Goal: Task Accomplishment & Management: Use online tool/utility

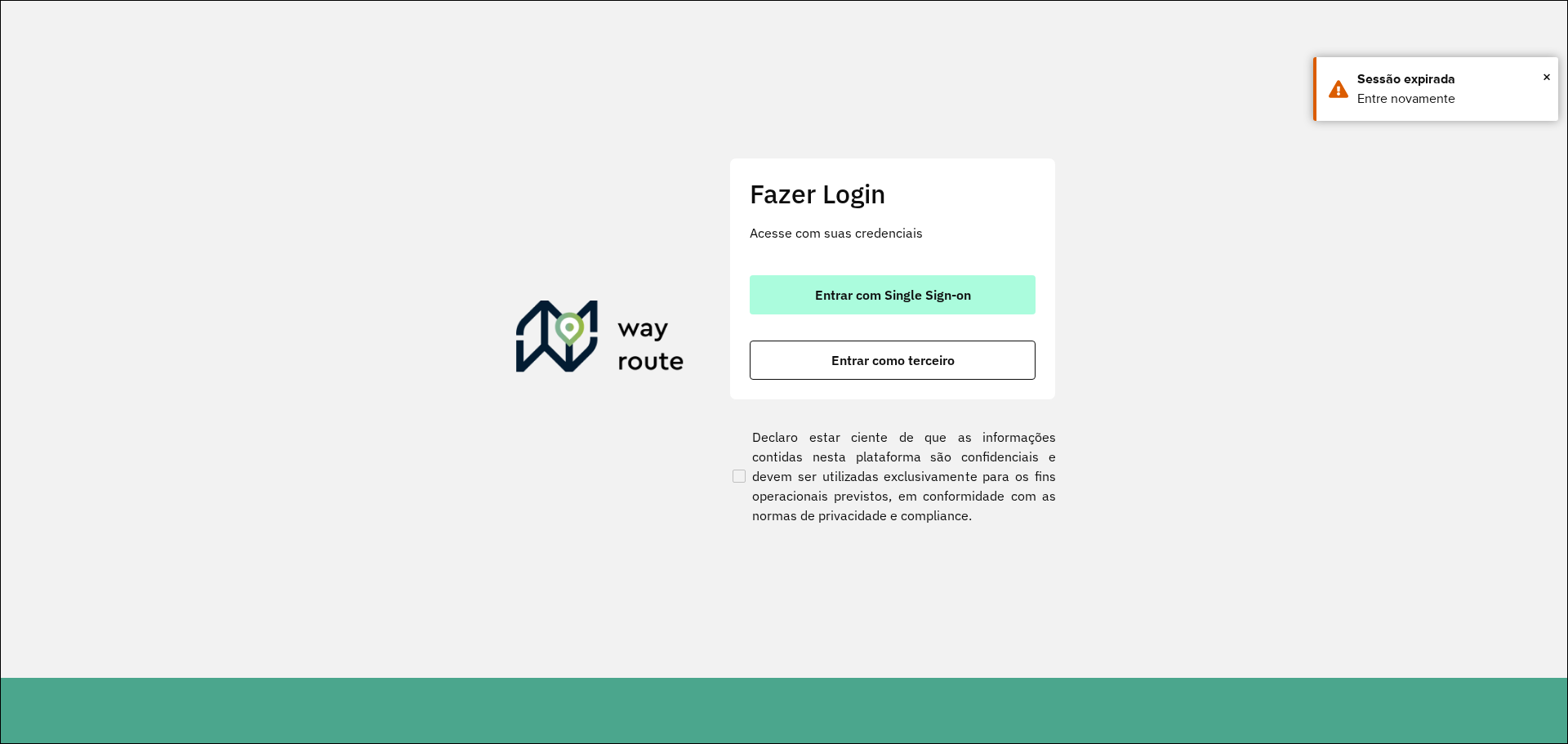
click at [895, 294] on span "Entrar com Single Sign-on" at bounding box center [893, 295] width 156 height 13
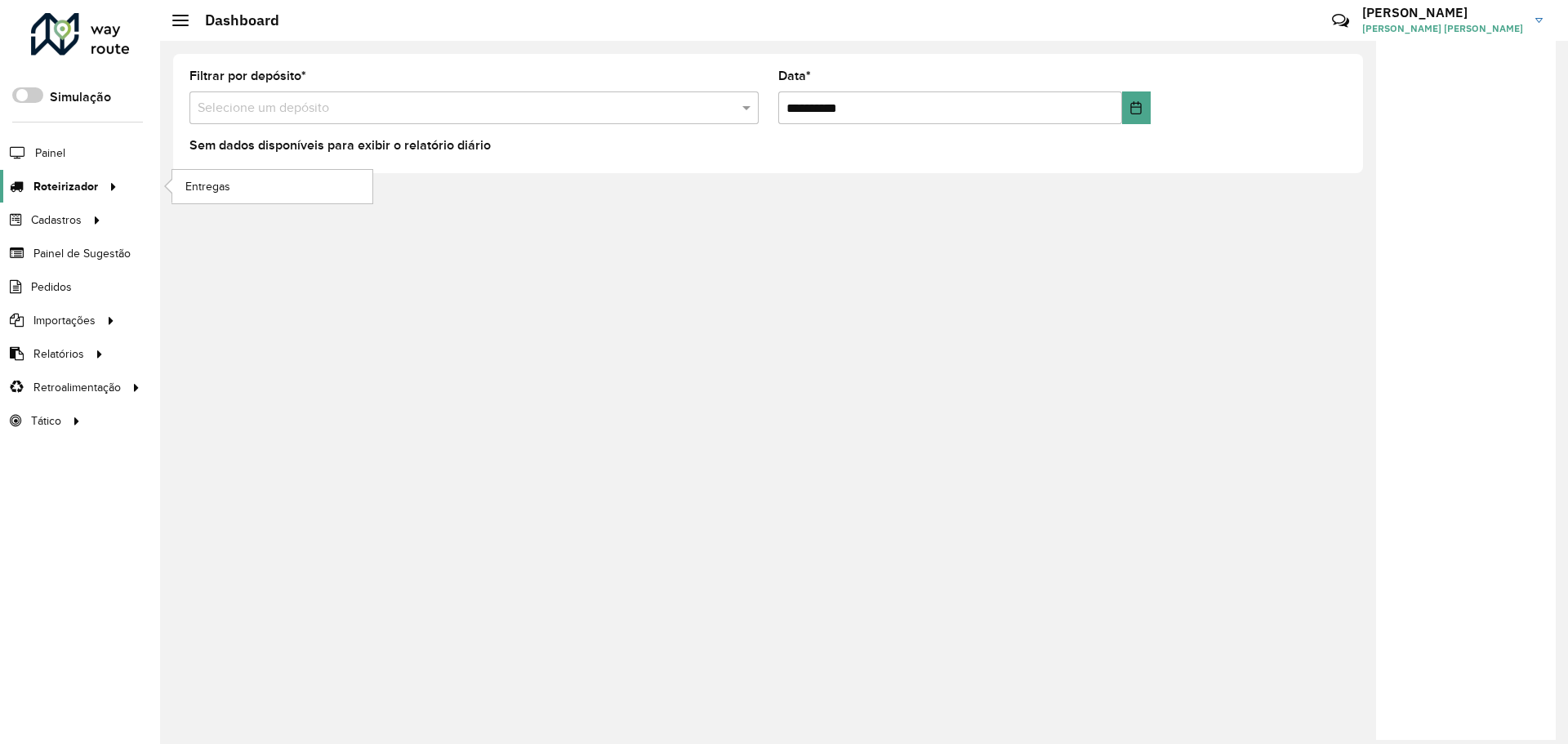
click at [104, 189] on hb-app "Aguarde... Pop-up bloqueado! Seu navegador bloqueou automáticamente a abertura …" at bounding box center [784, 372] width 1568 height 744
click at [220, 196] on link "Entregas" at bounding box center [272, 186] width 200 height 32
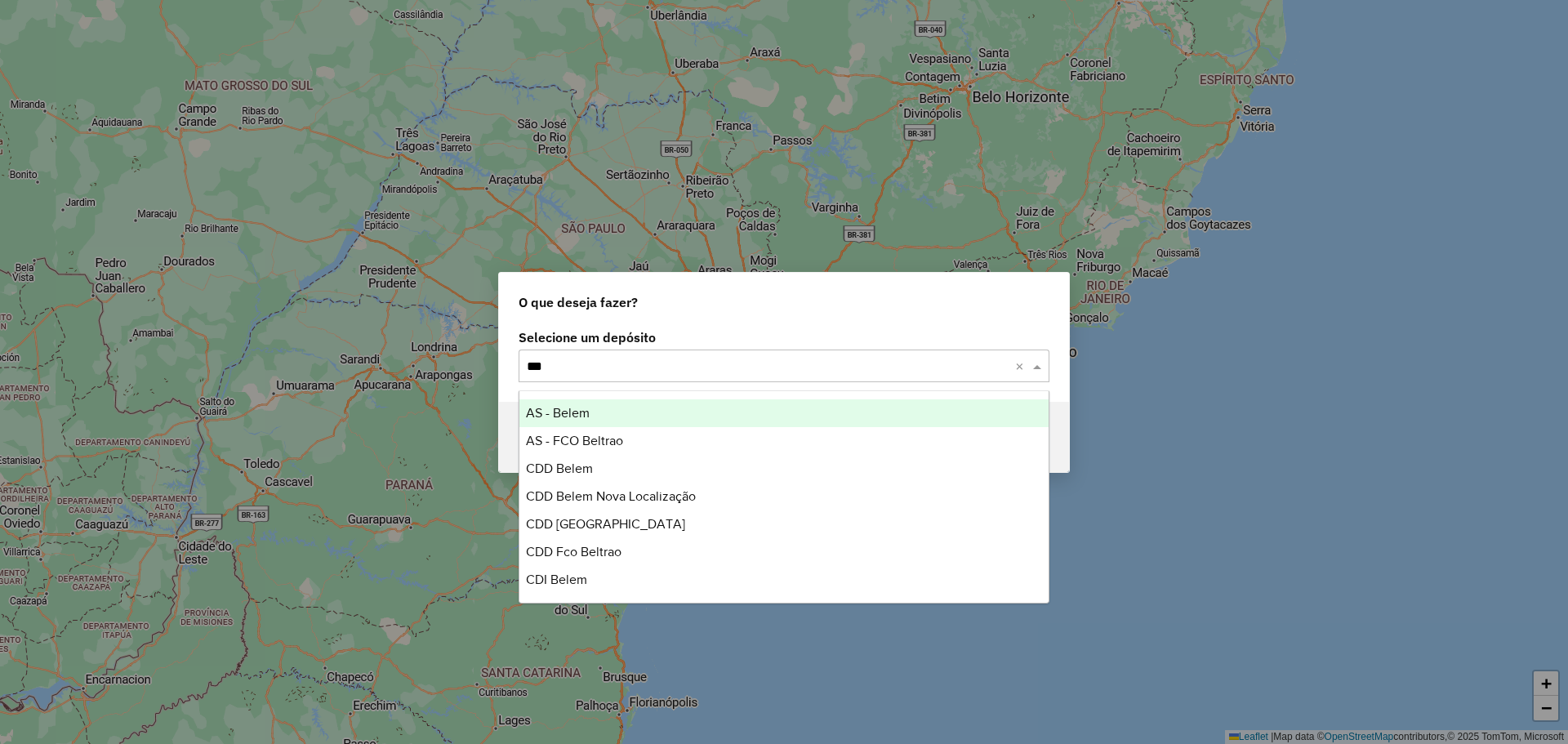
type input "****"
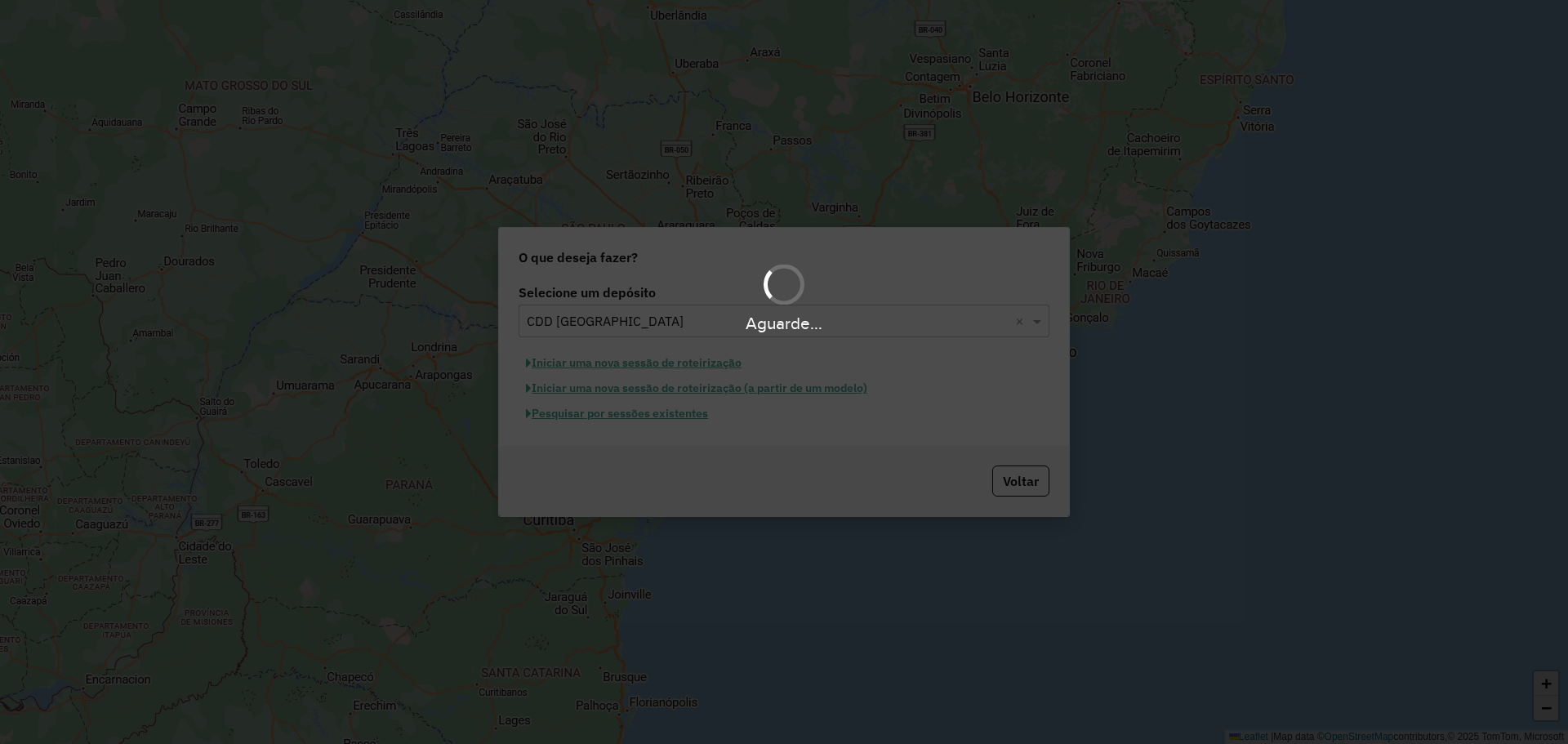
click at [659, 415] on div "Aguarde..." at bounding box center [784, 372] width 1568 height 744
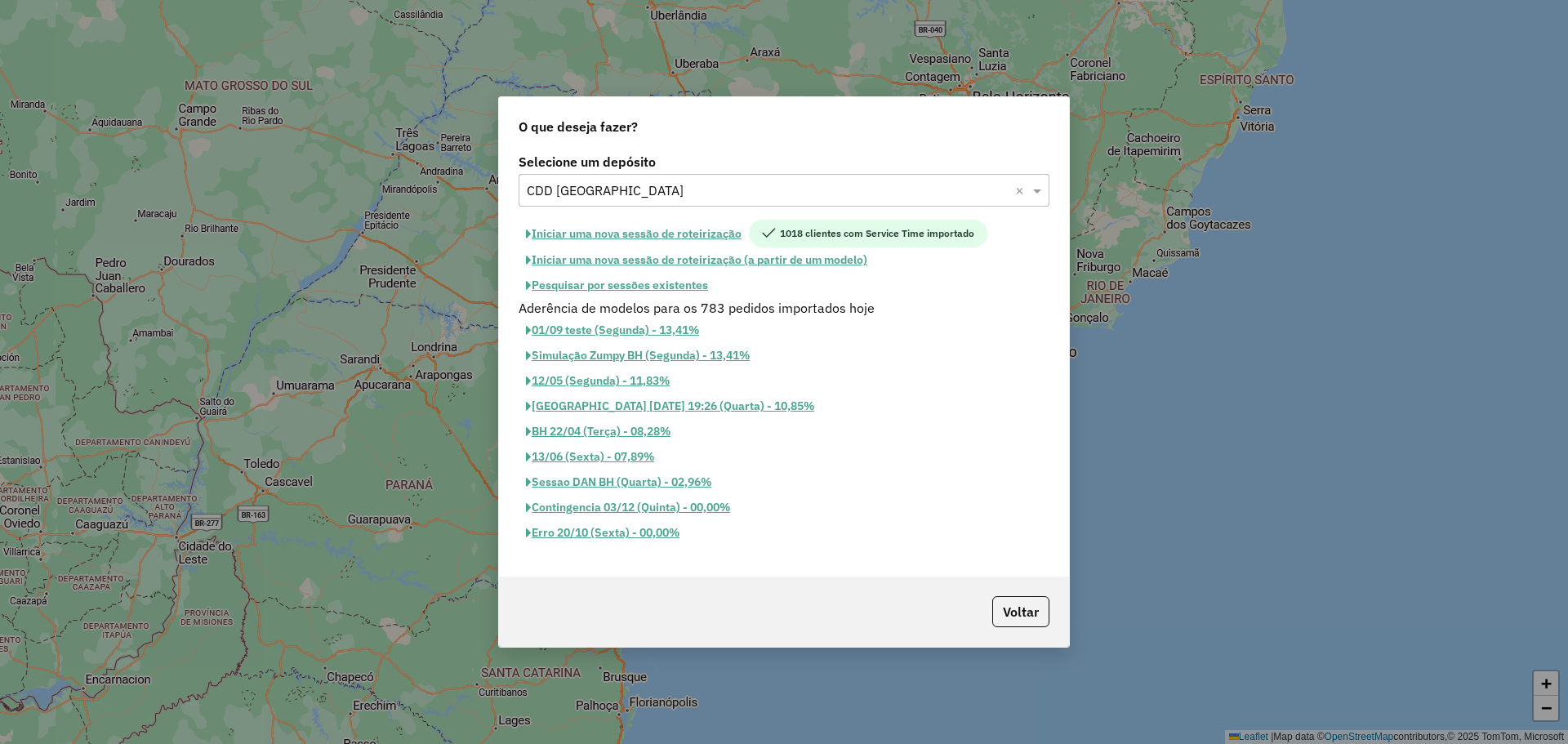
click at [621, 284] on button "Pesquisar por sessões existentes" at bounding box center [617, 285] width 197 height 25
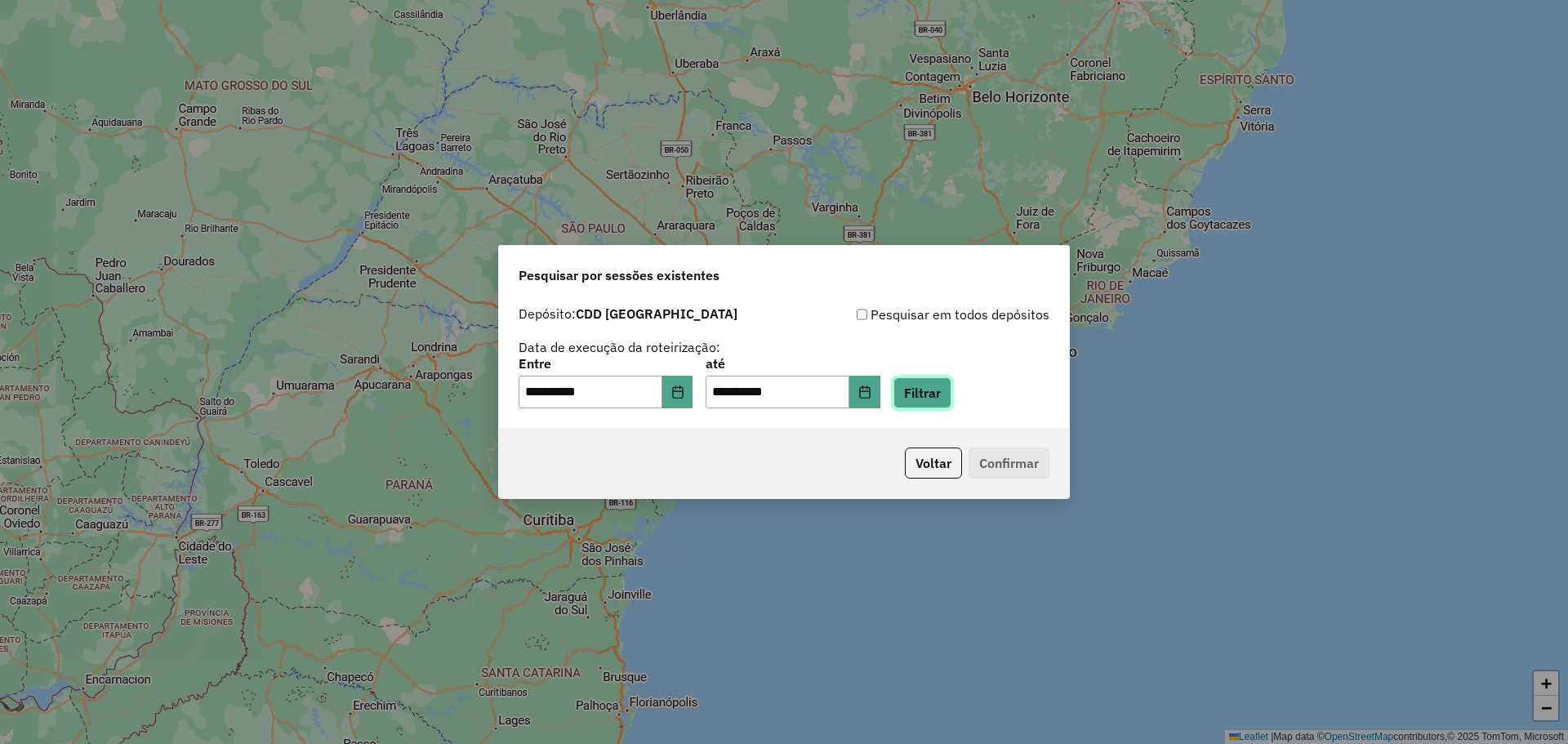
click at [951, 384] on button "Filtrar" at bounding box center [922, 393] width 58 height 31
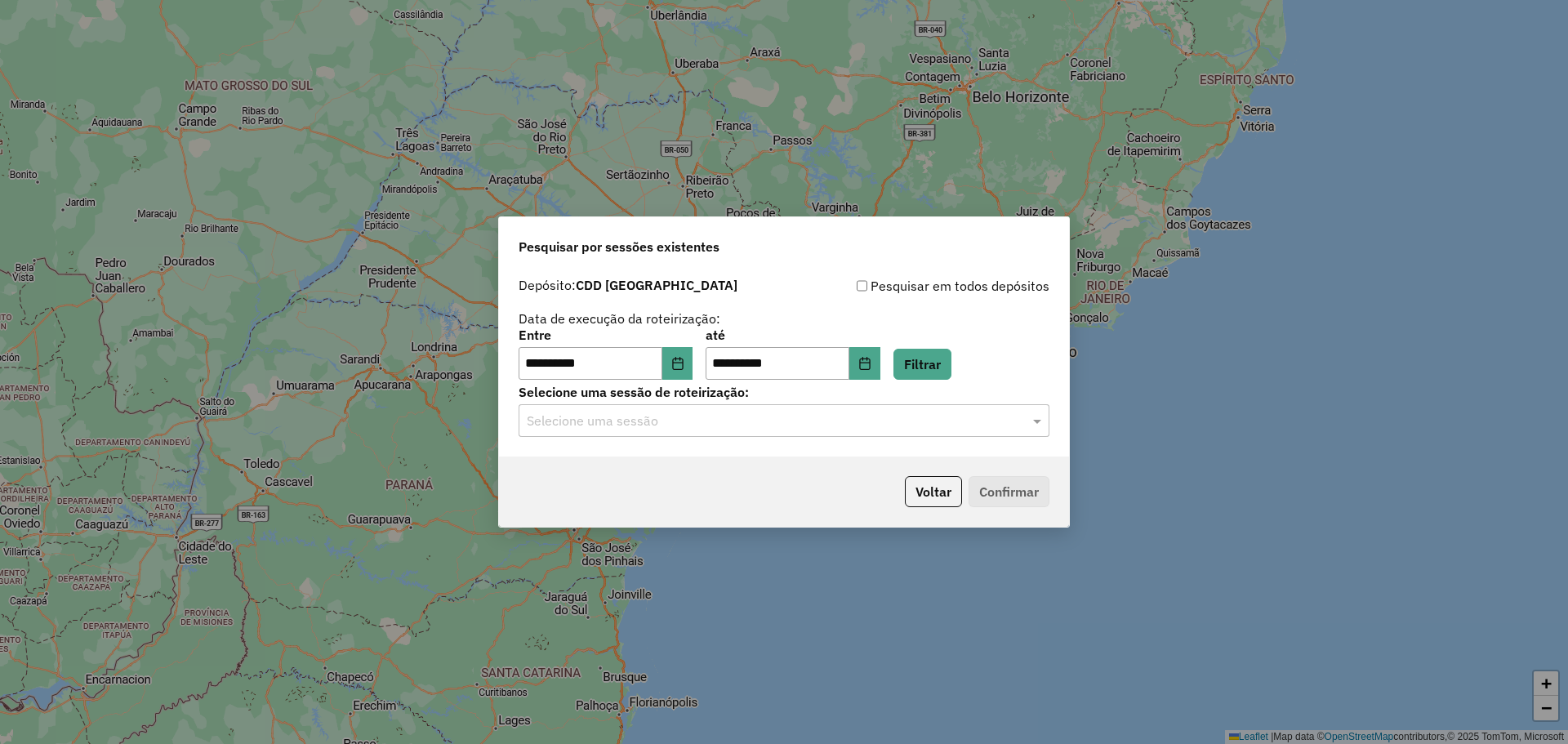
click at [690, 413] on input "text" at bounding box center [768, 422] width 482 height 20
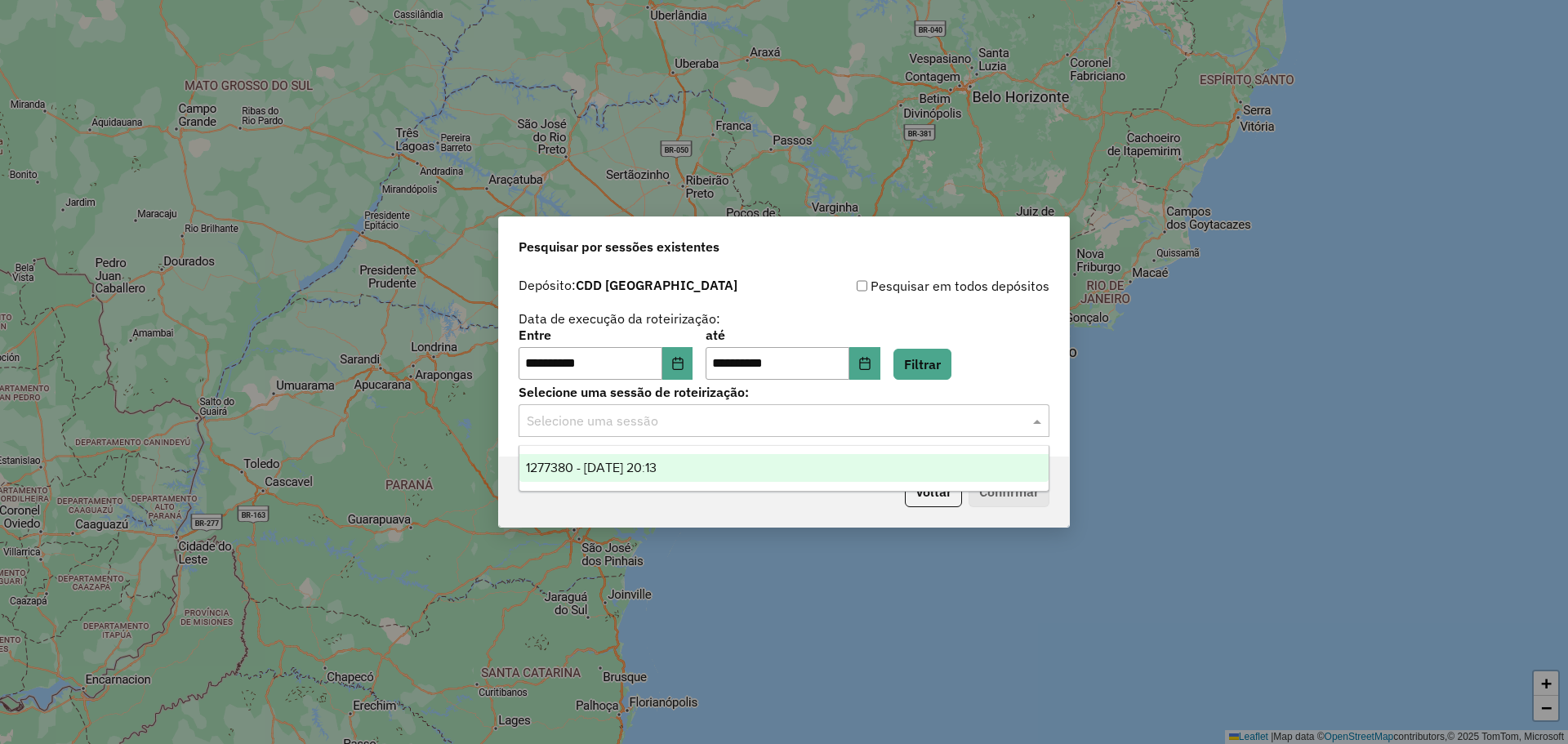
click at [720, 464] on div "1277380 - 17/09/2025 20:13" at bounding box center [784, 468] width 530 height 28
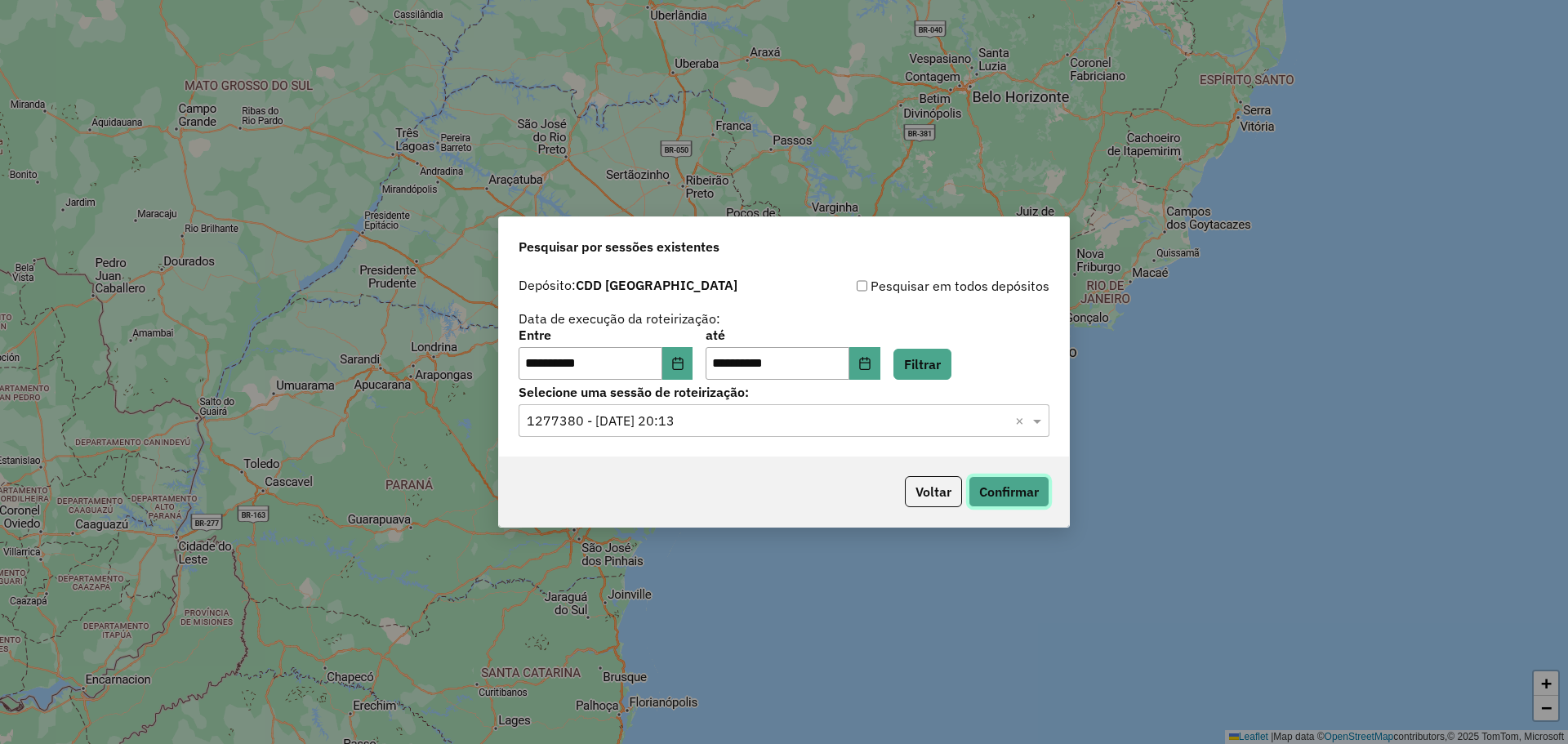
click at [1030, 491] on button "Confirmar" at bounding box center [1009, 492] width 81 height 31
click at [926, 501] on button "Voltar" at bounding box center [933, 492] width 58 height 31
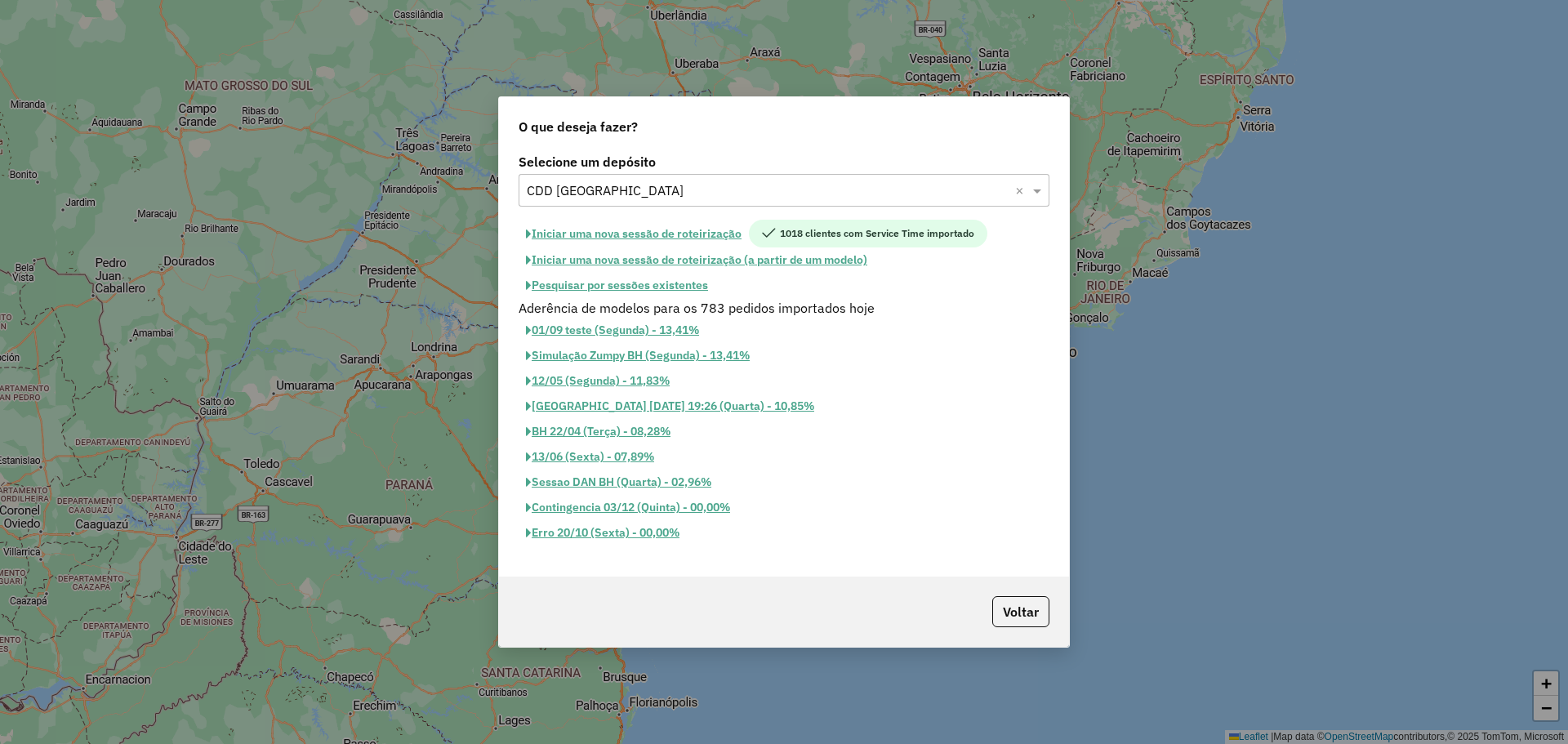
click at [659, 231] on button "Iniciar uma nova sessão de roteirização" at bounding box center [634, 233] width 230 height 28
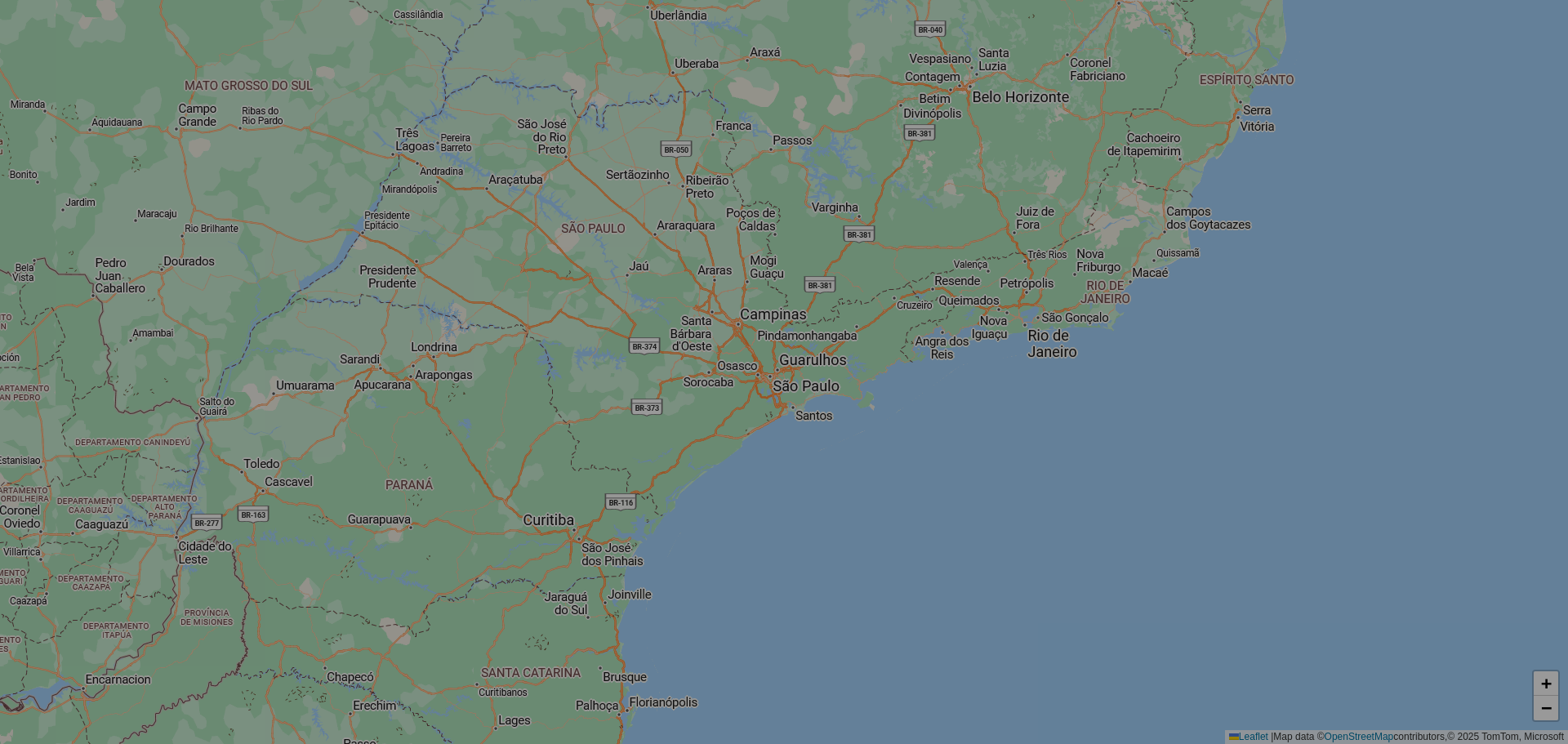
select select "*"
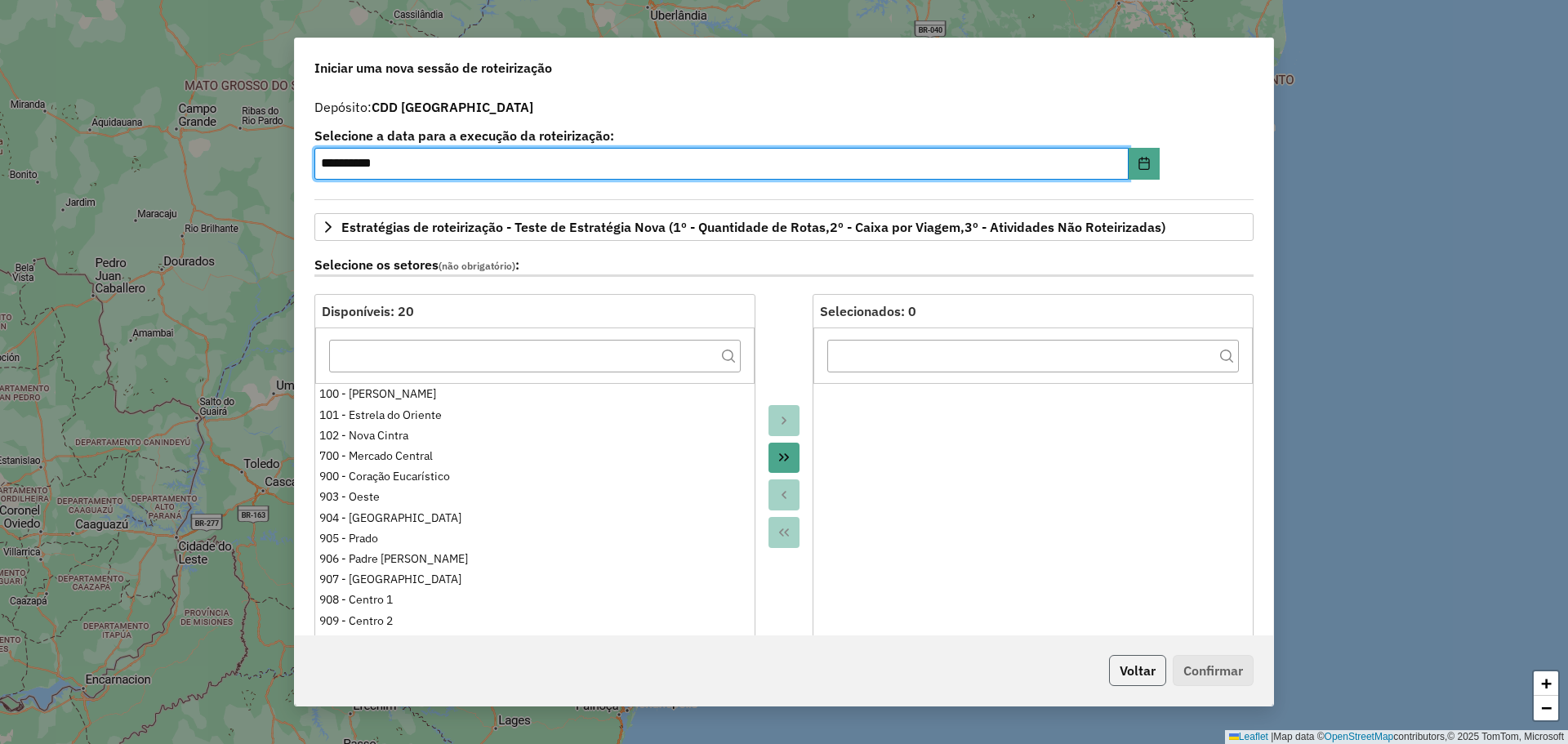
click at [1149, 667] on button "Voltar" at bounding box center [1138, 670] width 58 height 31
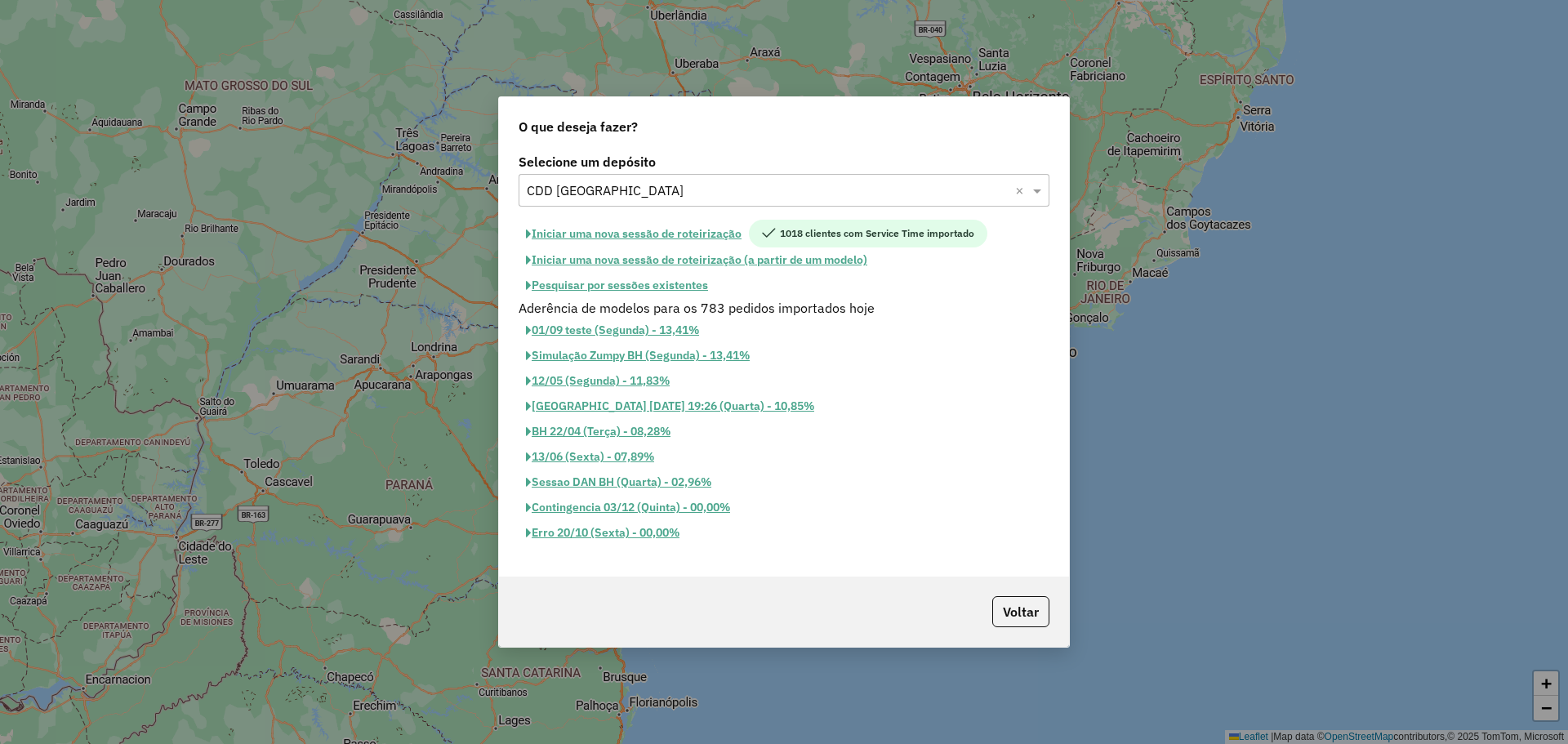
click at [734, 263] on button "Iniciar uma nova sessão de roteirização (a partir de um modelo)" at bounding box center [697, 260] width 356 height 25
select select "*"
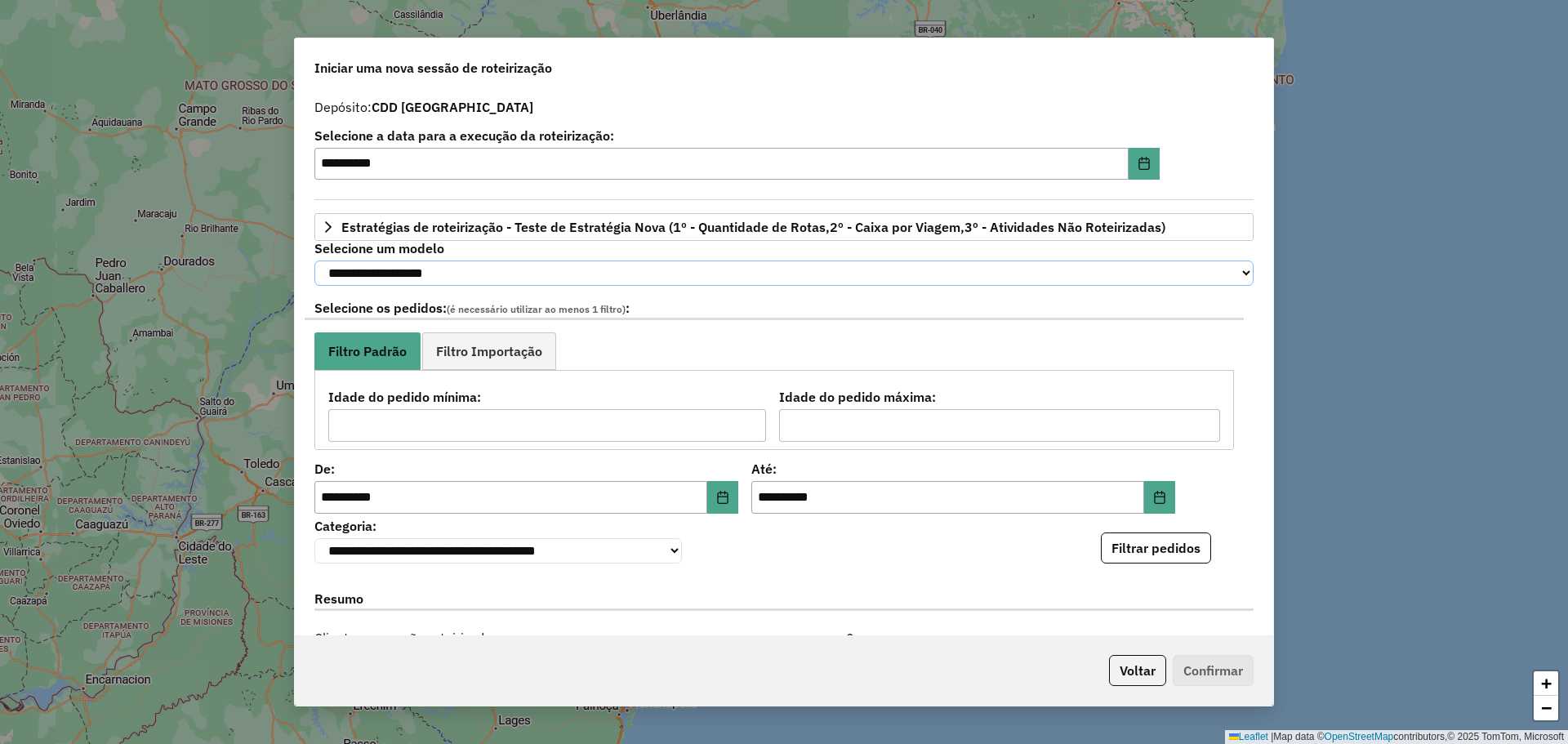
click at [418, 279] on select "**********" at bounding box center [784, 273] width 940 height 25
click at [315, 261] on select "**********" at bounding box center [784, 273] width 940 height 25
click at [601, 272] on select "**********" at bounding box center [784, 273] width 940 height 25
select select "********"
click at [315, 261] on select "**********" at bounding box center [784, 273] width 940 height 25
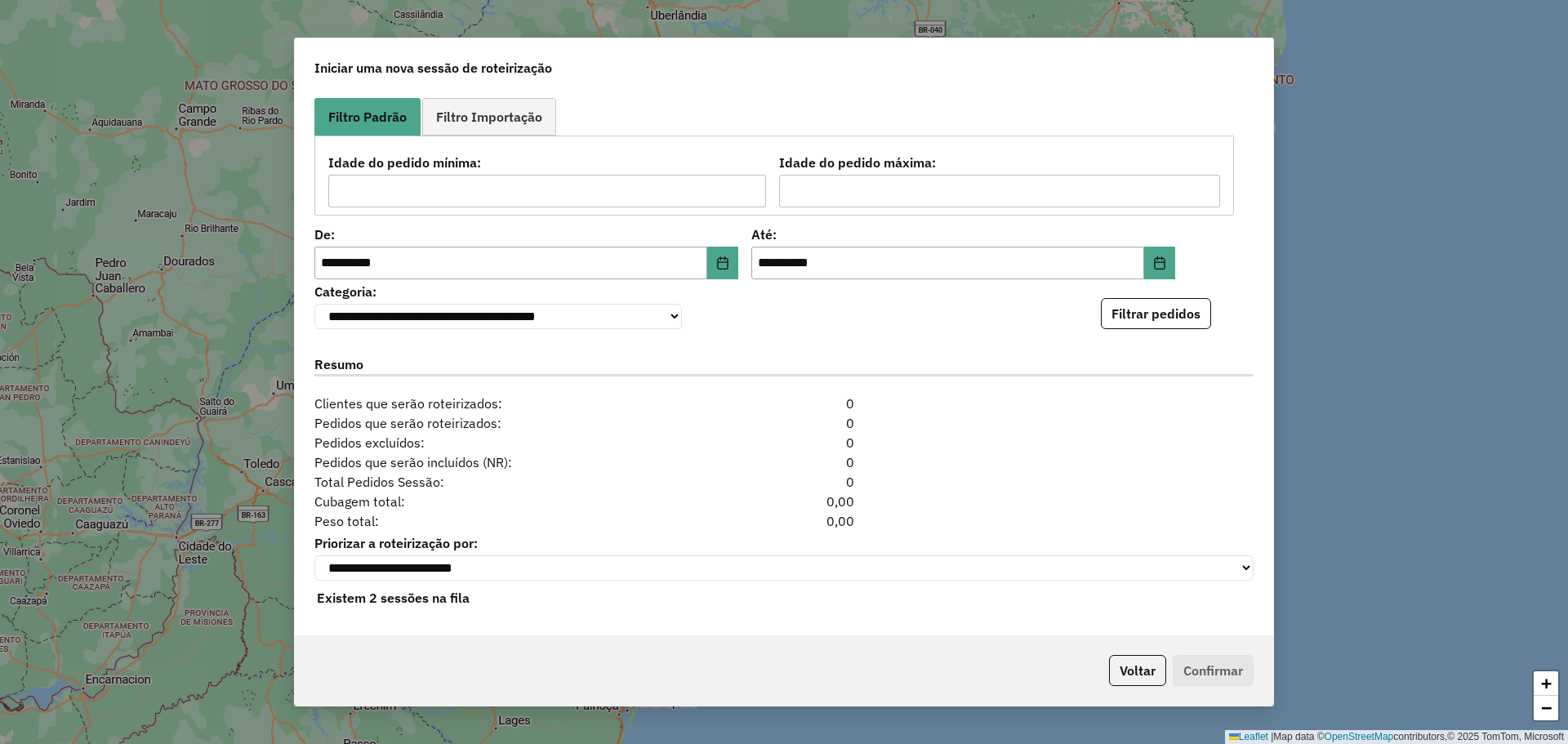
scroll to position [247, 0]
click at [1145, 311] on button "Filtrar pedidos" at bounding box center [1155, 314] width 111 height 31
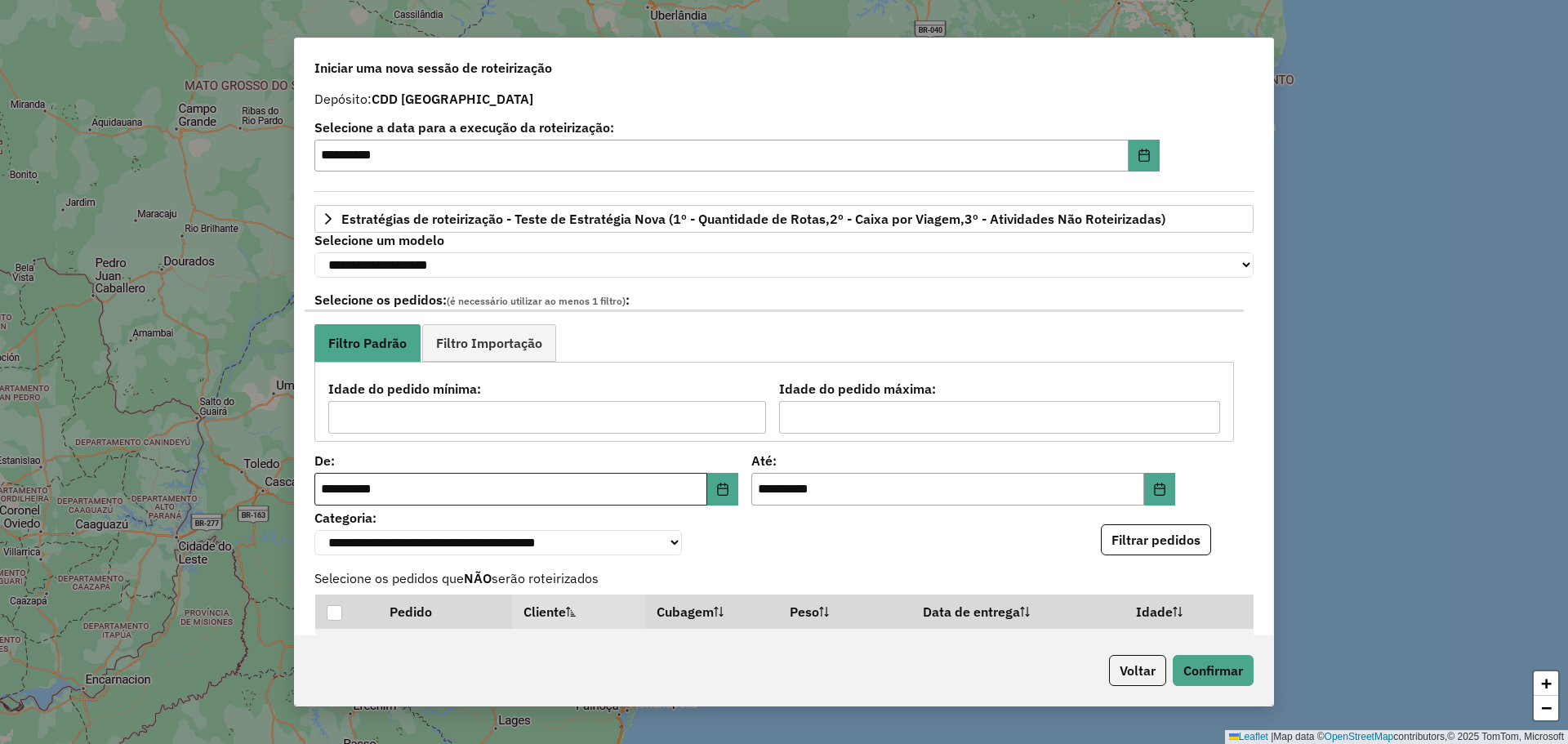
scroll to position [0, 0]
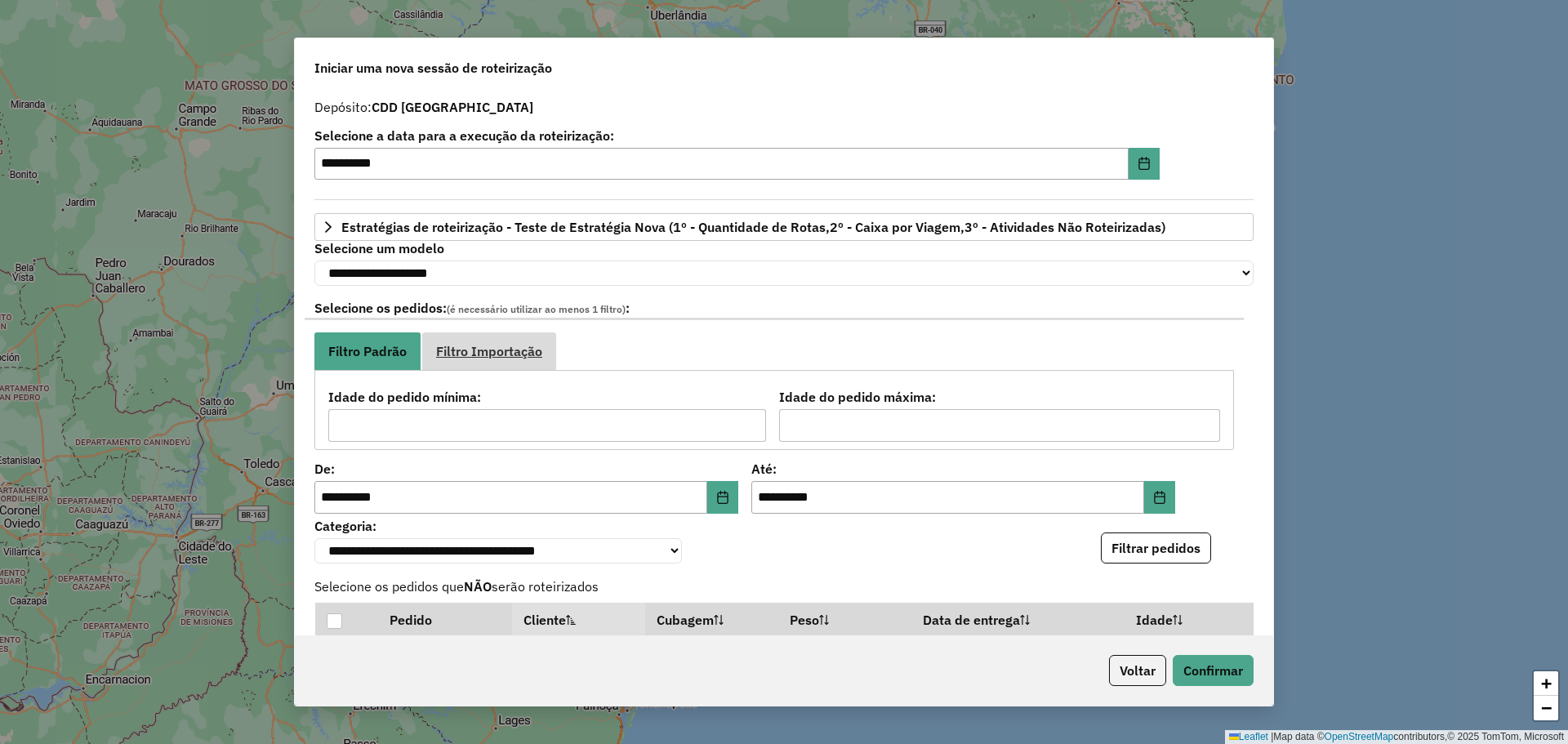
click at [536, 347] on span "Filtro Importação" at bounding box center [489, 351] width 106 height 13
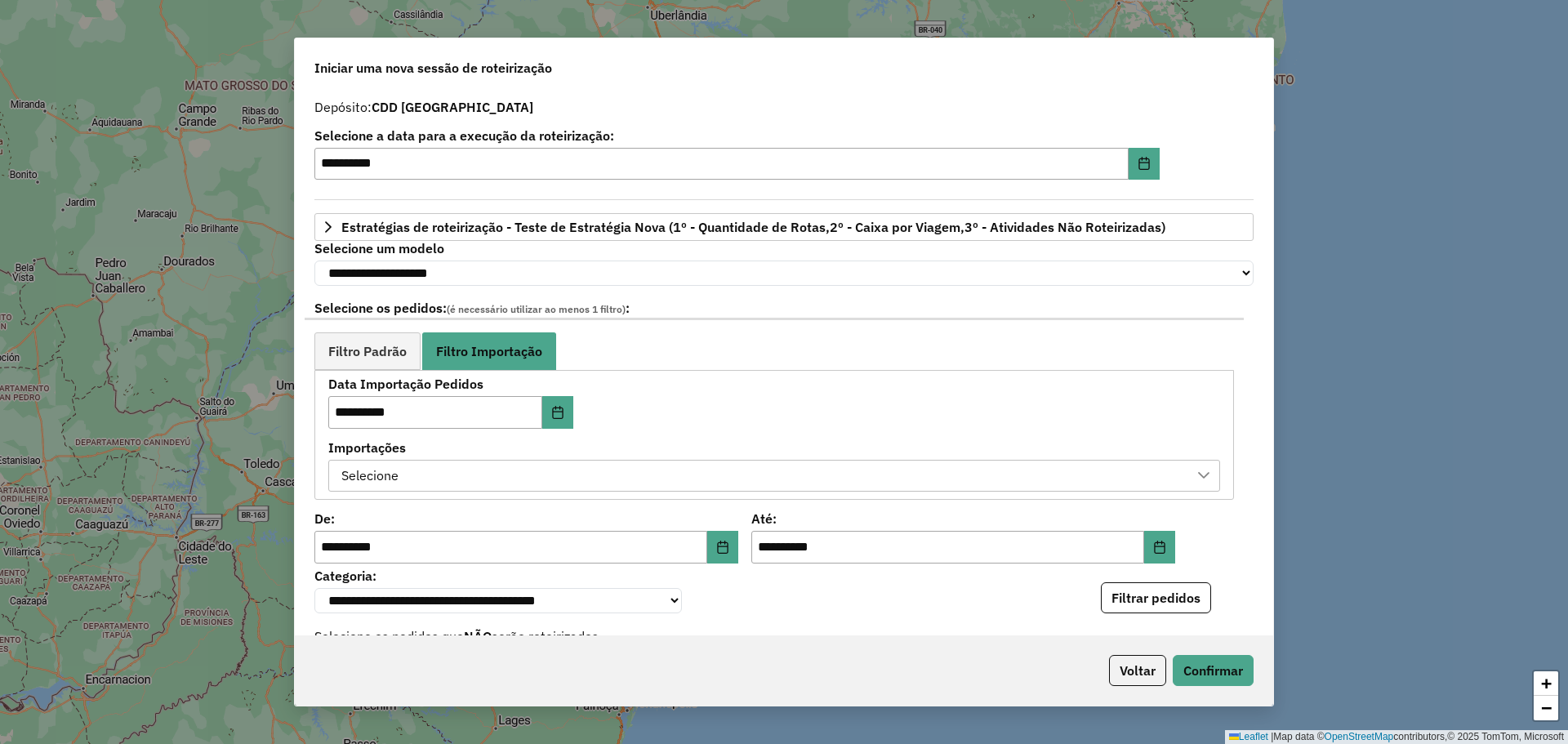
click at [435, 490] on div "Selecione" at bounding box center [762, 476] width 852 height 31
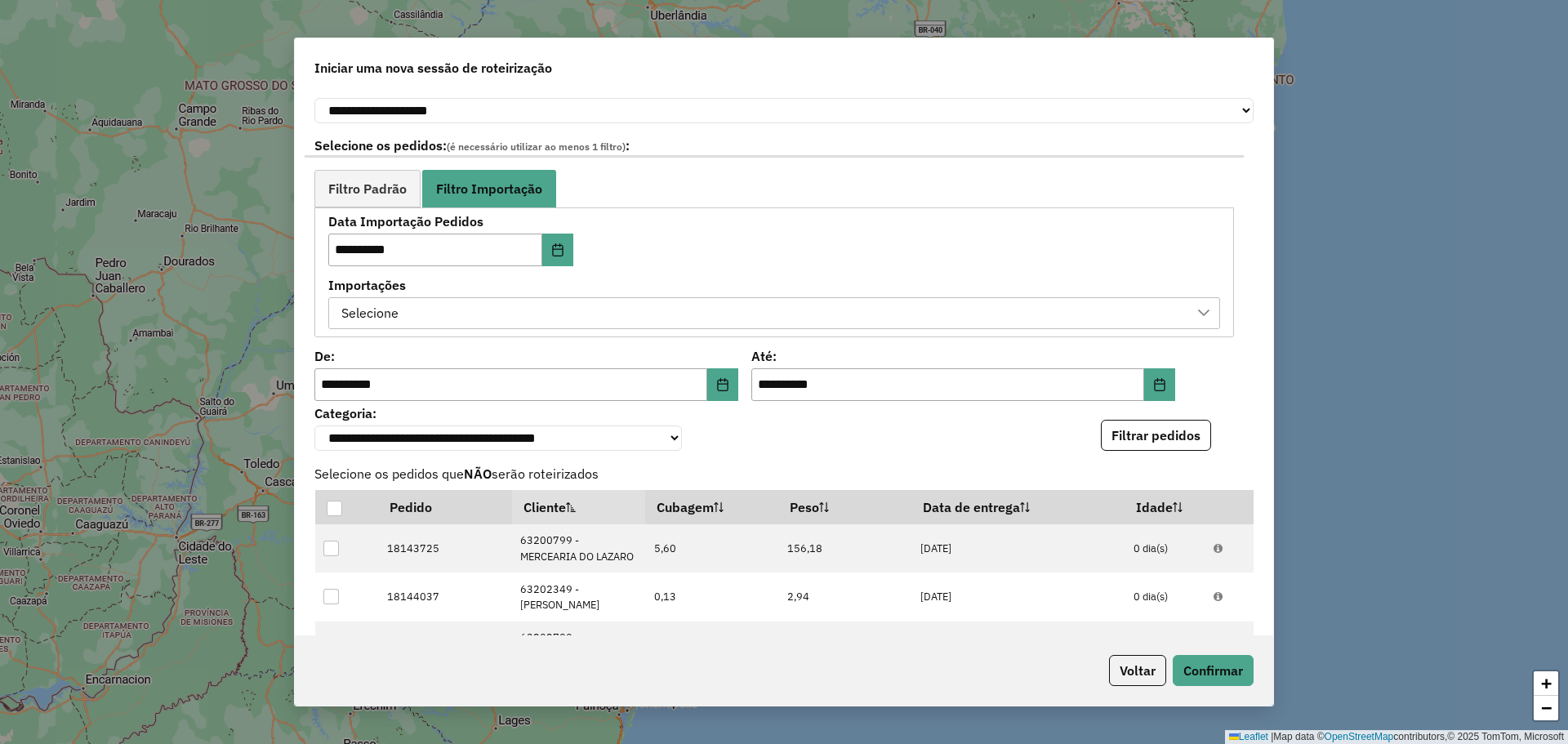
scroll to position [164, 0]
click at [510, 318] on div "Selecione" at bounding box center [762, 313] width 852 height 31
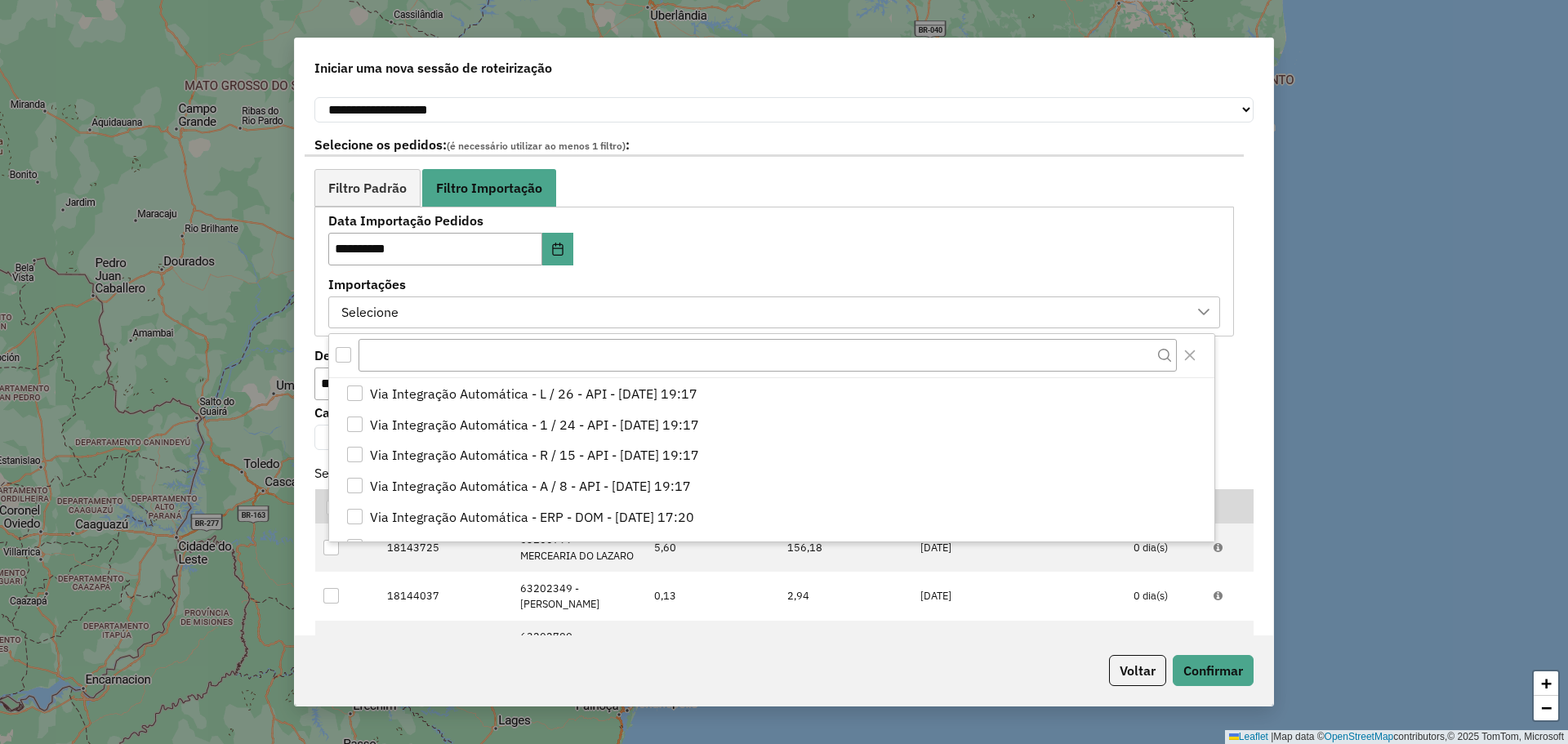
click at [346, 353] on div "All items unselected" at bounding box center [343, 354] width 15 height 15
click at [880, 272] on div "**********" at bounding box center [774, 272] width 892 height 113
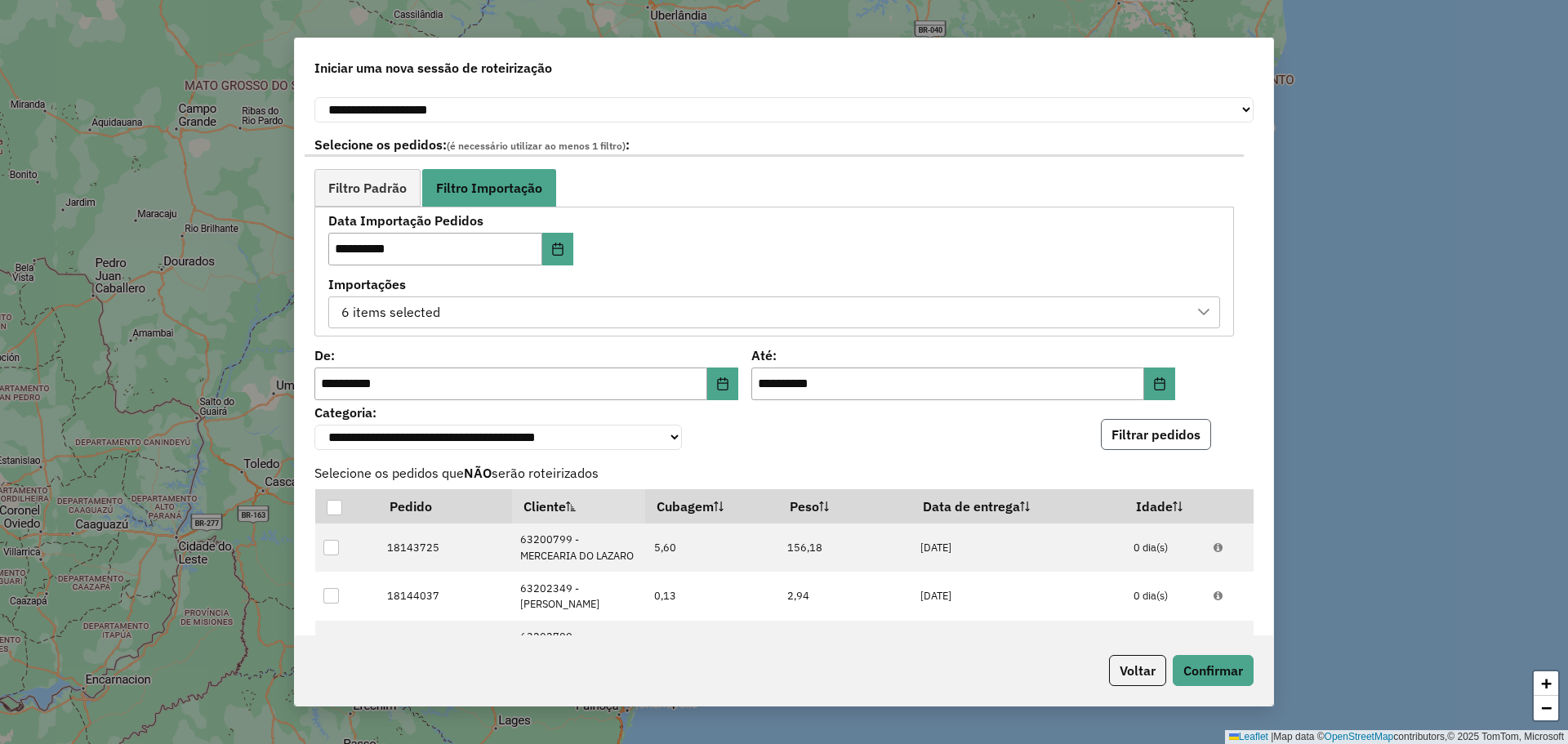
click at [1160, 444] on button "Filtrar pedidos" at bounding box center [1155, 435] width 111 height 31
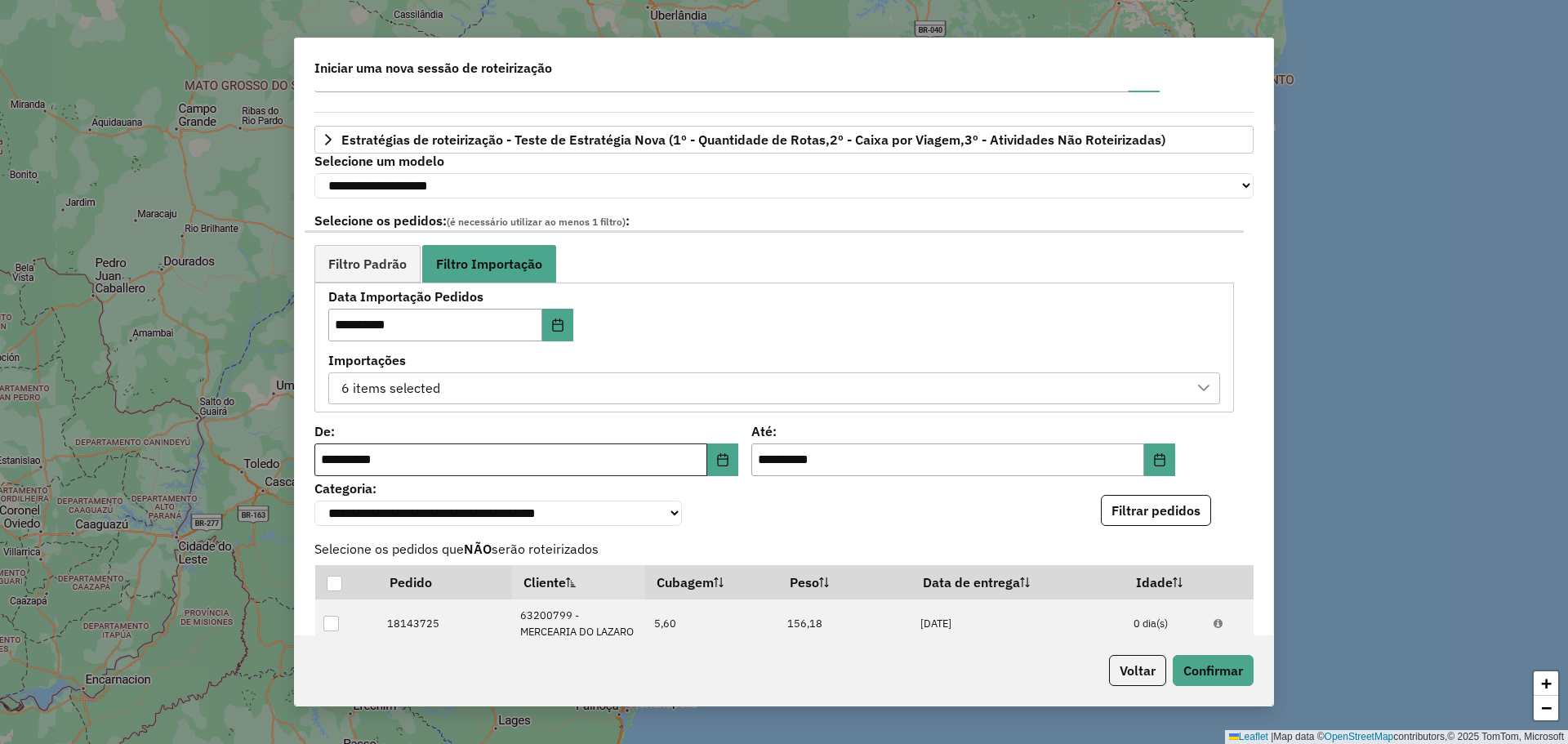
scroll to position [83, 0]
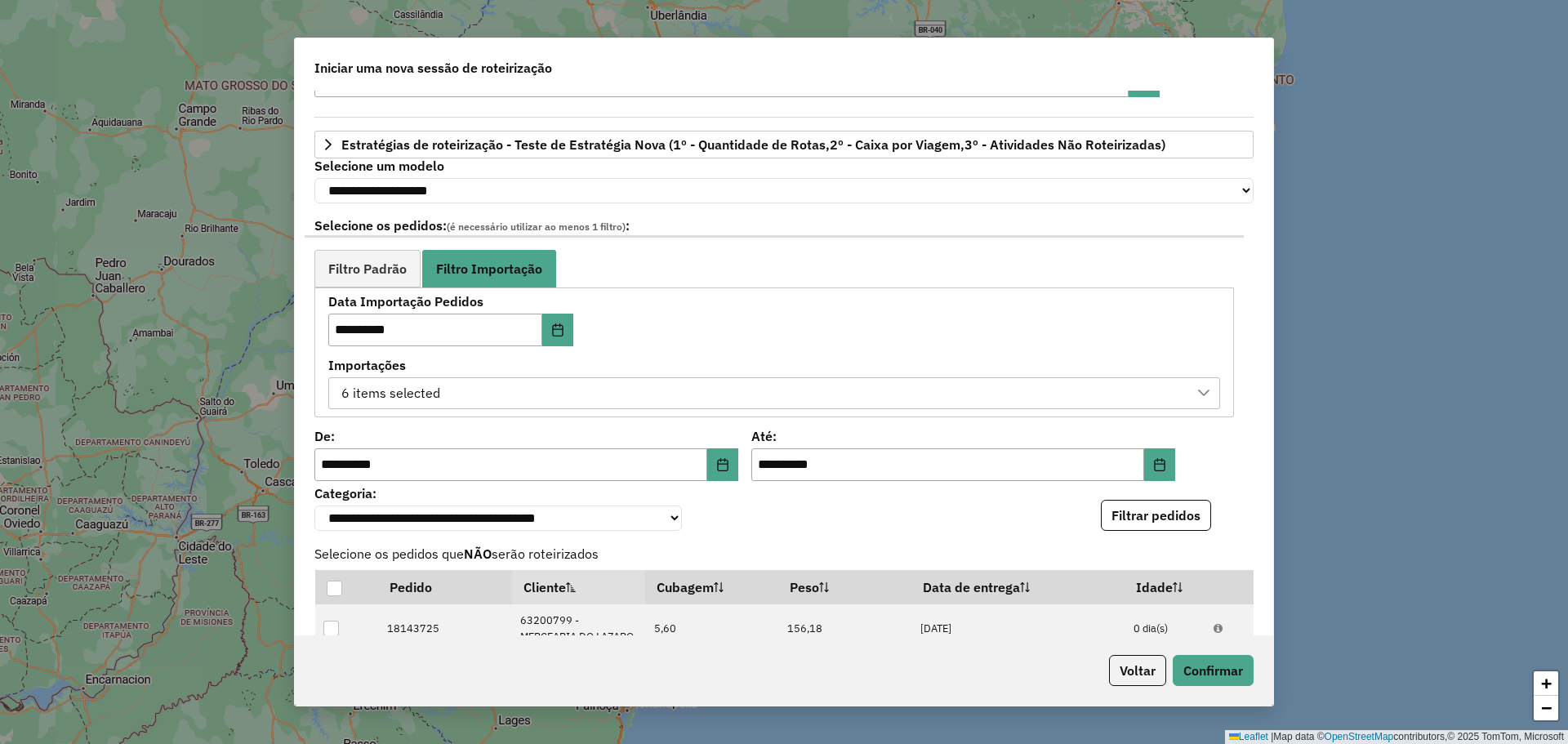
click at [547, 396] on div "6 items selected" at bounding box center [762, 394] width 852 height 31
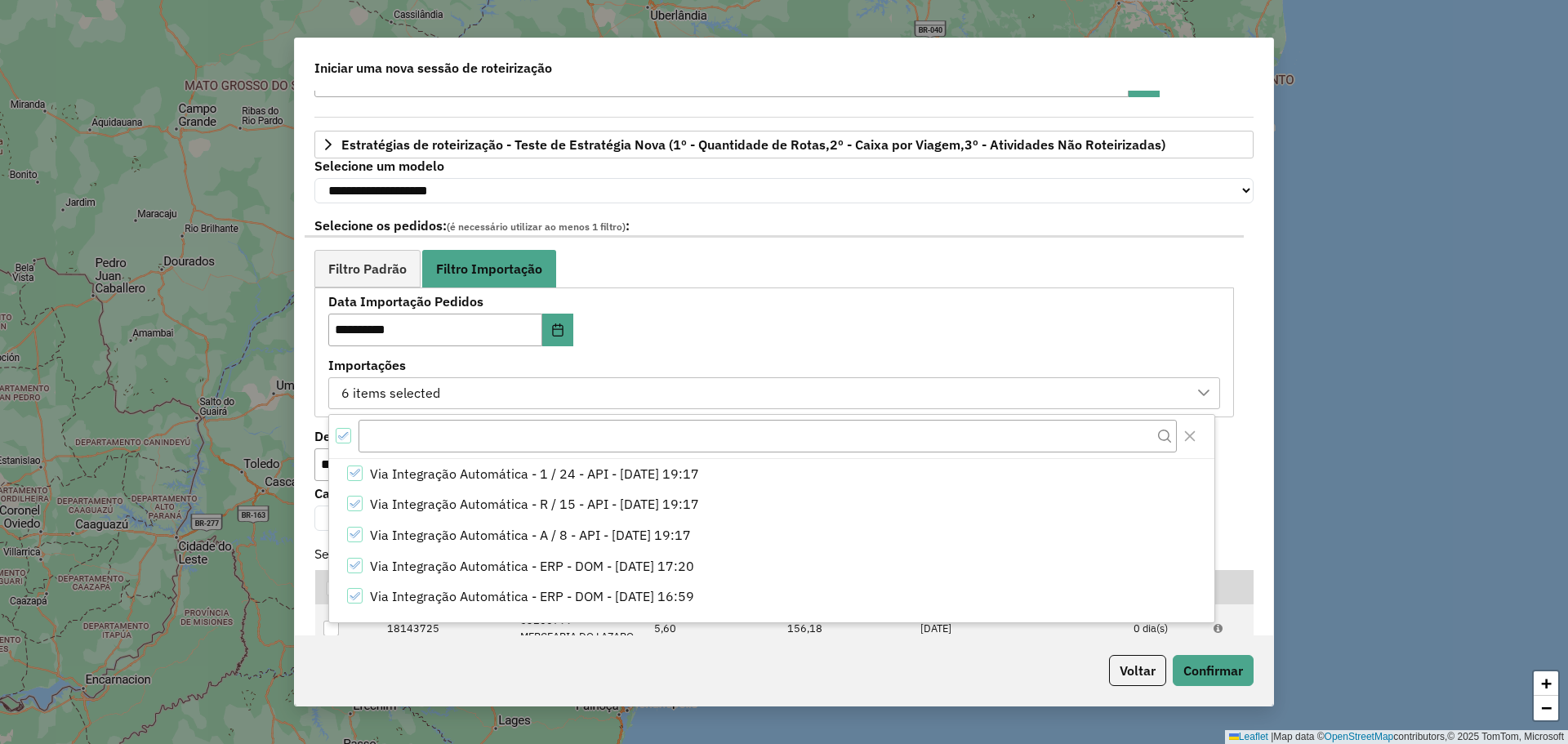
scroll to position [34, 0]
click at [873, 283] on ul "Filtro Padrão Filtro Importação" at bounding box center [774, 268] width 920 height 37
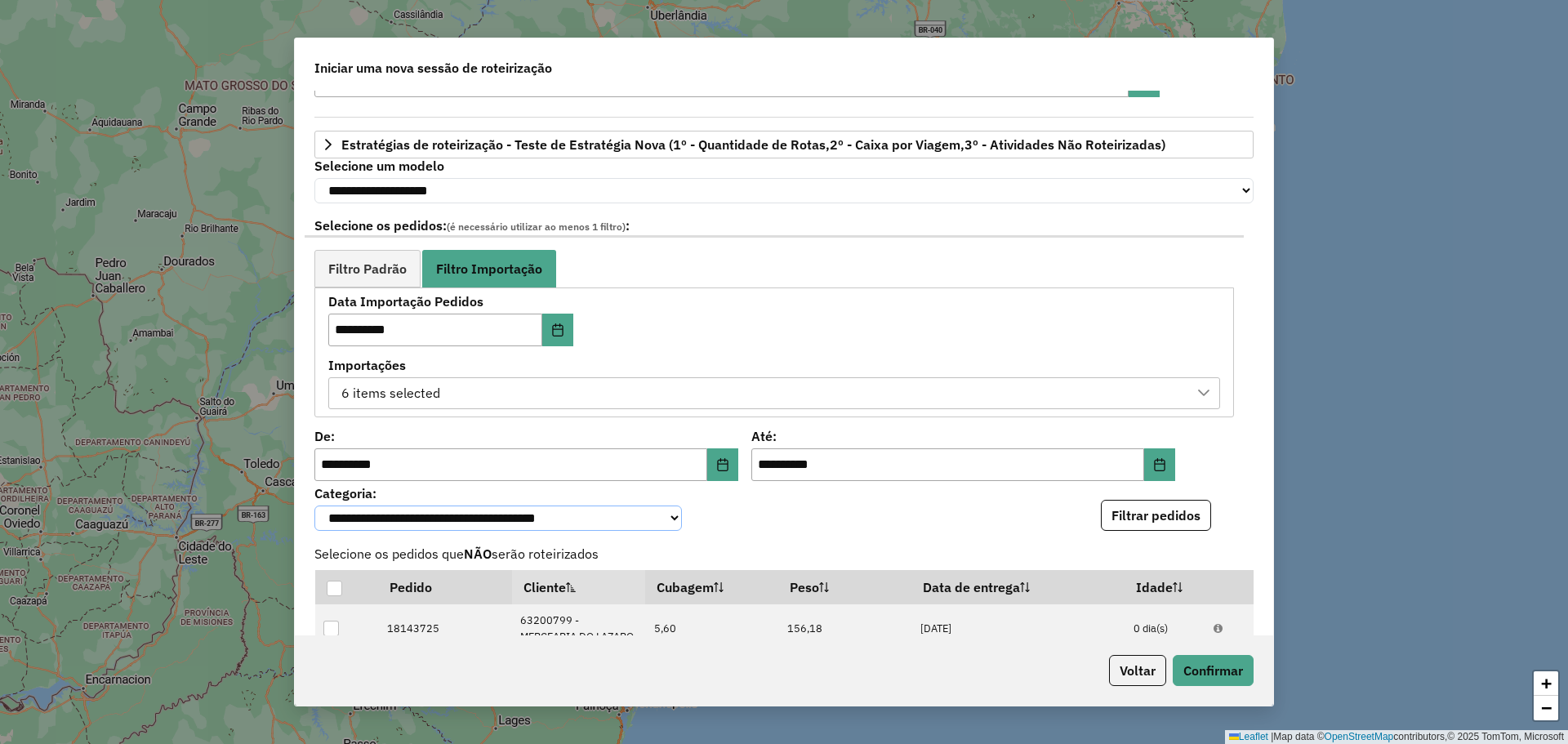
click at [541, 526] on select "**********" at bounding box center [498, 518] width 368 height 25
click at [315, 510] on select "**********" at bounding box center [498, 518] width 368 height 25
click at [1128, 525] on button "Filtrar pedidos" at bounding box center [1155, 515] width 111 height 31
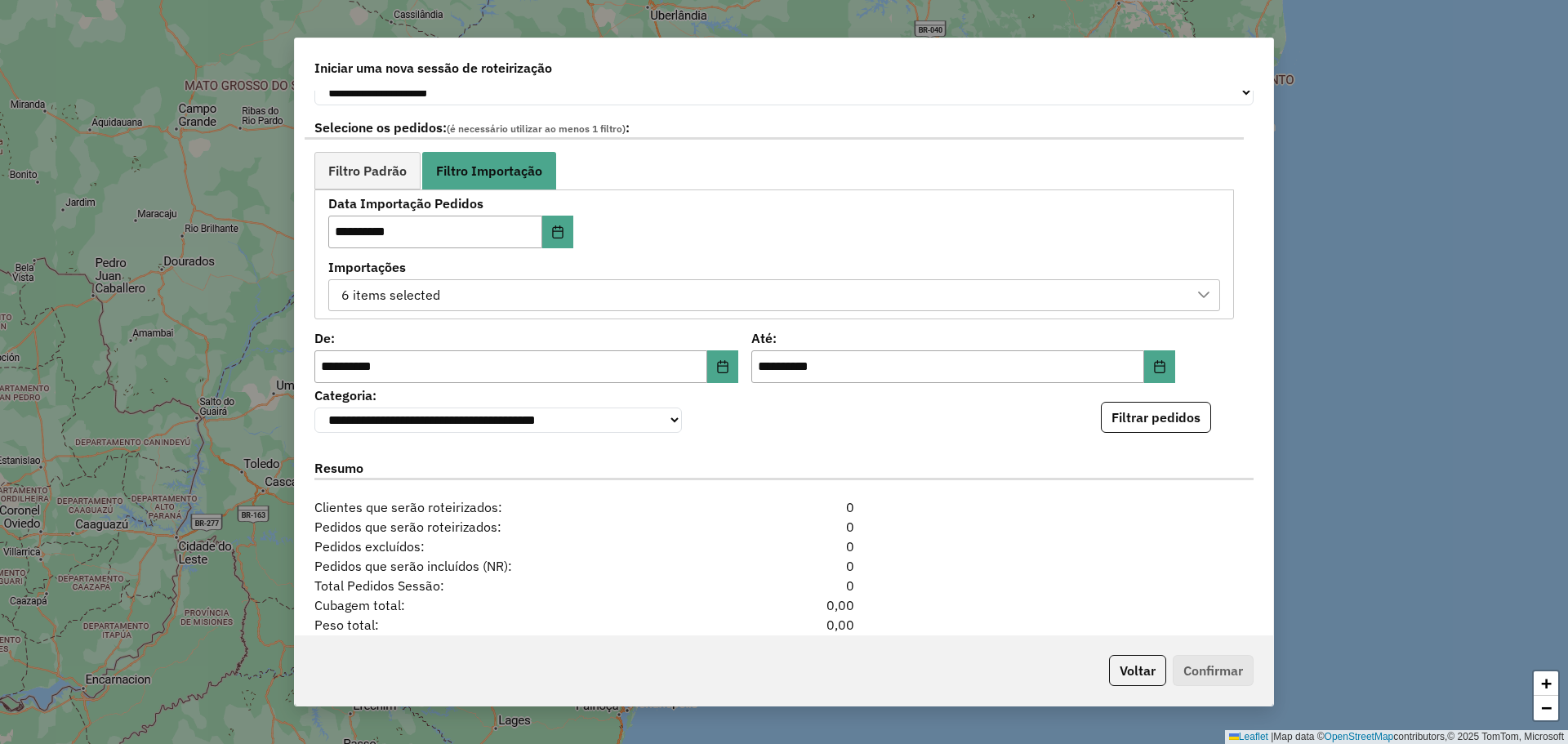
scroll to position [52, 0]
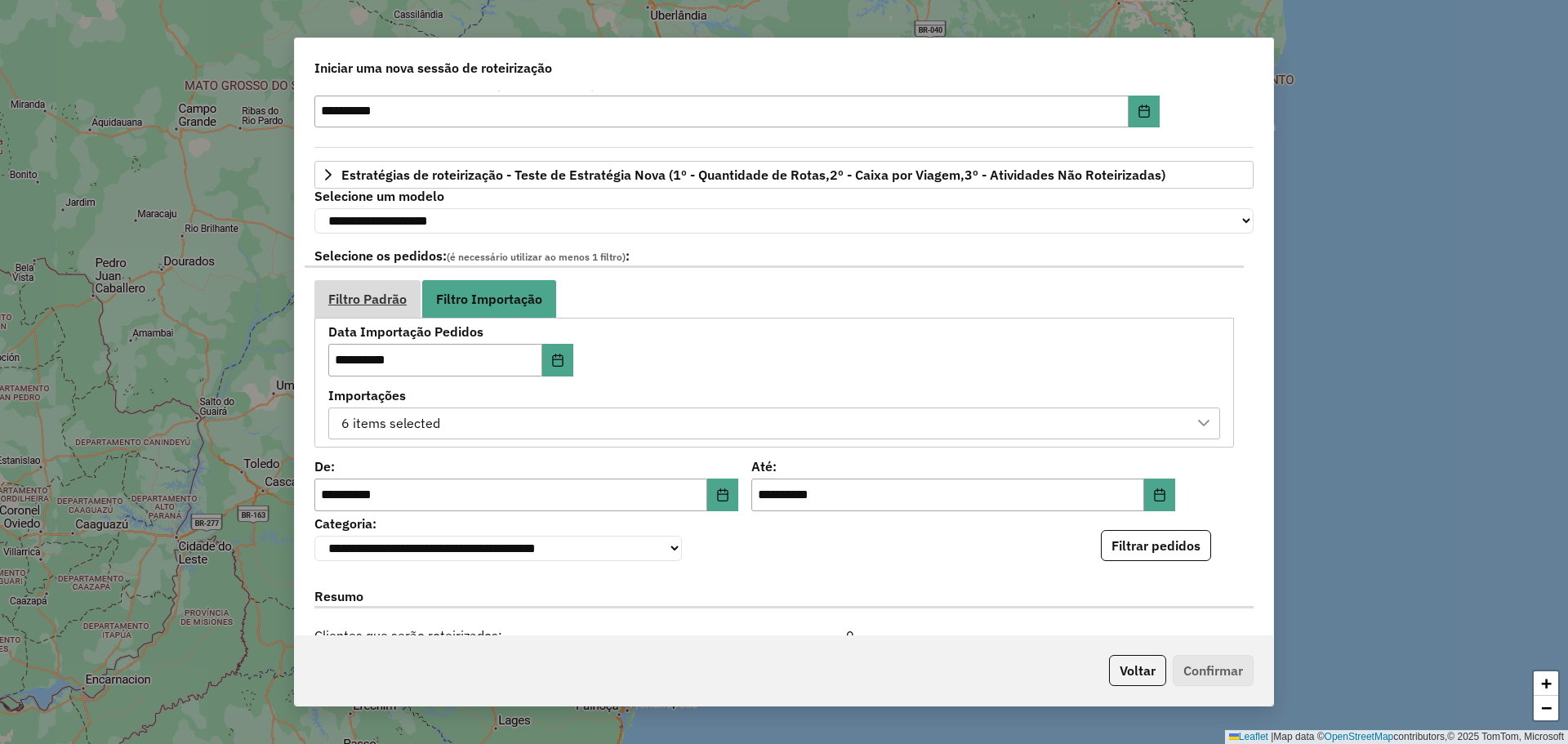
click at [382, 306] on span "Filtro Padrão" at bounding box center [367, 299] width 78 height 13
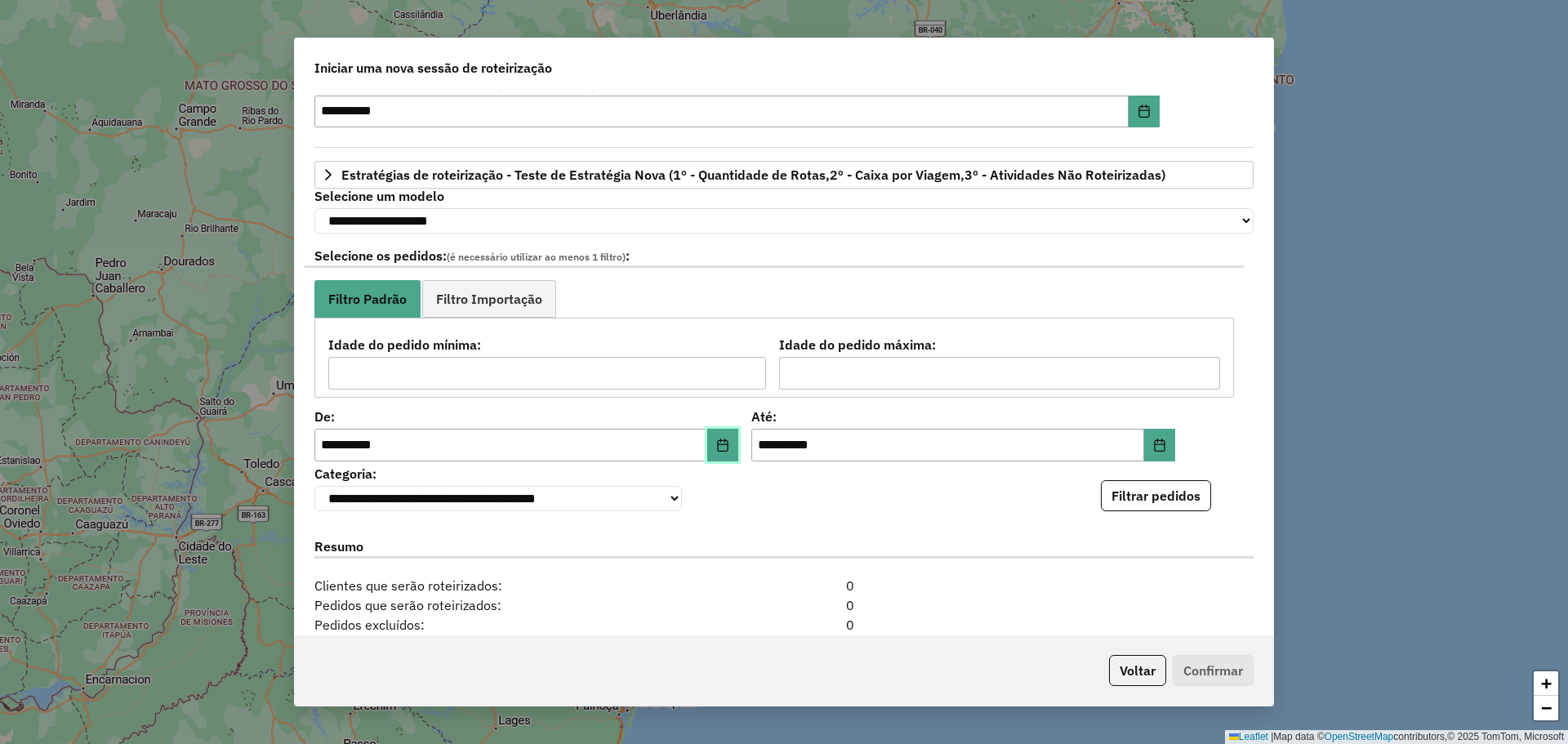
click at [728, 434] on button "Choose Date" at bounding box center [723, 445] width 31 height 32
drag, startPoint x: 622, startPoint y: 515, endPoint x: 605, endPoint y: 519, distance: 17.5
click at [622, 512] on select "**********" at bounding box center [498, 498] width 368 height 25
select select "****"
click at [315, 489] on select "**********" at bounding box center [498, 498] width 368 height 25
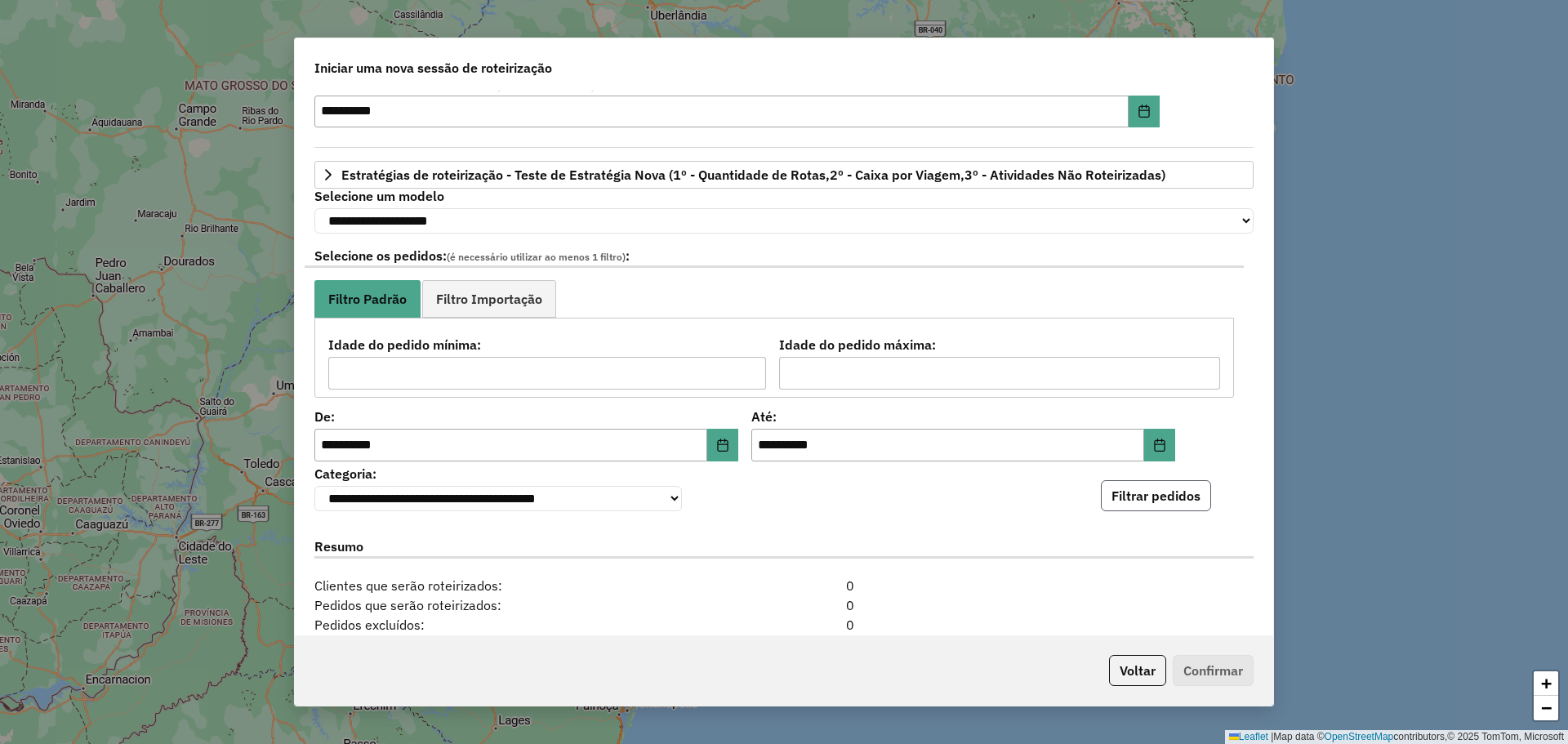
click at [1118, 492] on button "Filtrar pedidos" at bounding box center [1155, 496] width 111 height 31
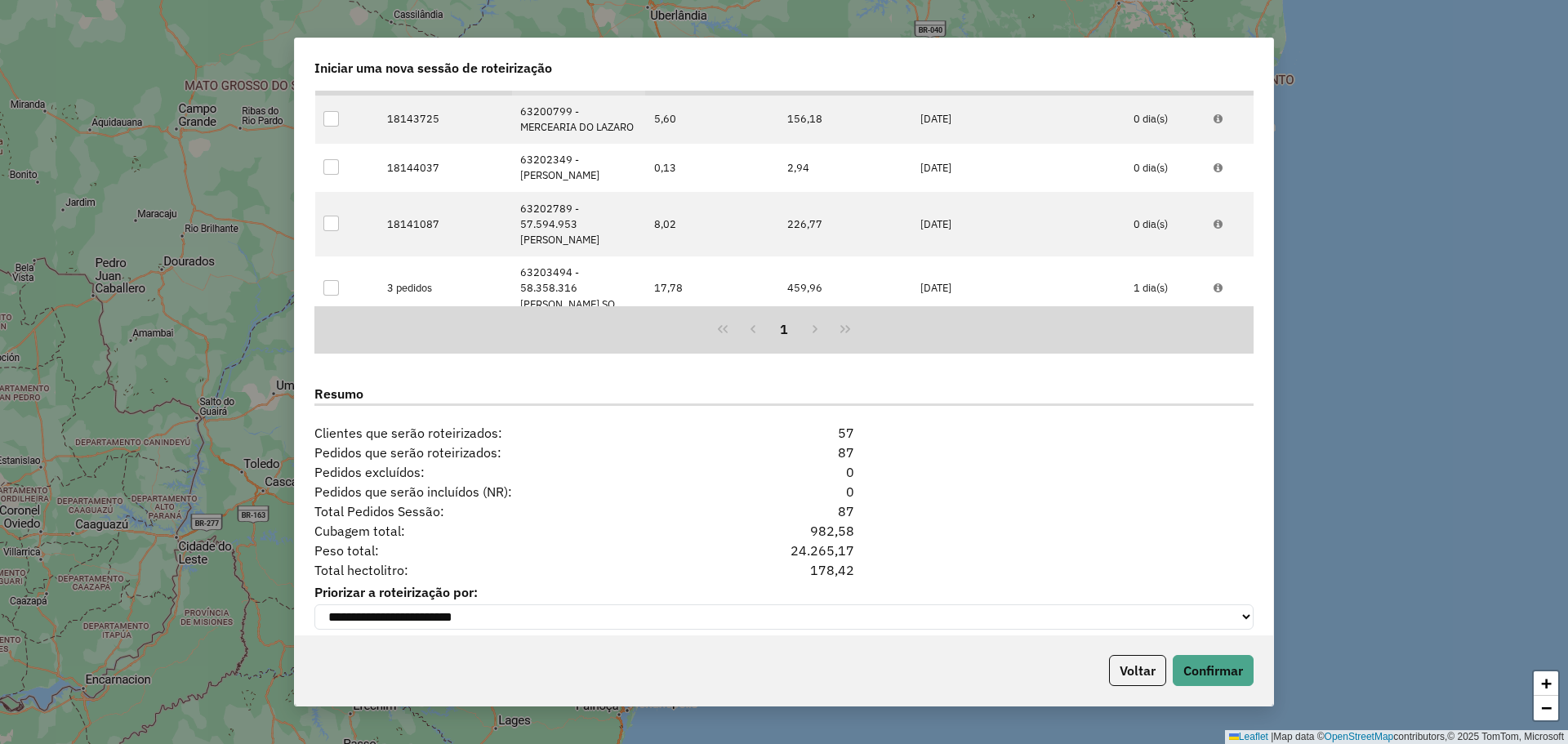
scroll to position [522, 0]
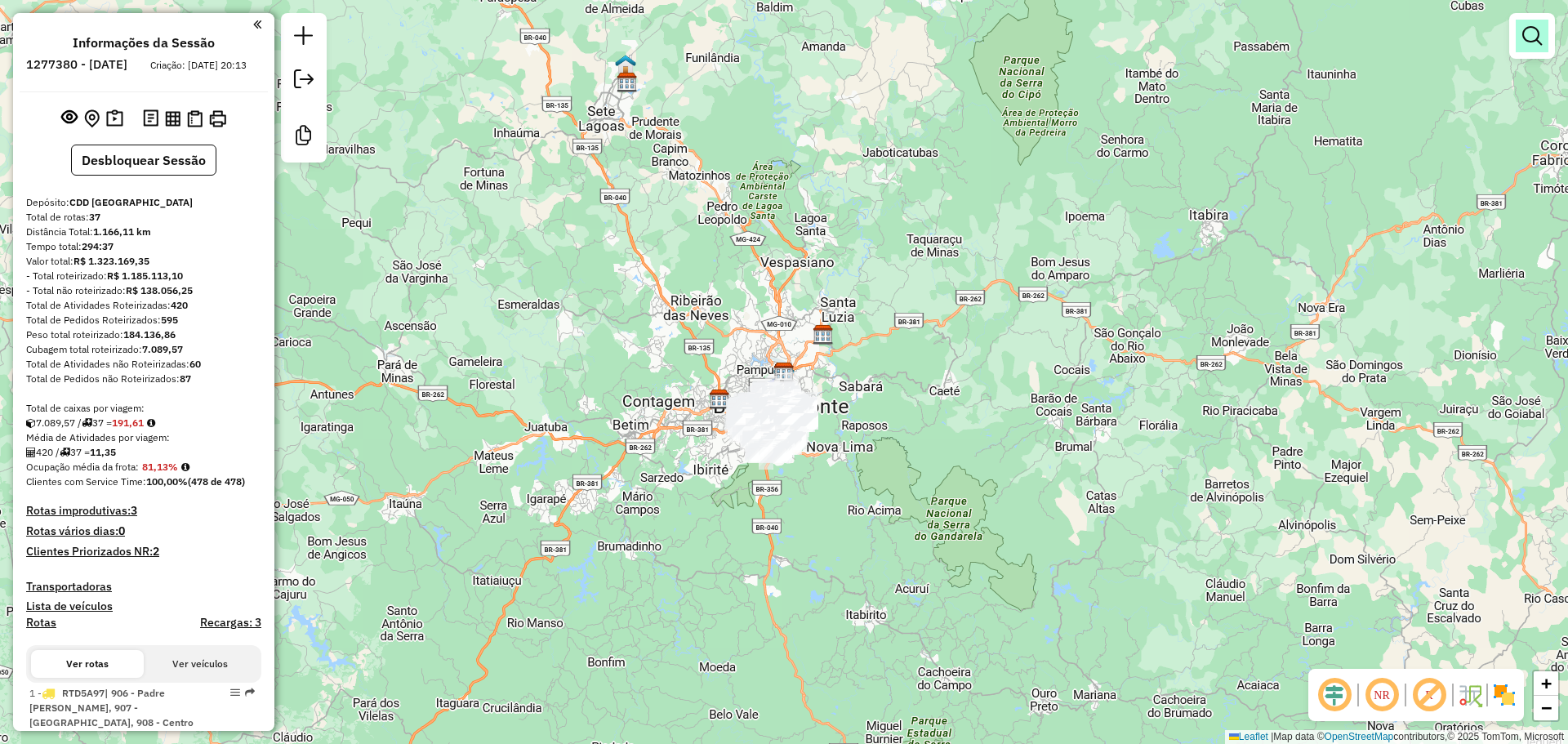
click at [1524, 38] on em at bounding box center [1532, 36] width 20 height 20
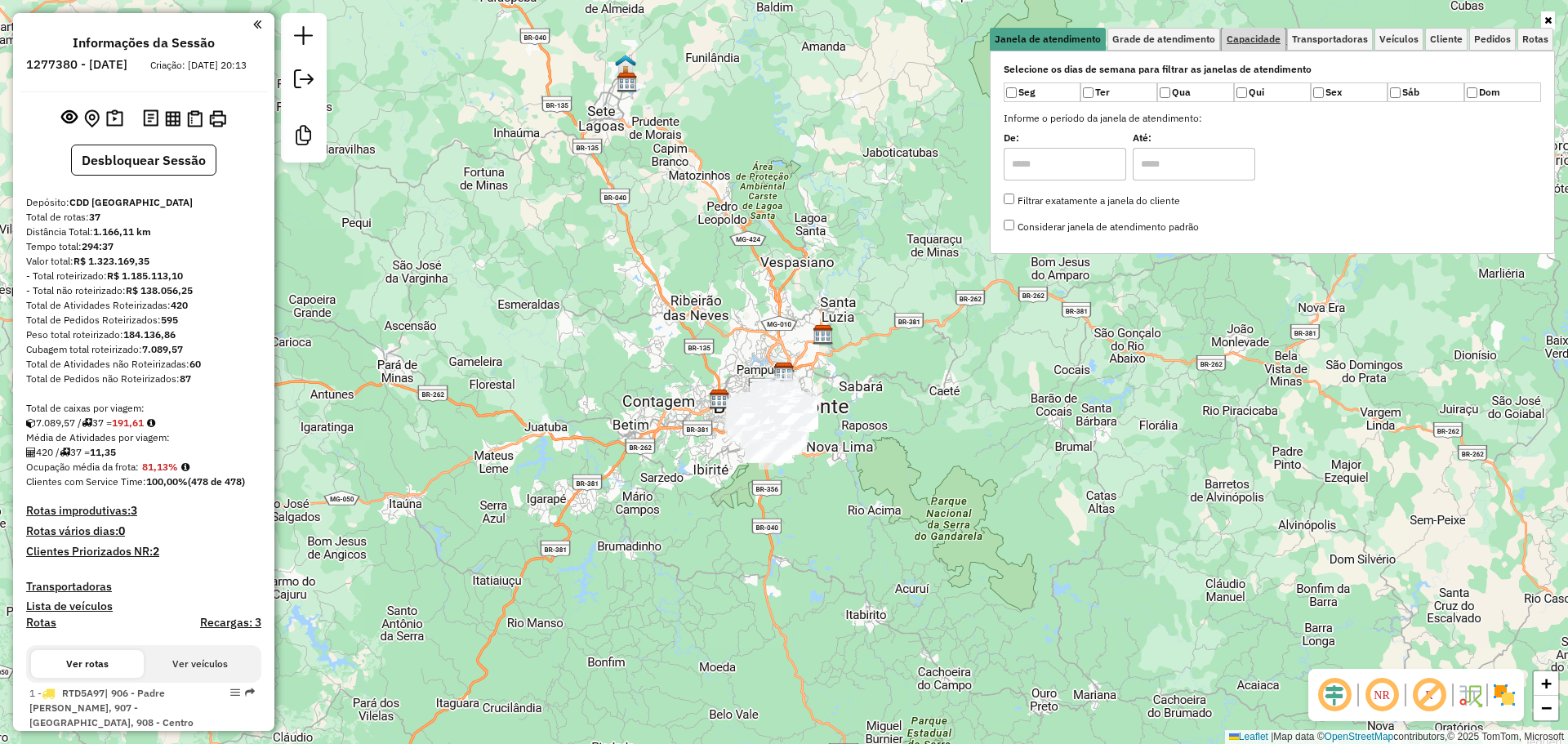
click at [1246, 40] on span "Capacidade" at bounding box center [1253, 39] width 54 height 10
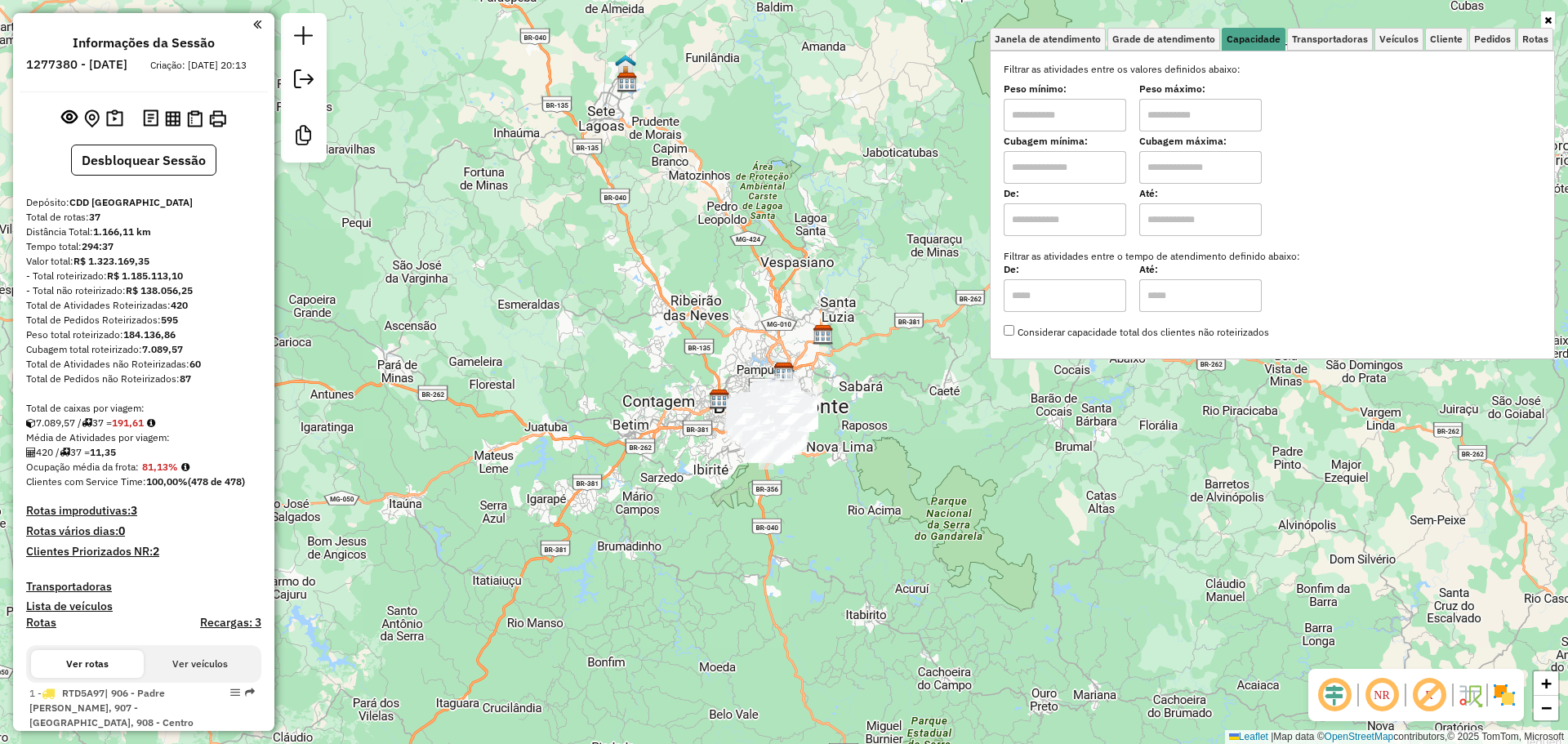
click at [1103, 162] on input "text" at bounding box center [1065, 167] width 122 height 32
click at [1090, 124] on input "text" at bounding box center [1065, 115] width 122 height 32
type input "****"
click at [1190, 116] on input "text" at bounding box center [1200, 115] width 122 height 32
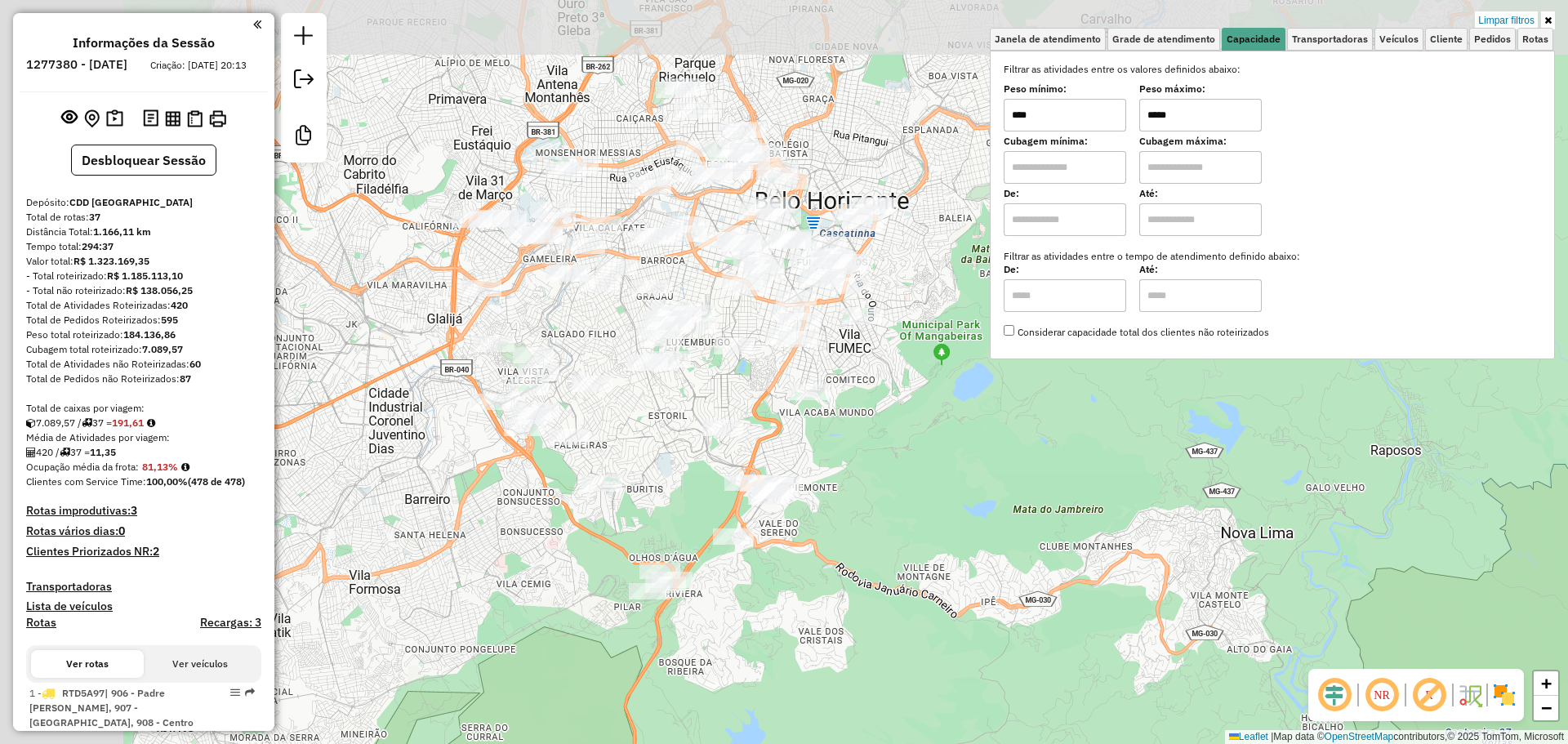
drag, startPoint x: 648, startPoint y: 386, endPoint x: 840, endPoint y: 516, distance: 231.9
click at [840, 520] on div "Limpar filtros Janela de atendimento Grade de atendimento Capacidade Transporta…" at bounding box center [784, 372] width 1568 height 744
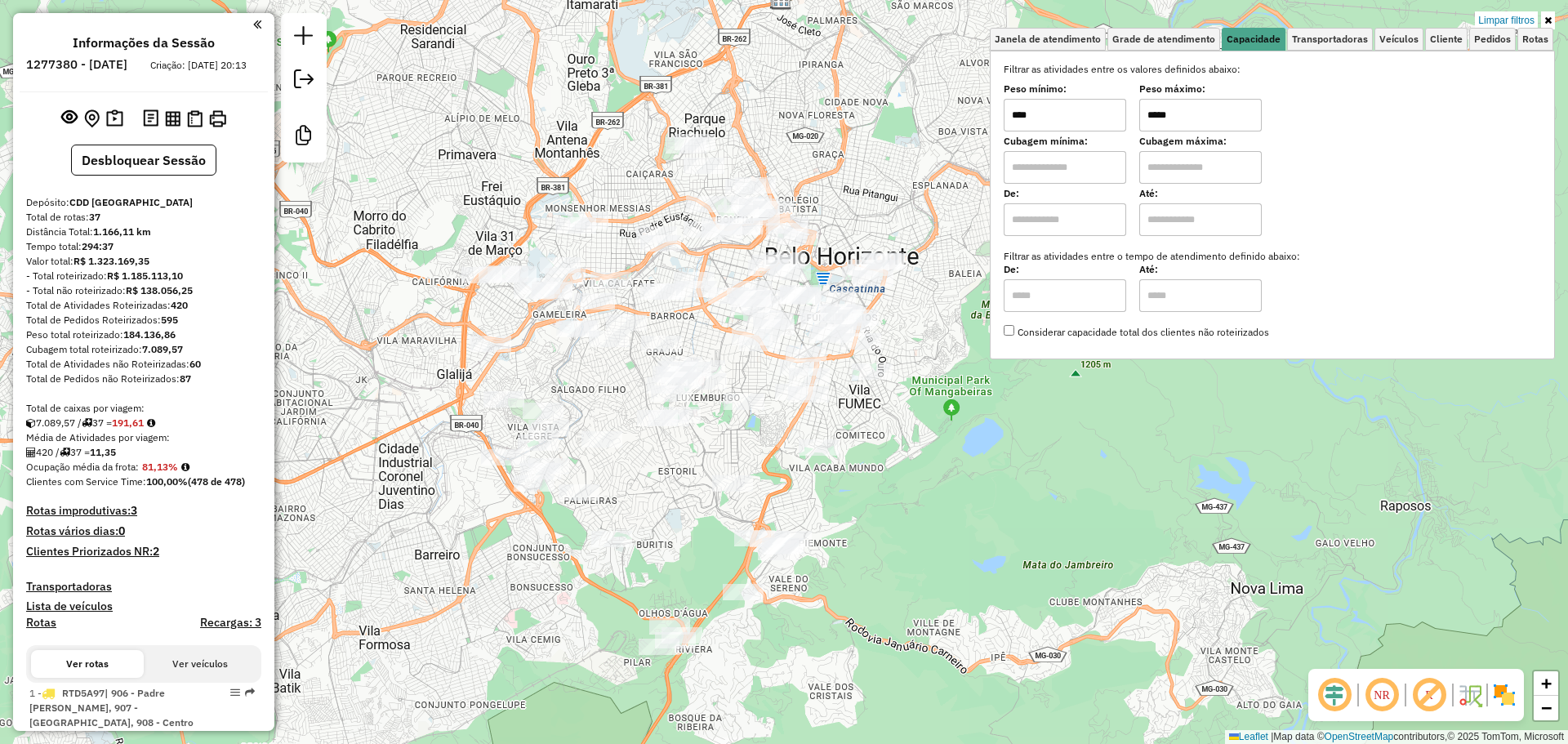
drag, startPoint x: 1165, startPoint y: 116, endPoint x: 1140, endPoint y: 102, distance: 28.7
click at [1138, 103] on div "Peso mínimo: **** Peso máximo: *****" at bounding box center [1272, 108] width 538 height 46
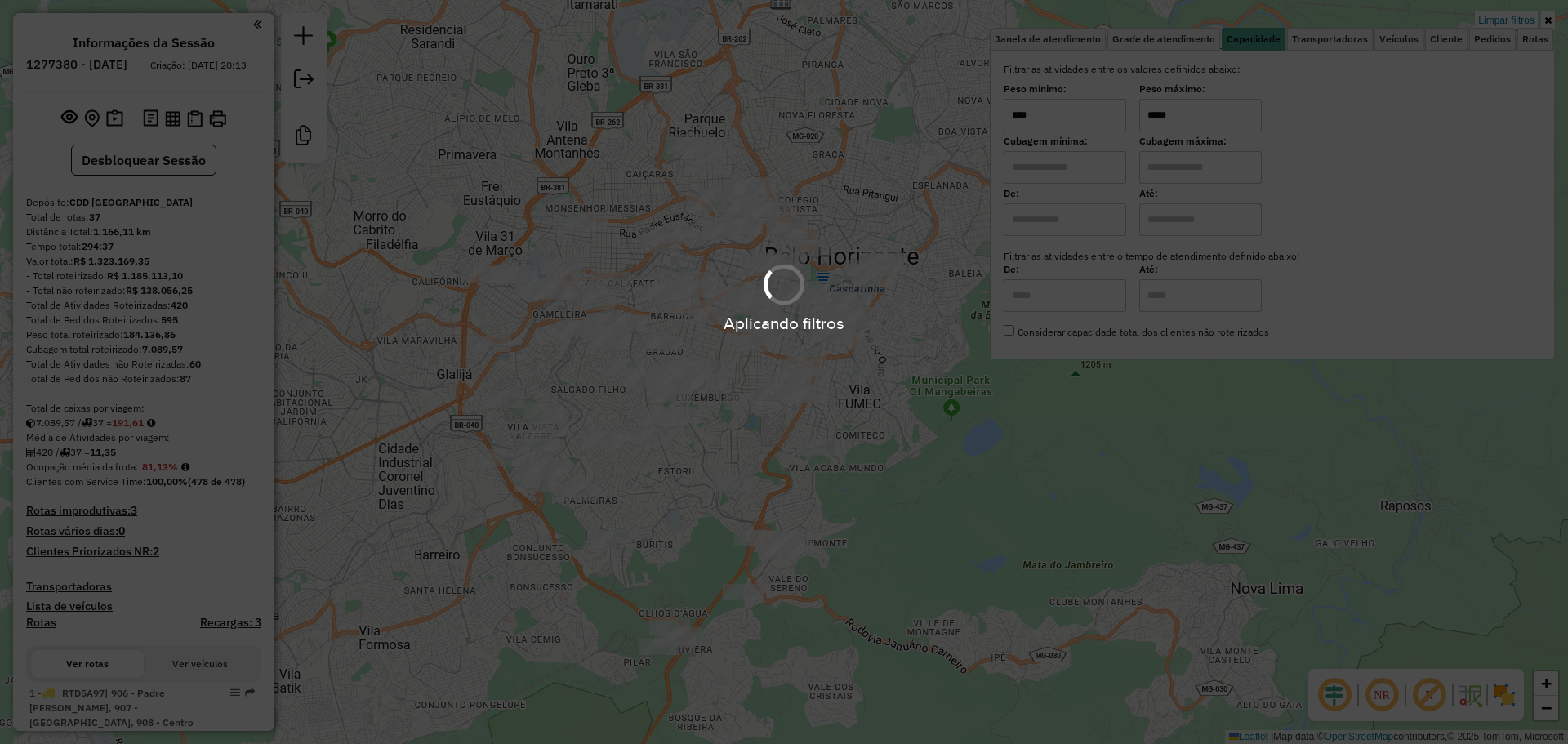
type input "*****"
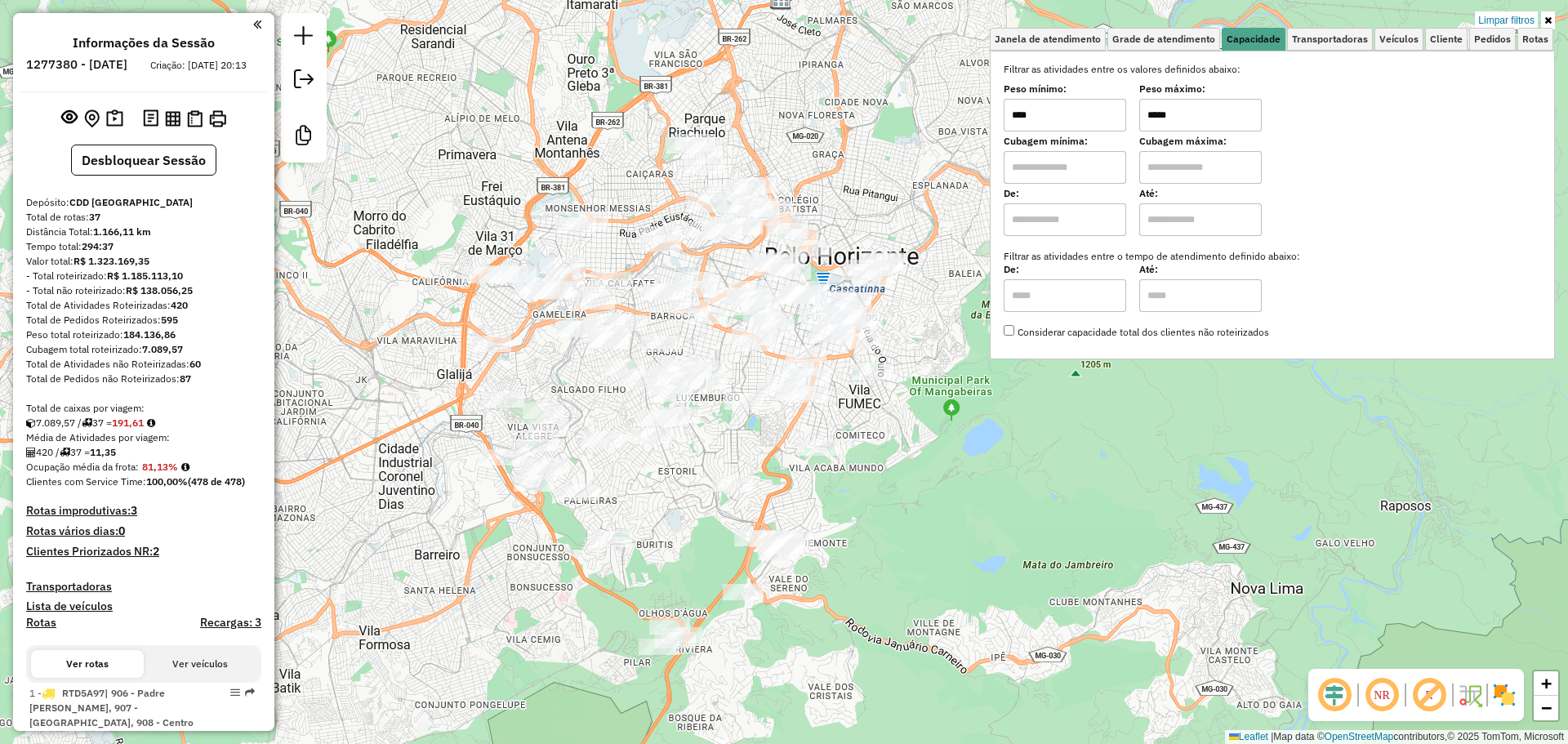
drag, startPoint x: 1047, startPoint y: 114, endPoint x: 777, endPoint y: 64, distance: 274.6
click at [793, 68] on div "Limpar filtros Janela de atendimento Grade de atendimento Capacidade Transporta…" at bounding box center [784, 372] width 1568 height 744
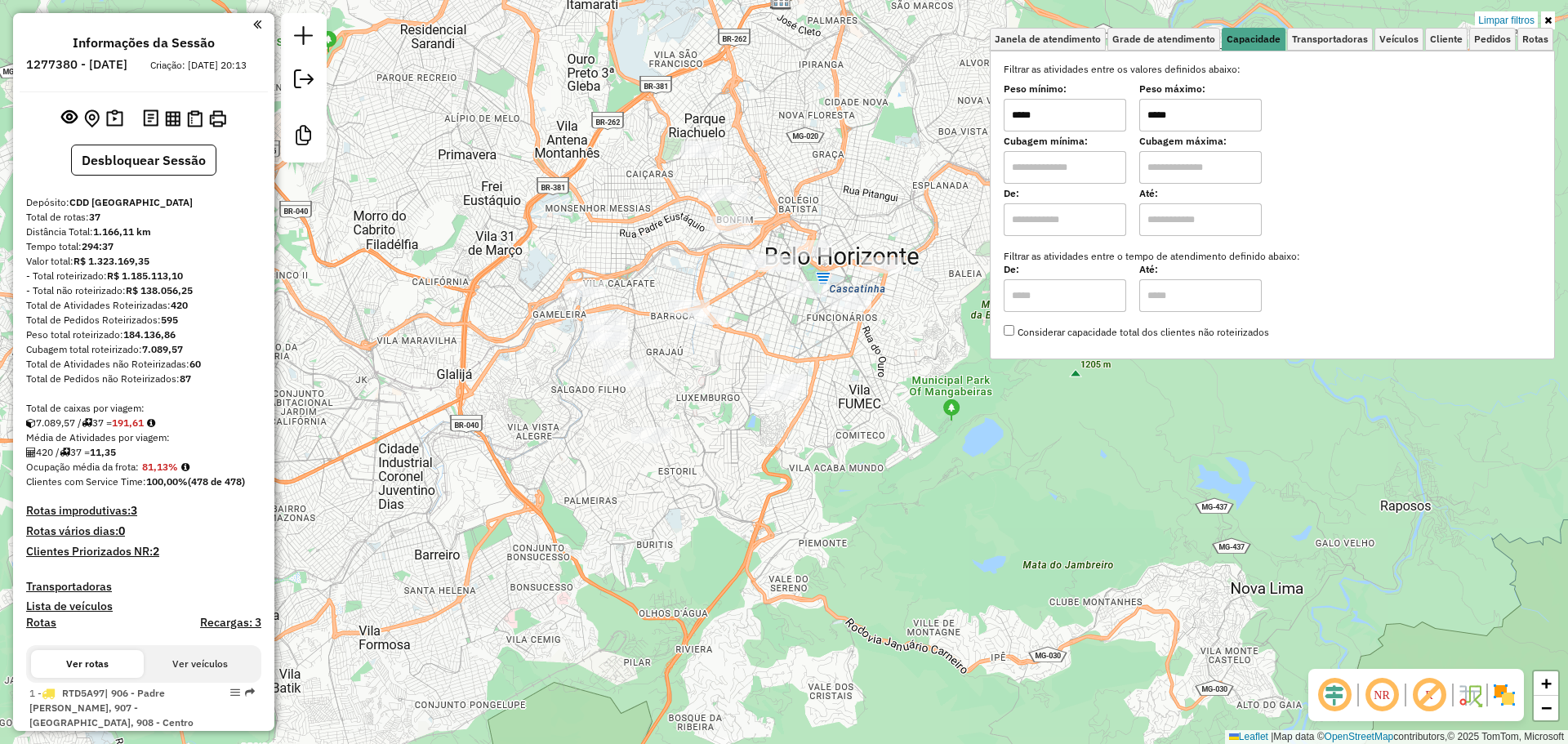
type input "*****"
drag, startPoint x: 1164, startPoint y: 116, endPoint x: 1065, endPoint y: 93, distance: 101.6
click at [1070, 100] on div "Peso mínimo: ***** Peso máximo: *****" at bounding box center [1272, 108] width 538 height 46
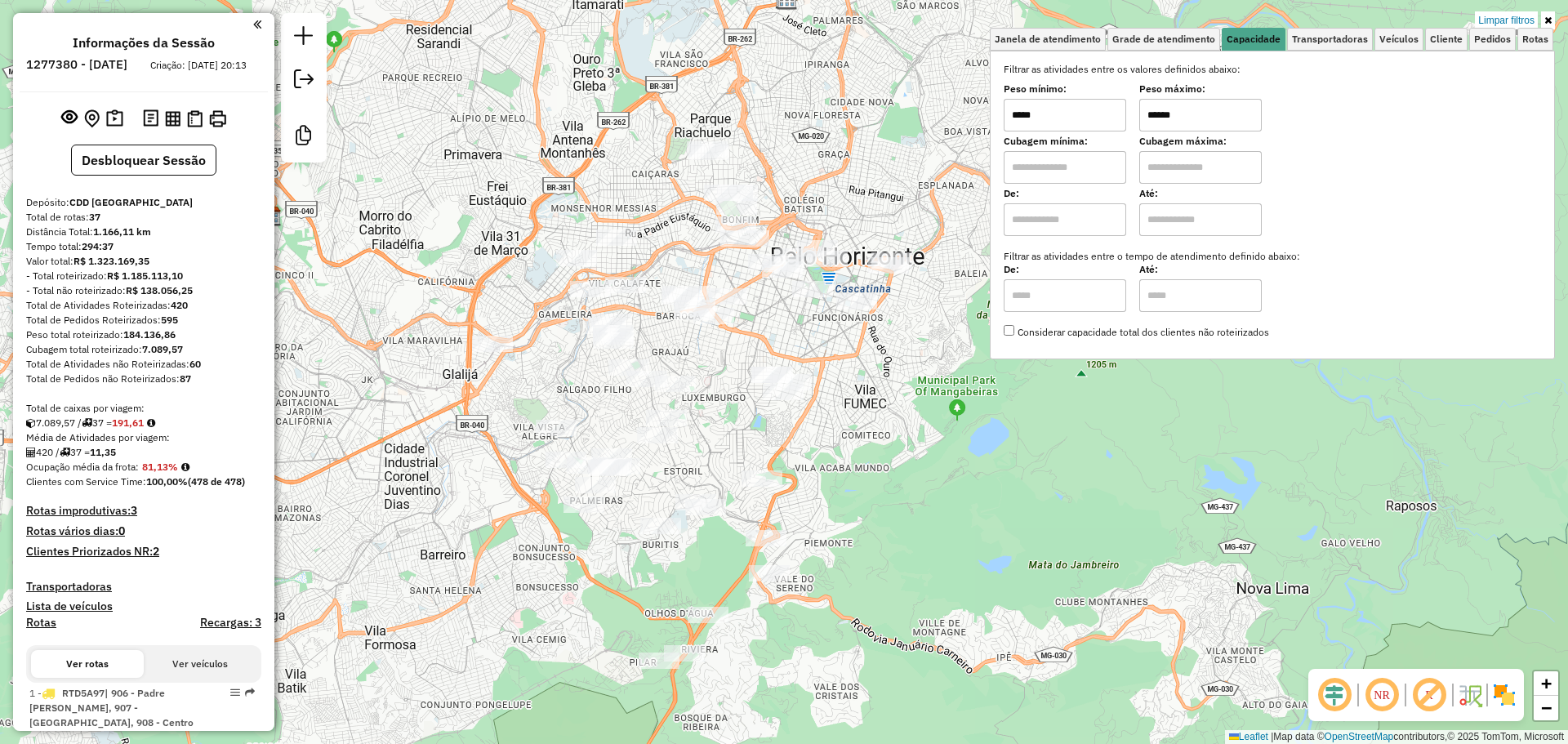
drag, startPoint x: 815, startPoint y: 417, endPoint x: 855, endPoint y: 435, distance: 43.9
click at [855, 435] on div "Limpar filtros Janela de atendimento Grade de atendimento Capacidade Transporta…" at bounding box center [784, 372] width 1568 height 744
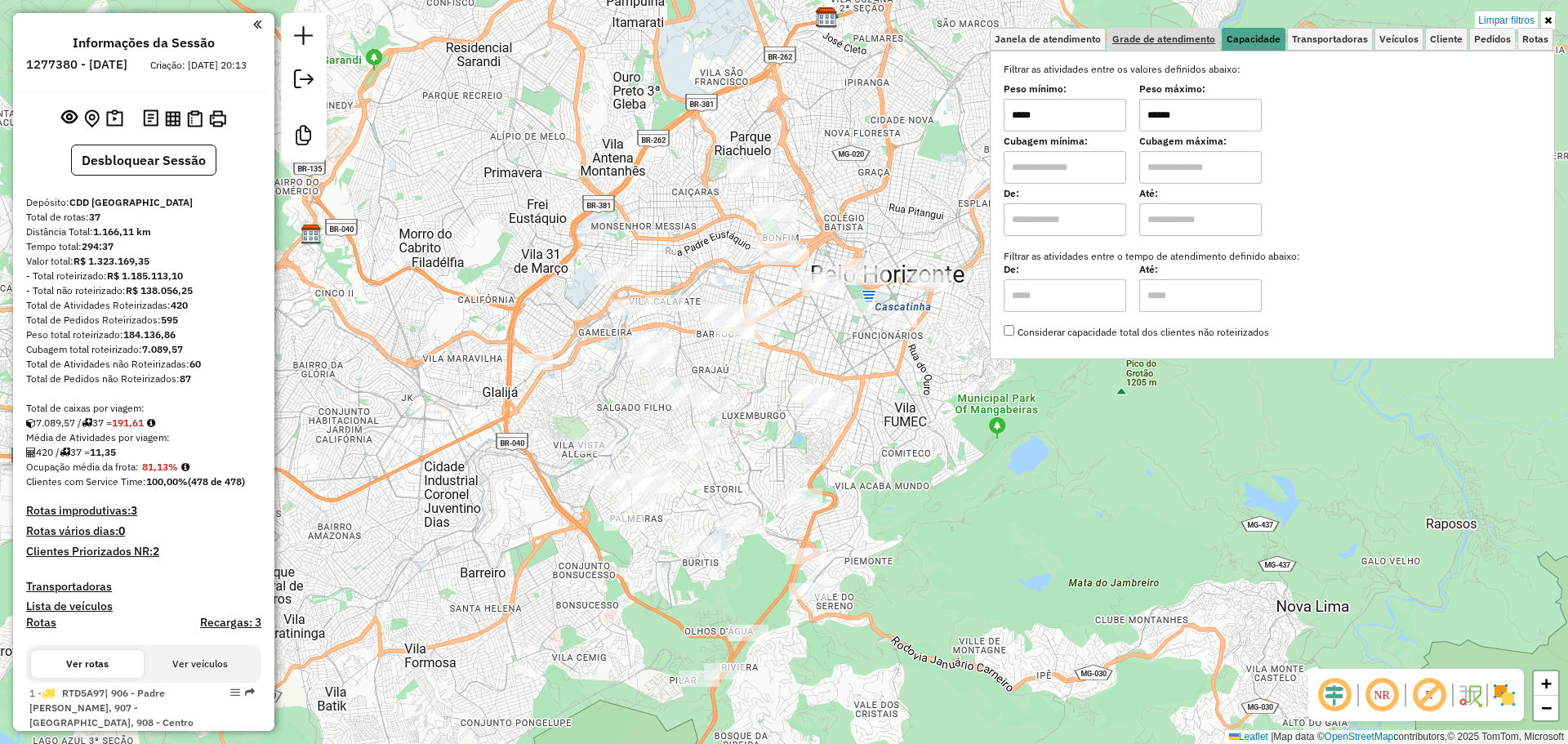
drag, startPoint x: 1171, startPoint y: 122, endPoint x: 1157, endPoint y: 40, distance: 83.2
click at [1157, 107] on input "******" at bounding box center [1200, 115] width 122 height 32
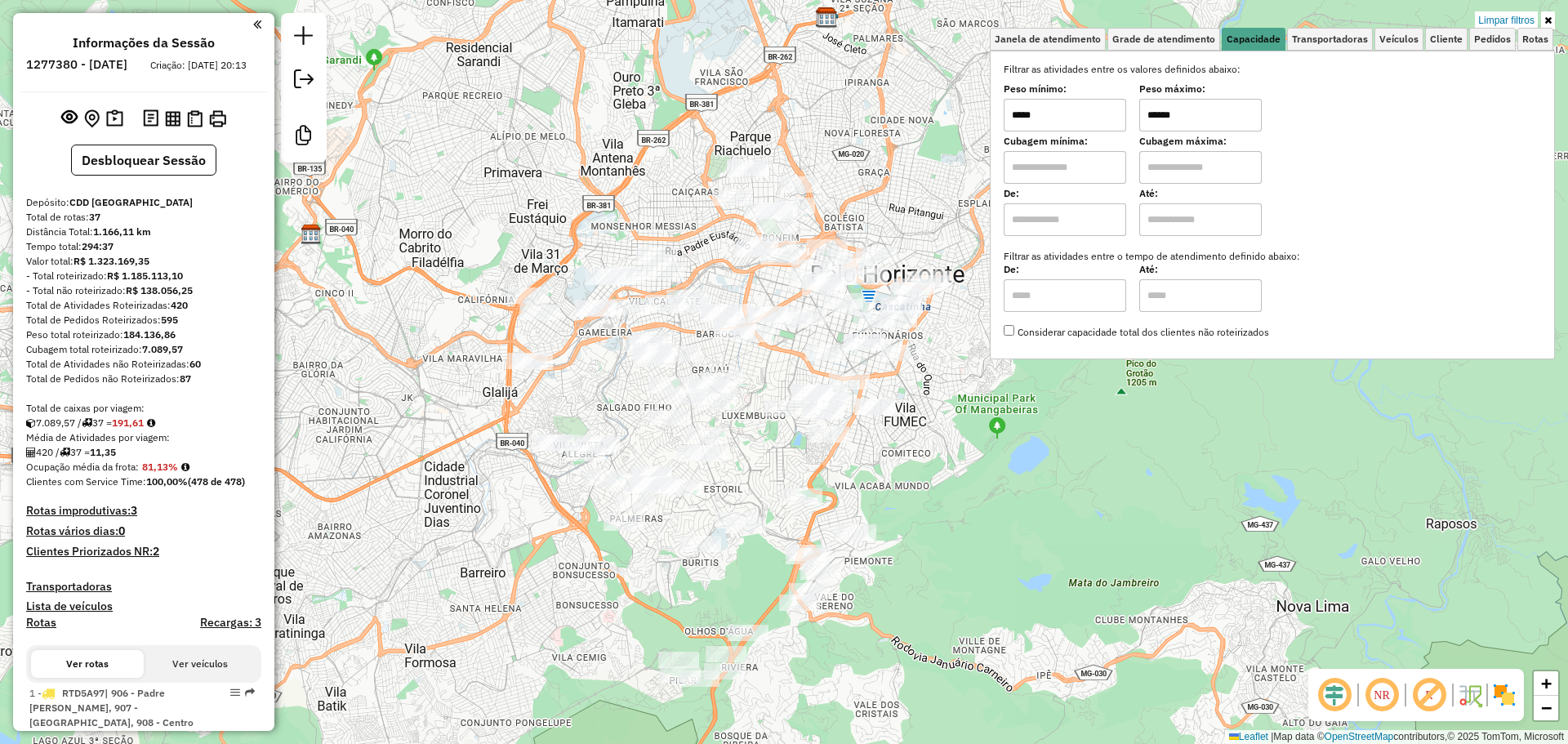
type input "******"
drag, startPoint x: 1228, startPoint y: 433, endPoint x: 971, endPoint y: 340, distance: 273.3
click at [1232, 435] on div "Limpar filtros Janela de atendimento Grade de atendimento Capacidade Transporta…" at bounding box center [784, 372] width 1568 height 744
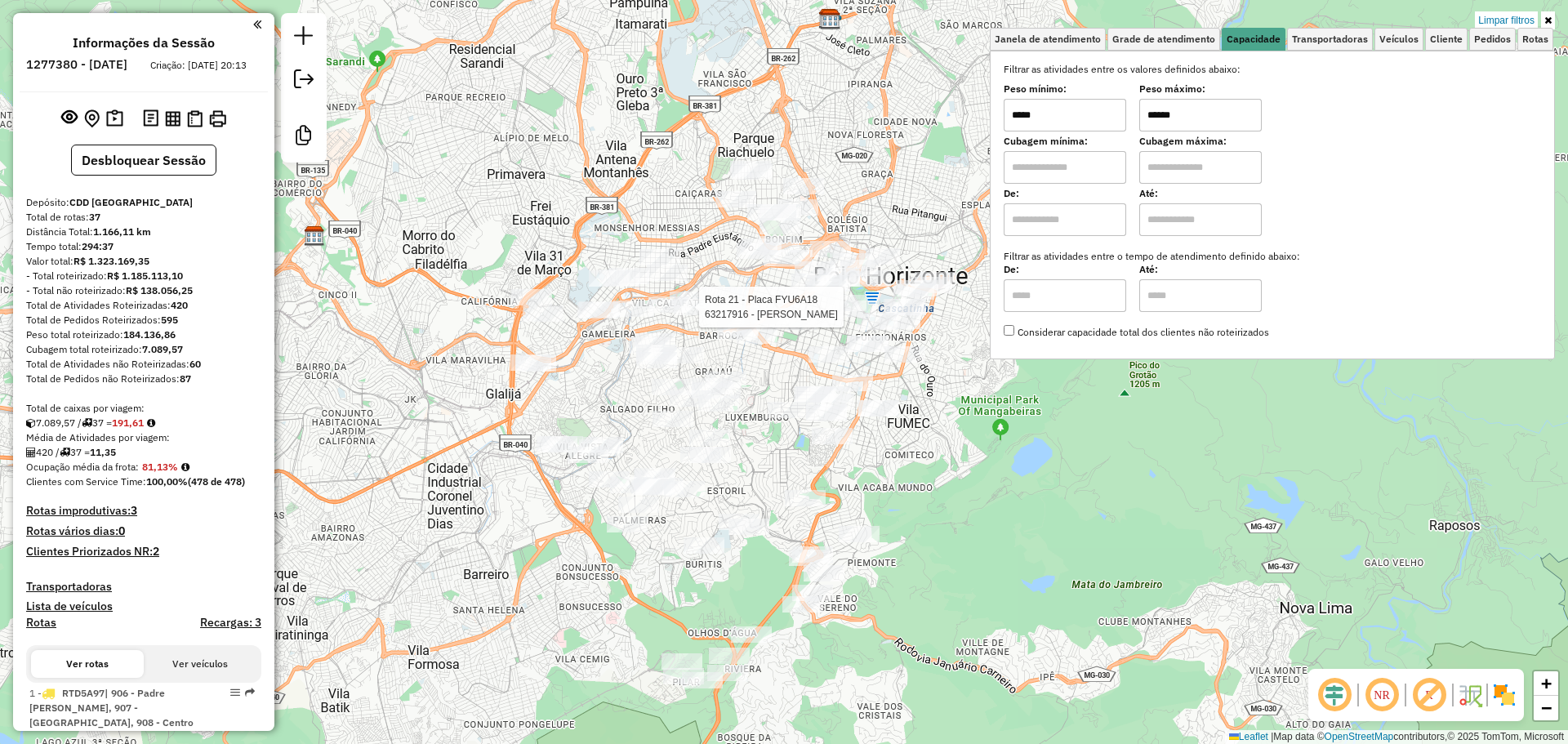
select select "**********"
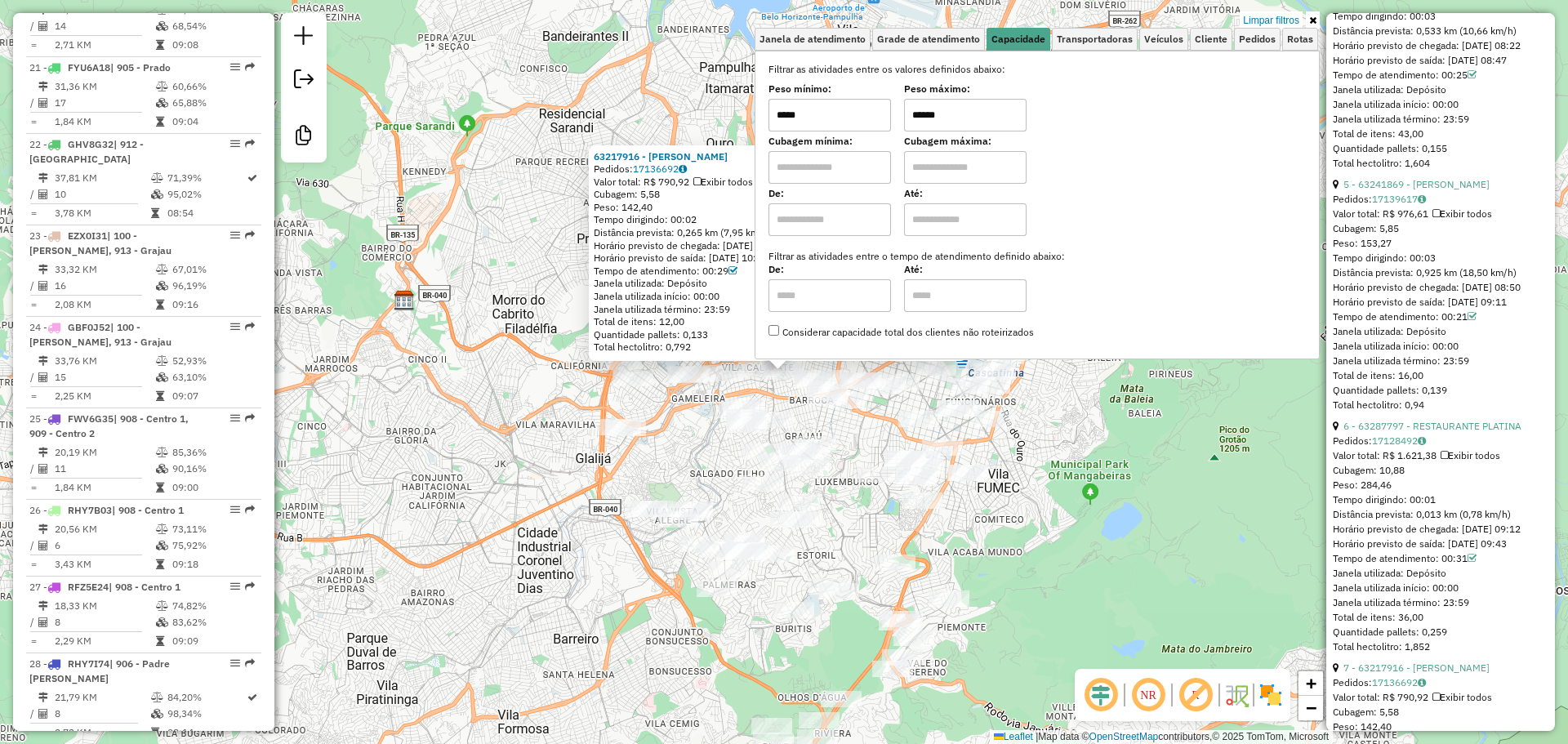
scroll to position [1553, 0]
click at [1211, 526] on div "63217916 - PAULO CESAR BARBOSA Pedidos: 17136692 Valor total: R$ 790,92 Exibir …" at bounding box center [784, 372] width 1568 height 744
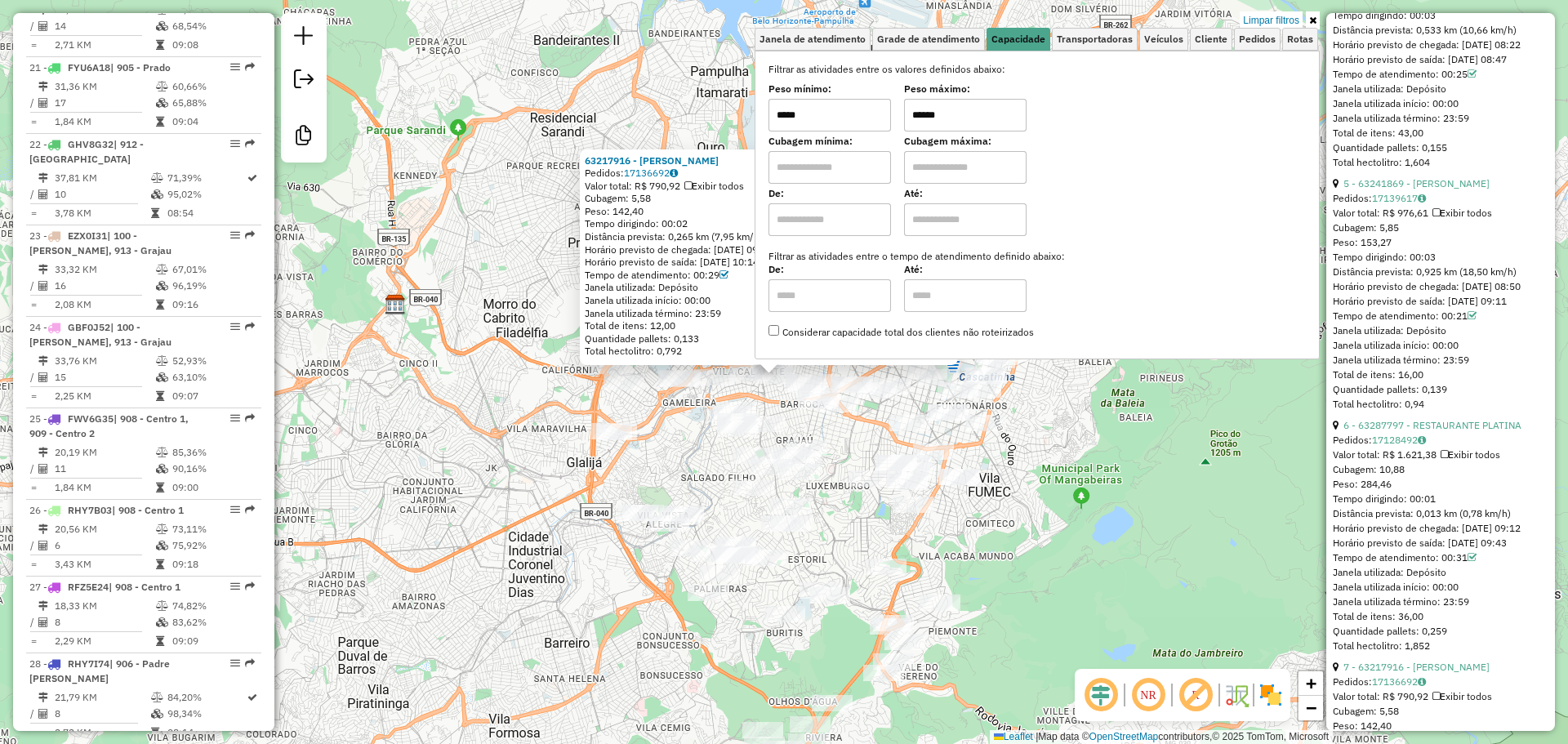
click at [1167, 504] on div "63217916 - PAULO CESAR BARBOSA Pedidos: 17136692 Valor total: R$ 790,92 Exibir …" at bounding box center [784, 372] width 1568 height 744
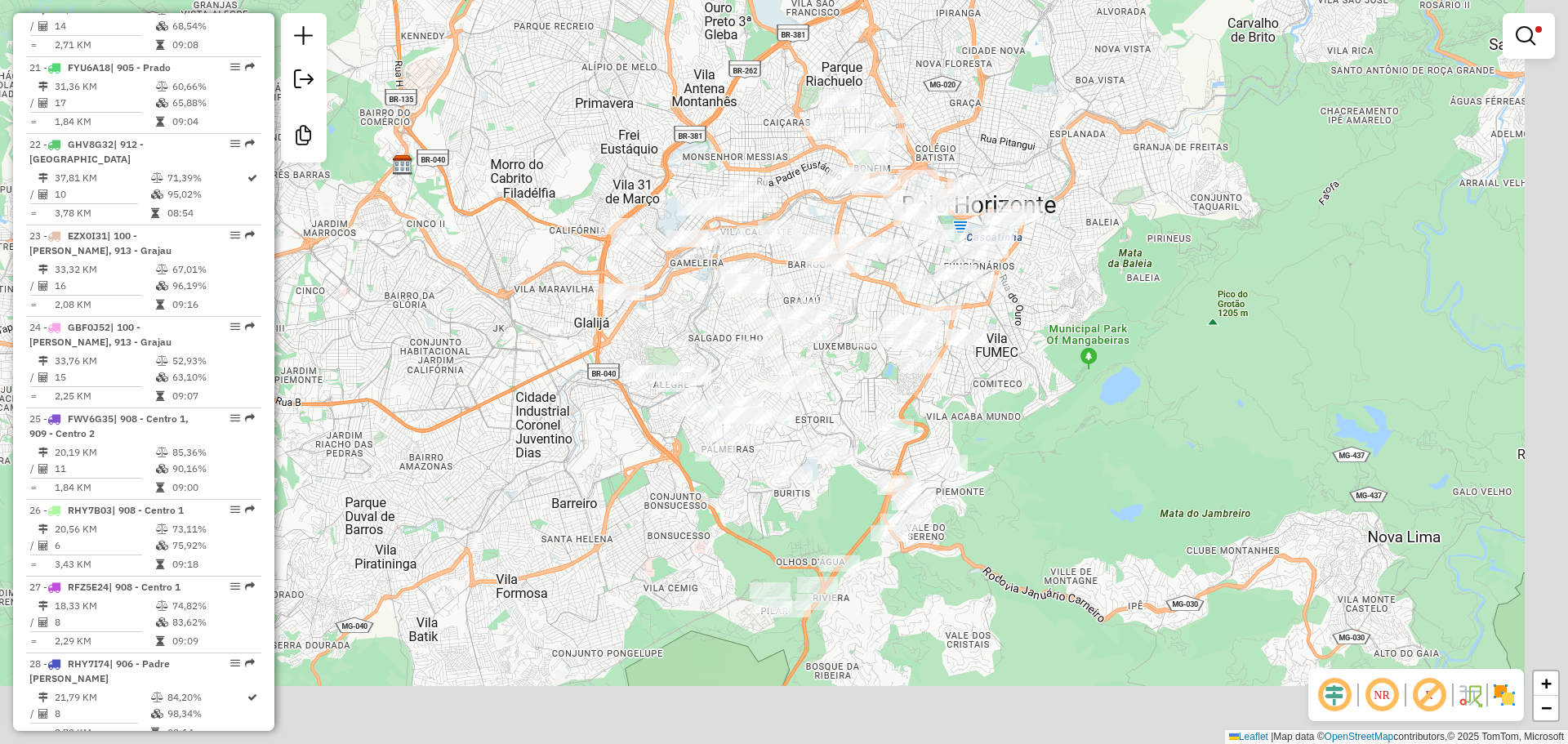
drag, startPoint x: 1047, startPoint y: 435, endPoint x: 1011, endPoint y: 360, distance: 83.2
click at [1020, 363] on div "Limpar filtros Janela de atendimento Grade de atendimento Capacidade Transporta…" at bounding box center [784, 372] width 1568 height 744
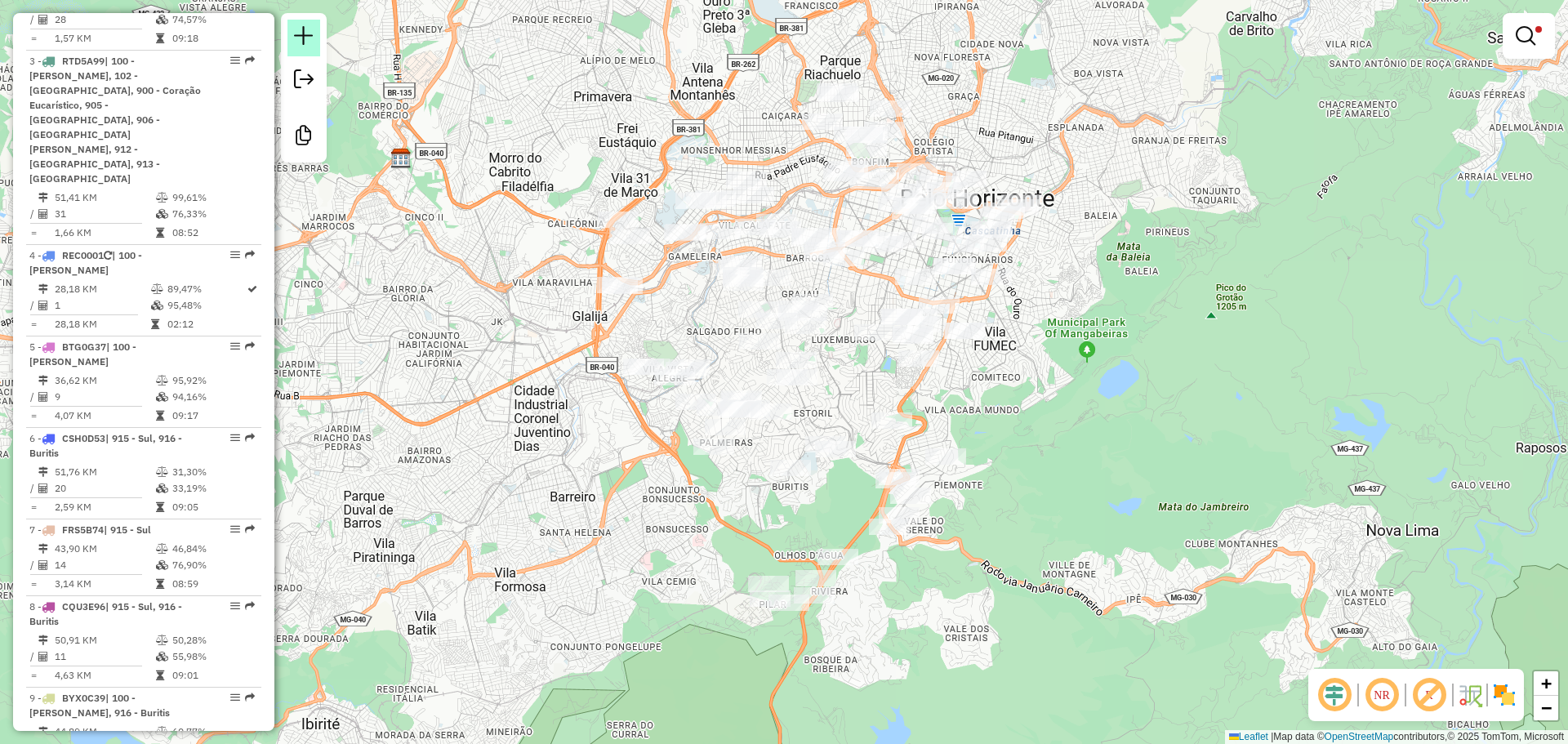
scroll to position [843, 0]
click at [1534, 41] on em at bounding box center [1526, 36] width 20 height 20
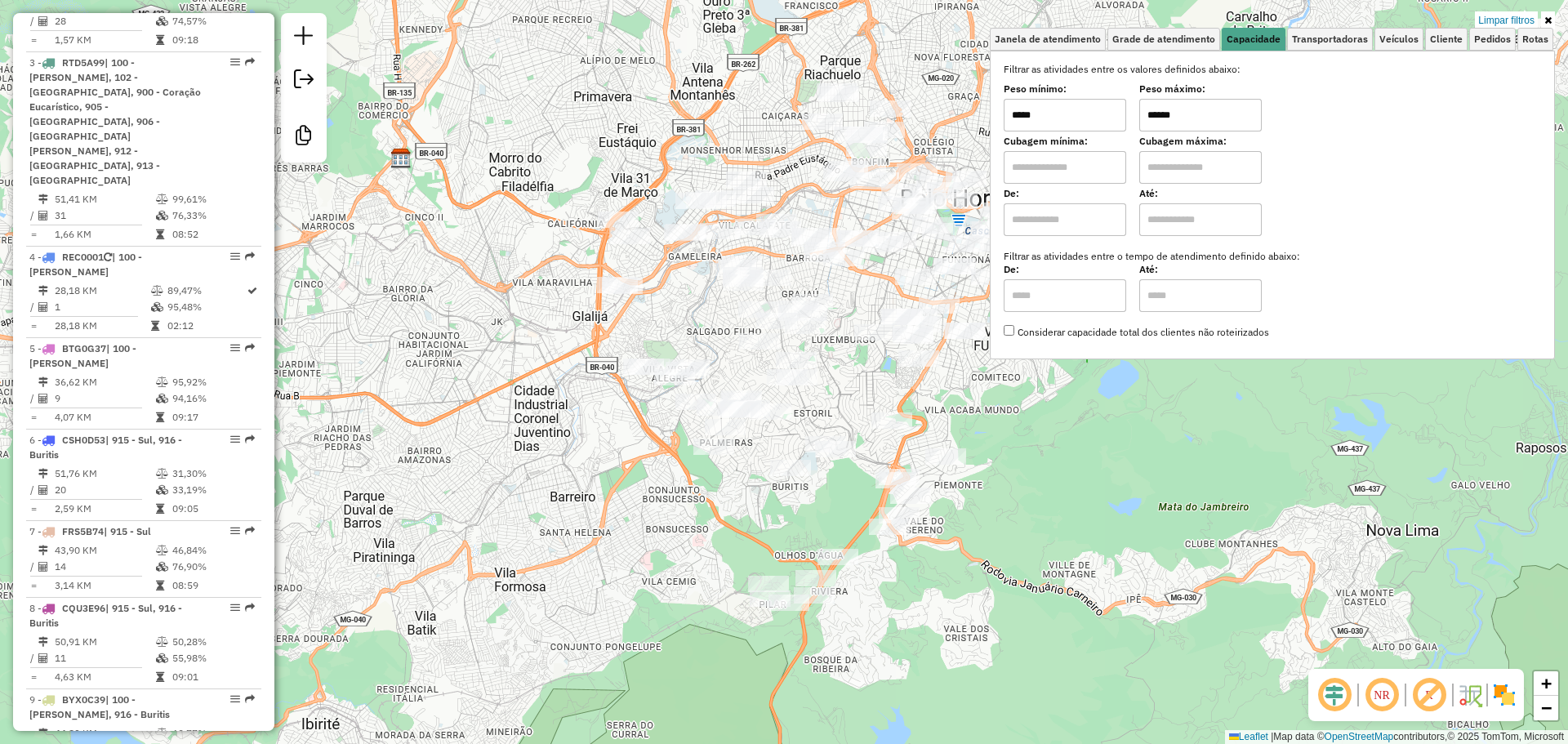
drag, startPoint x: 979, startPoint y: 531, endPoint x: 987, endPoint y: 533, distance: 8.2
click at [982, 533] on div "Limpar filtros Janela de atendimento Grade de atendimento Capacidade Transporta…" at bounding box center [784, 372] width 1568 height 744
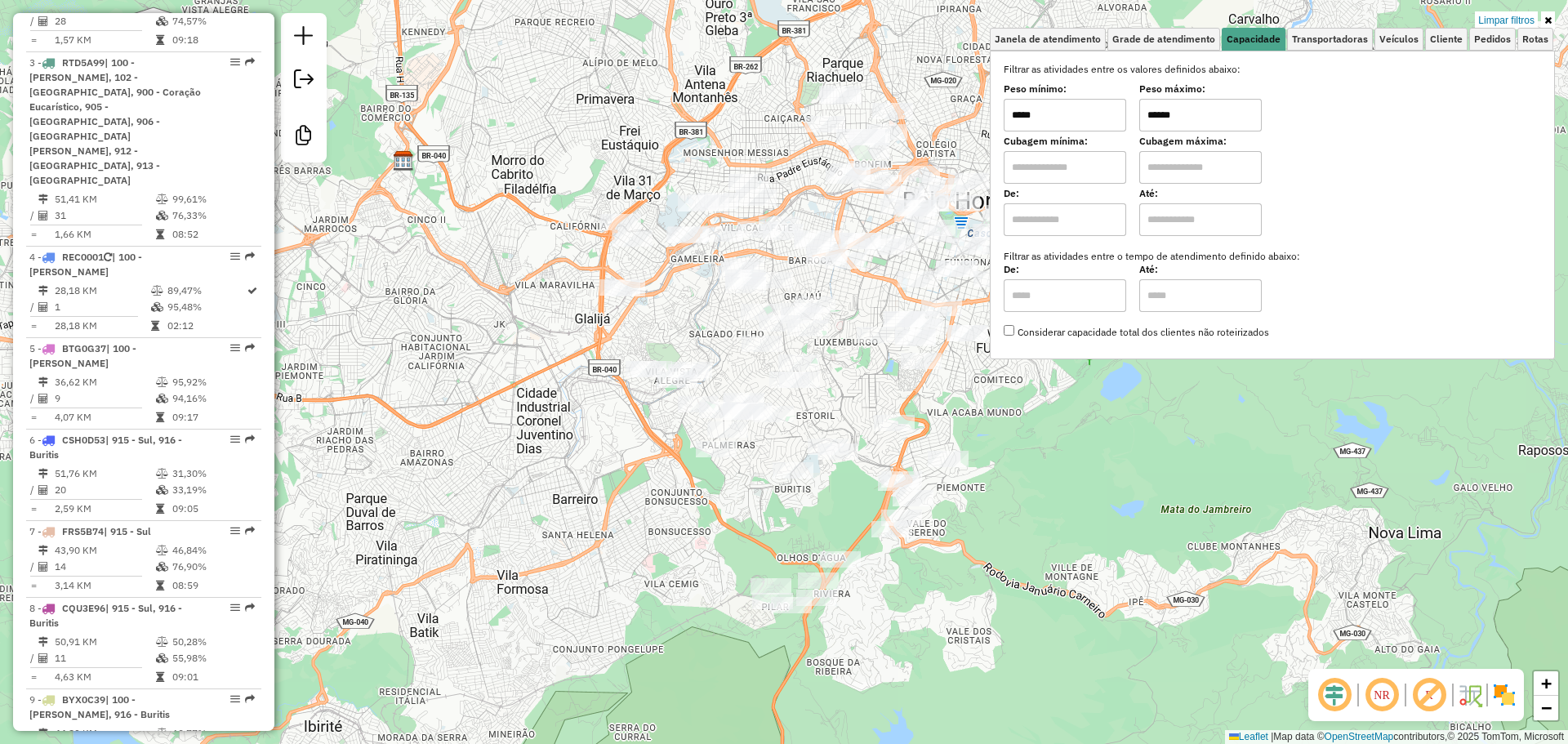
click at [990, 543] on div "Limpar filtros Janela de atendimento Grade de atendimento Capacidade Transporta…" at bounding box center [784, 372] width 1568 height 744
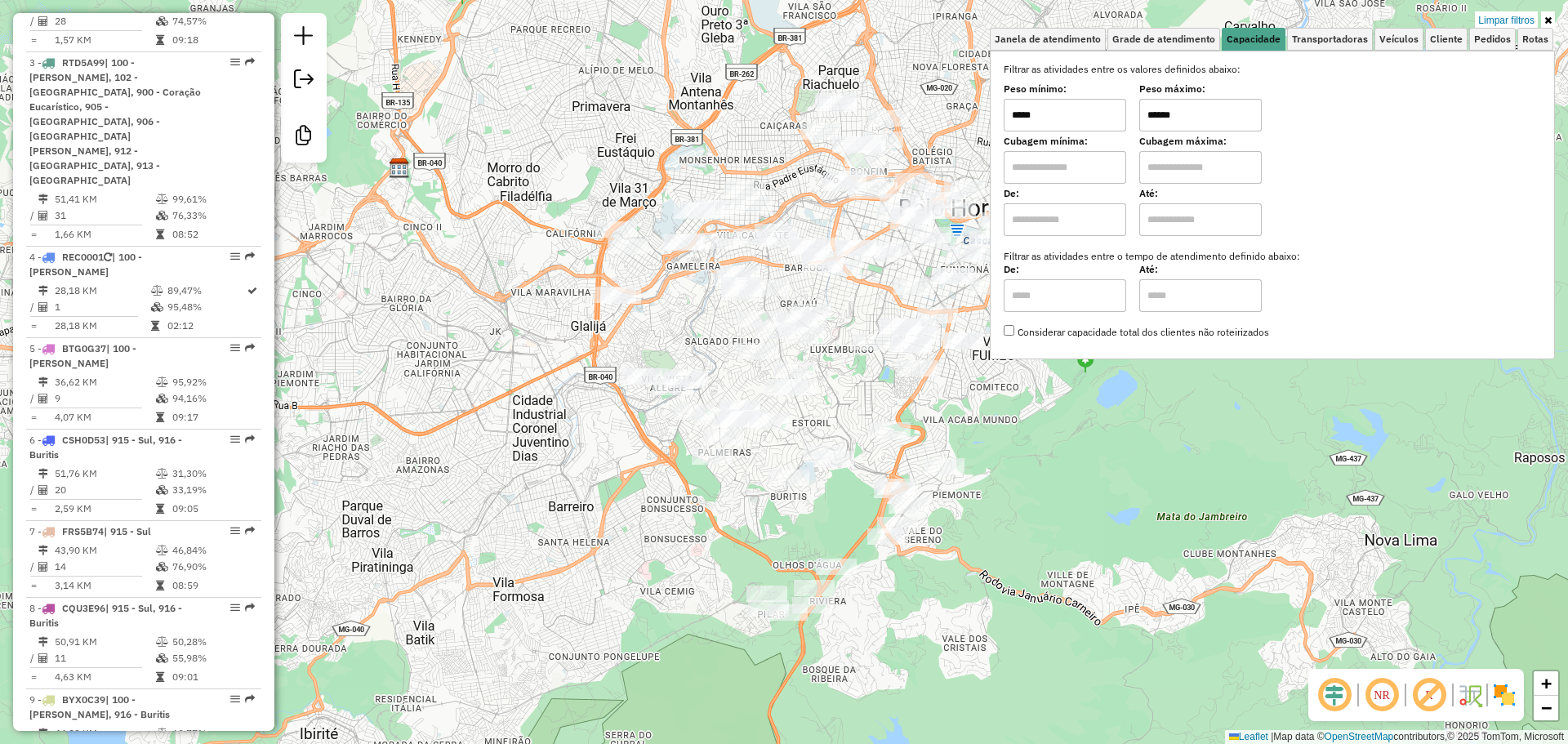
click at [1027, 539] on div "Limpar filtros Janela de atendimento Grade de atendimento Capacidade Transporta…" at bounding box center [784, 372] width 1568 height 744
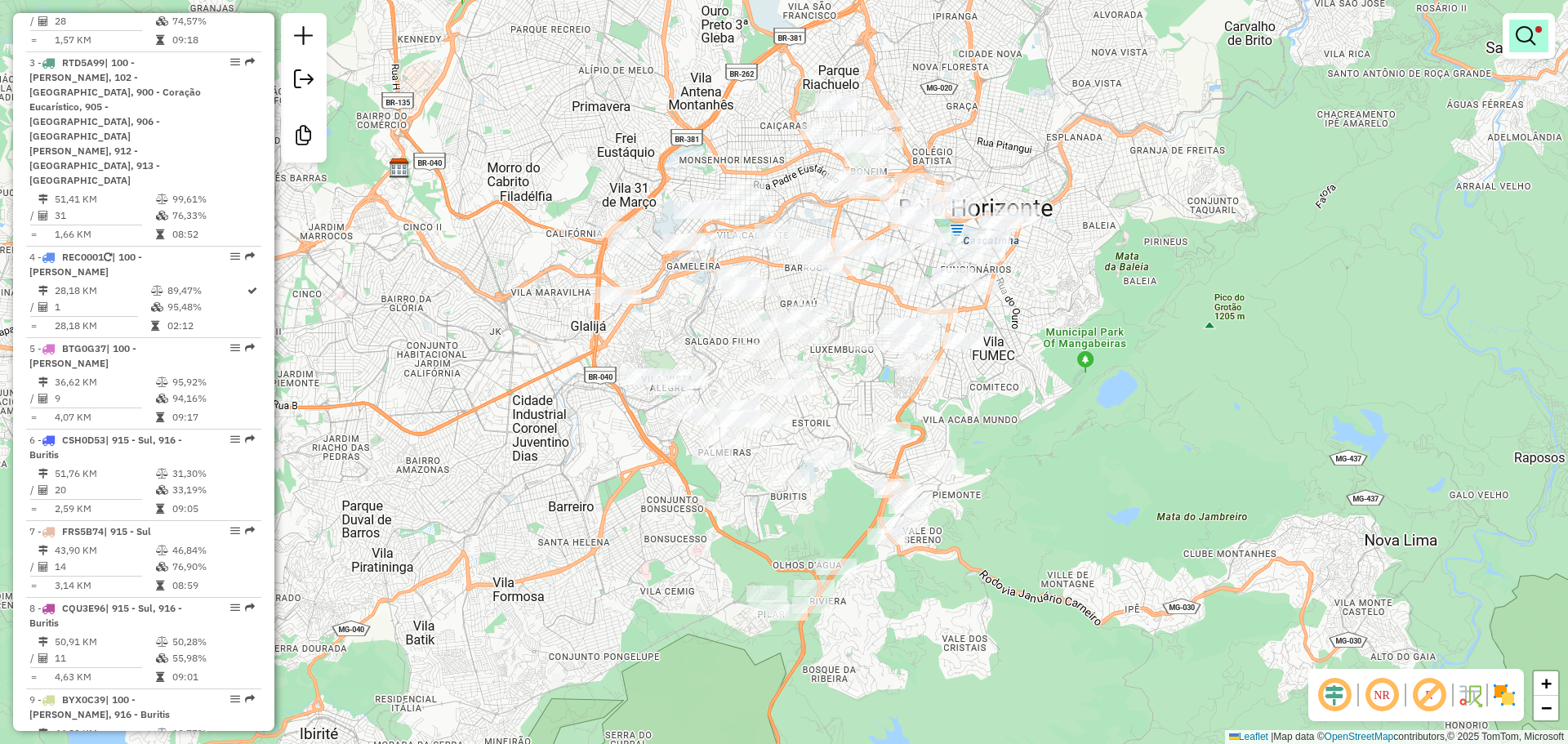
click at [1537, 38] on link at bounding box center [1529, 36] width 40 height 32
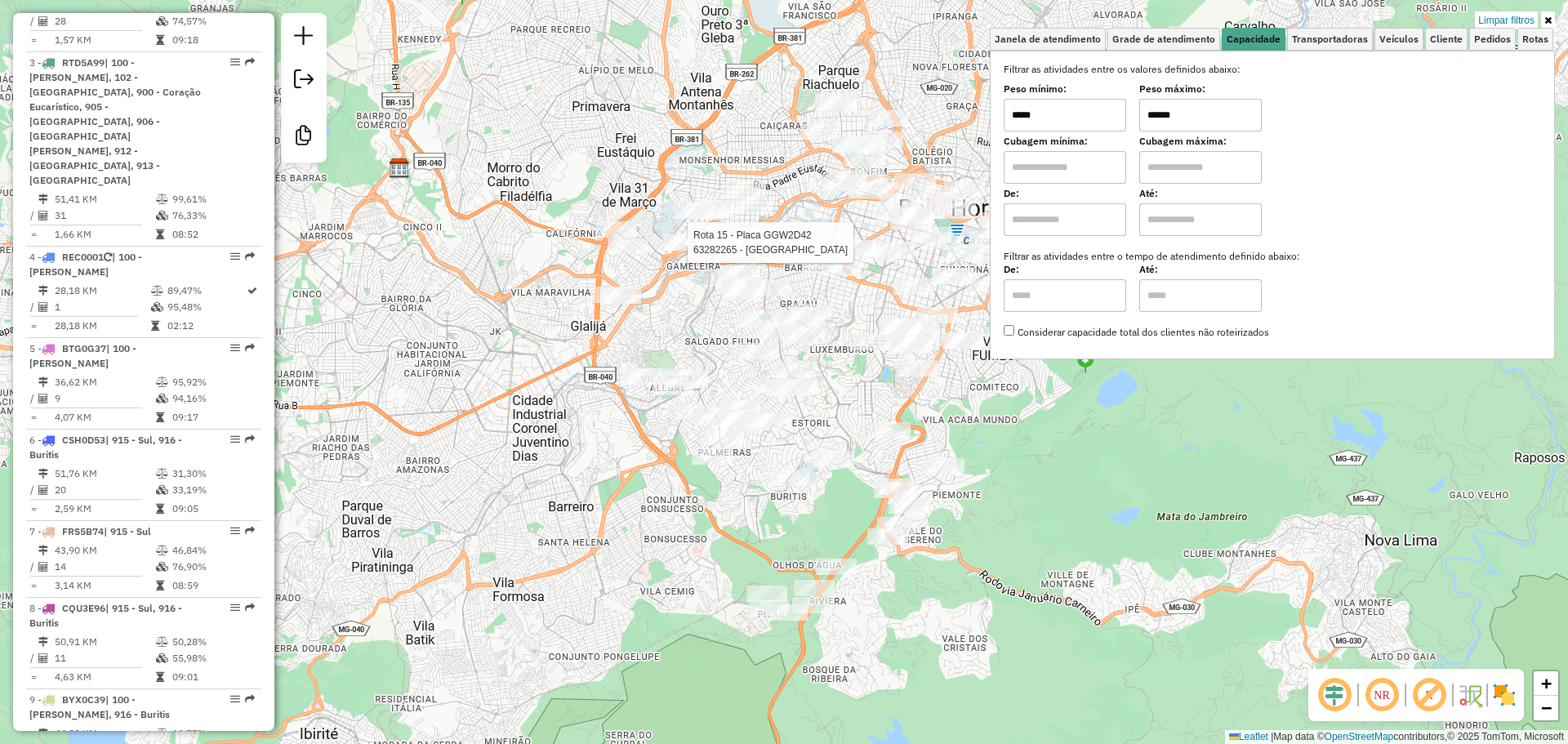
select select "**********"
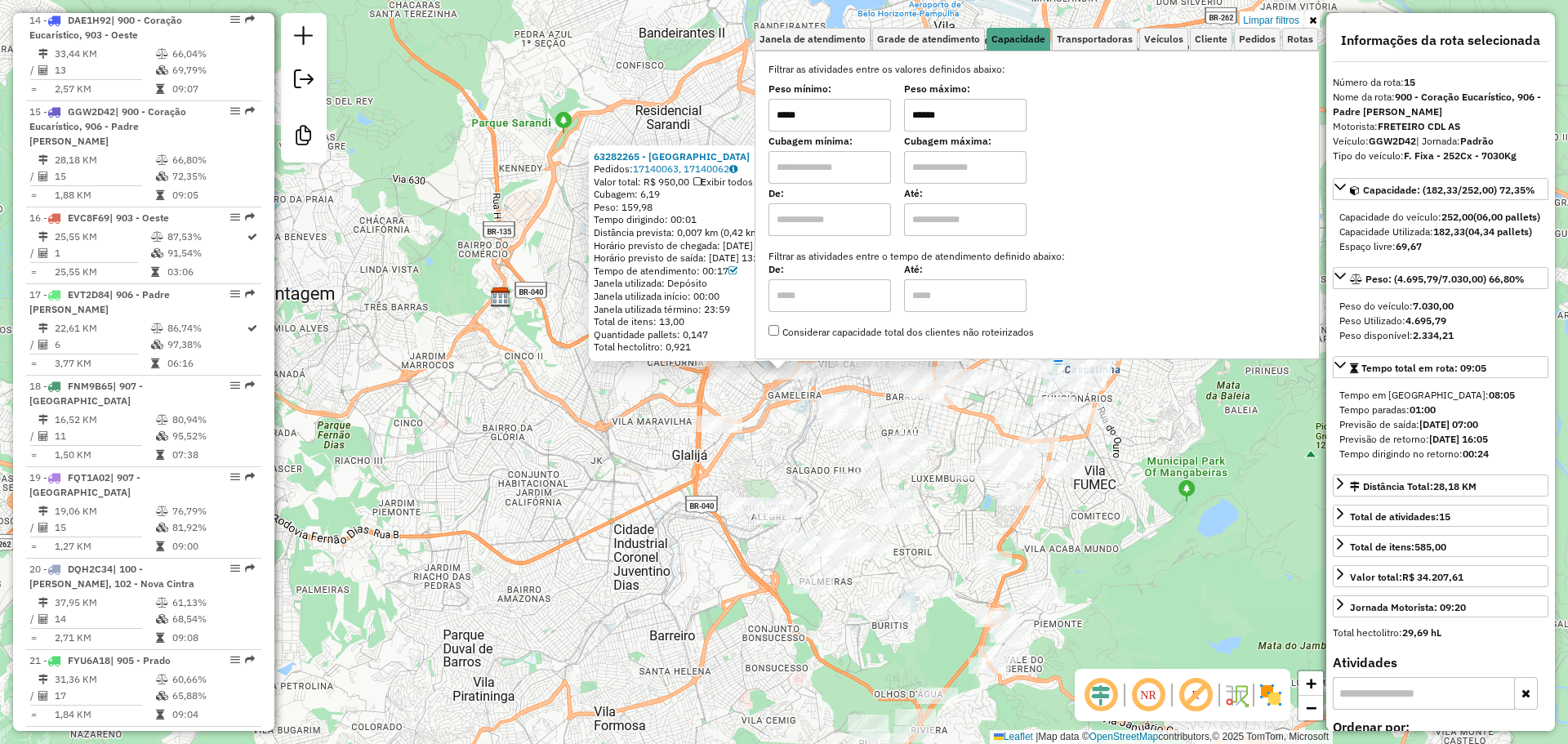
scroll to position [2025, 0]
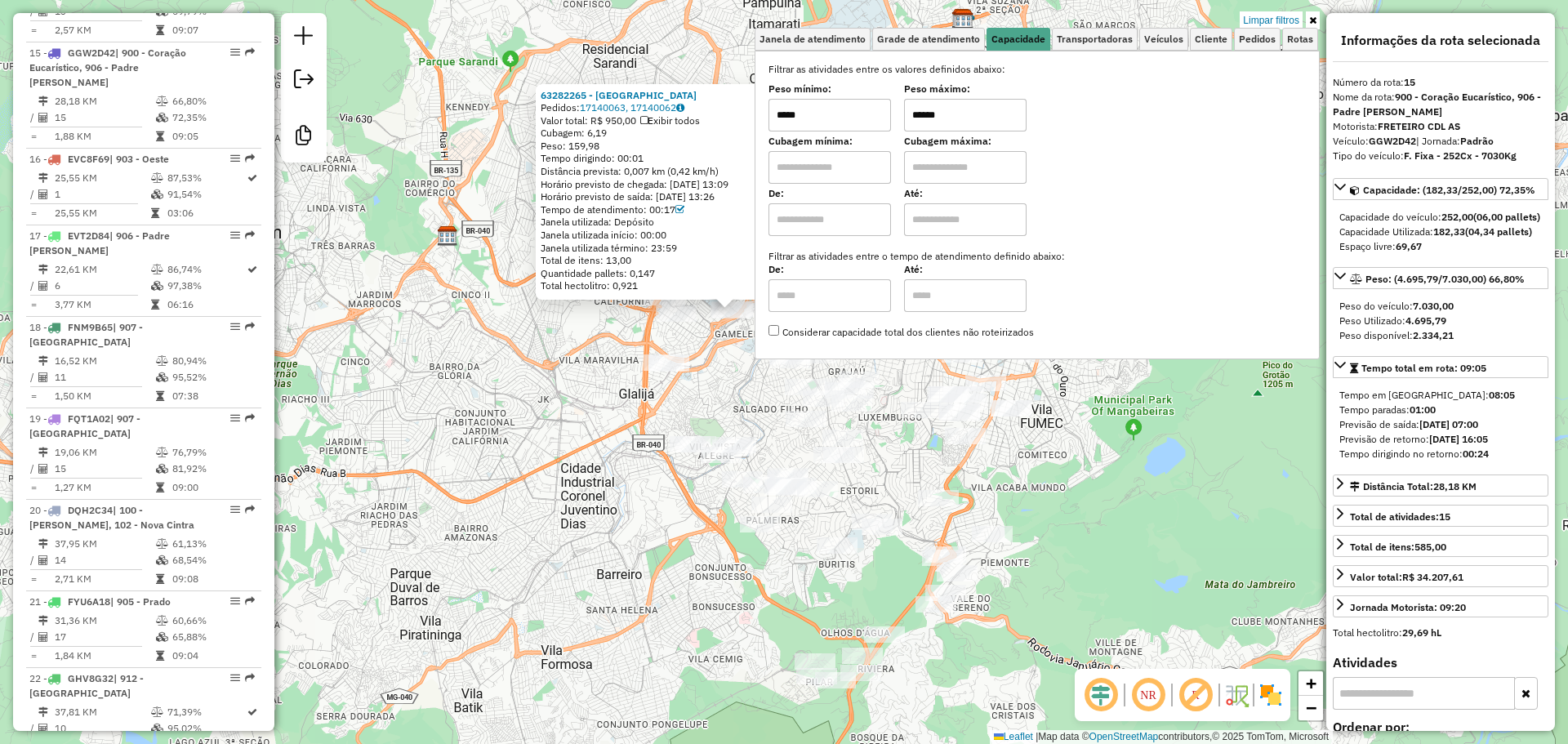
drag, startPoint x: 1217, startPoint y: 505, endPoint x: 1164, endPoint y: 444, distance: 80.8
click at [1164, 444] on div "63282265 - BAR DO BAIXINHO Pedidos: 17140063, 17140062 Valor total: R$ 950,00 E…" at bounding box center [784, 372] width 1568 height 744
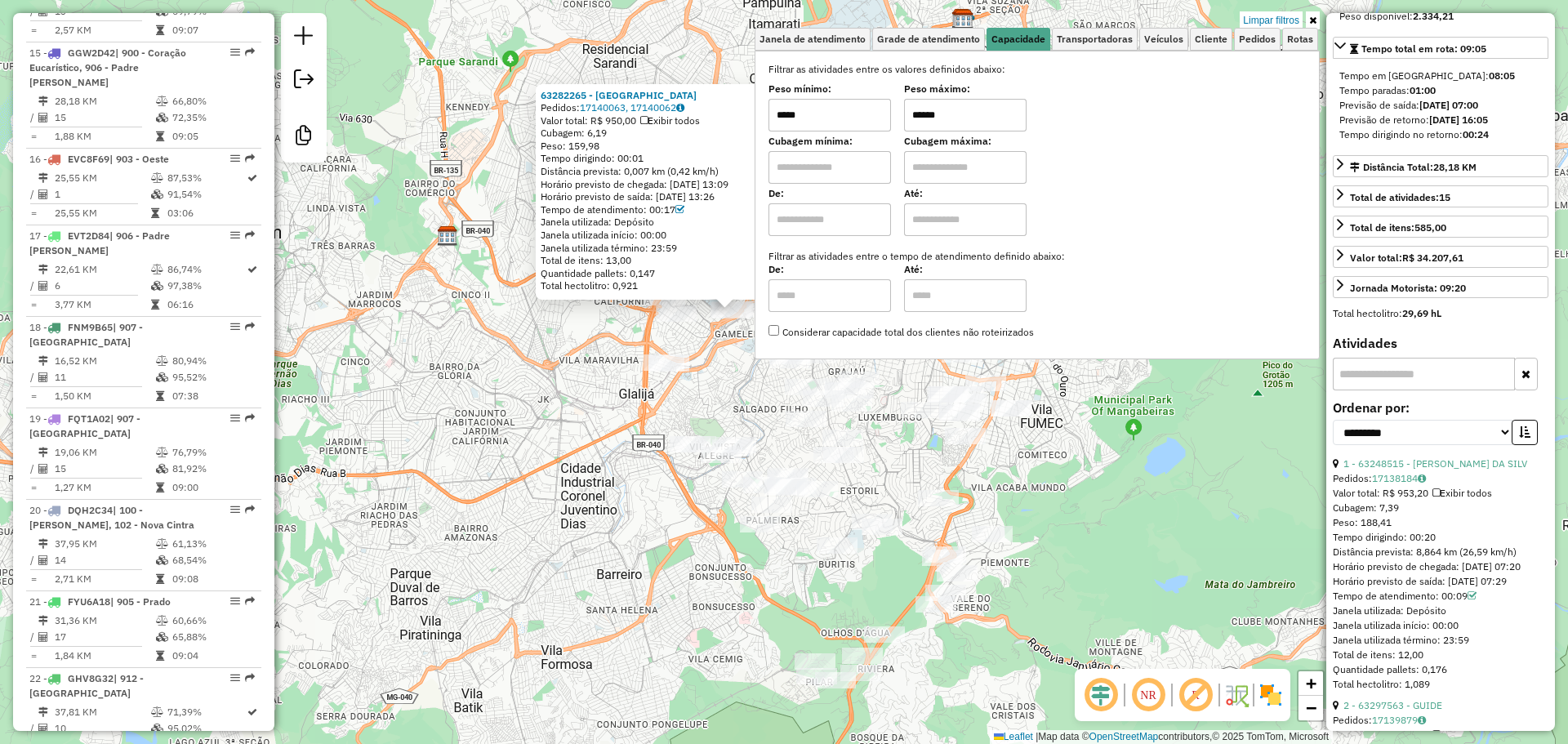
scroll to position [327, 0]
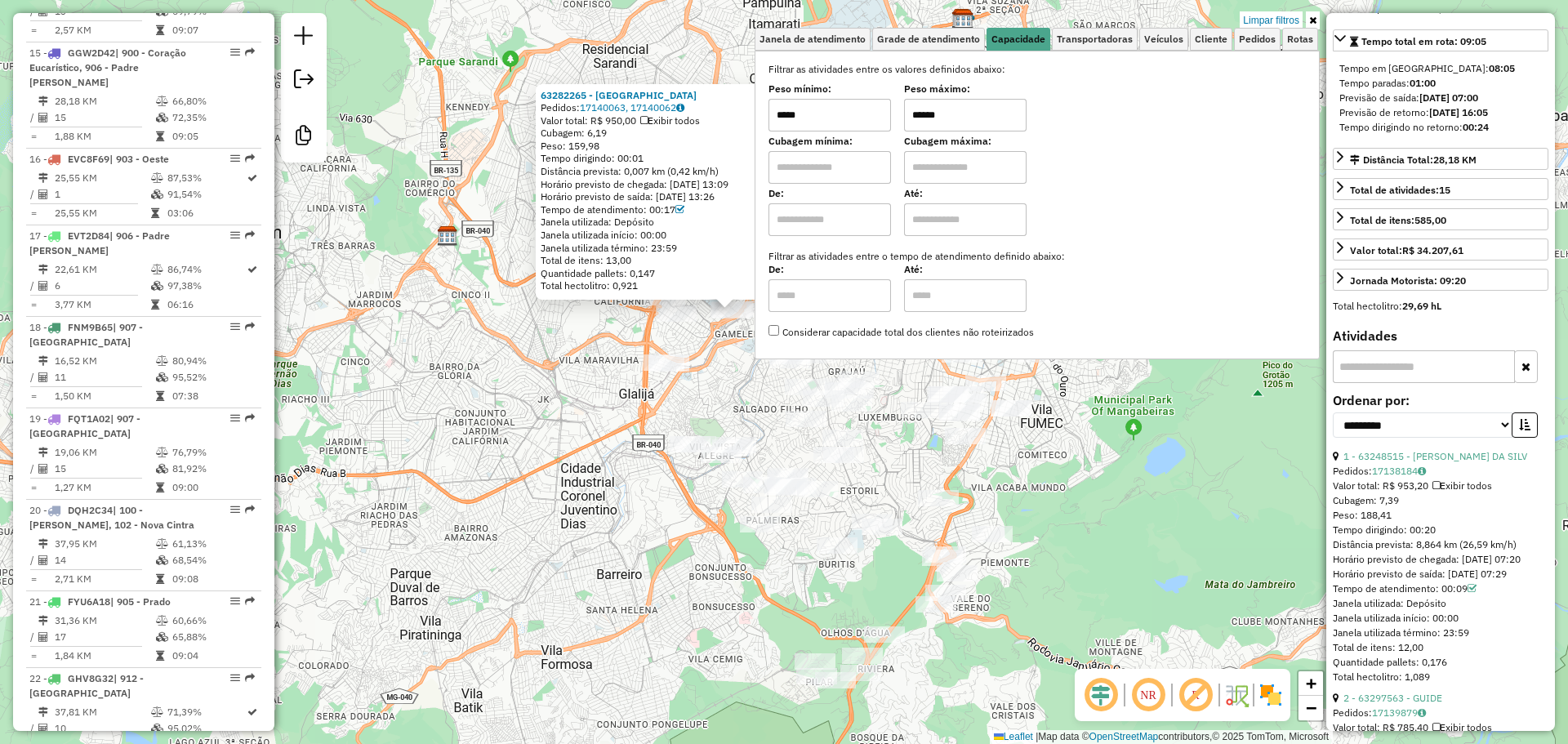
click at [1207, 581] on div "63282265 - BAR DO BAIXINHO Pedidos: 17140063, 17140062 Valor total: R$ 950,00 E…" at bounding box center [784, 372] width 1568 height 744
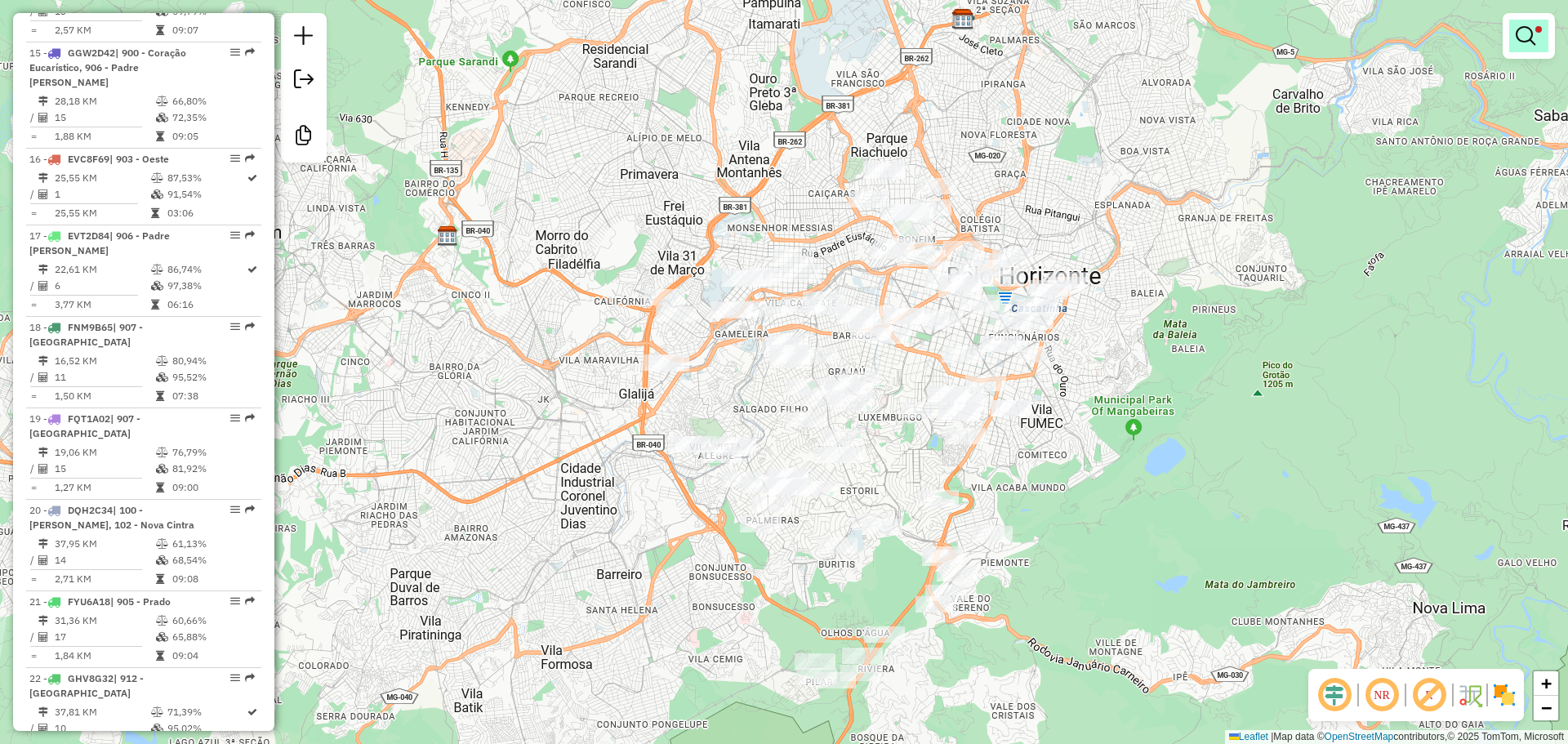
click at [1518, 38] on em at bounding box center [1526, 36] width 20 height 20
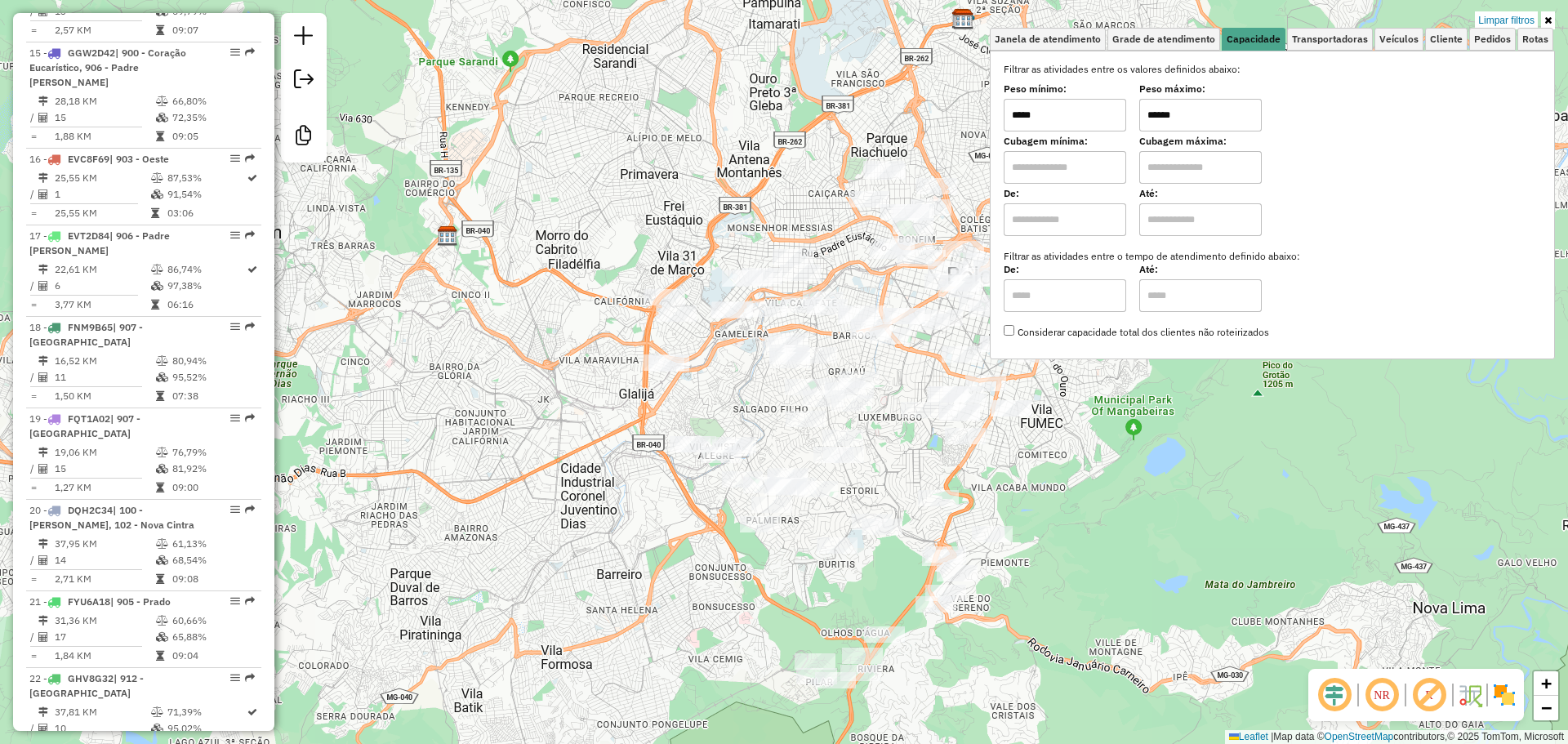
click at [1297, 471] on div "Limpar filtros Janela de atendimento Grade de atendimento Capacidade Transporta…" at bounding box center [784, 372] width 1568 height 744
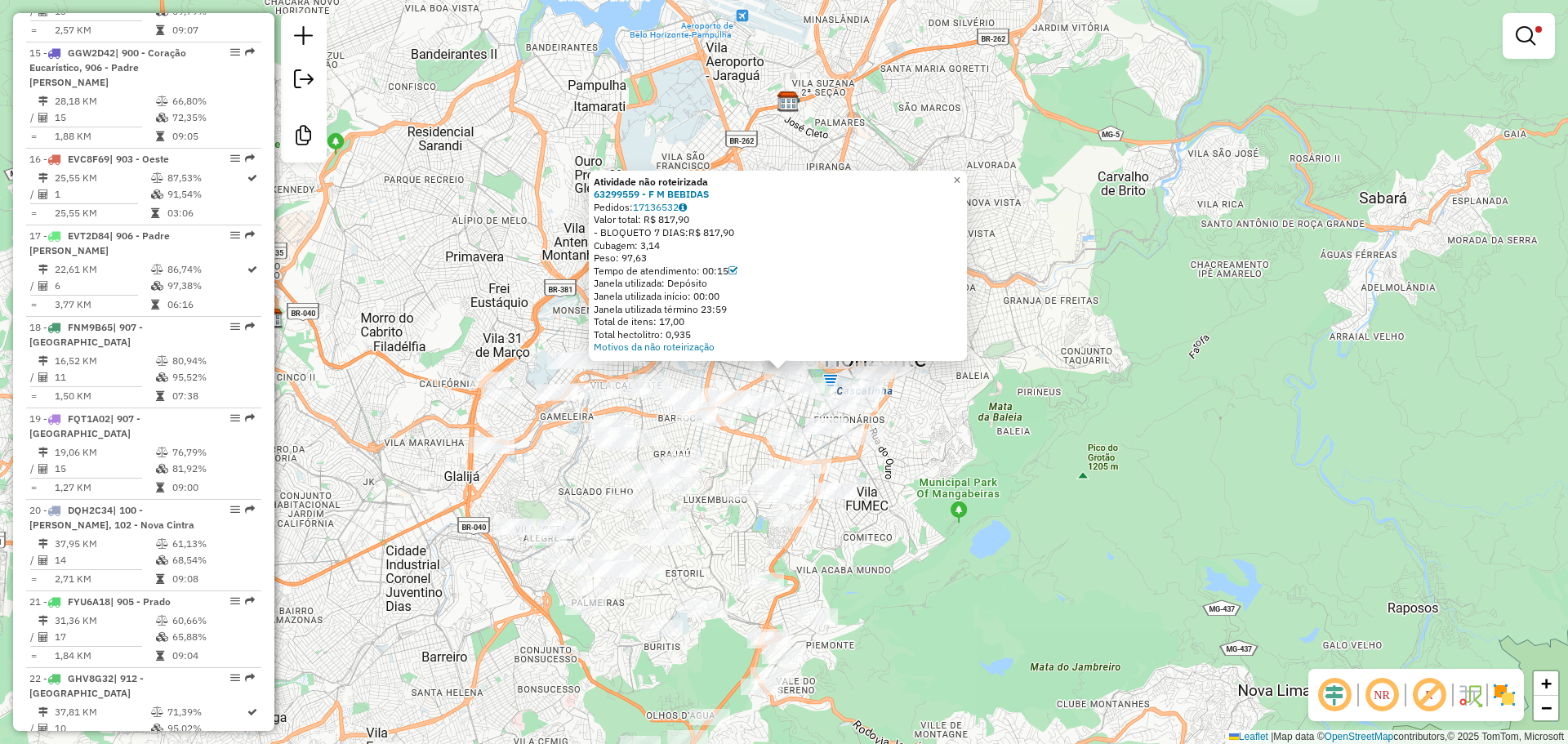
drag, startPoint x: 1084, startPoint y: 410, endPoint x: 1071, endPoint y: 416, distance: 14.3
click at [1084, 408] on div "Atividade não roteirizada 63299559 - F M BEBIDAS Pedidos: 17136532 Valor total:…" at bounding box center [784, 372] width 1568 height 744
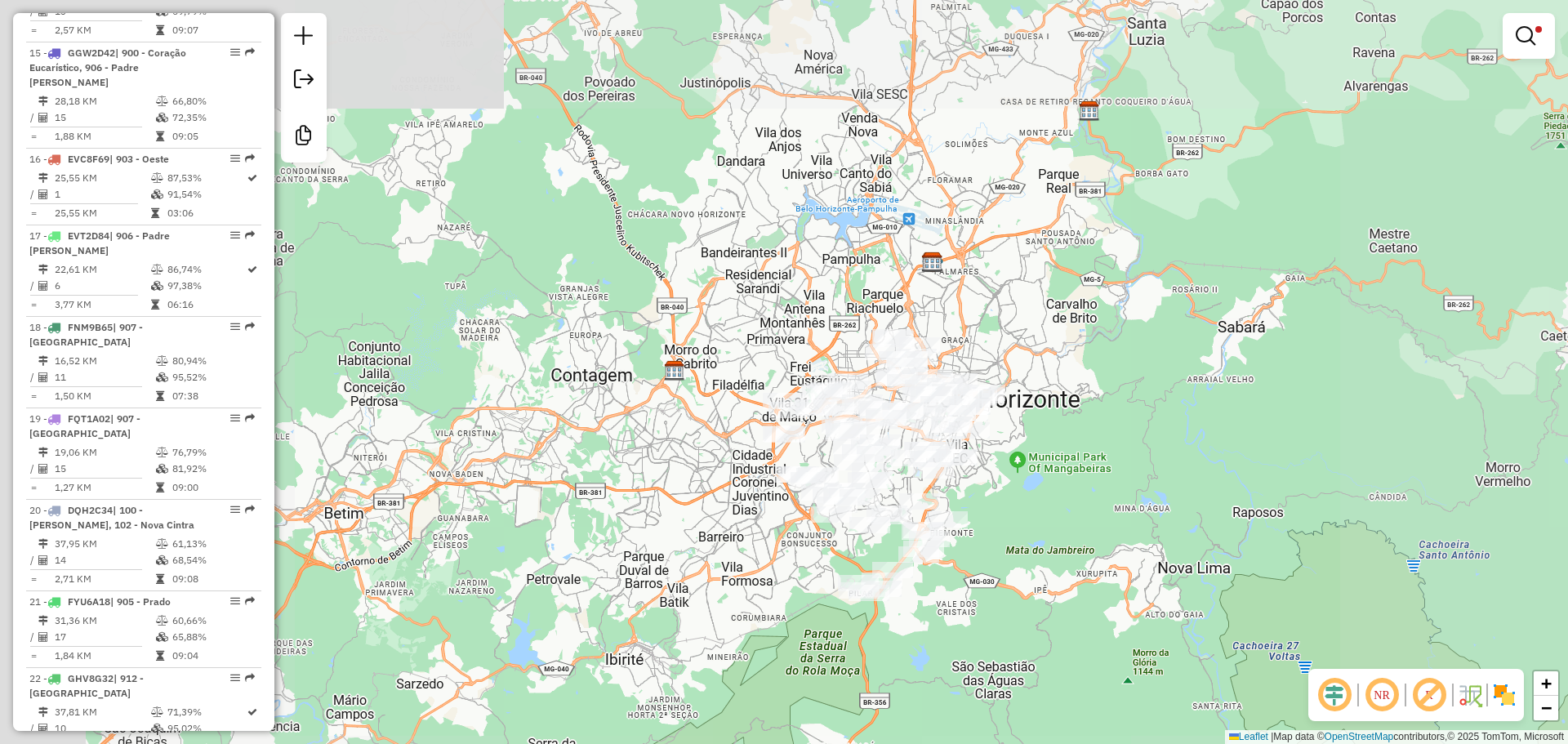
drag, startPoint x: 953, startPoint y: 493, endPoint x: 1108, endPoint y: 459, distance: 158.7
click at [1112, 467] on div "Limpar filtros Janela de atendimento Grade de atendimento Capacidade Transporta…" at bounding box center [784, 372] width 1568 height 744
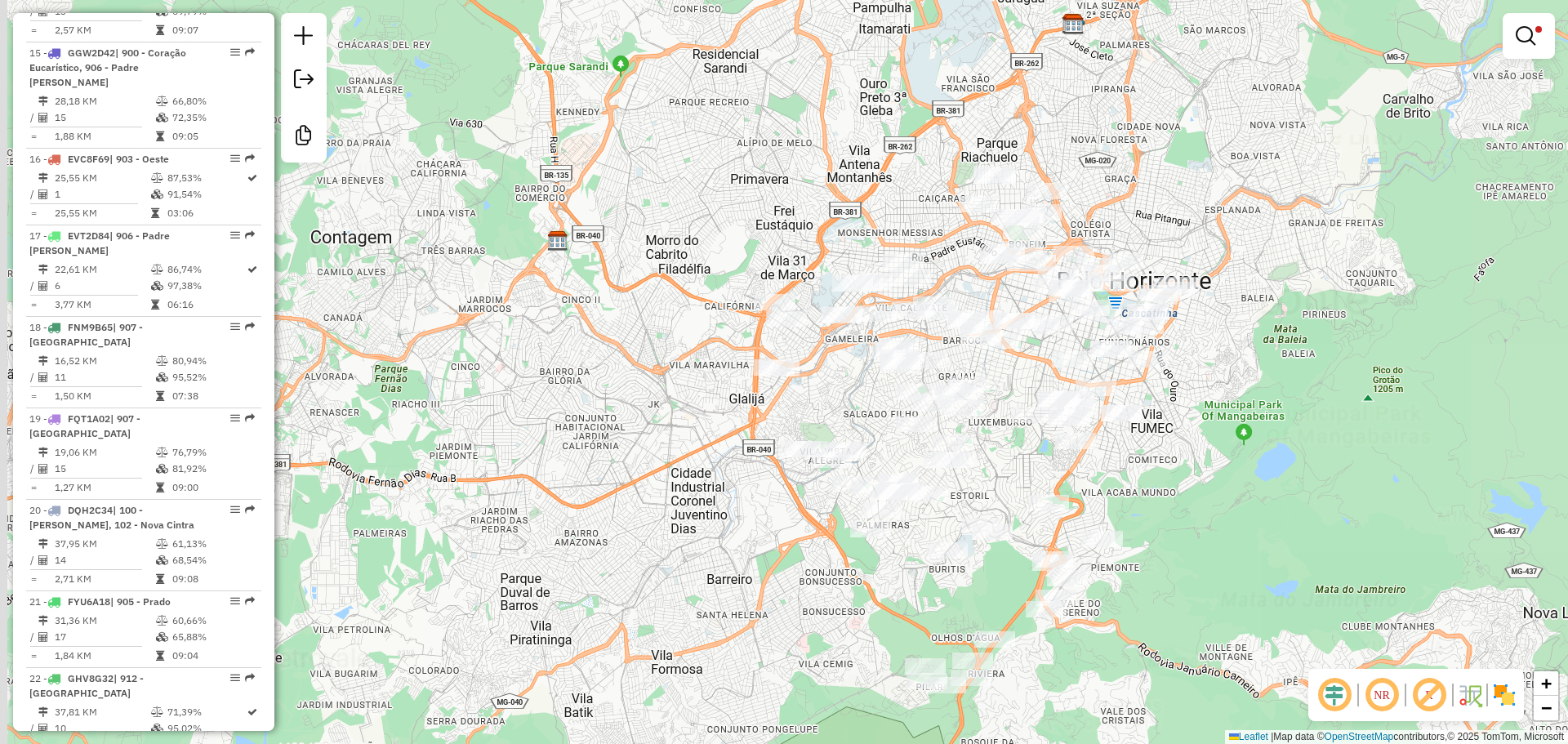
drag, startPoint x: 1132, startPoint y: 491, endPoint x: 1244, endPoint y: 417, distance: 134.2
click at [1243, 421] on div "Limpar filtros Janela de atendimento Grade de atendimento Capacidade Transporta…" at bounding box center [784, 372] width 1568 height 744
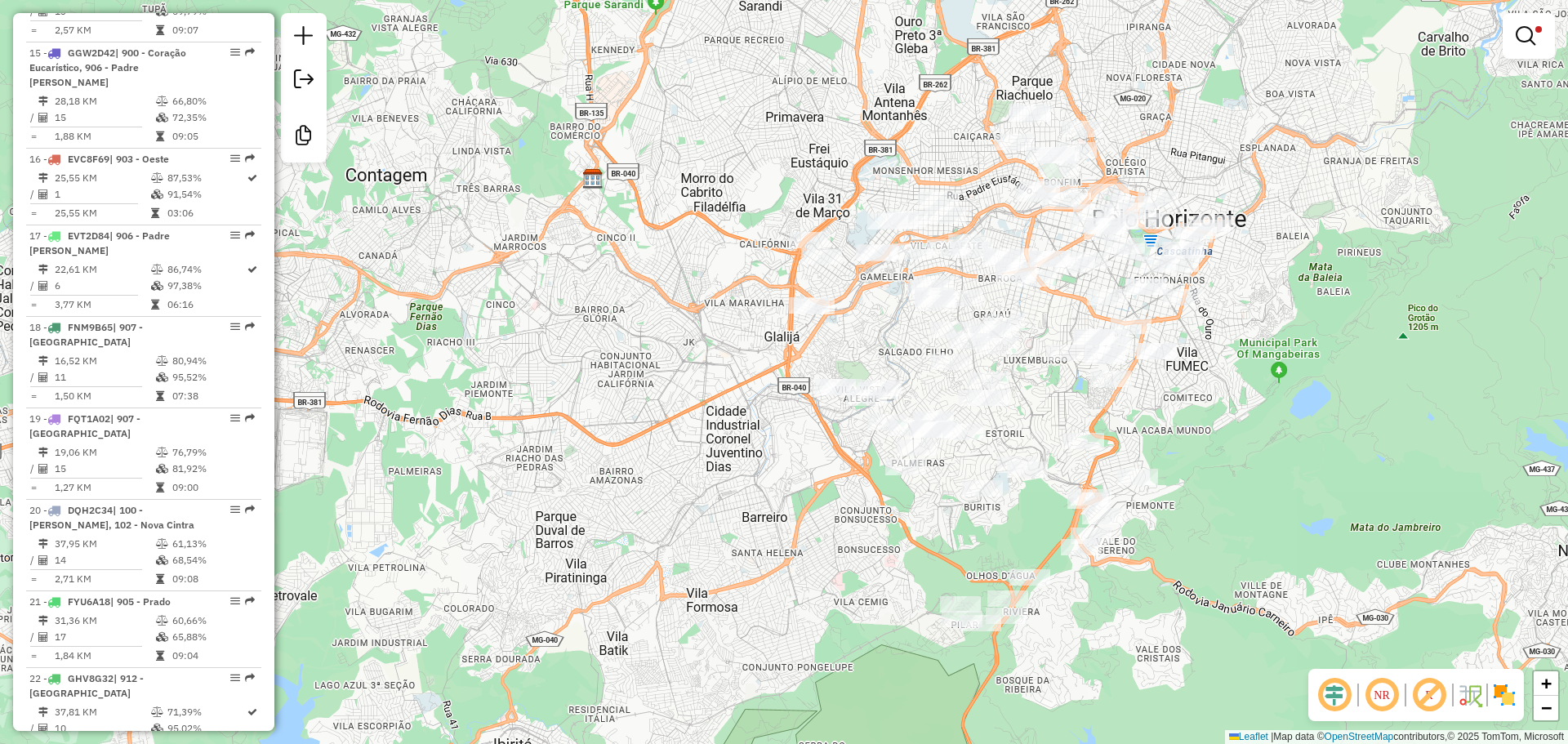
drag, startPoint x: 1252, startPoint y: 400, endPoint x: 1219, endPoint y: 415, distance: 36.2
click at [1219, 415] on div "Limpar filtros Janela de atendimento Grade de atendimento Capacidade Transporta…" at bounding box center [784, 372] width 1568 height 744
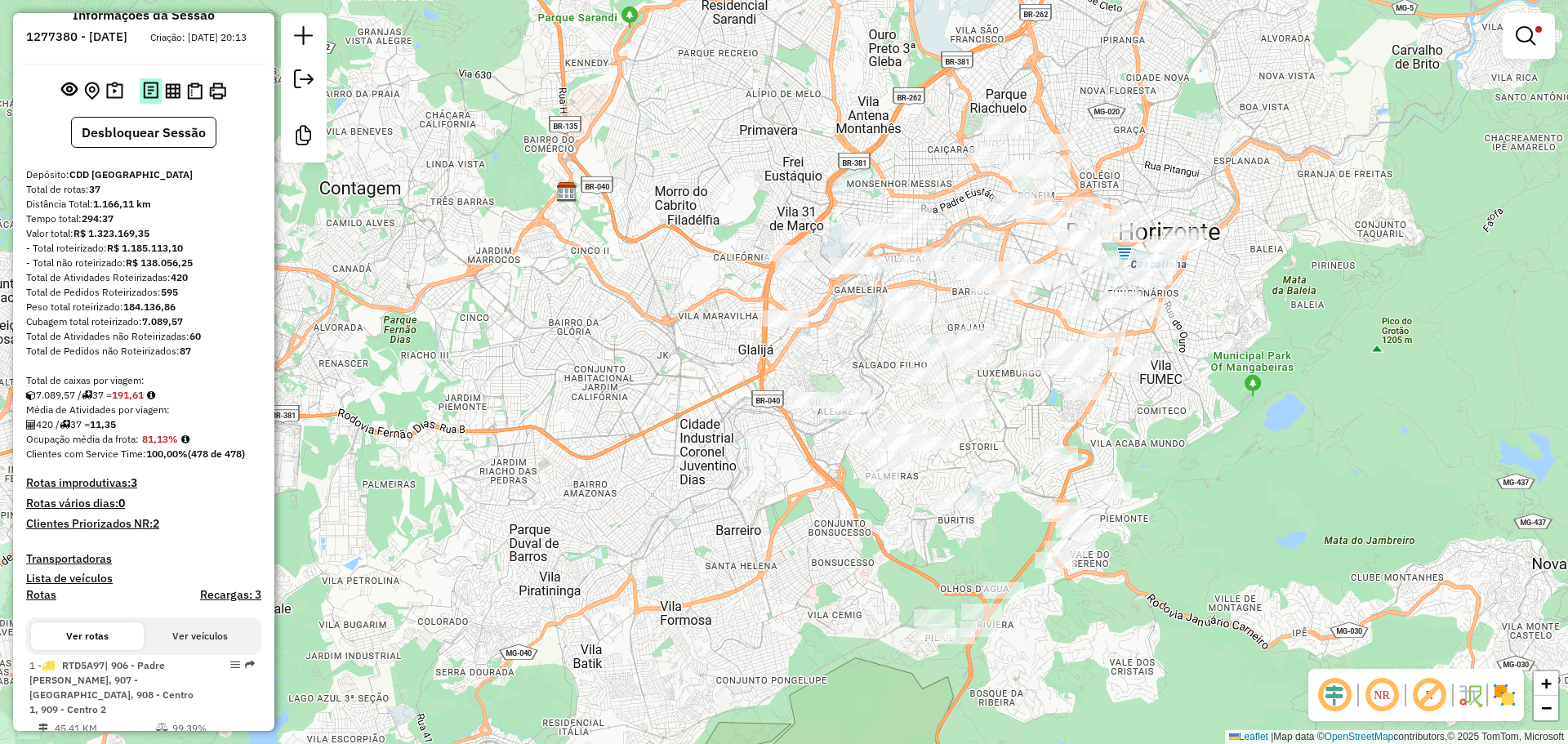
scroll to position [0, 0]
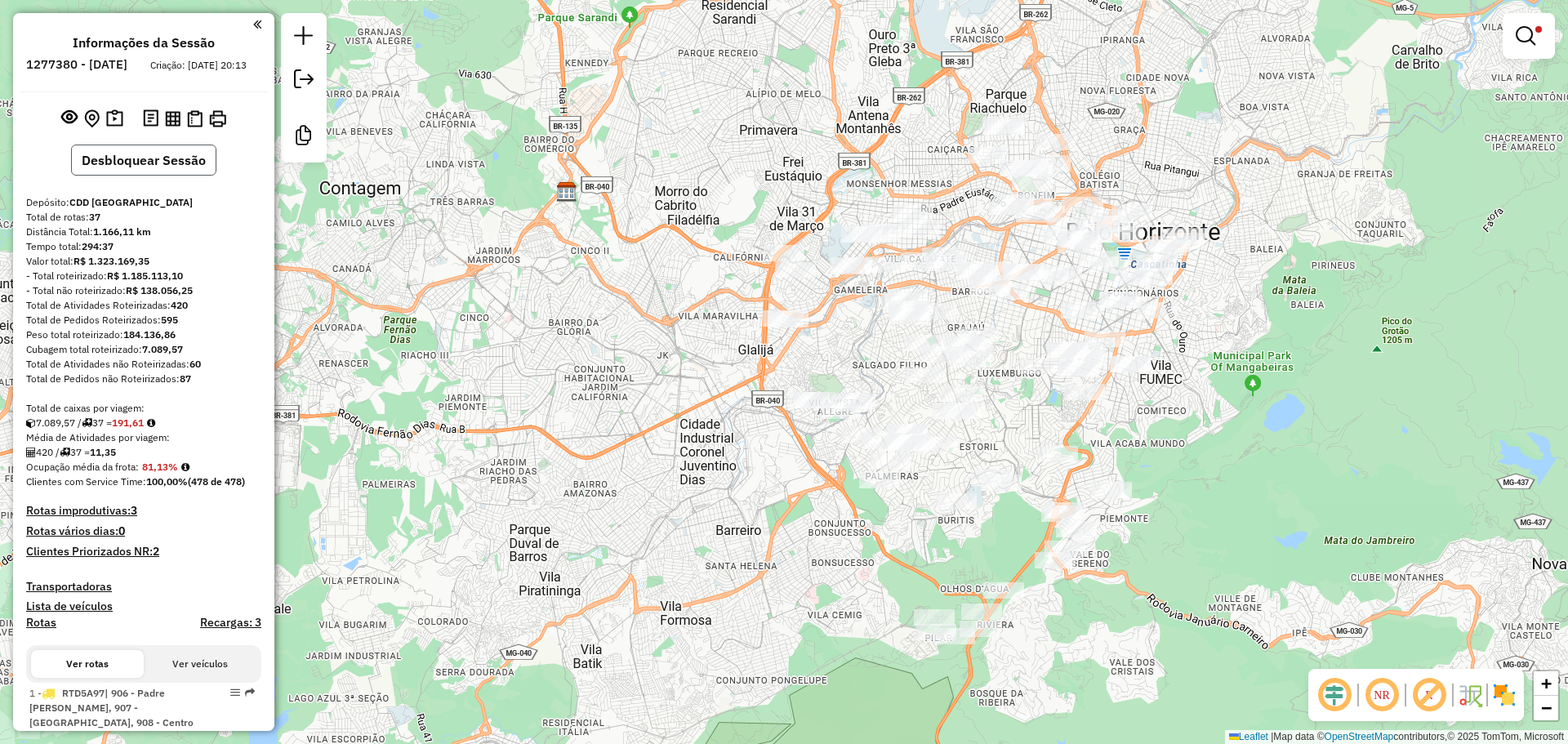
click at [150, 168] on button "Desbloquear Sessão" at bounding box center [144, 160] width 146 height 31
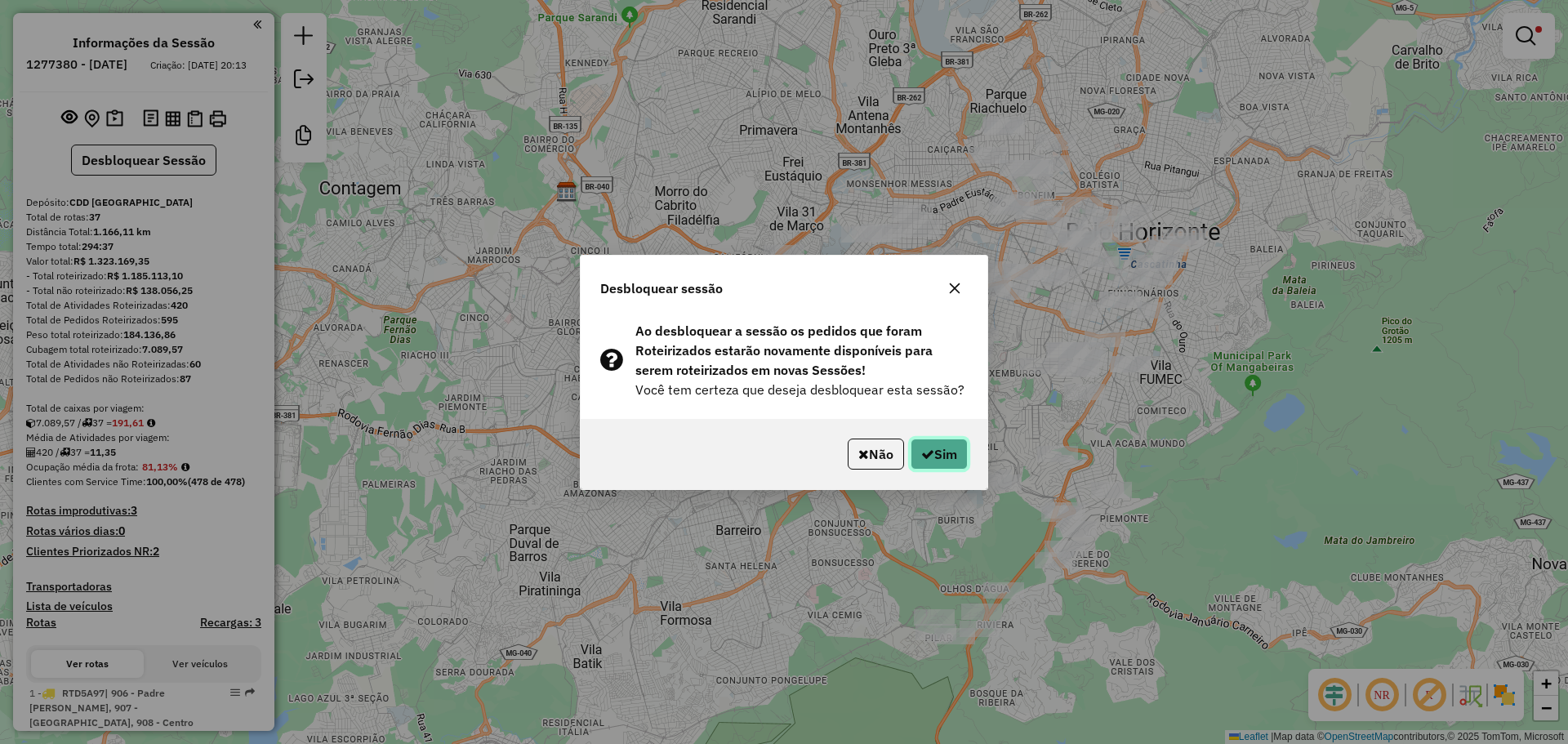
click at [948, 462] on button "Sim" at bounding box center [940, 454] width 58 height 31
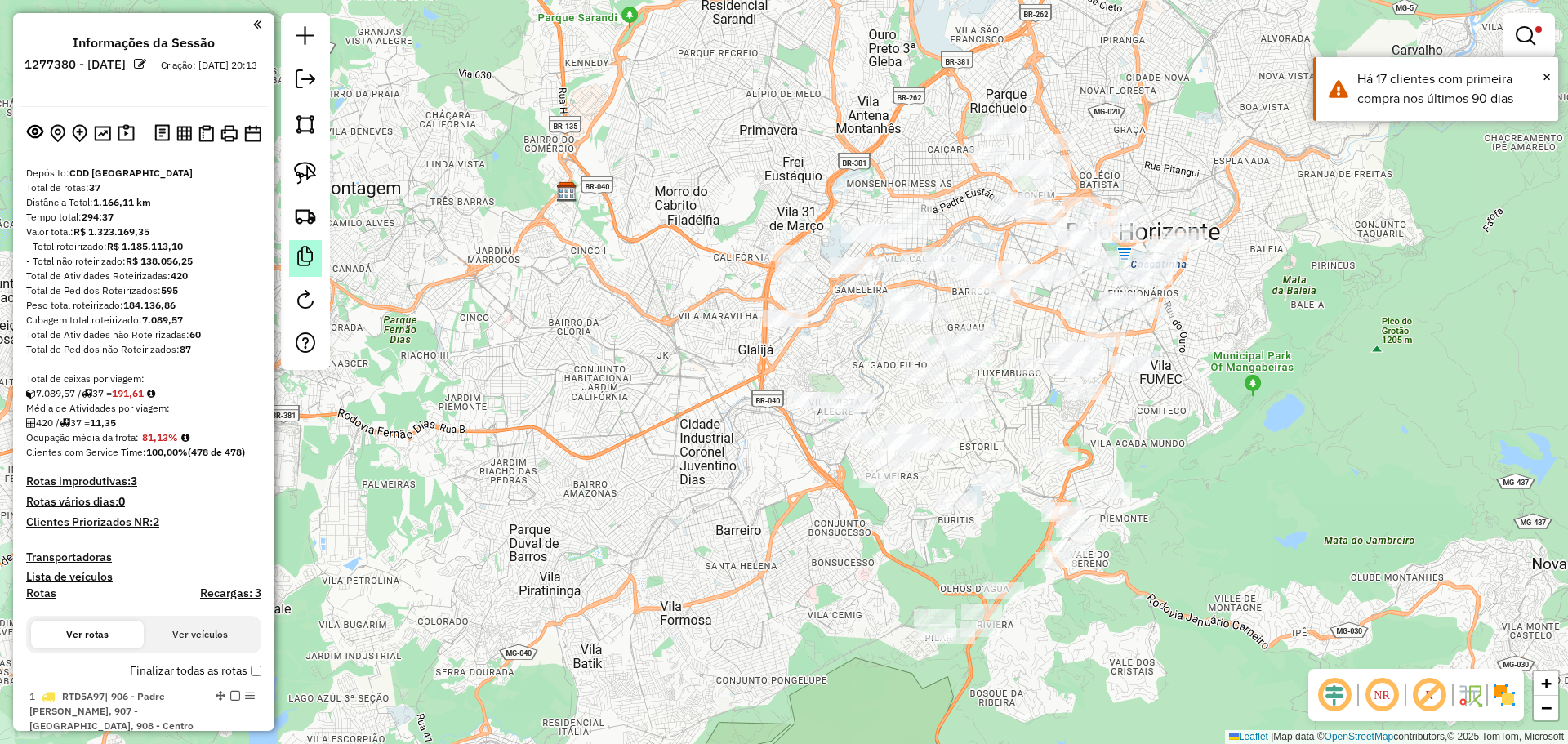
click at [300, 259] on em at bounding box center [306, 256] width 20 height 20
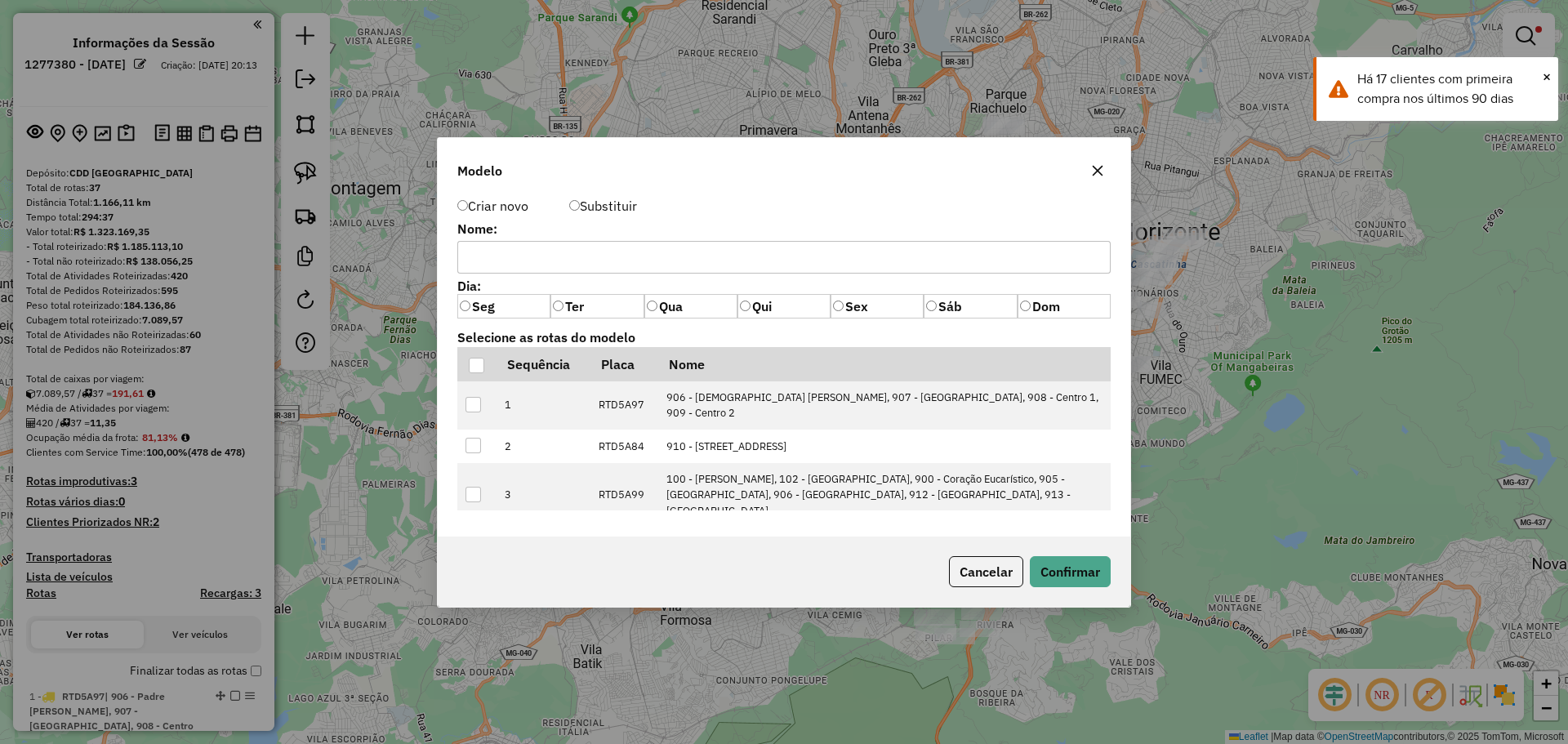
drag, startPoint x: 639, startPoint y: 255, endPoint x: 646, endPoint y: 249, distance: 9.2
click at [639, 255] on input "text" at bounding box center [784, 257] width 654 height 32
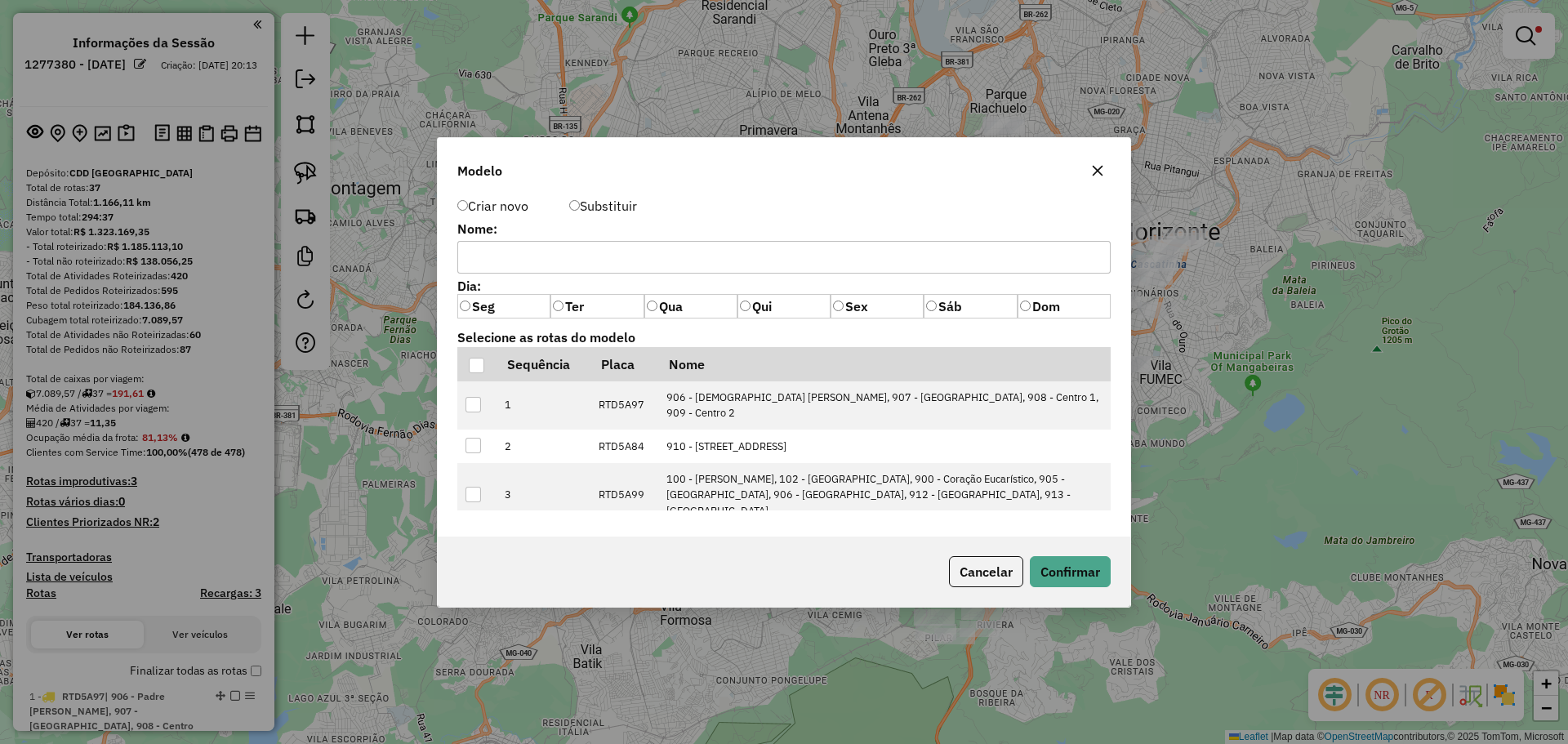
click at [619, 261] on input "text" at bounding box center [784, 257] width 654 height 32
type input "**********"
click at [1038, 573] on button "Confirmar" at bounding box center [1070, 572] width 81 height 31
click at [477, 371] on div at bounding box center [476, 365] width 15 height 15
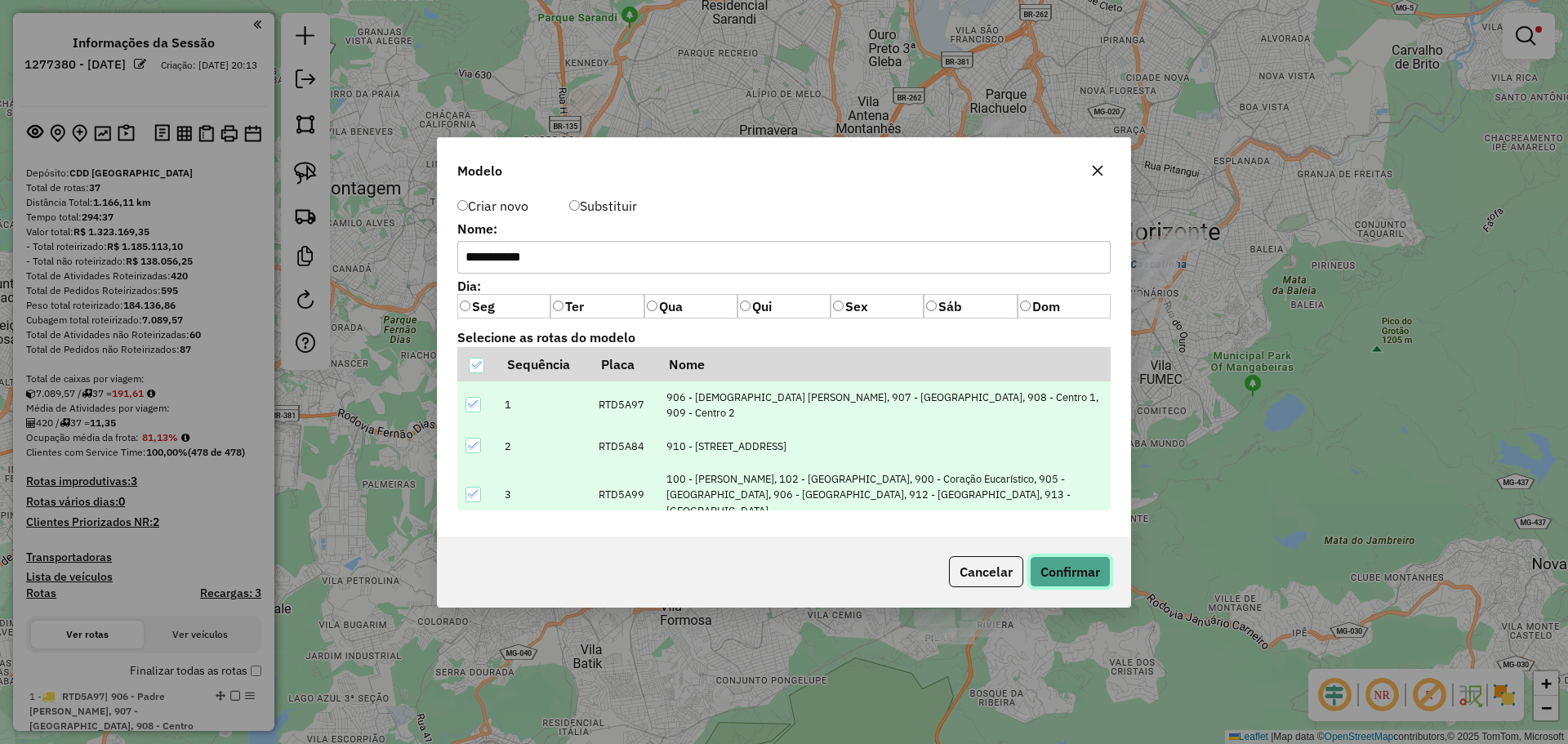
click at [1072, 571] on button "Confirmar" at bounding box center [1070, 572] width 81 height 31
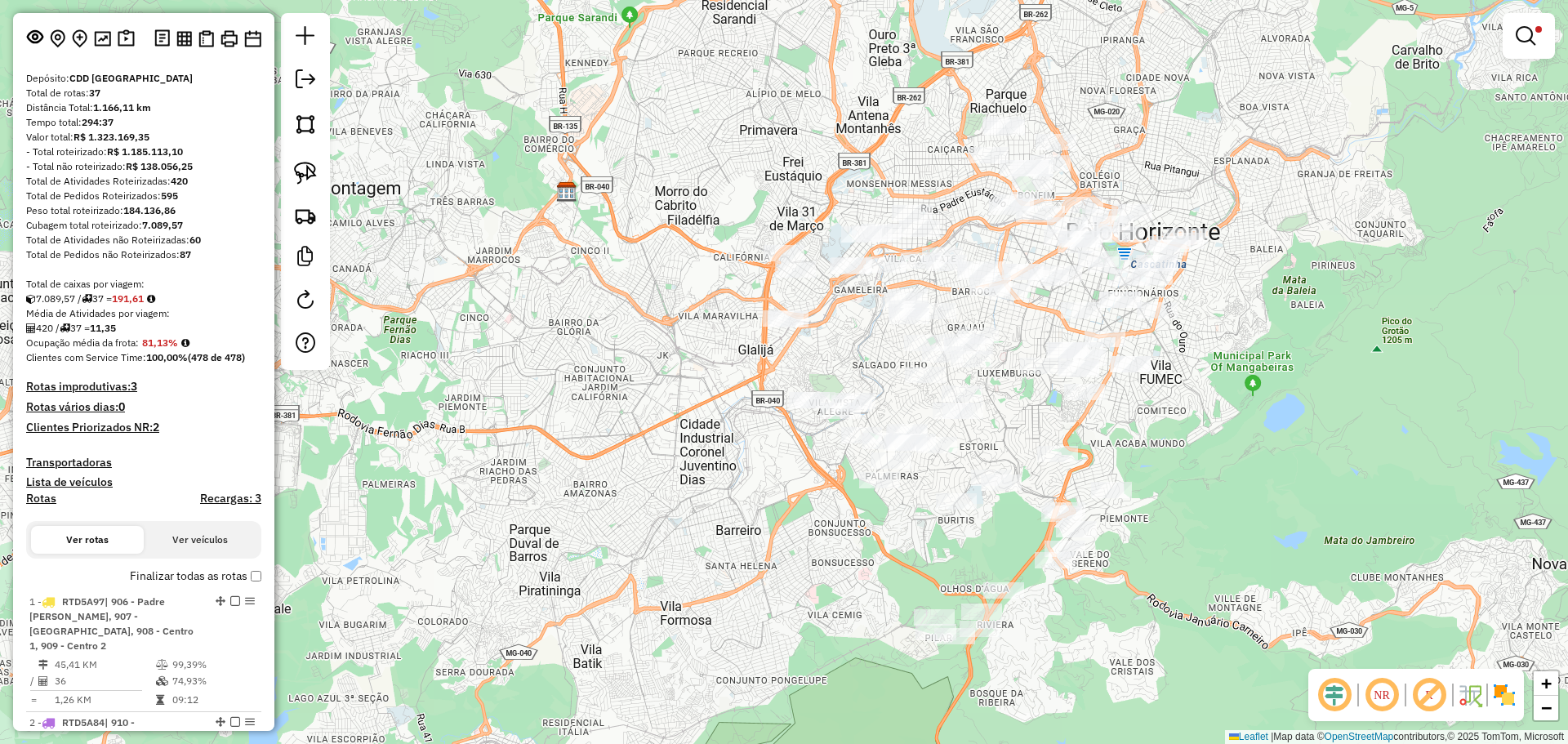
scroll to position [245, 0]
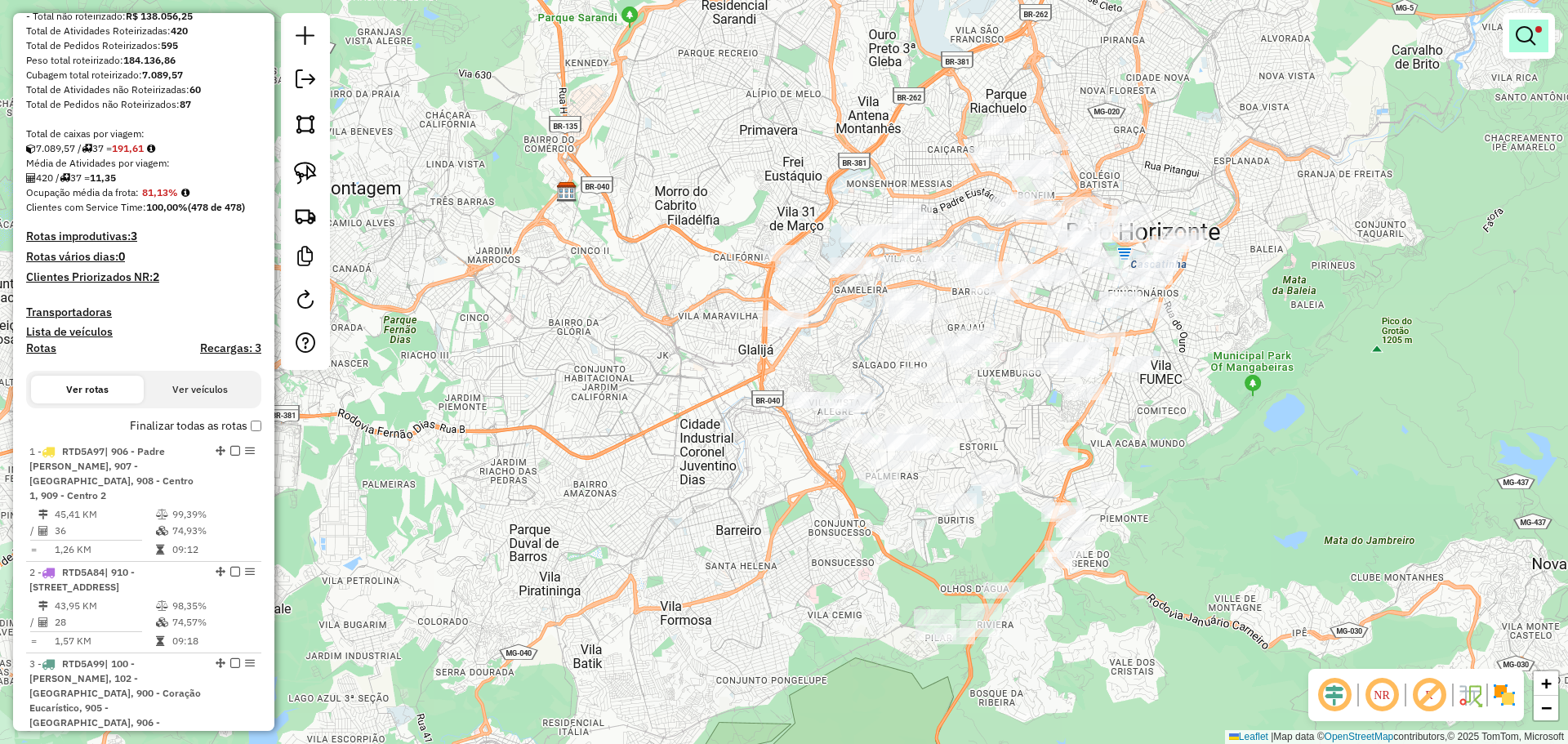
click at [1523, 40] on em at bounding box center [1526, 36] width 20 height 20
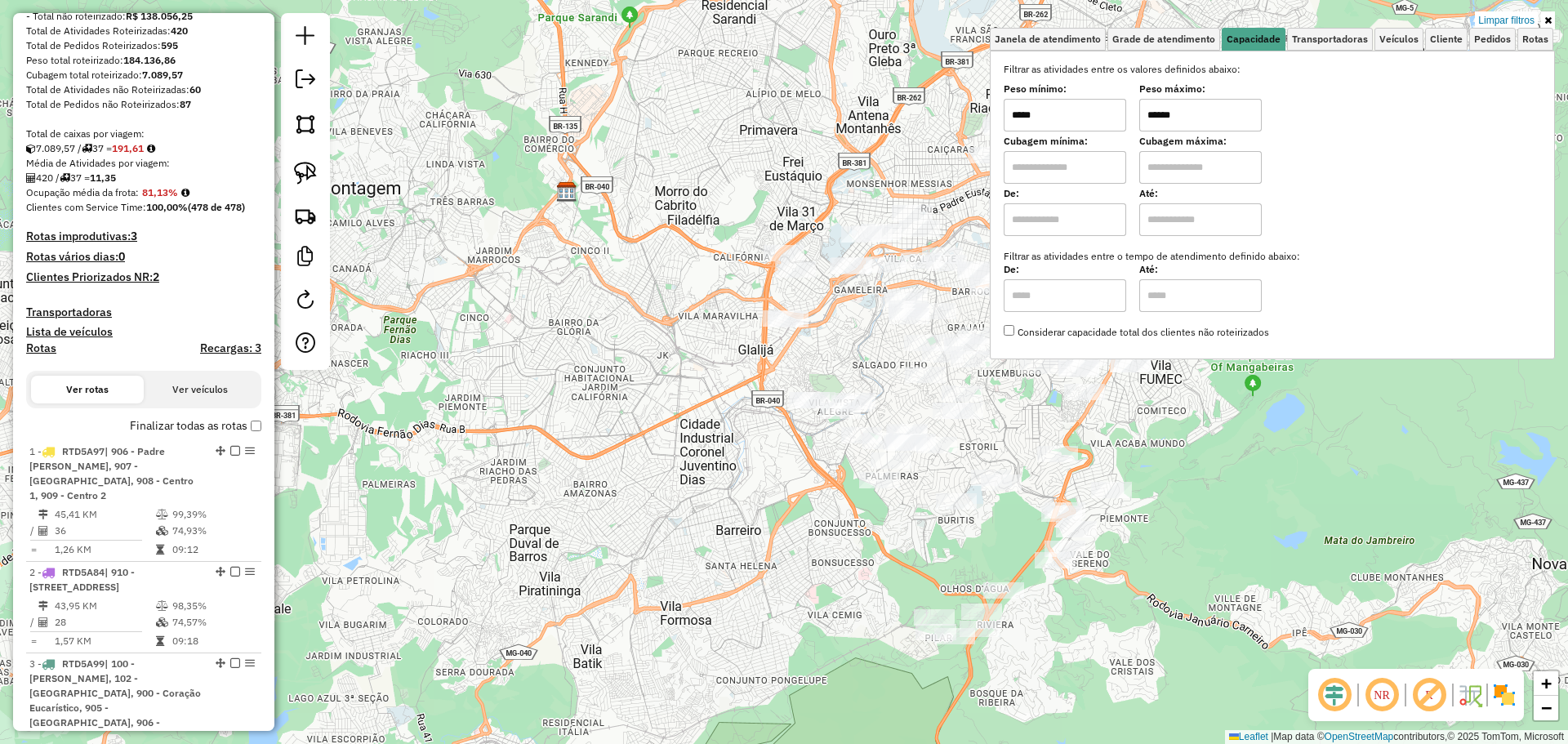
drag, startPoint x: 1193, startPoint y: 120, endPoint x: 1077, endPoint y: 120, distance: 116.0
click at [1077, 120] on div "Peso mínimo: ***** Peso máximo: ******" at bounding box center [1272, 108] width 538 height 46
click at [1076, 118] on input "*****" at bounding box center [1065, 115] width 122 height 32
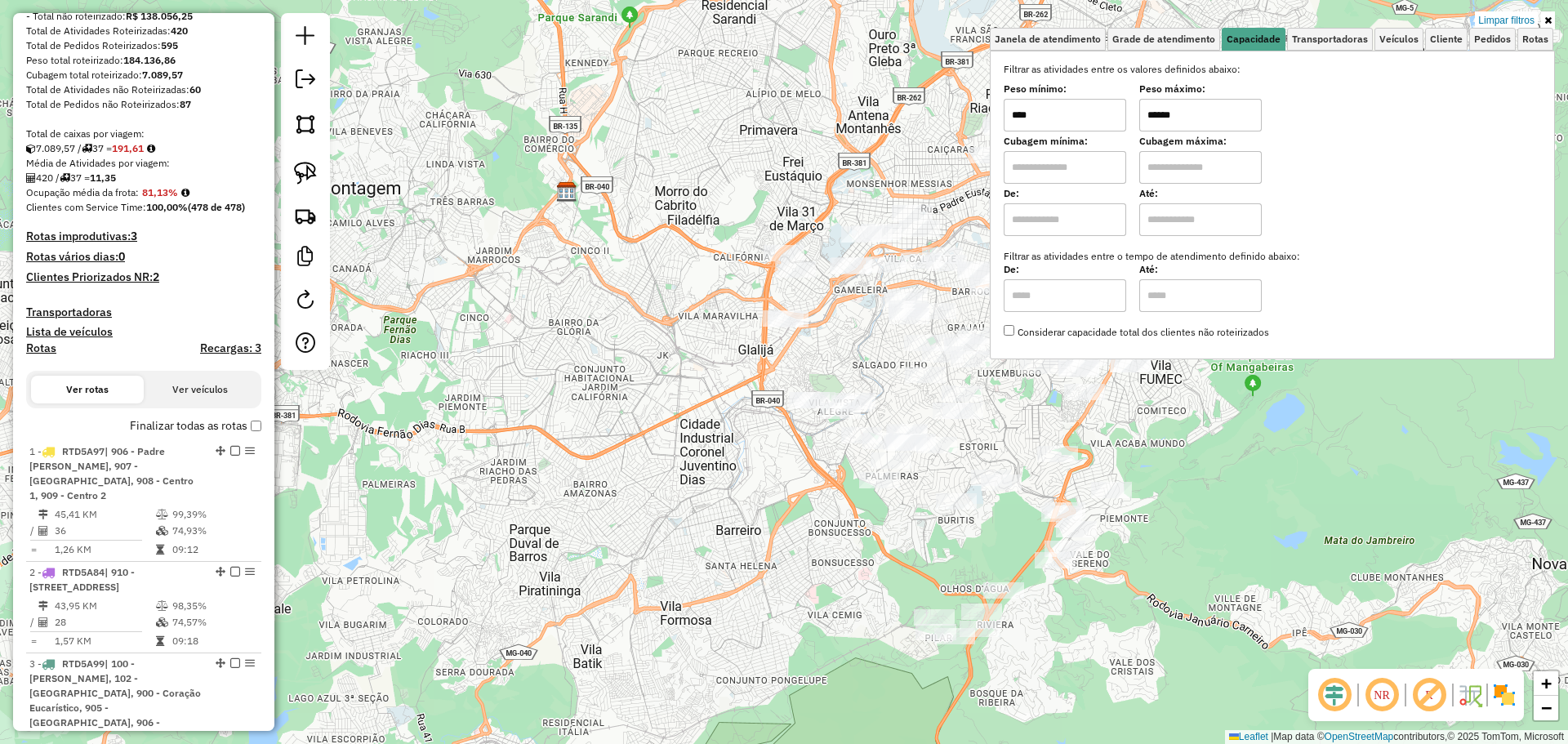
type input "****"
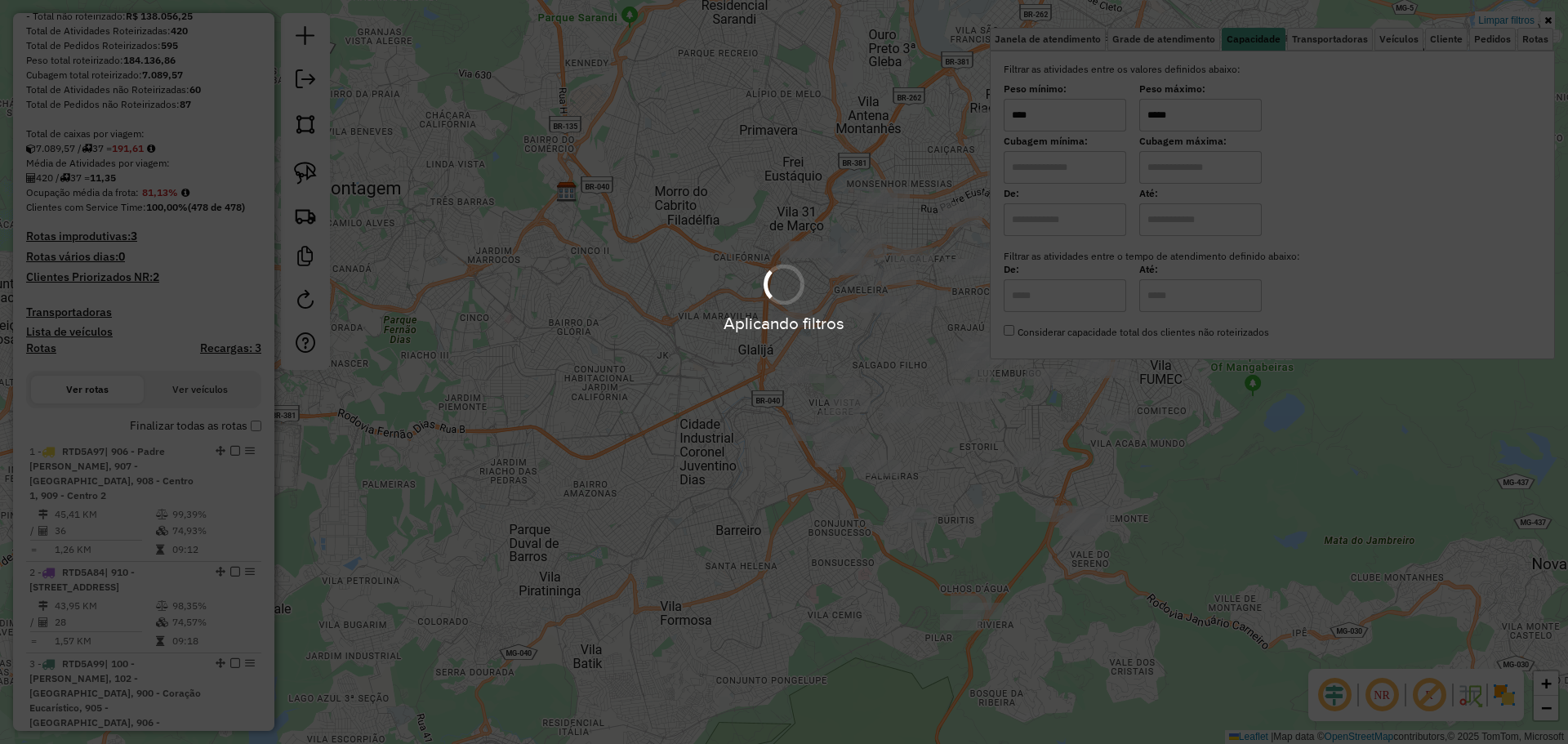
click at [709, 566] on div "Aplicando filtros" at bounding box center [784, 372] width 1568 height 744
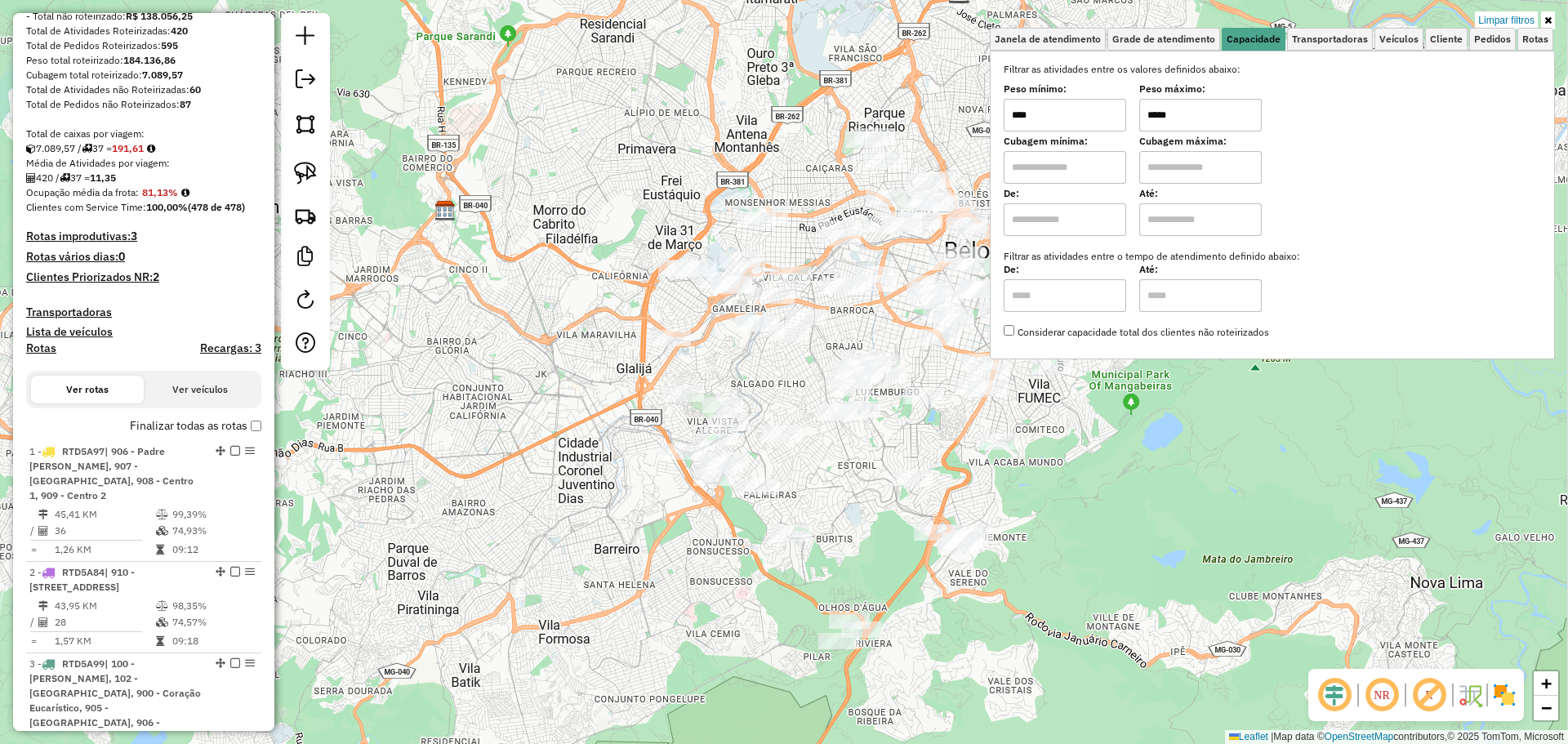
drag, startPoint x: 873, startPoint y: 352, endPoint x: 756, endPoint y: 370, distance: 118.4
click at [756, 370] on div "Limpar filtros Janela de atendimento Grade de atendimento Capacidade Transporta…" at bounding box center [784, 372] width 1568 height 744
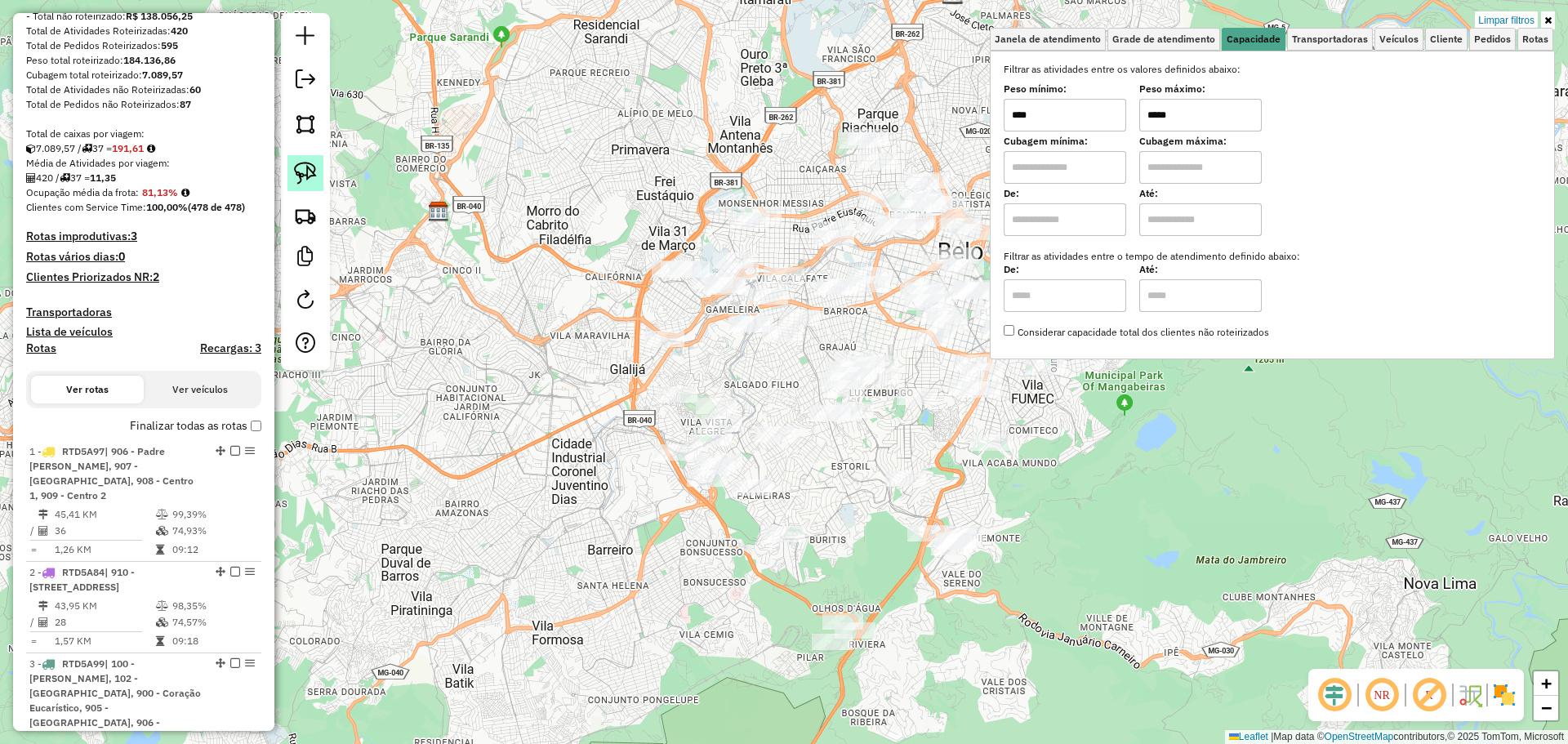
click at [301, 165] on img at bounding box center [305, 173] width 22 height 22
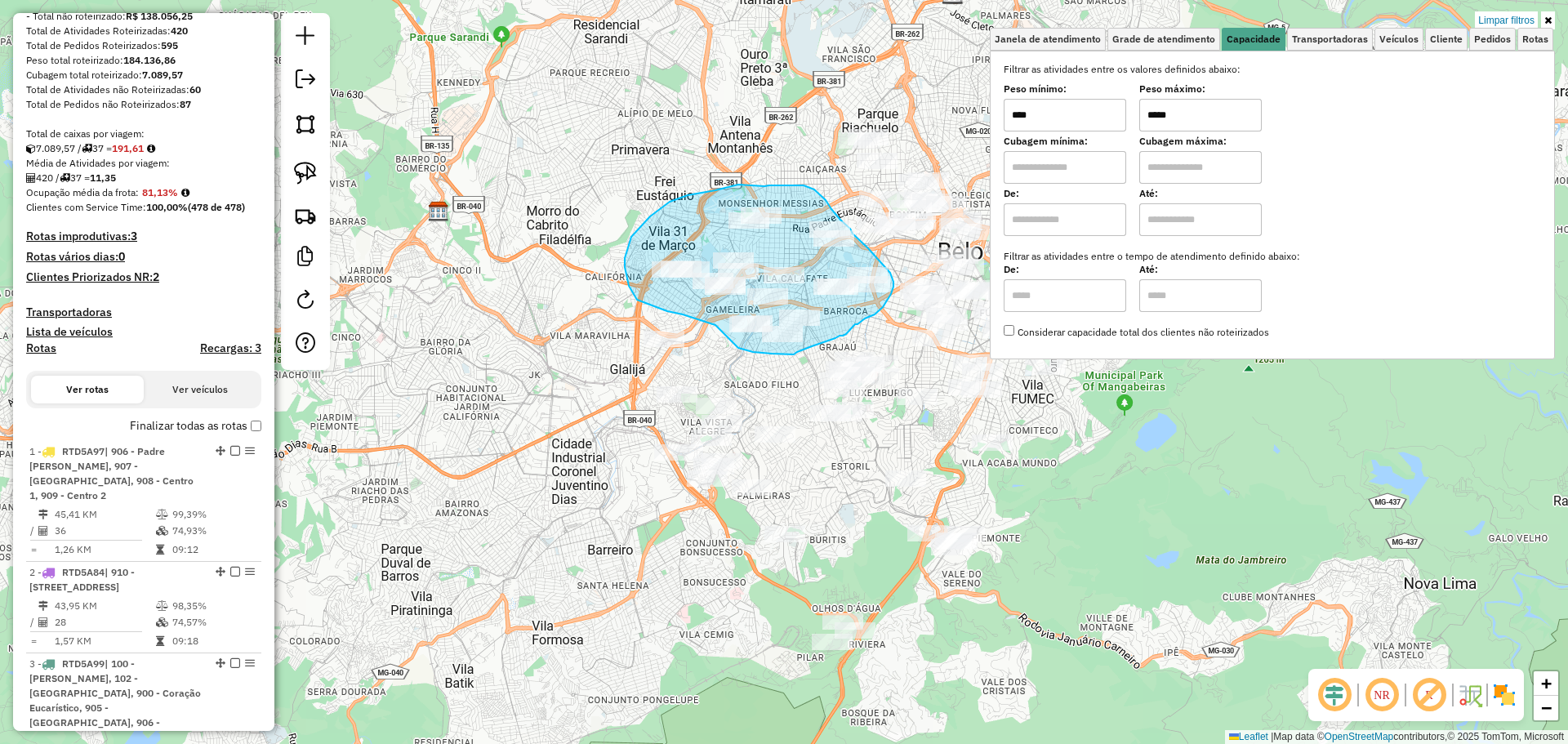
drag, startPoint x: 768, startPoint y: 186, endPoint x: 804, endPoint y: 185, distance: 36.0
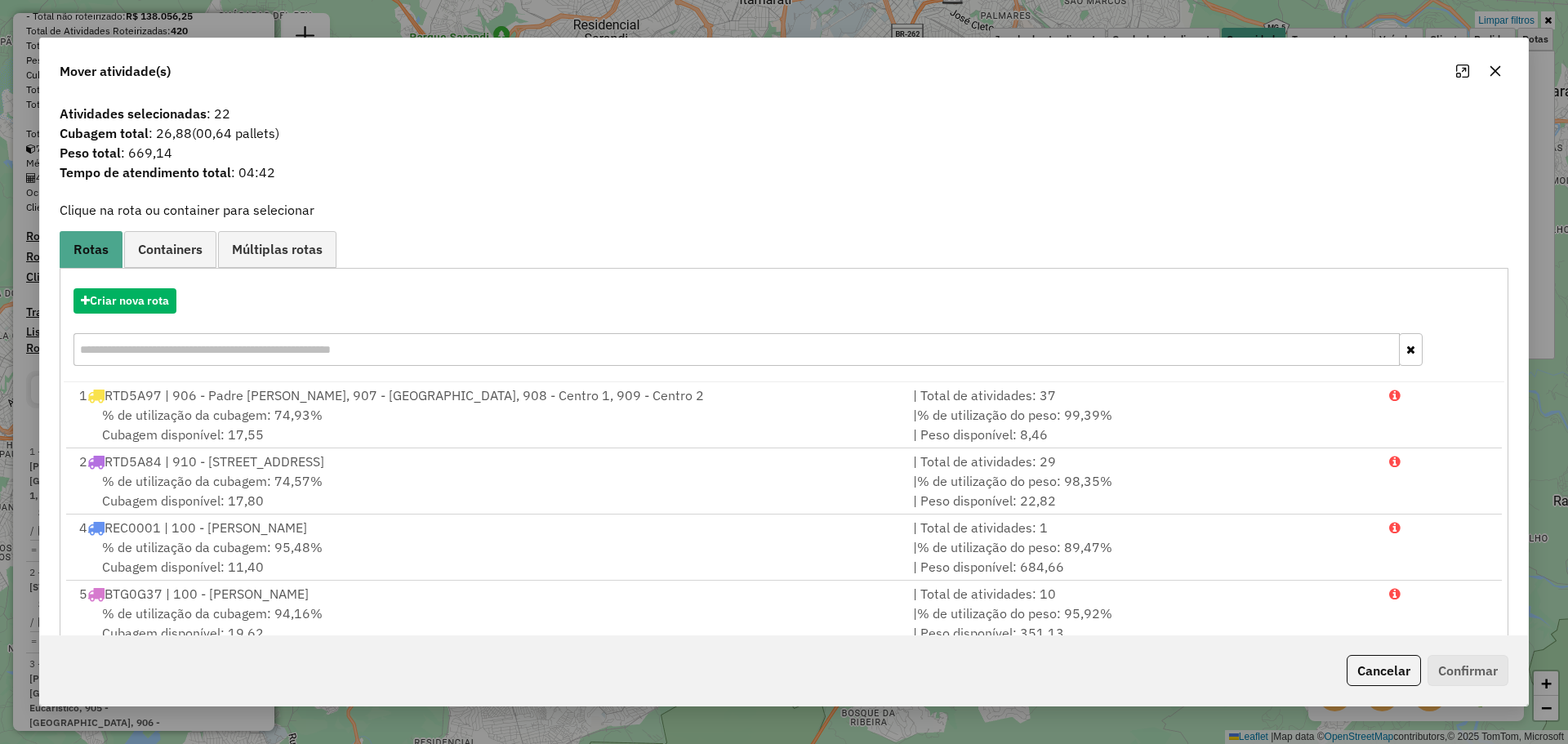
click at [153, 156] on span "Peso total : 669,14" at bounding box center [783, 153] width 1468 height 20
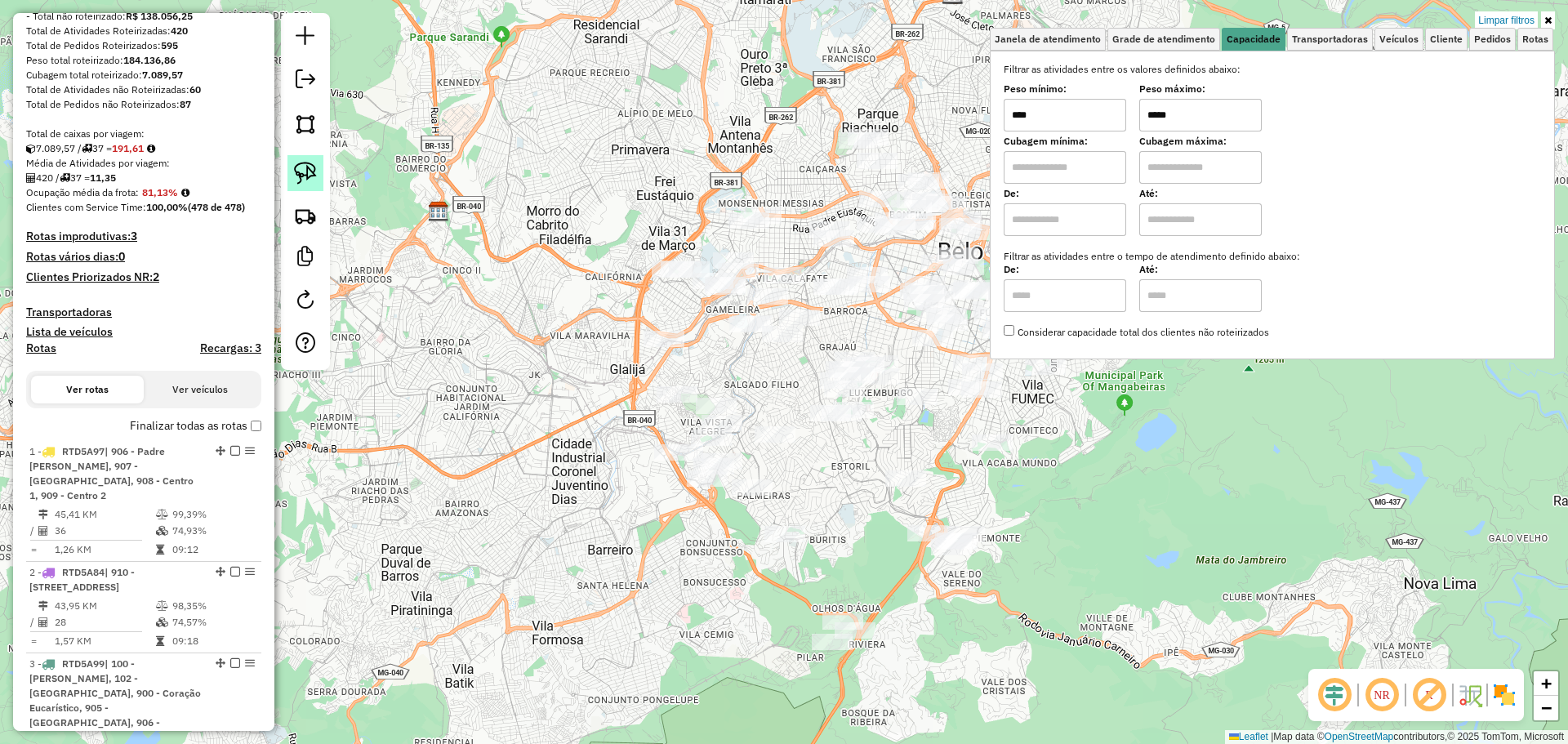
click at [308, 172] on img at bounding box center [305, 173] width 22 height 22
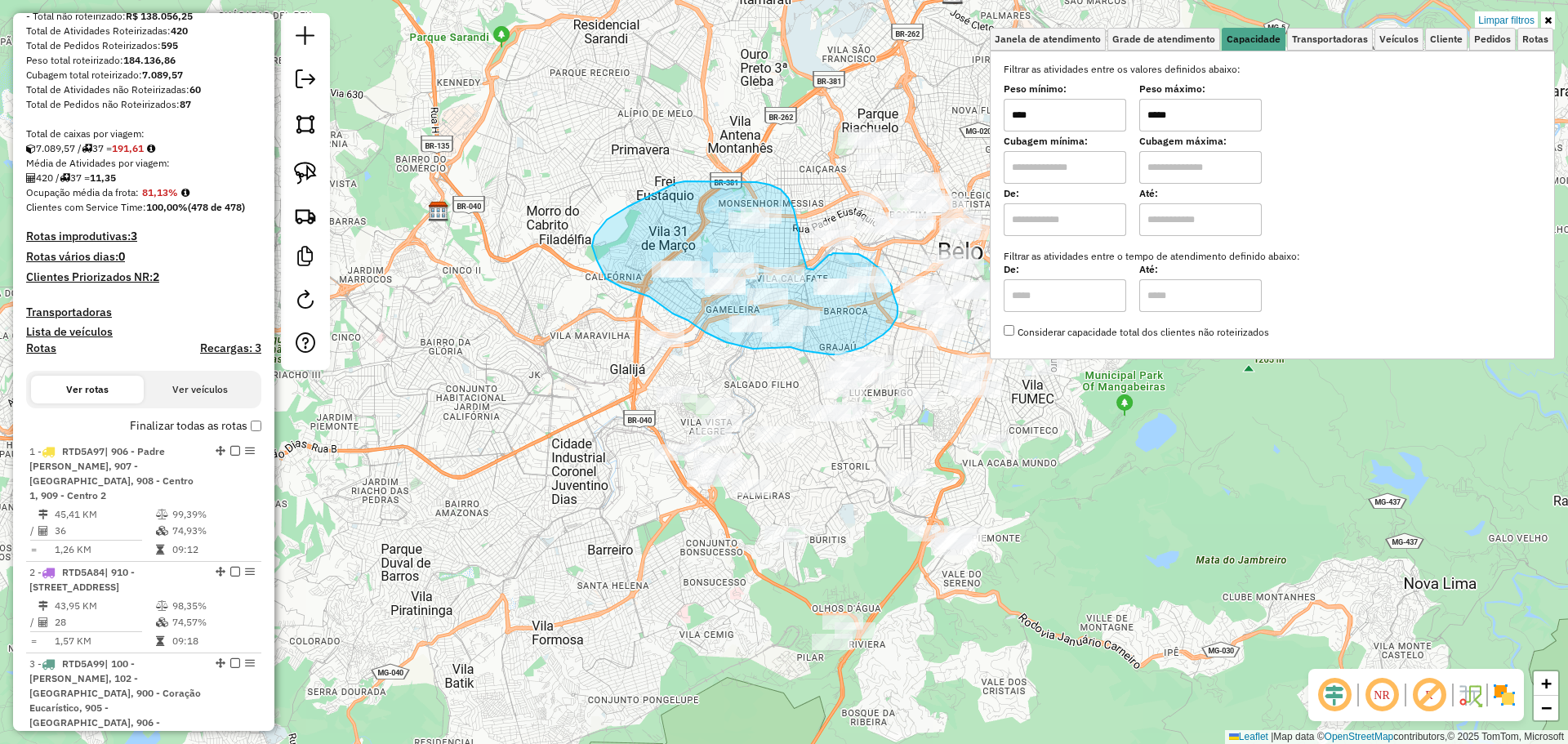
drag, startPoint x: 798, startPoint y: 241, endPoint x: 806, endPoint y: 269, distance: 29.1
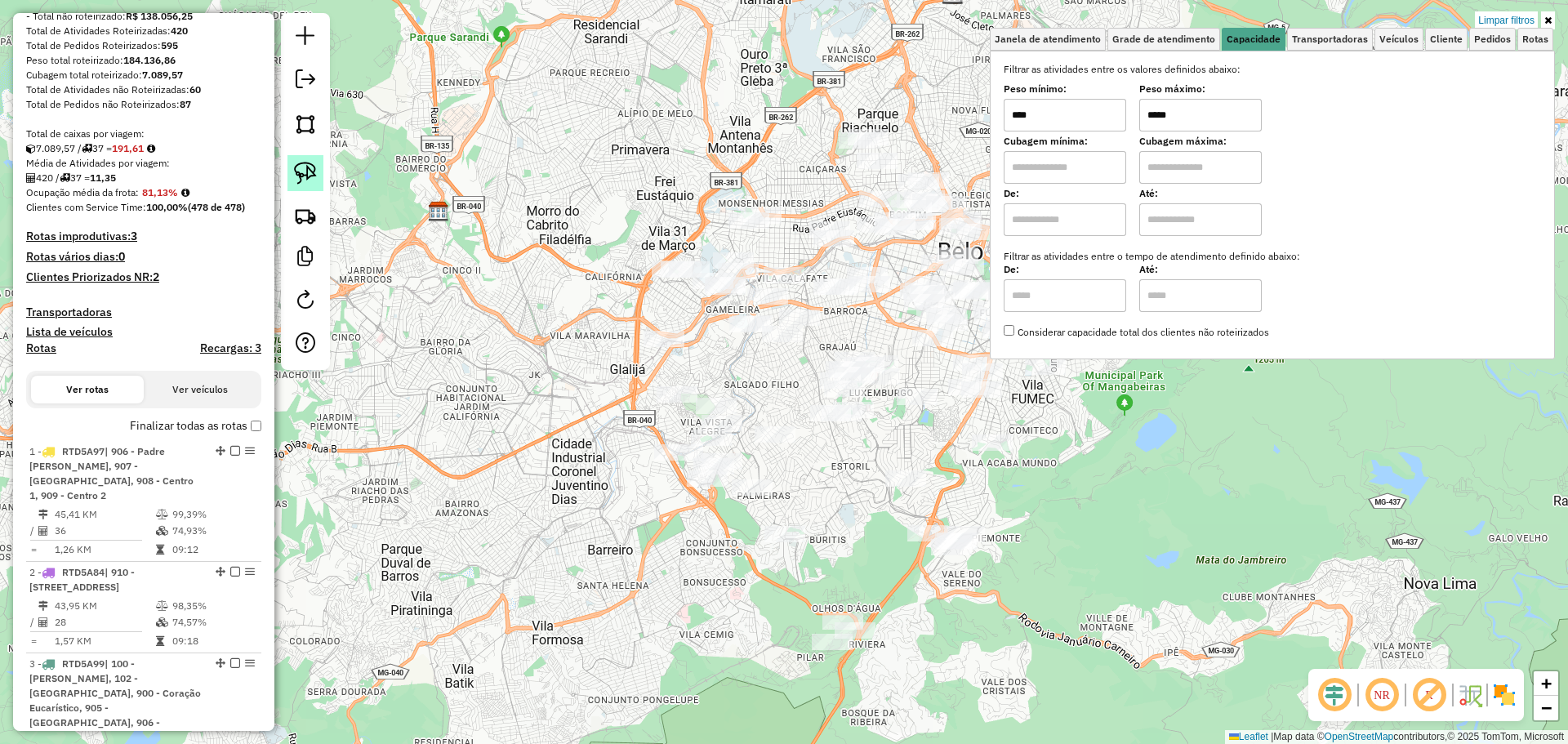
click at [307, 175] on img at bounding box center [305, 173] width 22 height 22
drag, startPoint x: 1201, startPoint y: 109, endPoint x: 966, endPoint y: 104, distance: 235.1
click at [966, 117] on div "Limpar filtros Janela de atendimento Grade de atendimento Capacidade Transporta…" at bounding box center [784, 372] width 1568 height 744
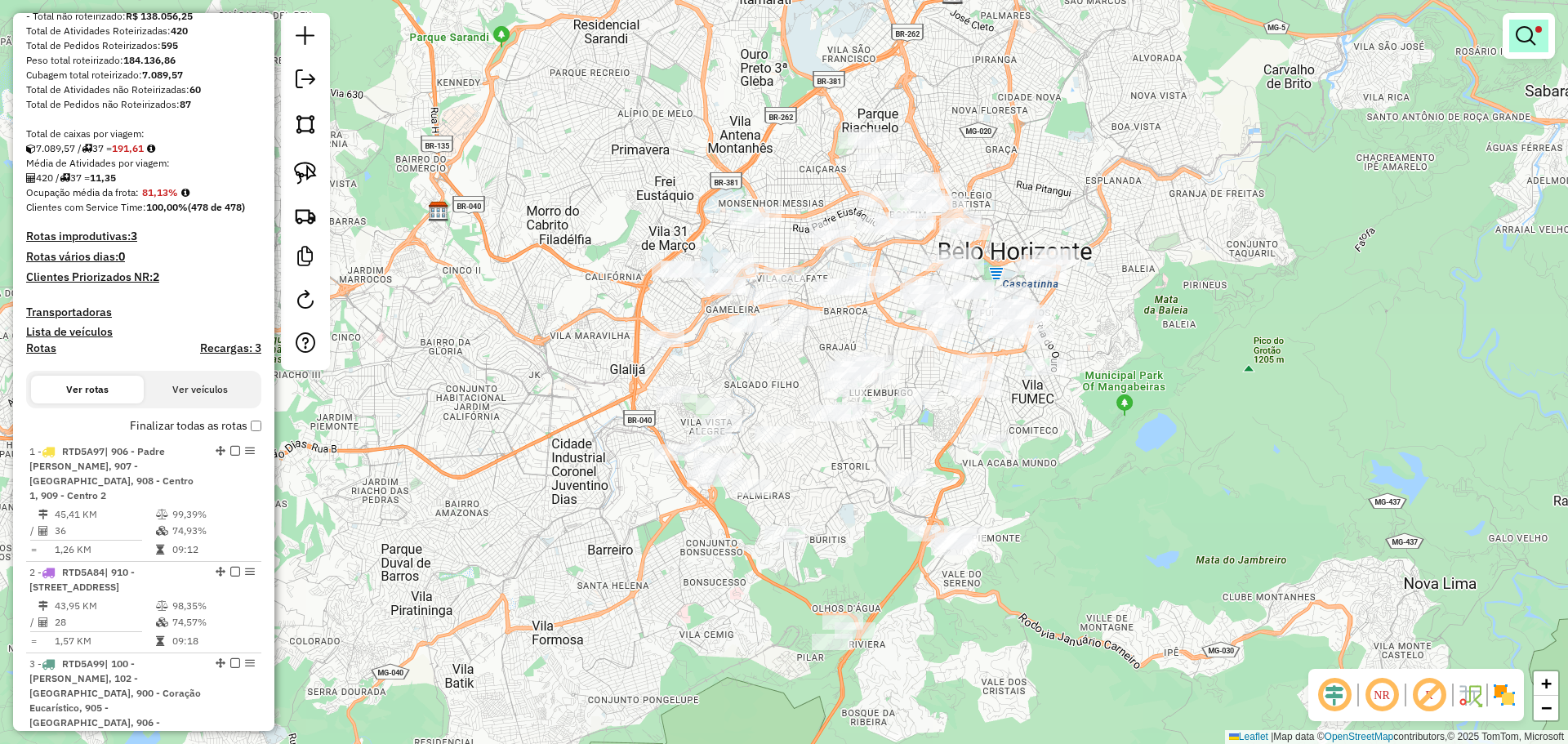
click at [1525, 39] on em at bounding box center [1526, 36] width 20 height 20
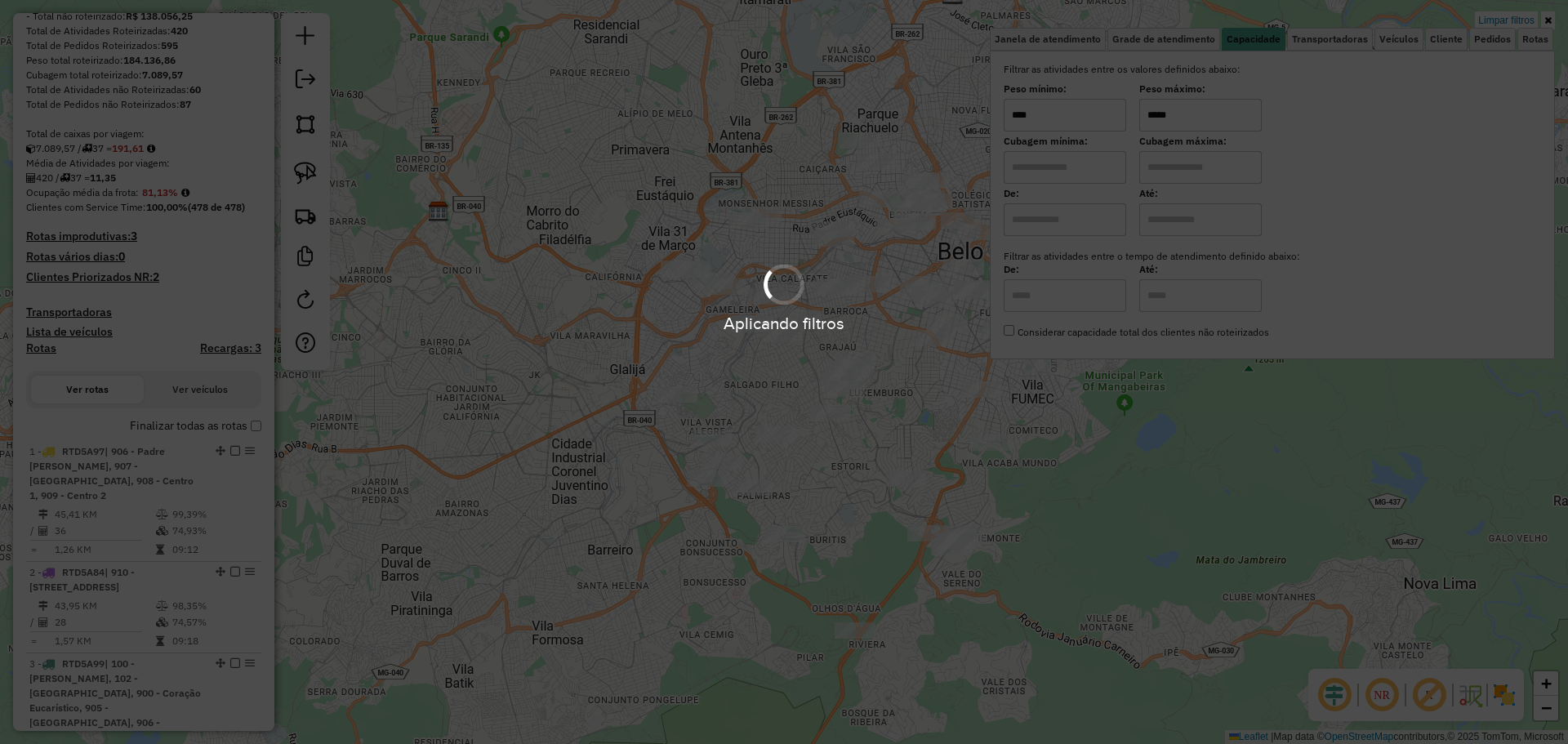
type input "*****"
click at [1199, 479] on div "Aplicando filtros" at bounding box center [784, 372] width 1568 height 744
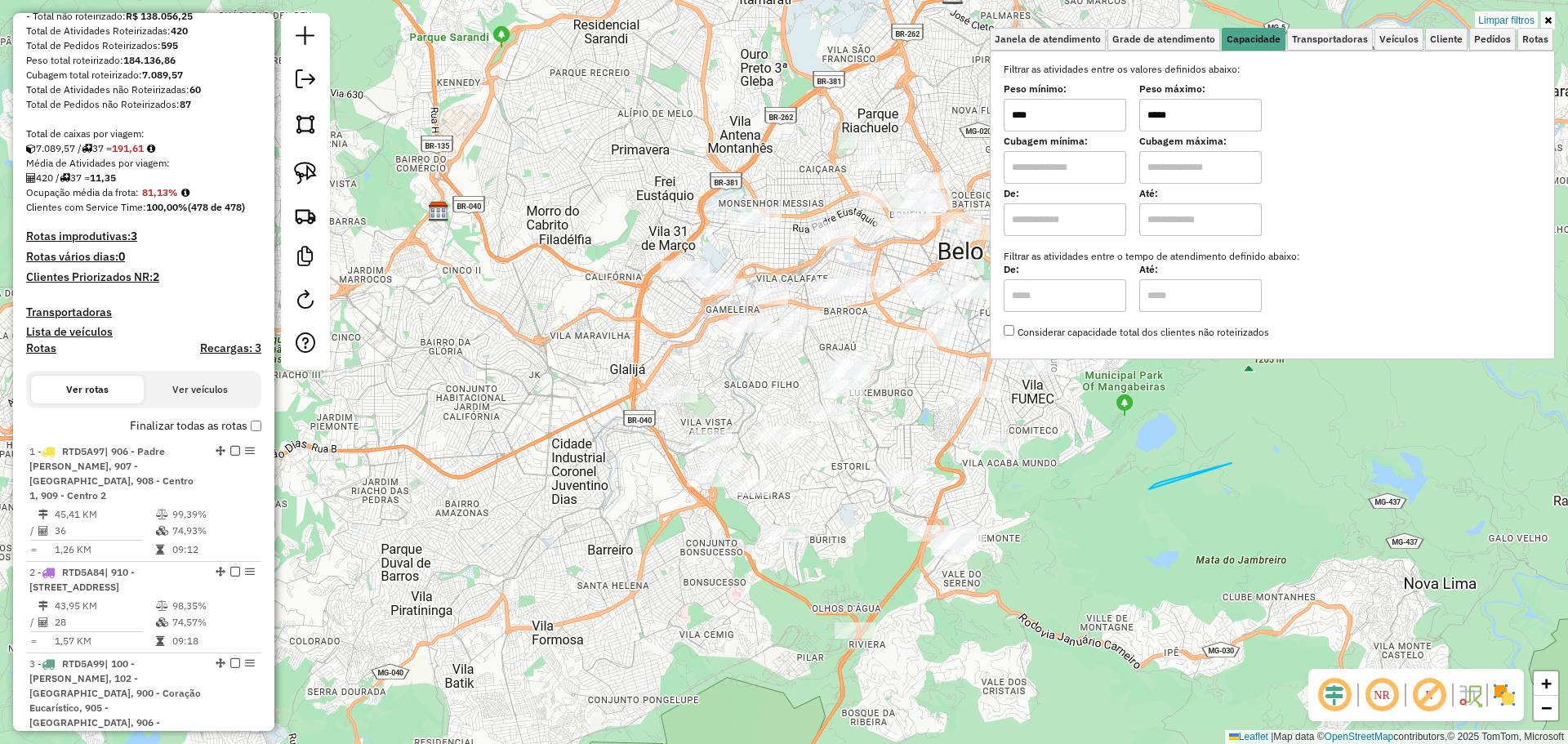
drag, startPoint x: 1230, startPoint y: 463, endPoint x: 1153, endPoint y: 493, distance: 82.6
click at [302, 180] on img at bounding box center [305, 173] width 22 height 22
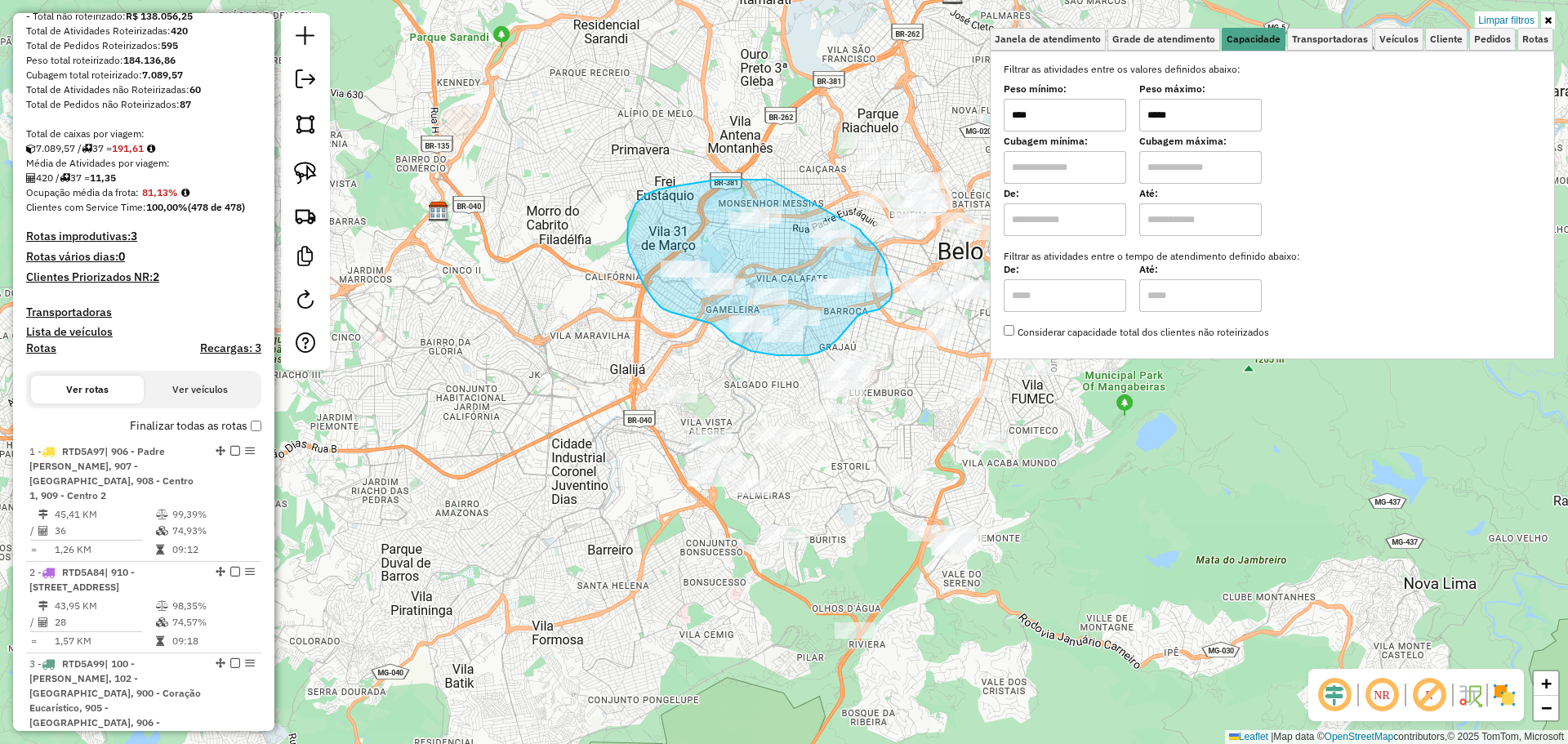
drag, startPoint x: 771, startPoint y: 180, endPoint x: 826, endPoint y: 182, distance: 55.0
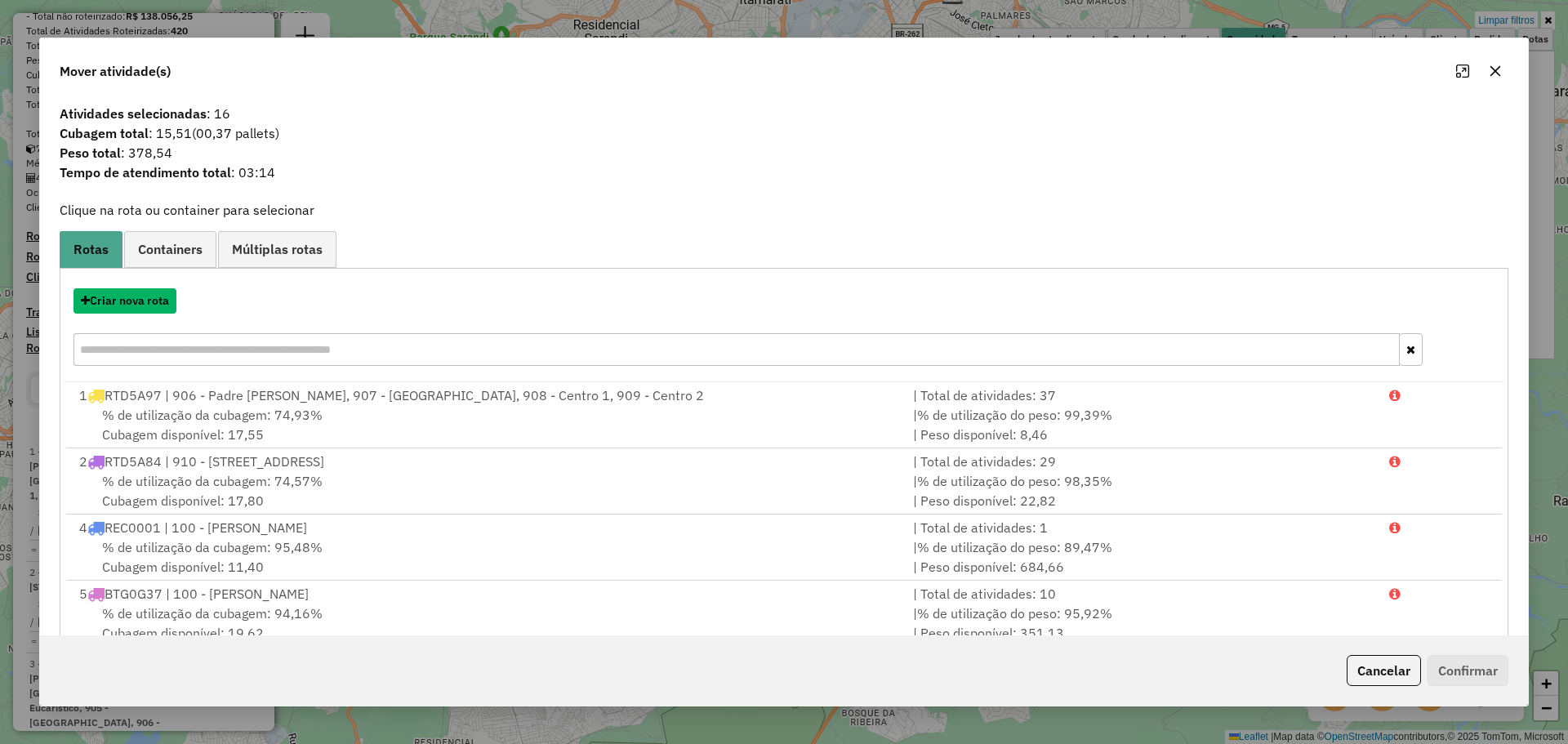
drag, startPoint x: 138, startPoint y: 301, endPoint x: 192, endPoint y: 296, distance: 54.2
click at [192, 296] on div "Criar nova rota" at bounding box center [784, 301] width 1440 height 25
click at [141, 311] on button "Criar nova rota" at bounding box center [125, 301] width 102 height 25
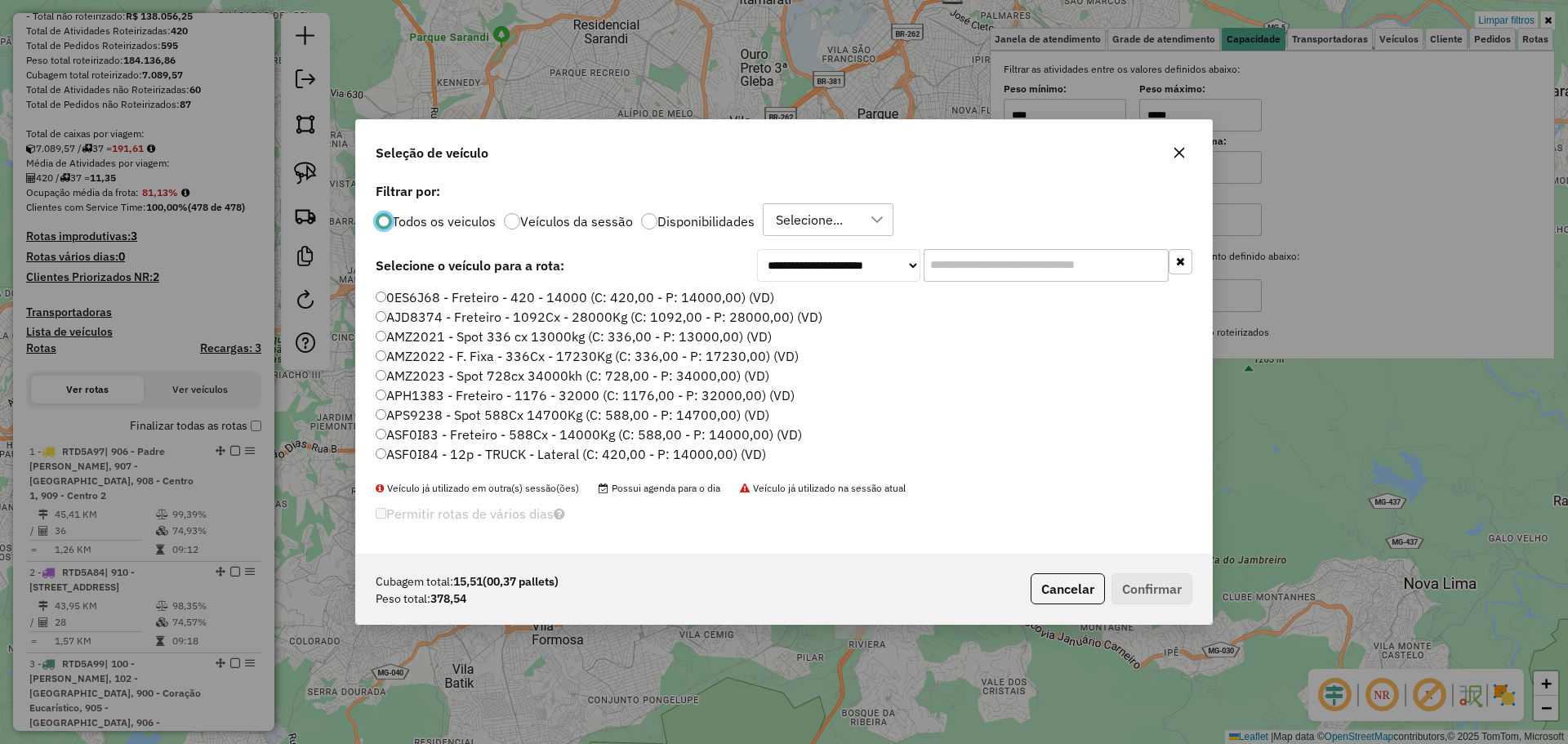
scroll to position [9, 4]
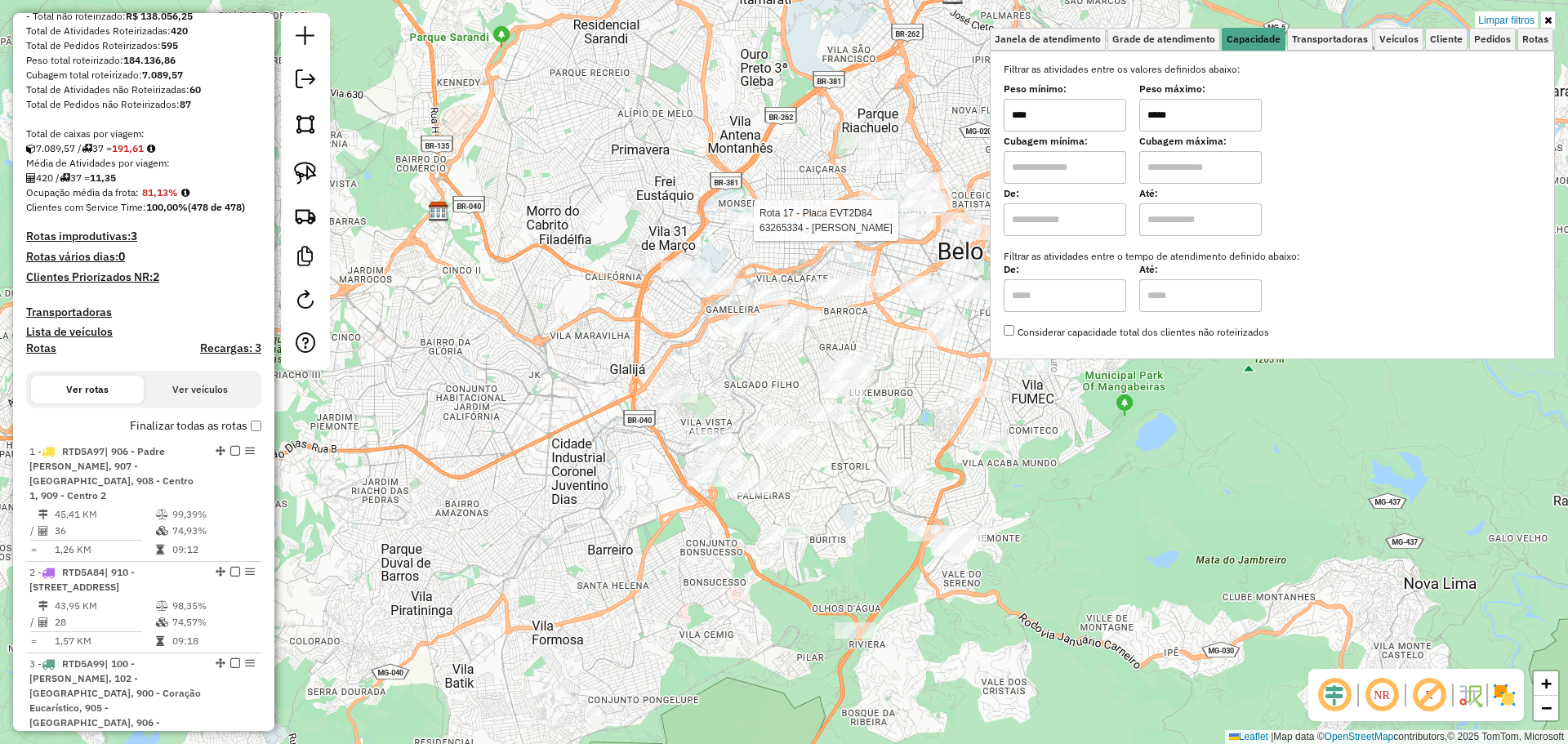
select select "**********"
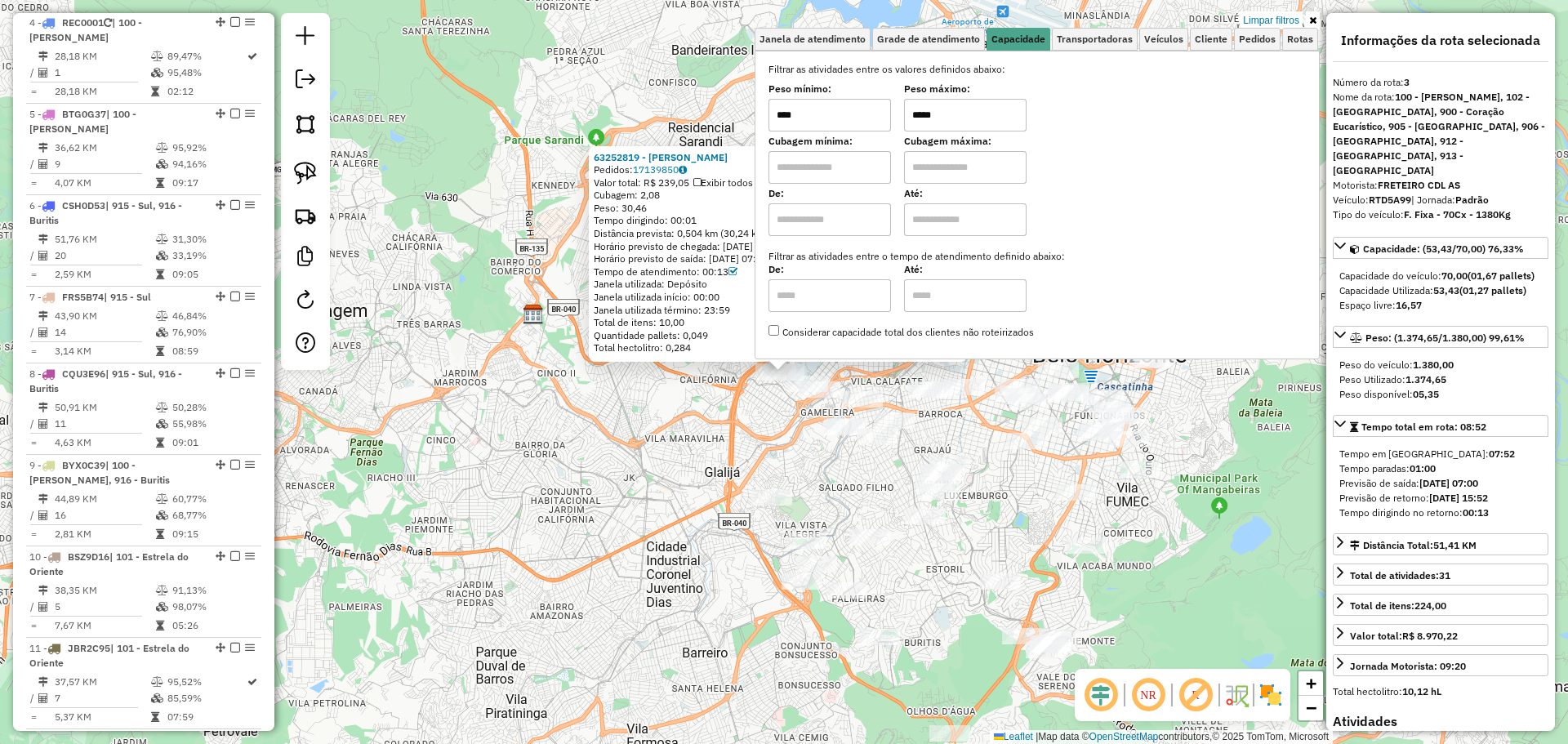
scroll to position [886, 0]
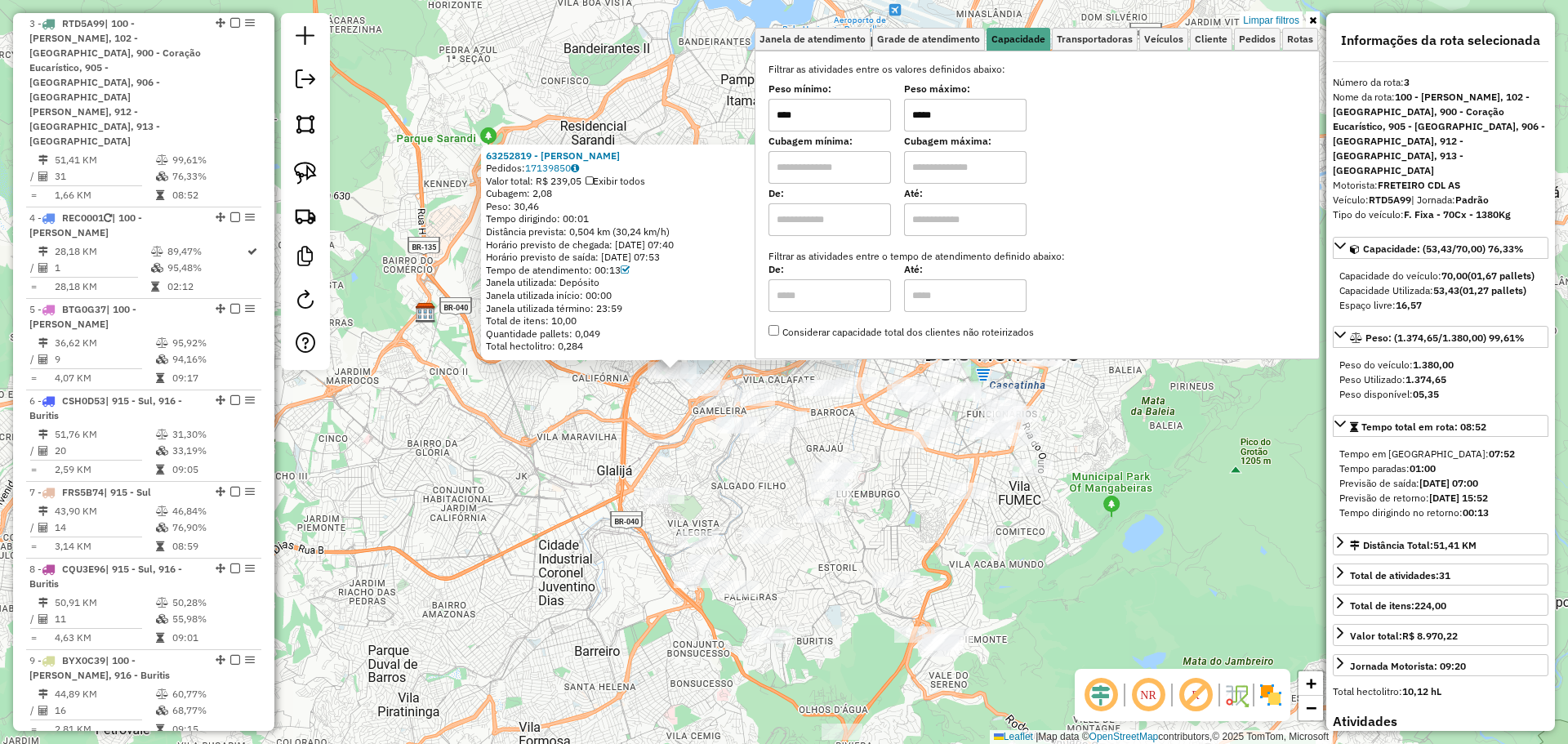
drag, startPoint x: 782, startPoint y: 433, endPoint x: 628, endPoint y: 431, distance: 154.0
click at [628, 431] on div "63252819 - DULCE HELENA DE LACE Pedidos: 17139850 Valor total: R$ 239,05 Exibir…" at bounding box center [784, 372] width 1568 height 744
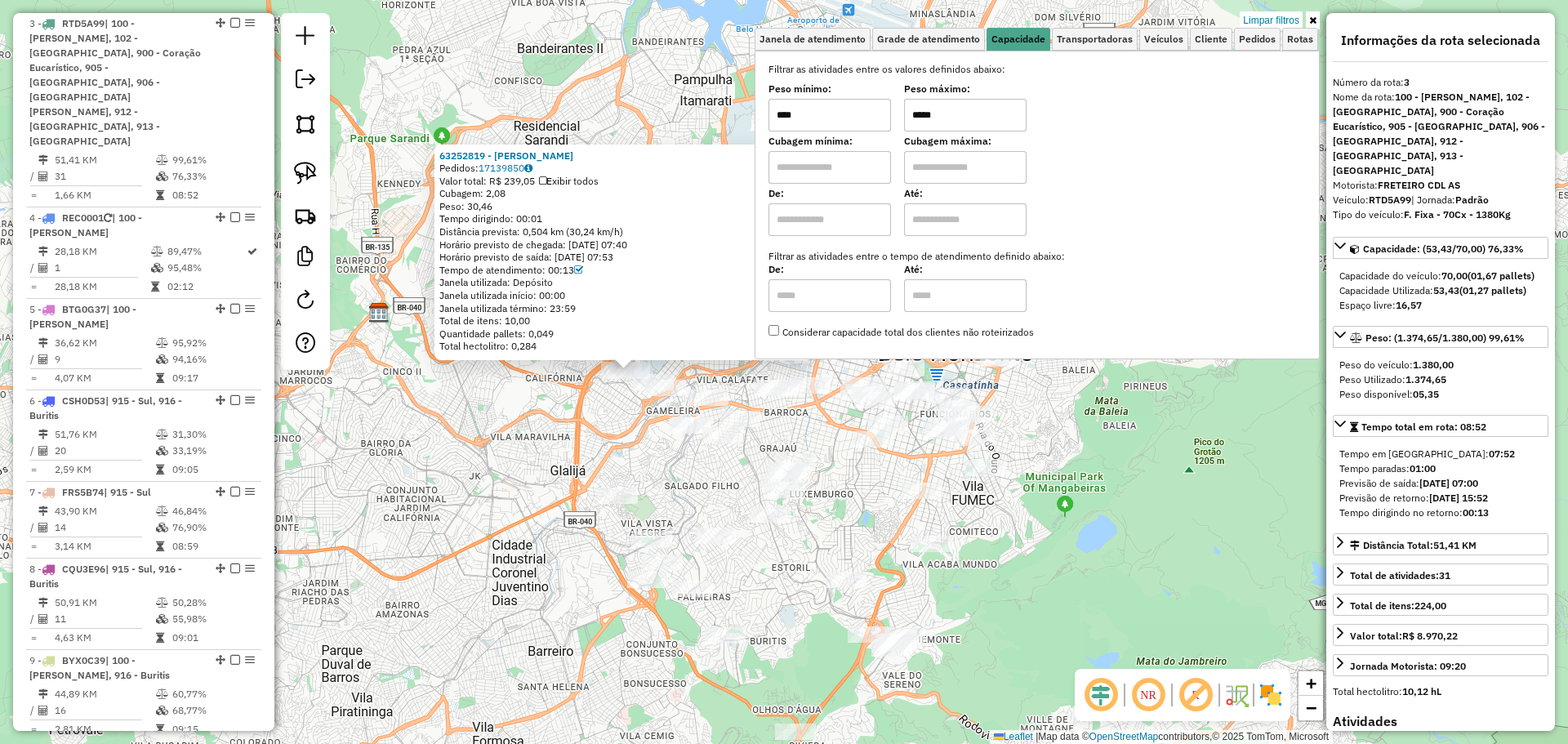
click at [648, 444] on div "63252819 - DULCE HELENA DE LACE Pedidos: 17139850 Valor total: R$ 239,05 Exibir…" at bounding box center [784, 372] width 1568 height 744
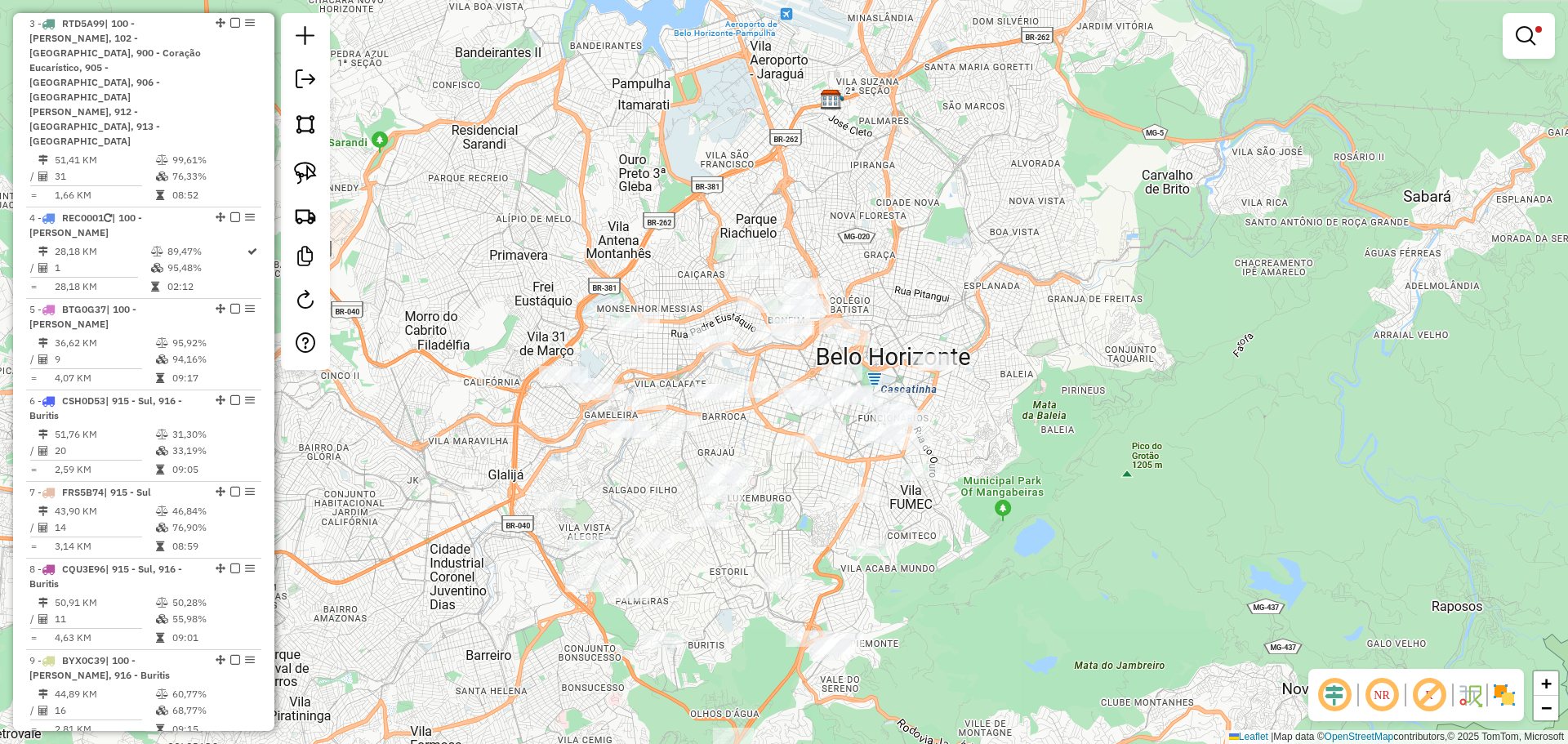
drag, startPoint x: 592, startPoint y: 430, endPoint x: 512, endPoint y: 366, distance: 102.4
click at [530, 435] on div "Limpar filtros Janela de atendimento Grade de atendimento Capacidade Transporta…" at bounding box center [784, 372] width 1568 height 744
drag, startPoint x: 299, startPoint y: 173, endPoint x: 488, endPoint y: 203, distance: 191.4
click at [298, 173] on img at bounding box center [305, 173] width 22 height 22
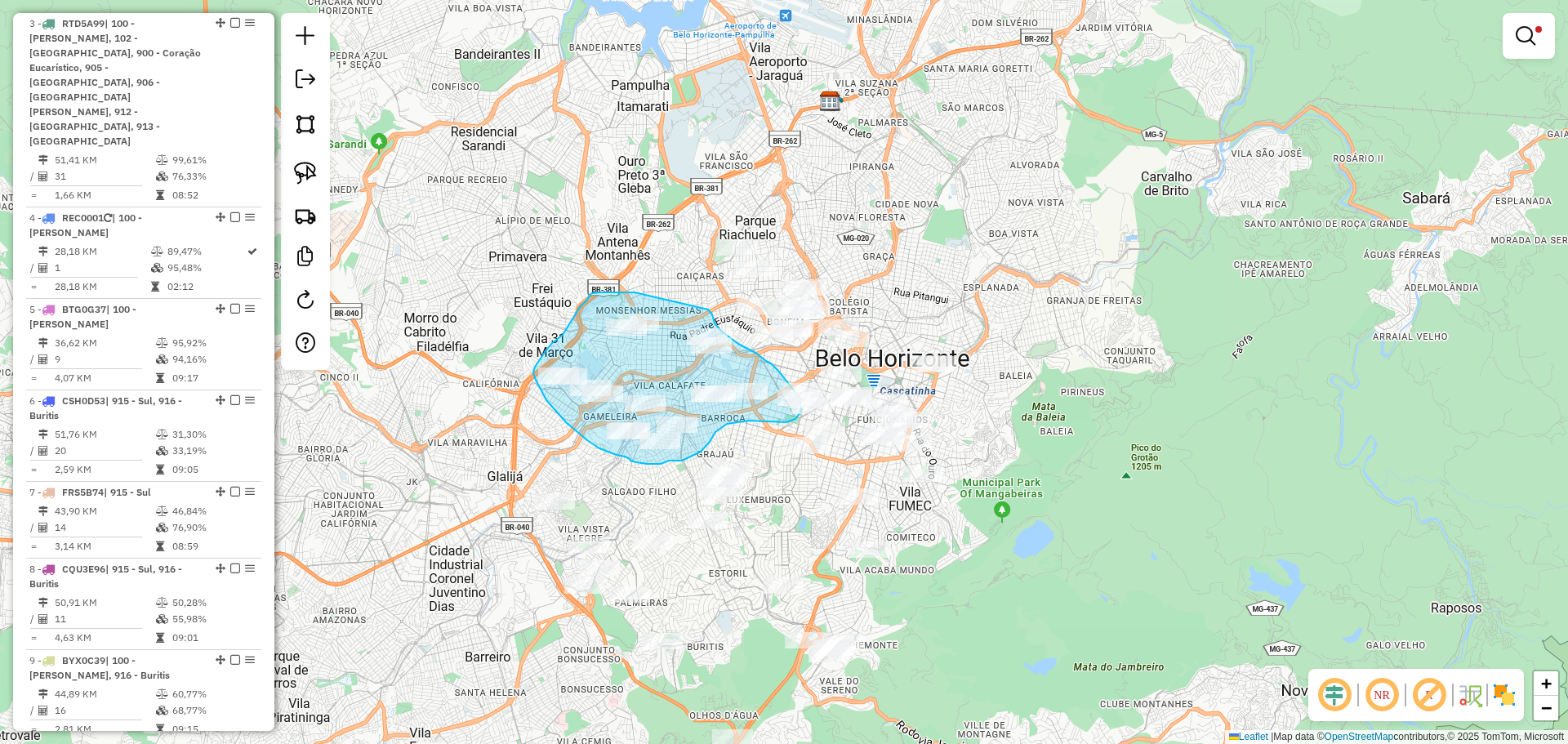
drag, startPoint x: 635, startPoint y: 292, endPoint x: 708, endPoint y: 309, distance: 75.0
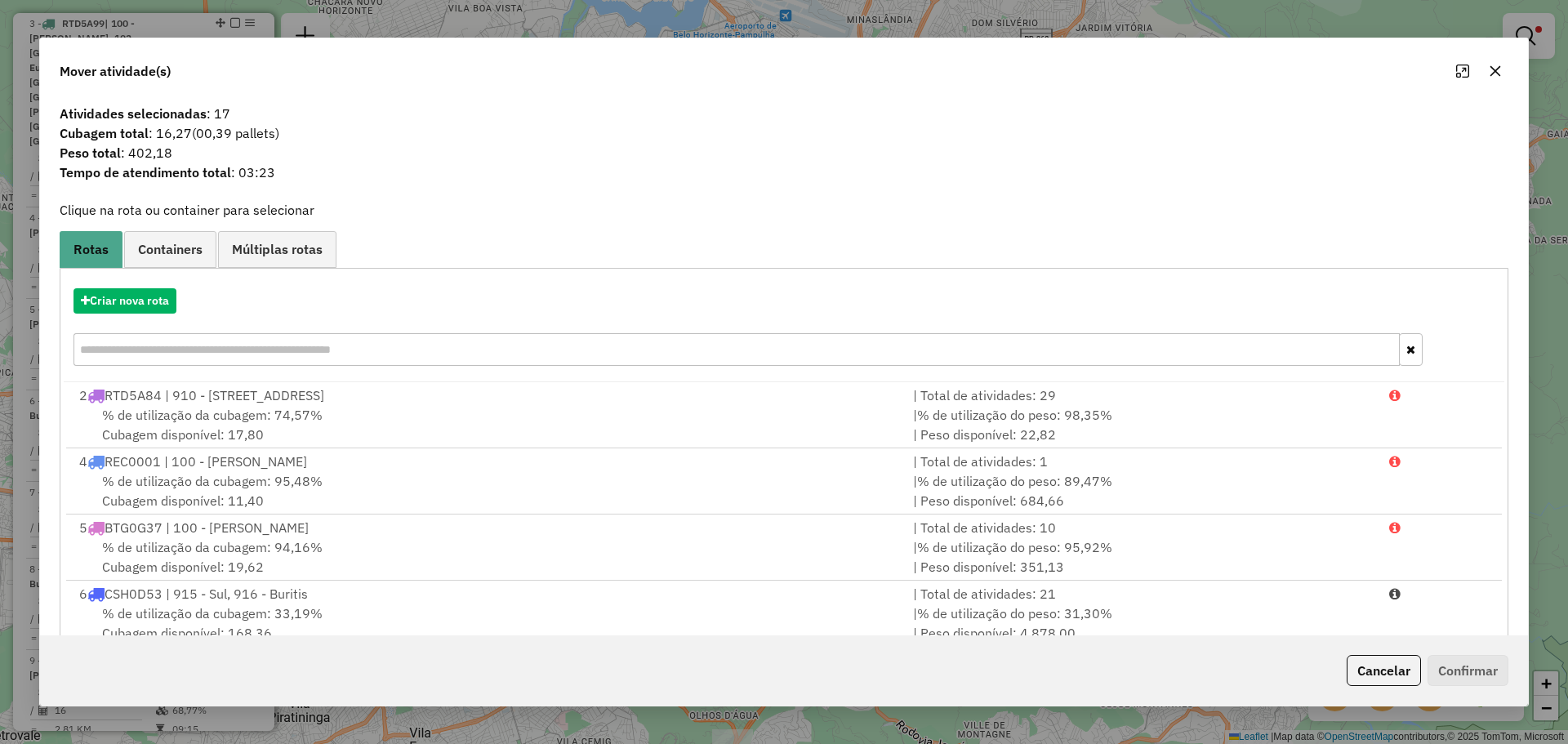
click at [209, 116] on span "Atividades selecionadas : 17" at bounding box center [783, 113] width 1468 height 20
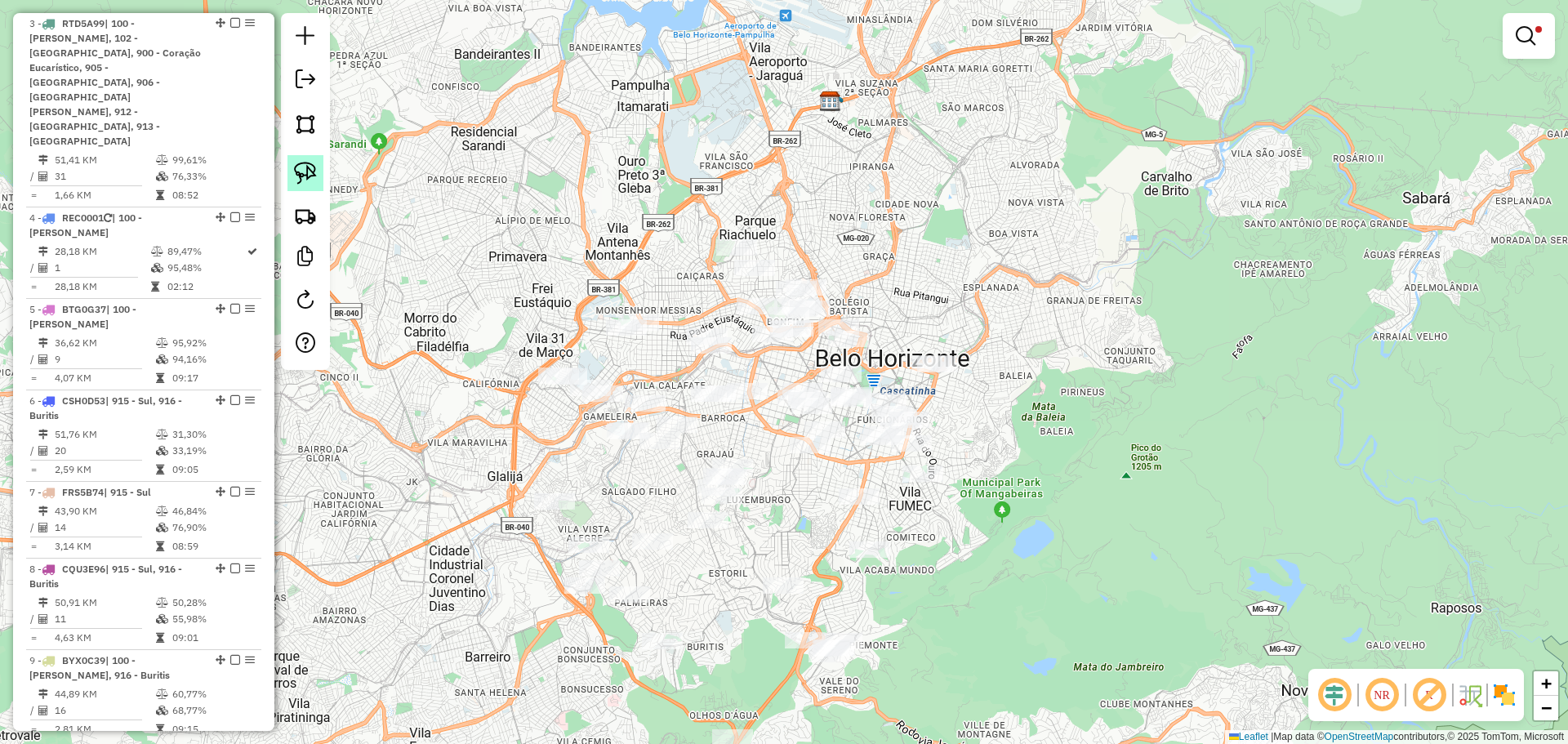
click at [305, 177] on img at bounding box center [305, 173] width 22 height 22
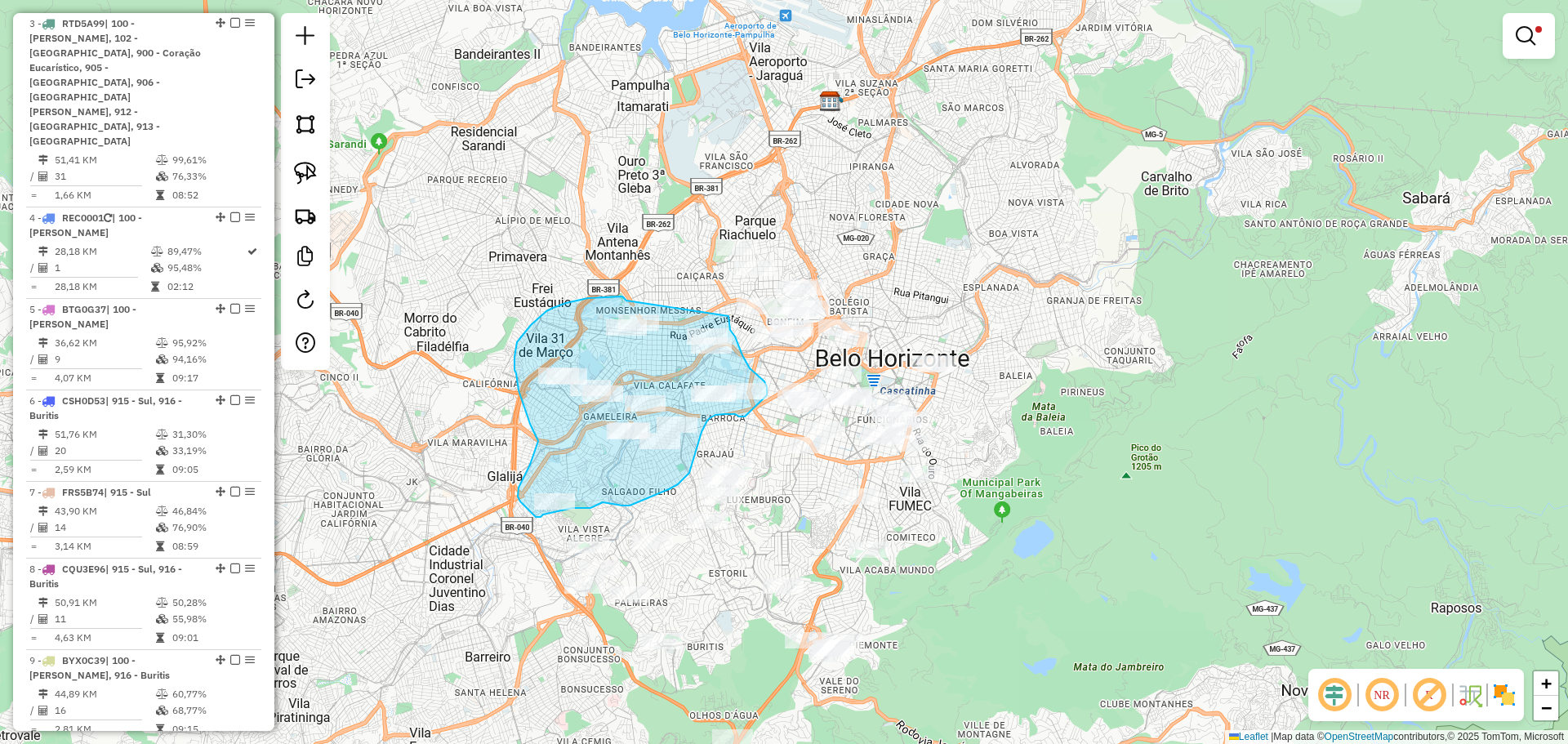
drag, startPoint x: 627, startPoint y: 300, endPoint x: 720, endPoint y: 294, distance: 93.2
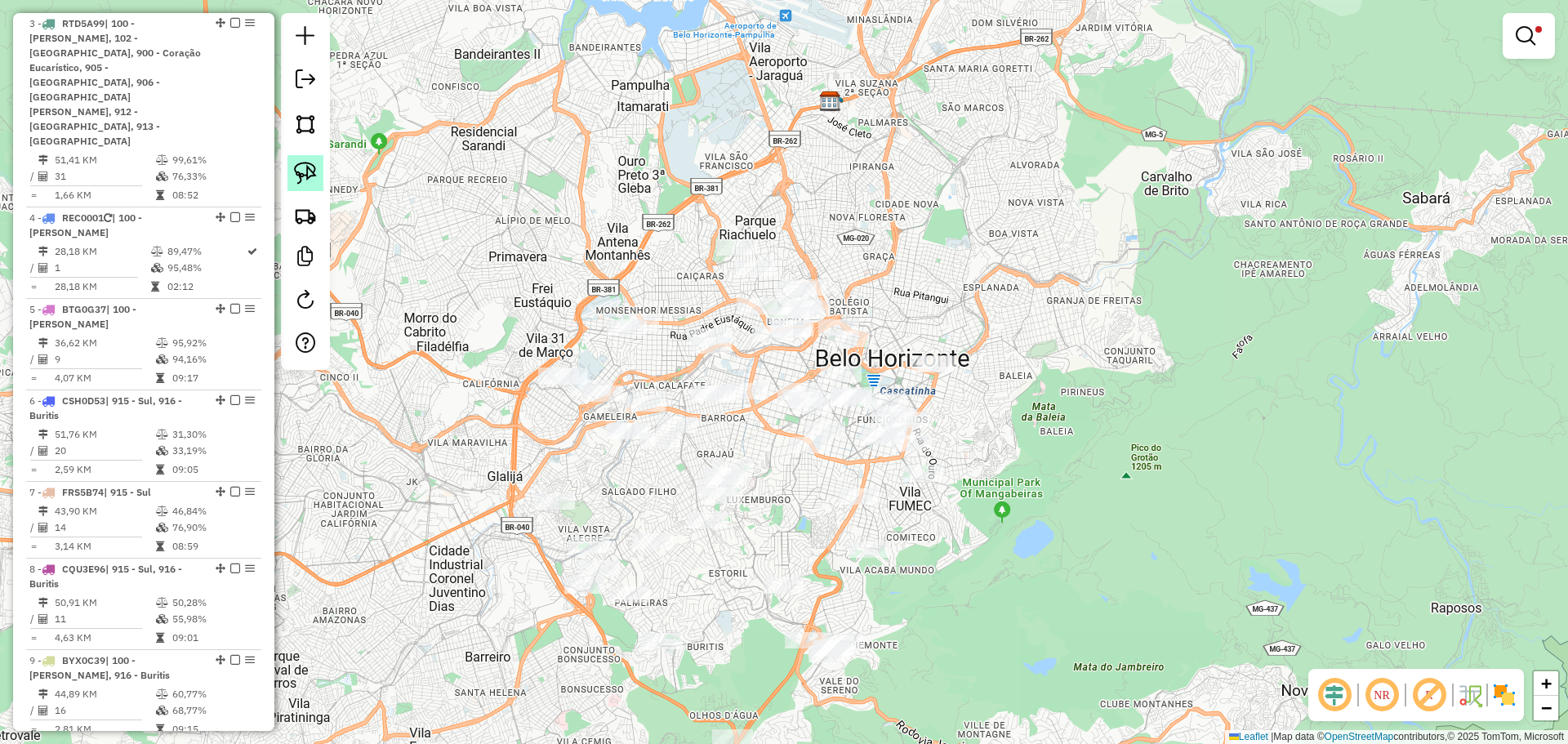
click at [322, 173] on link at bounding box center [306, 174] width 36 height 36
click at [299, 168] on img at bounding box center [305, 173] width 22 height 22
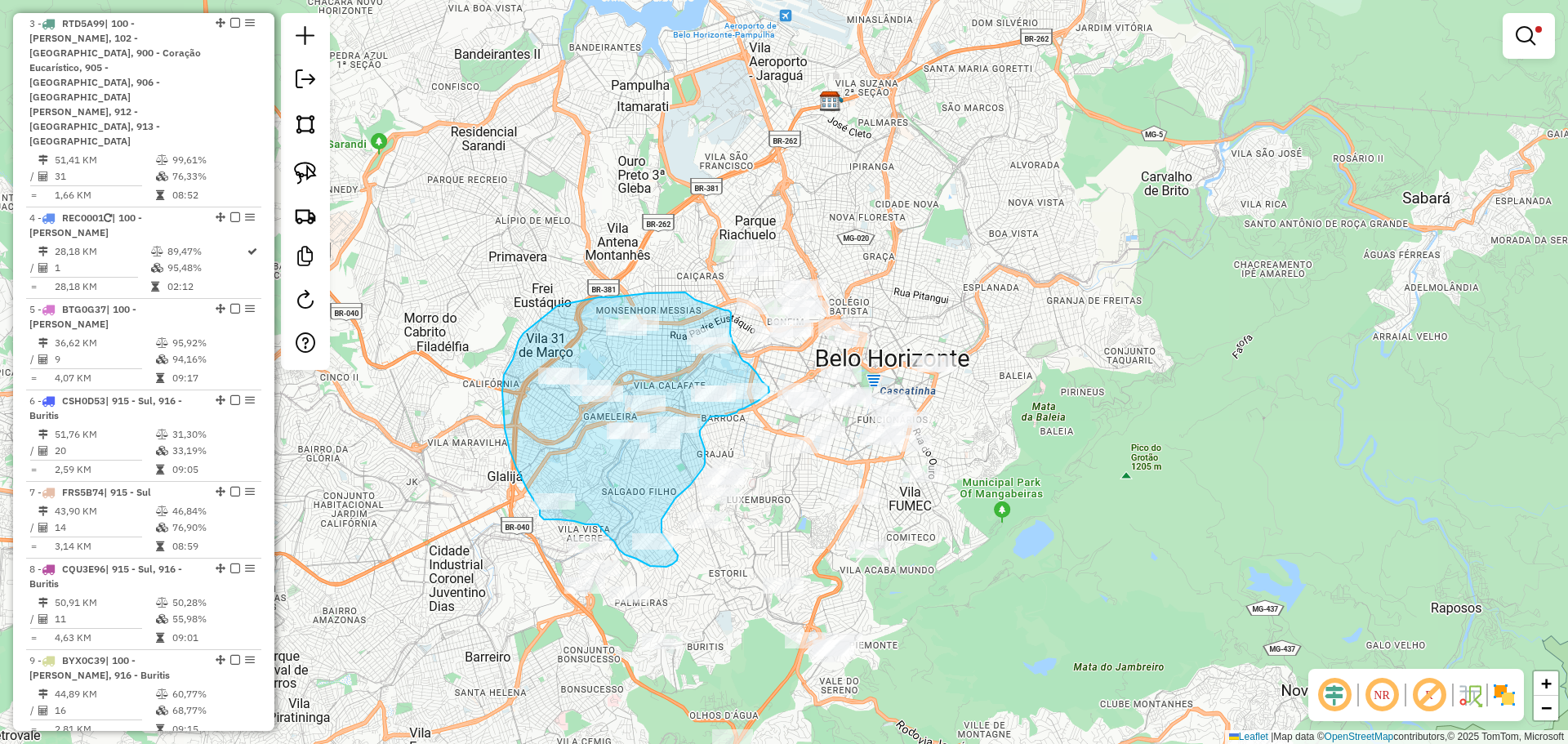
drag, startPoint x: 648, startPoint y: 293, endPoint x: 685, endPoint y: 292, distance: 37.0
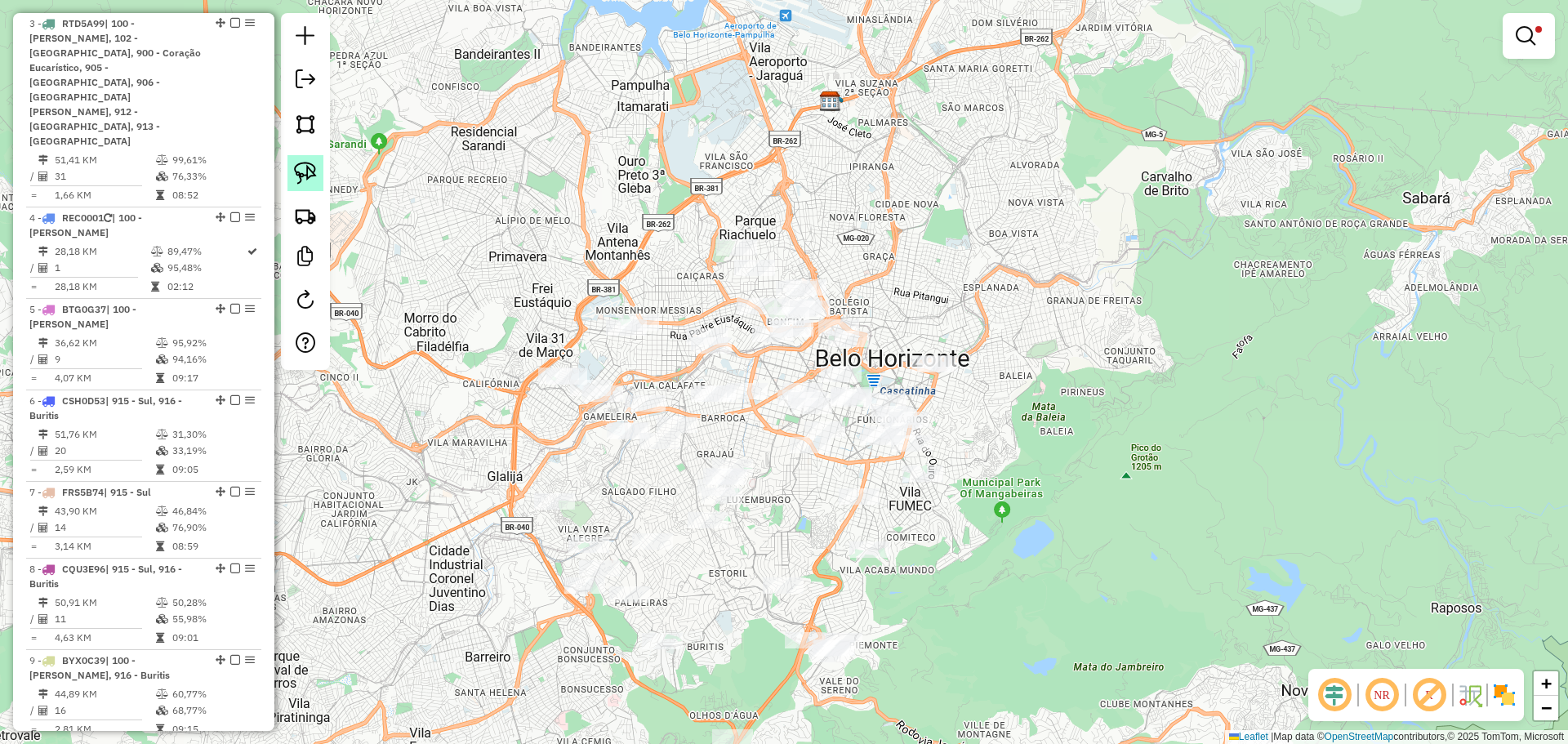
click at [307, 174] on img at bounding box center [305, 173] width 22 height 22
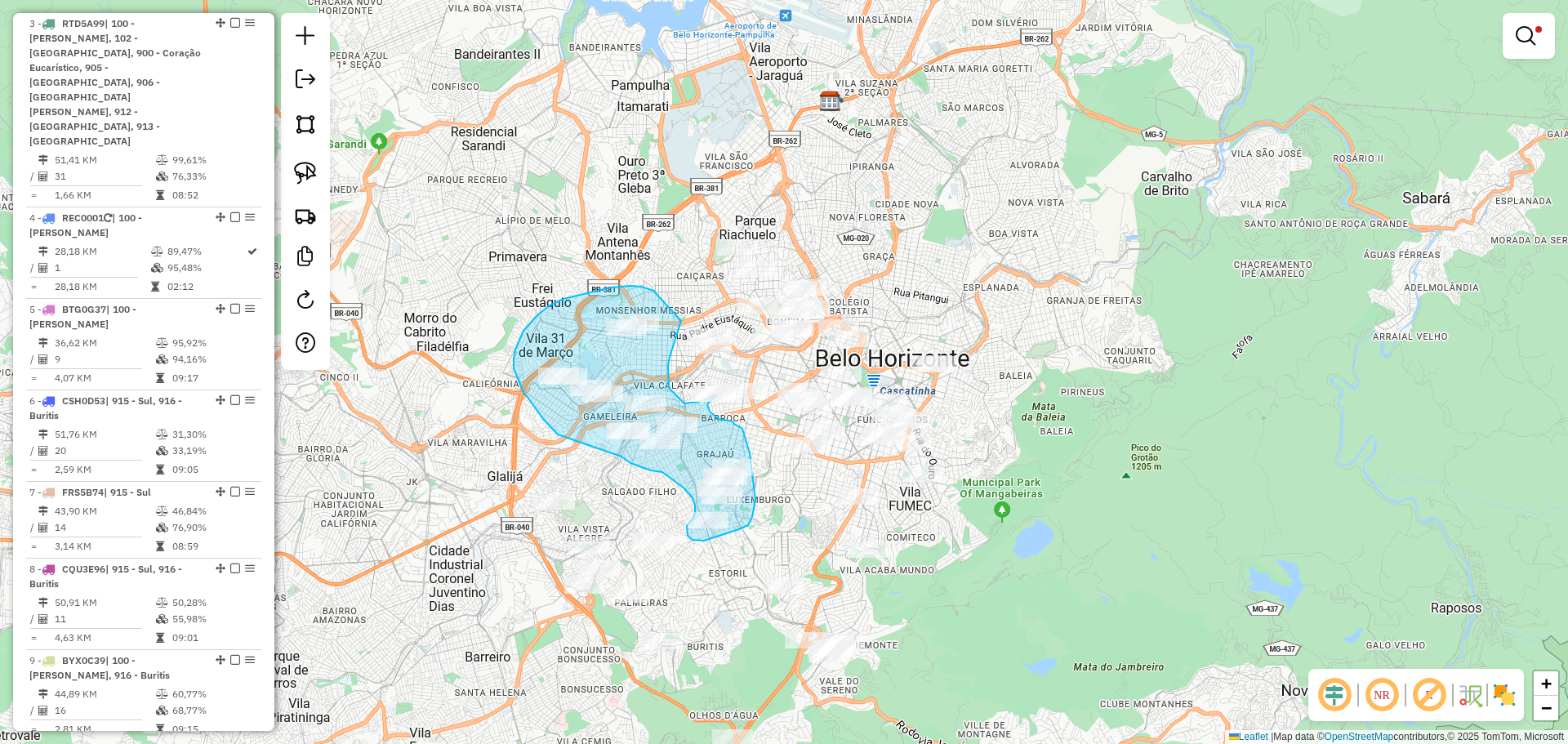
drag, startPoint x: 655, startPoint y: 291, endPoint x: 675, endPoint y: 303, distance: 23.3
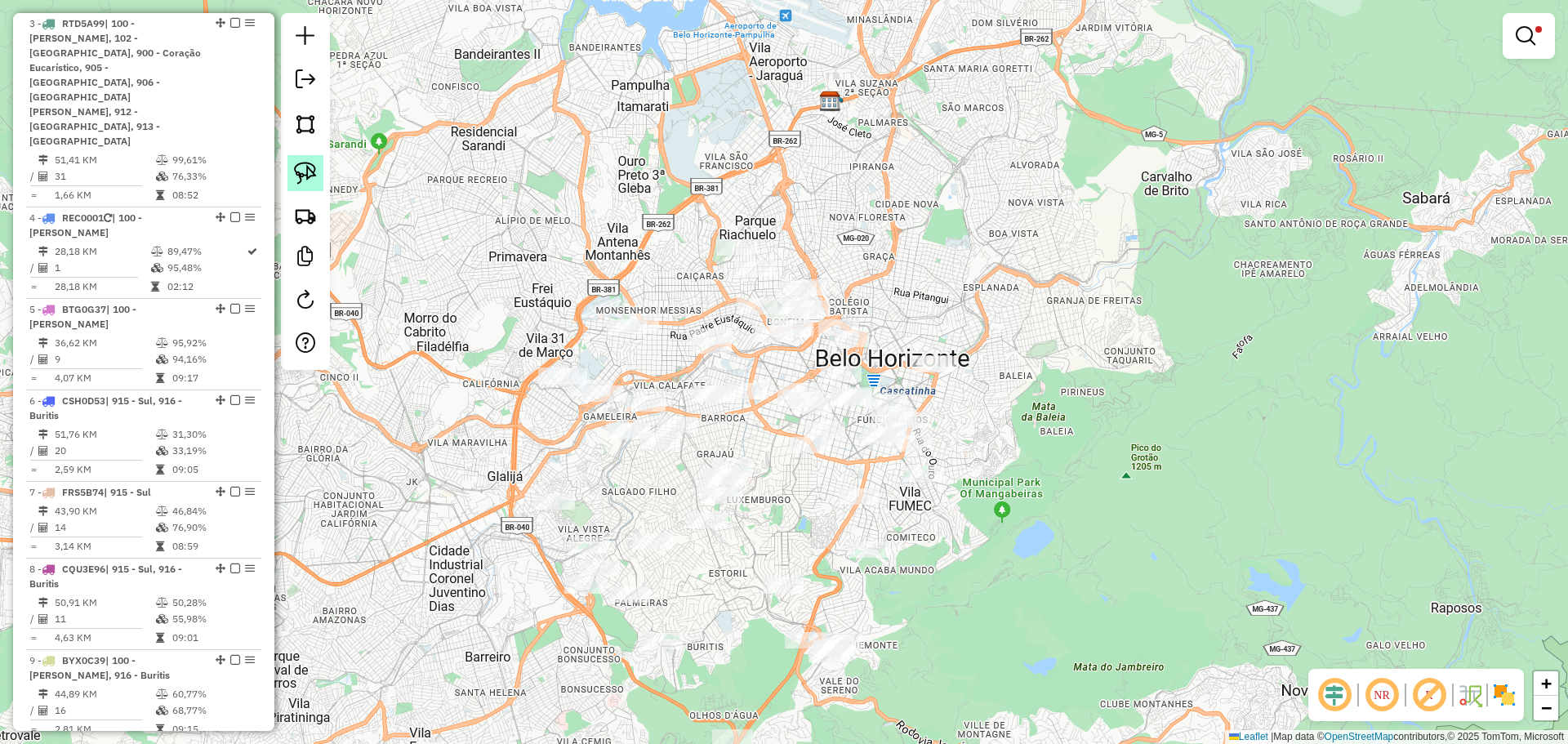
click at [305, 161] on link at bounding box center [306, 174] width 36 height 36
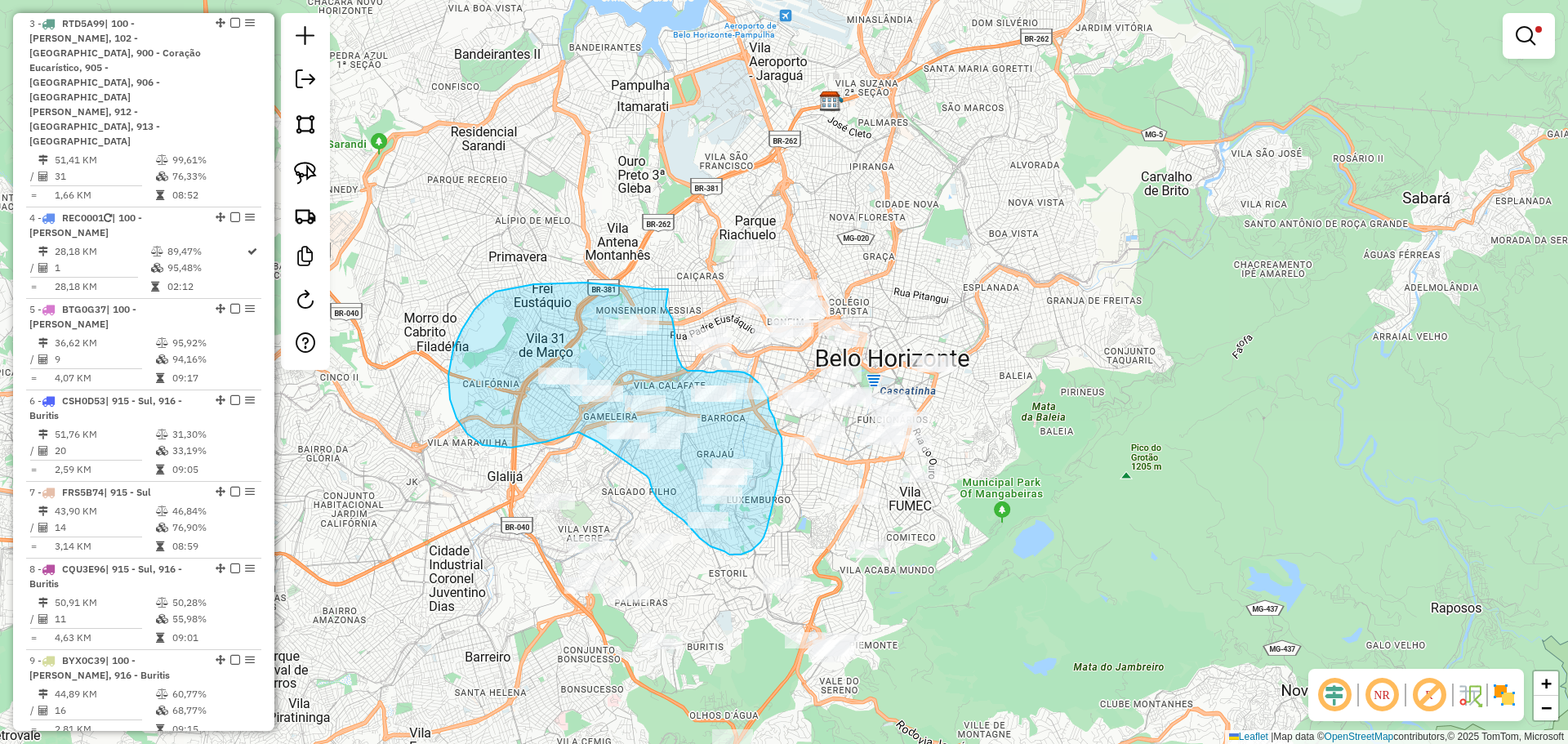
drag, startPoint x: 664, startPoint y: 290, endPoint x: 664, endPoint y: 303, distance: 13.0
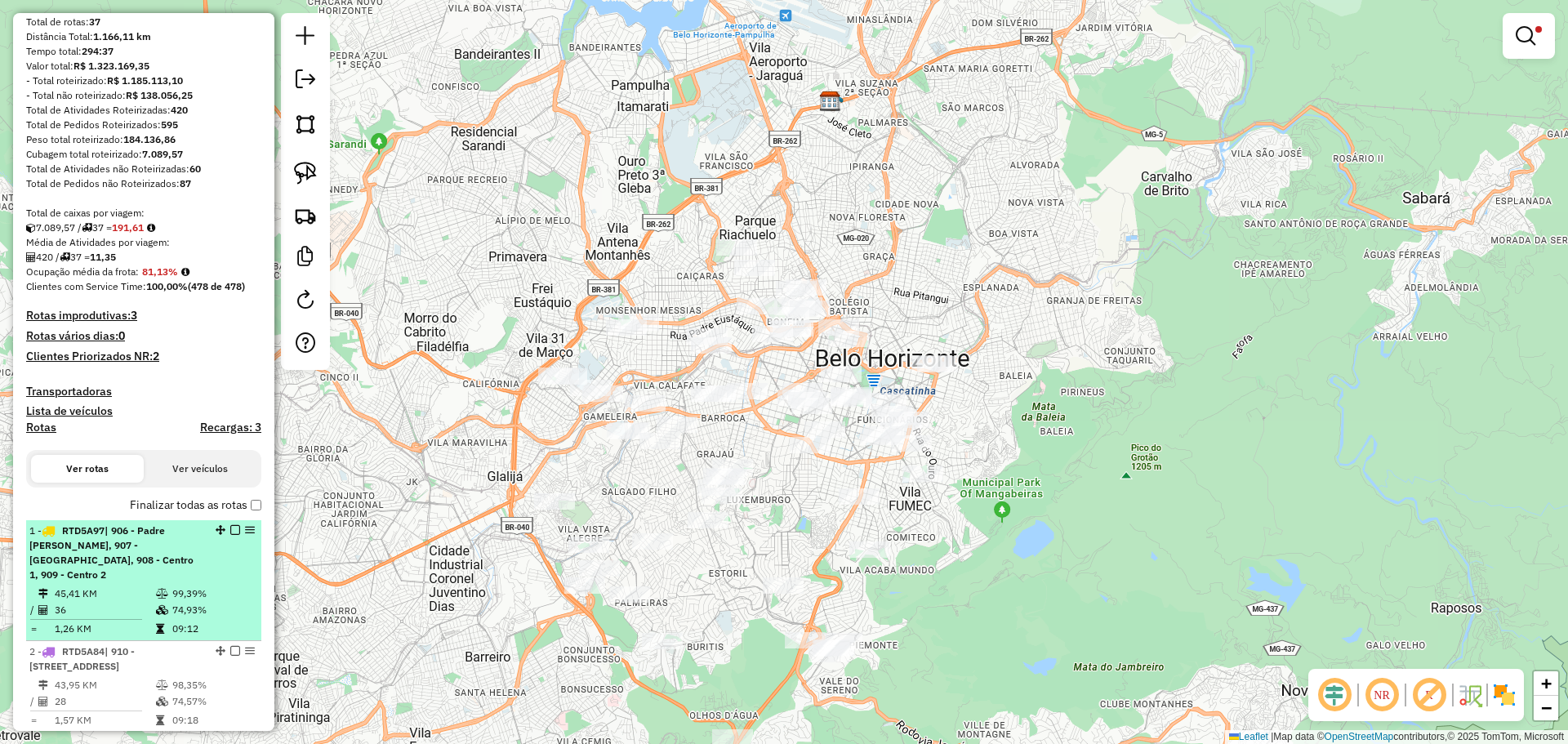
scroll to position [327, 0]
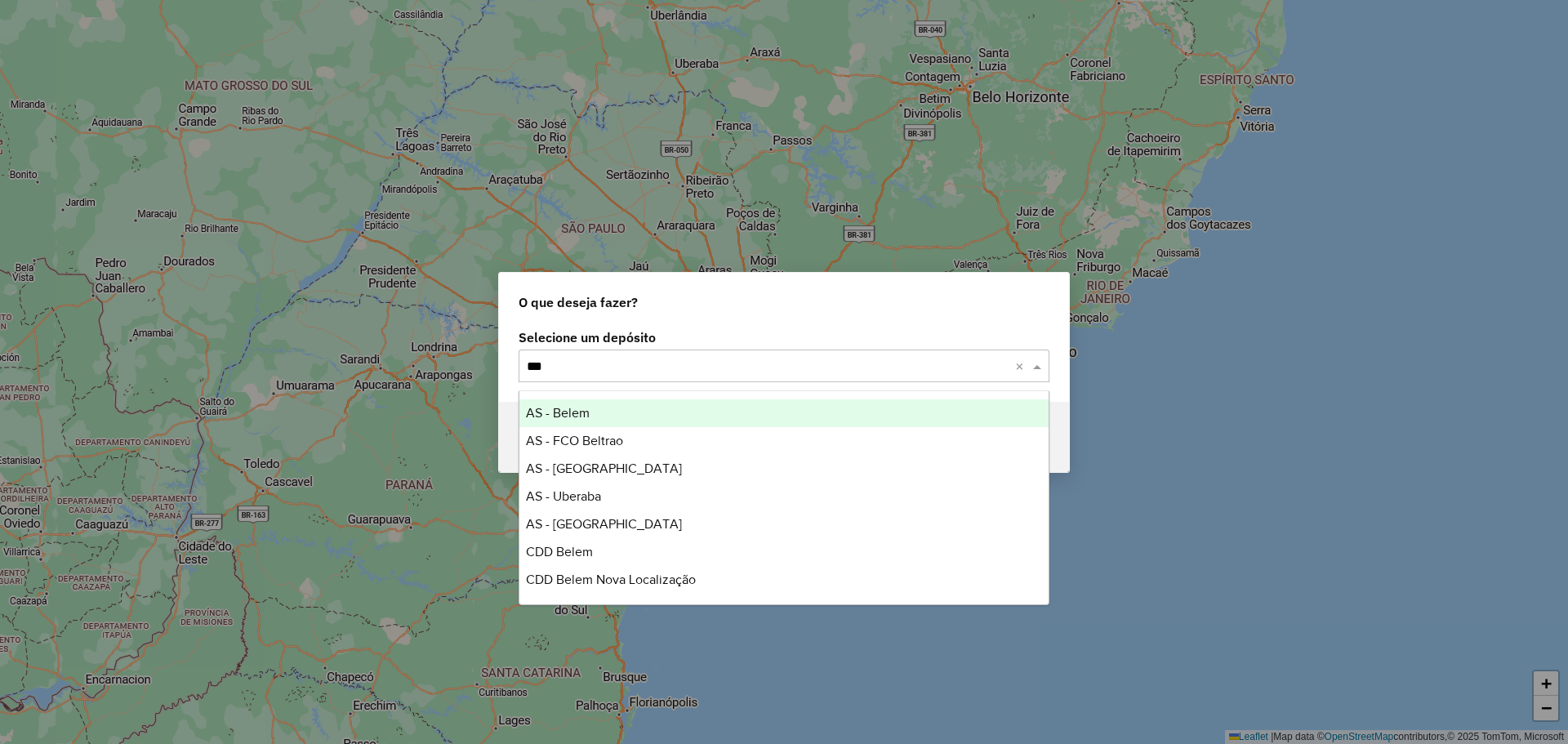
type input "****"
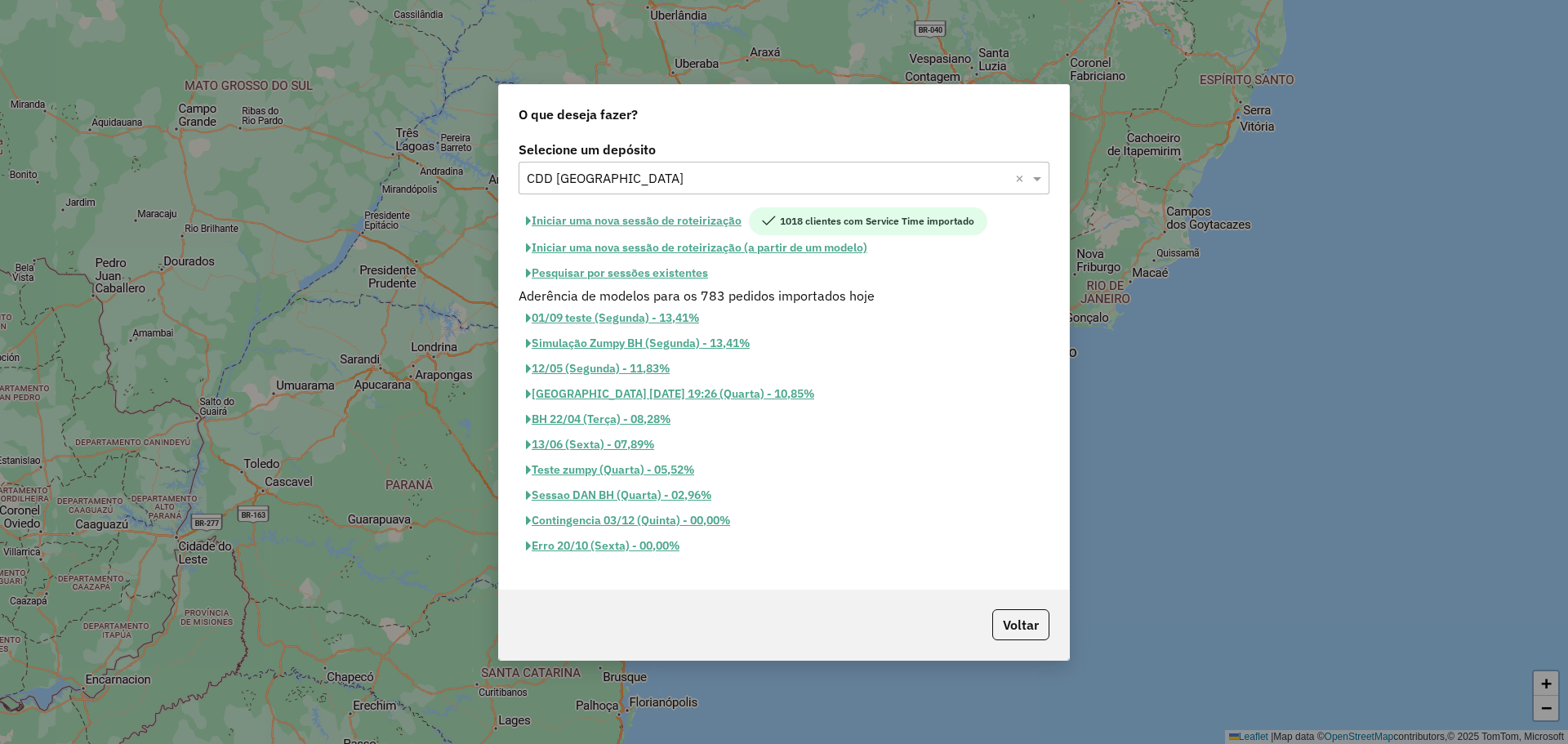
click at [706, 252] on button "Iniciar uma nova sessão de roteirização (a partir de um modelo)" at bounding box center [697, 248] width 356 height 25
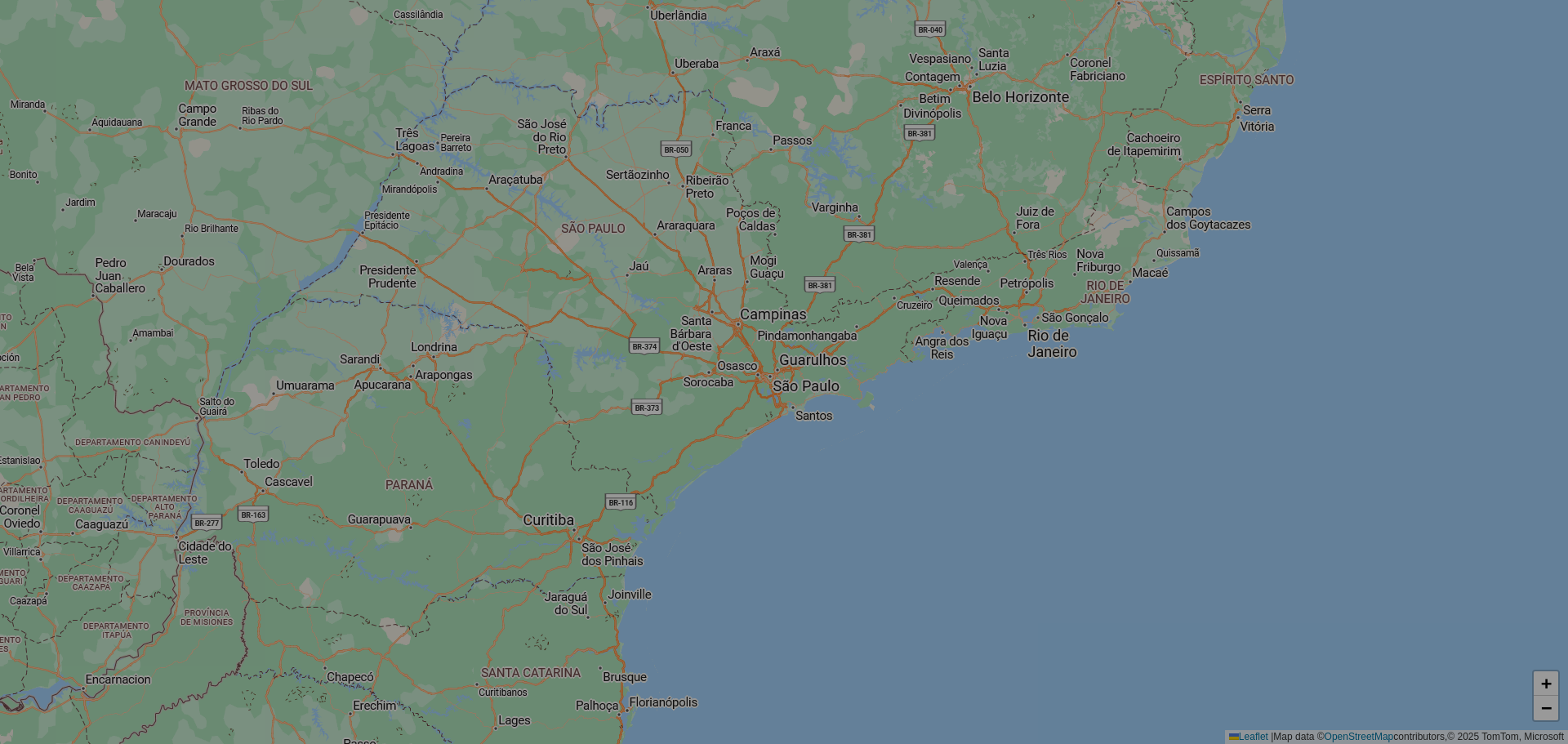
select select "*"
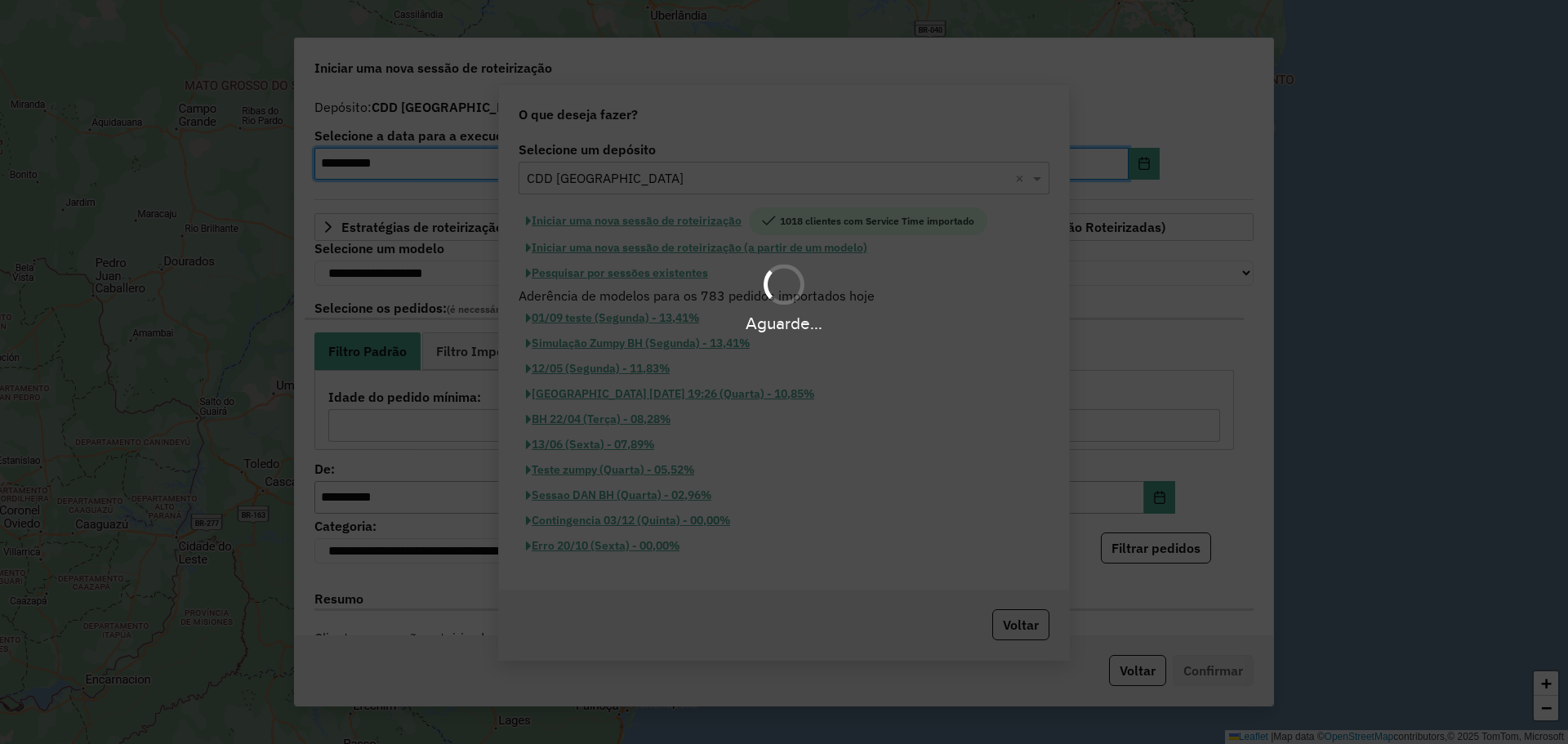
click at [762, 250] on div "Aguarde..." at bounding box center [784, 372] width 1568 height 744
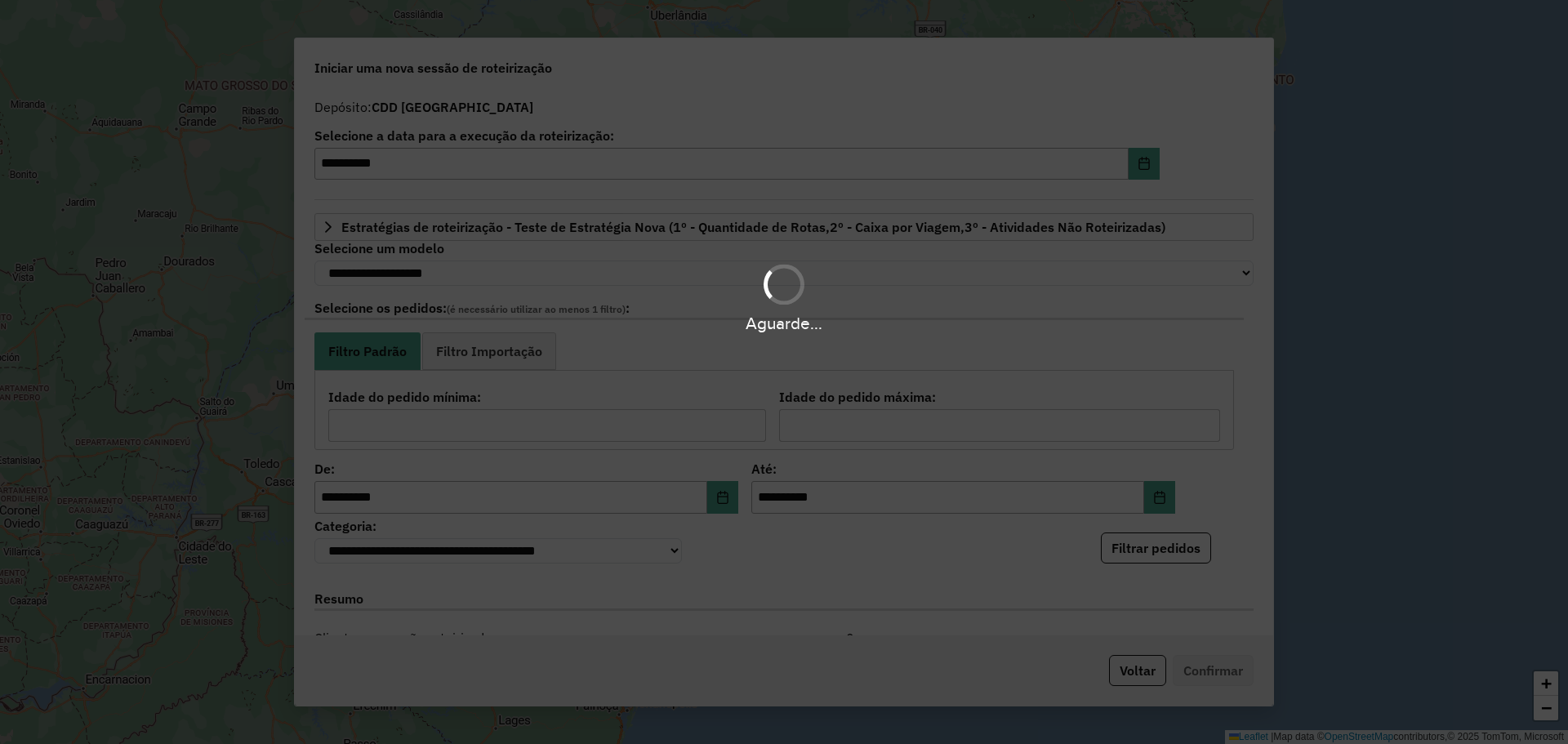
click at [468, 285] on div "Aguarde..." at bounding box center [784, 298] width 1568 height 77
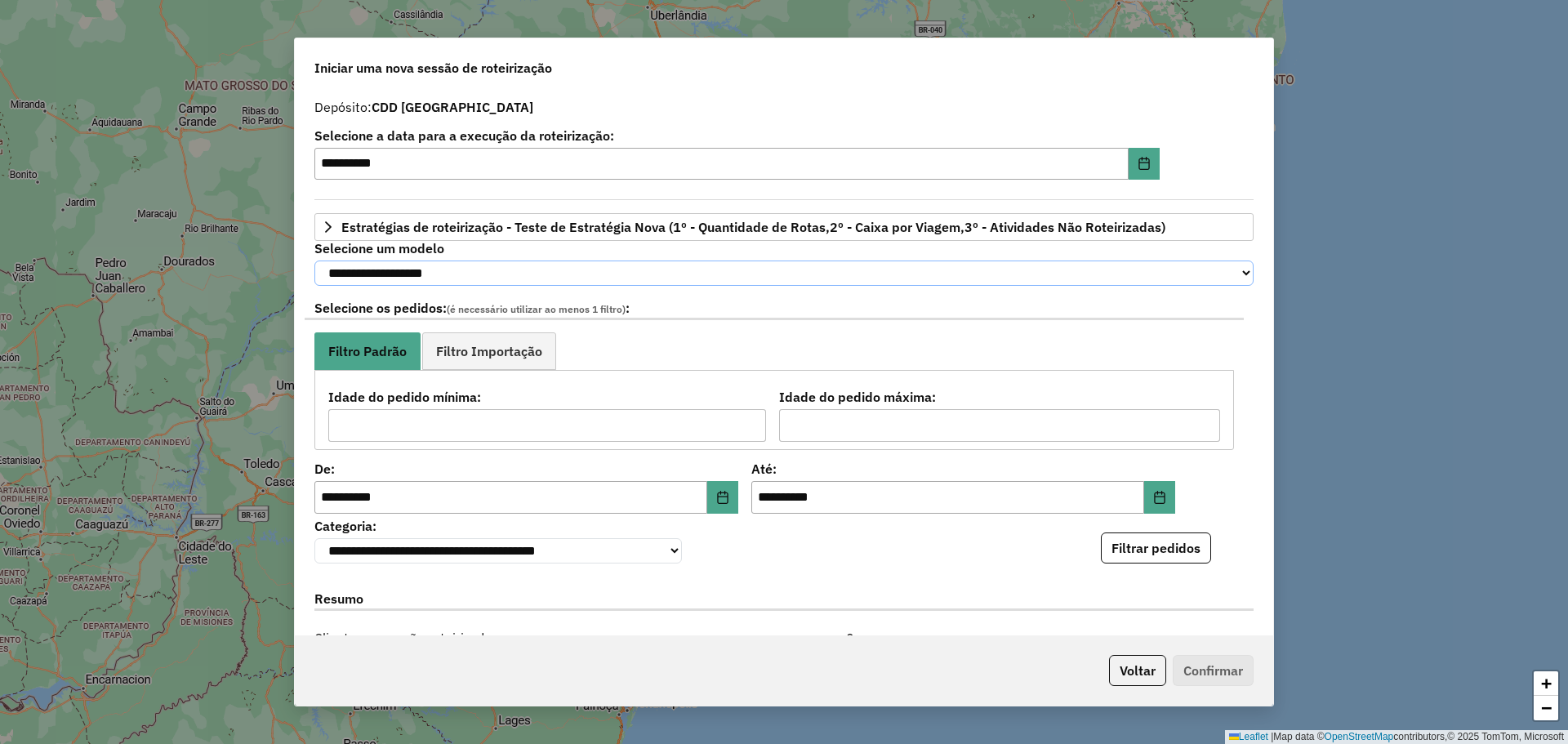
click at [469, 275] on select "**********" at bounding box center [784, 273] width 940 height 25
select select "********"
click at [315, 261] on select "**********" at bounding box center [784, 273] width 940 height 25
click at [771, 579] on div "**********" at bounding box center [784, 363] width 978 height 546
click at [1162, 544] on button "Filtrar pedidos" at bounding box center [1155, 548] width 111 height 31
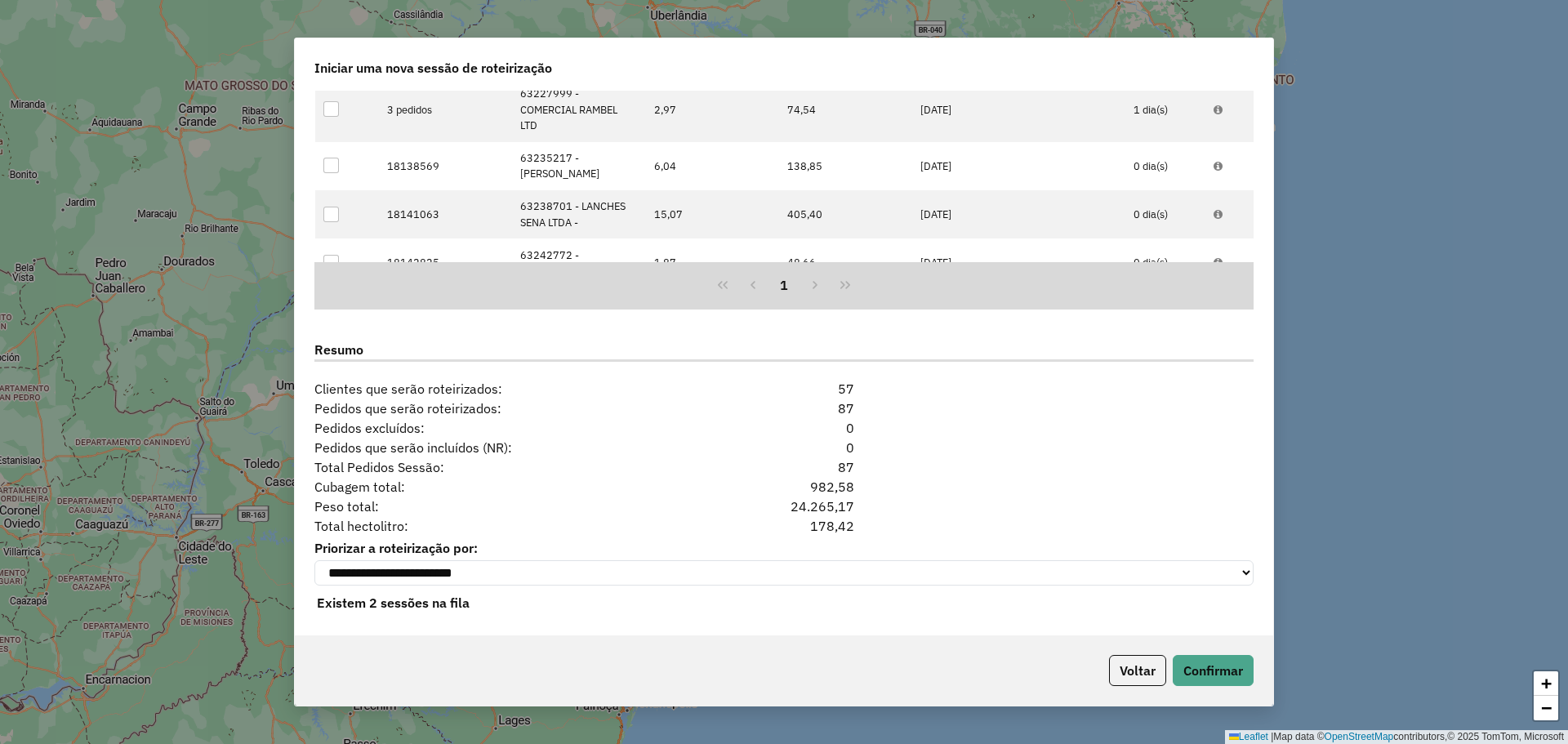
scroll to position [604, 0]
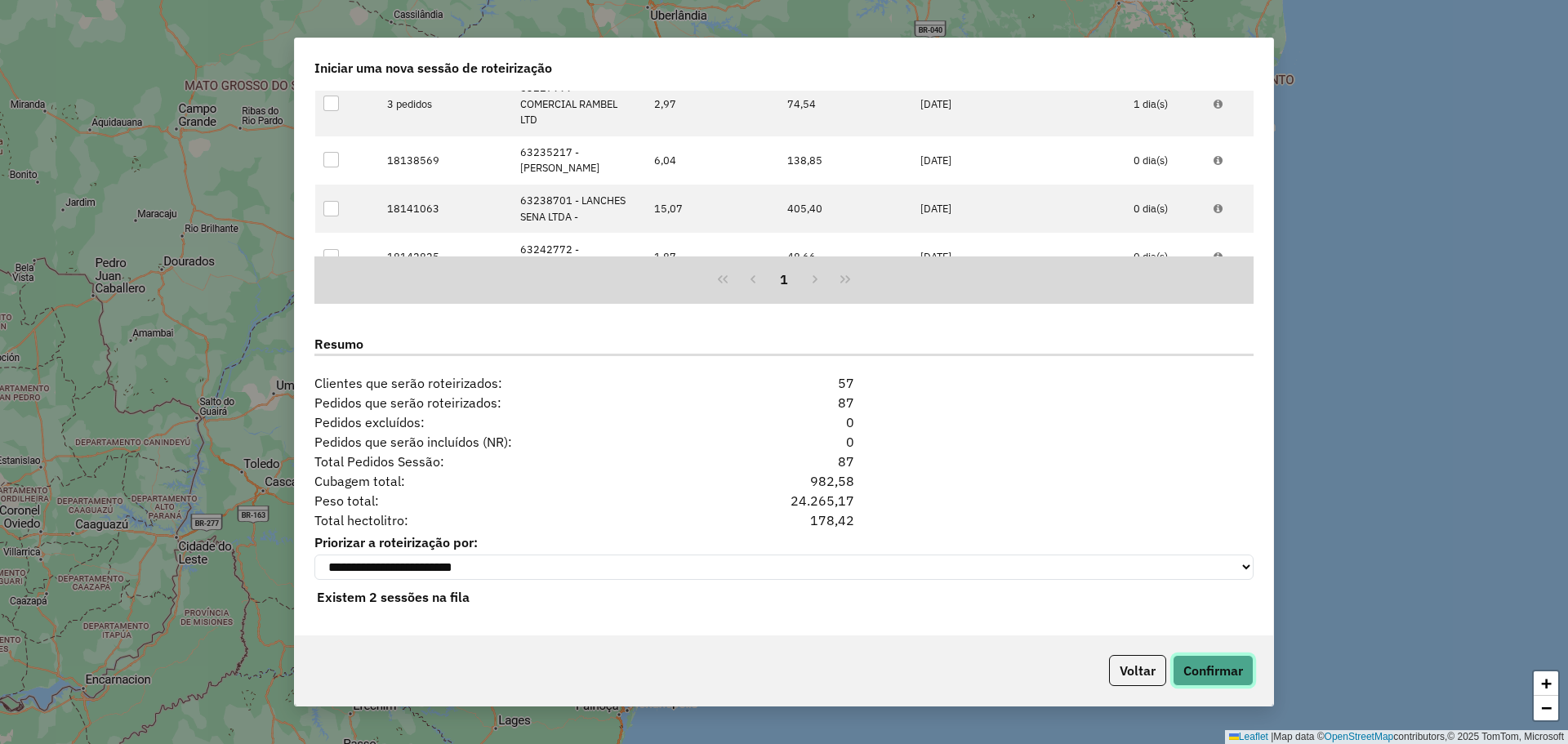
click at [1214, 669] on button "Confirmar" at bounding box center [1213, 670] width 81 height 31
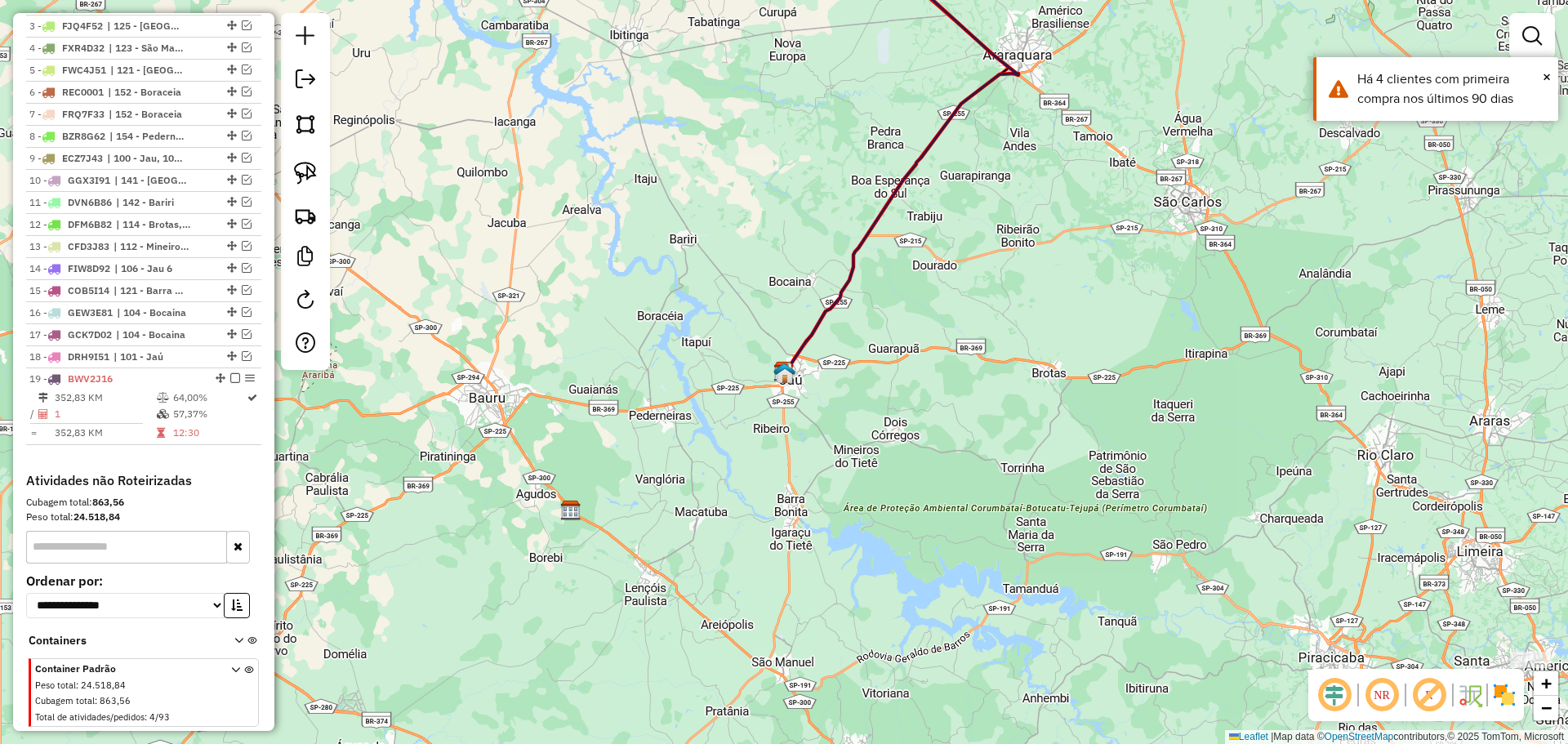
scroll to position [815, 0]
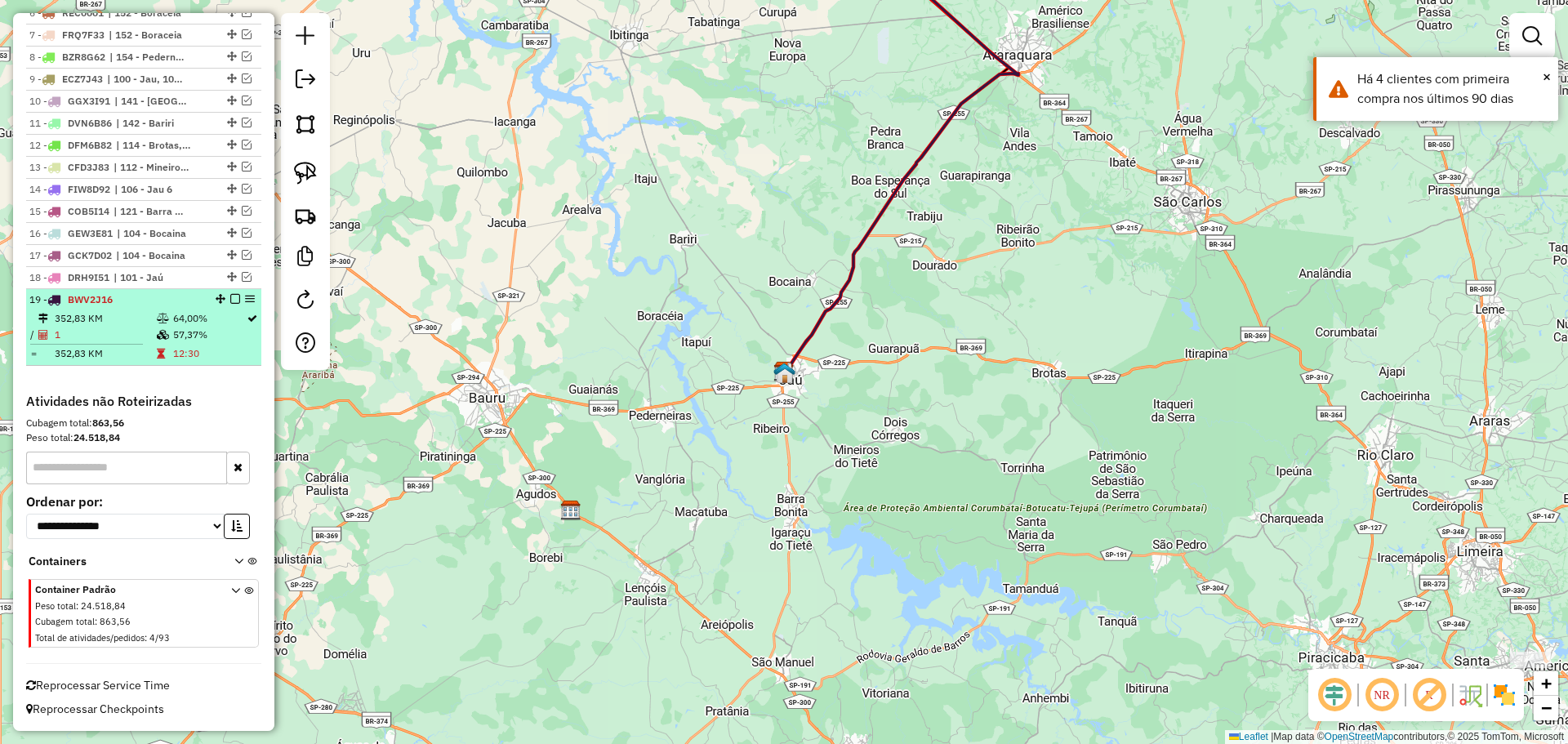
select select "**********"
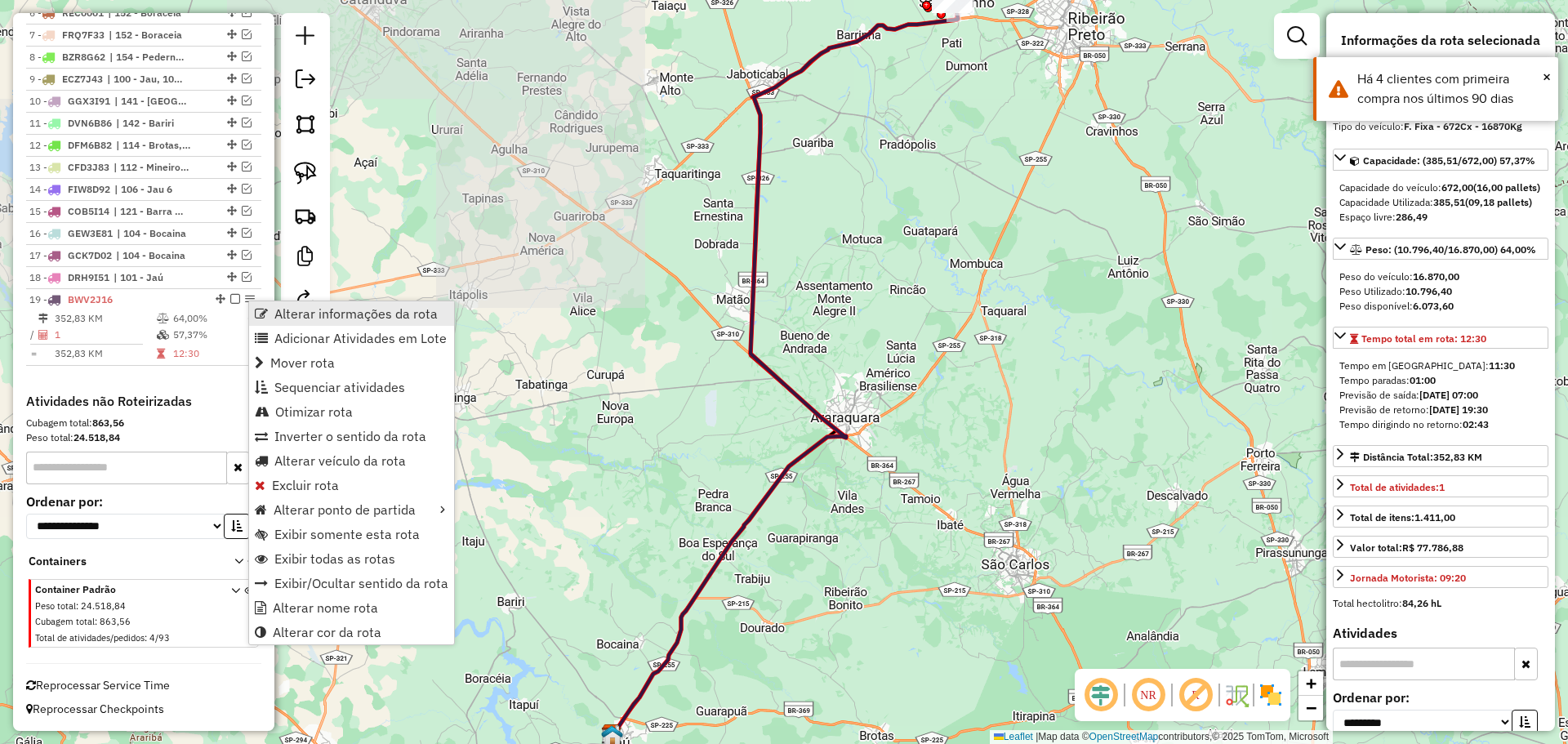
click at [267, 317] on span "Alterar informações da rota" at bounding box center [261, 314] width 13 height 13
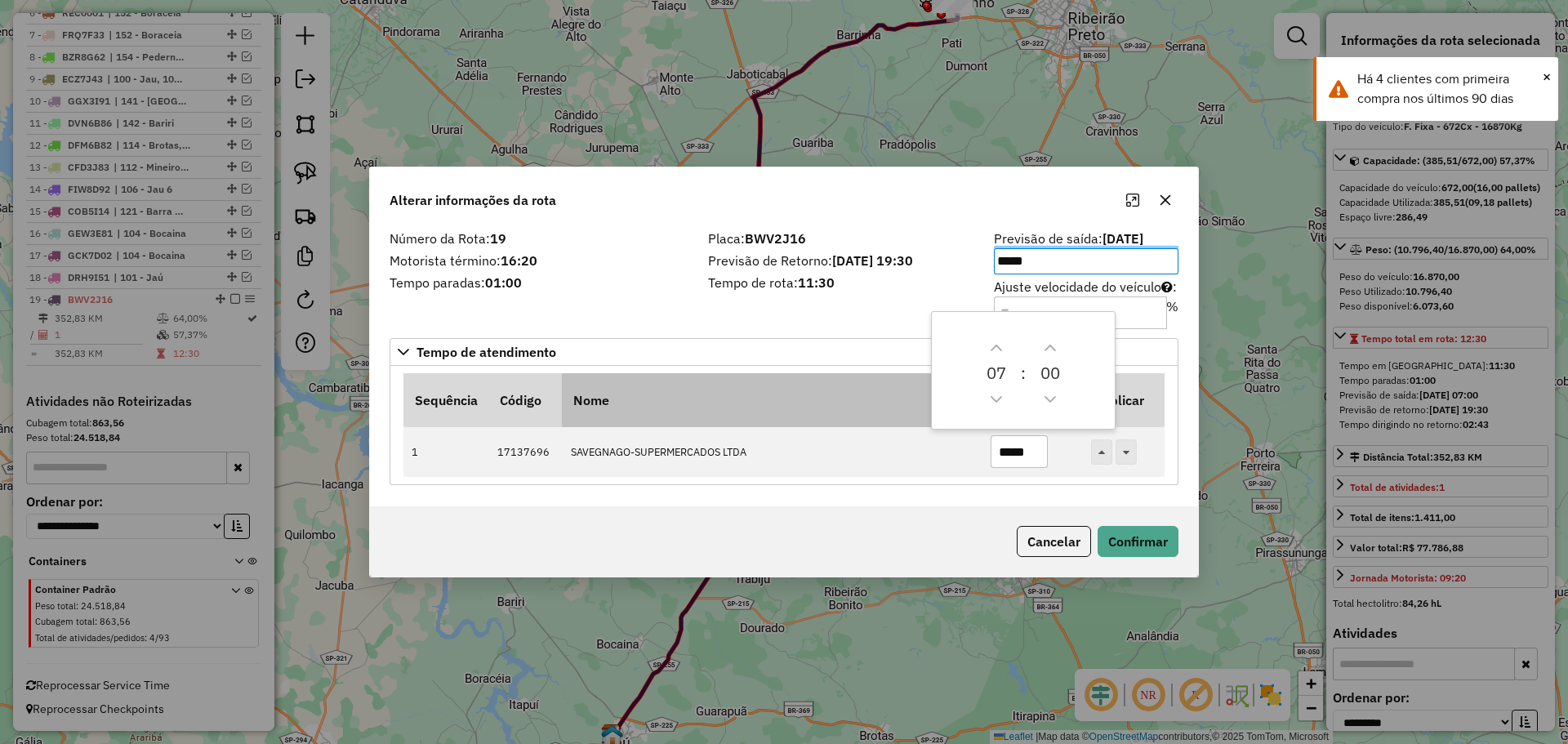
click at [824, 390] on th "Nome" at bounding box center [771, 400] width 420 height 54
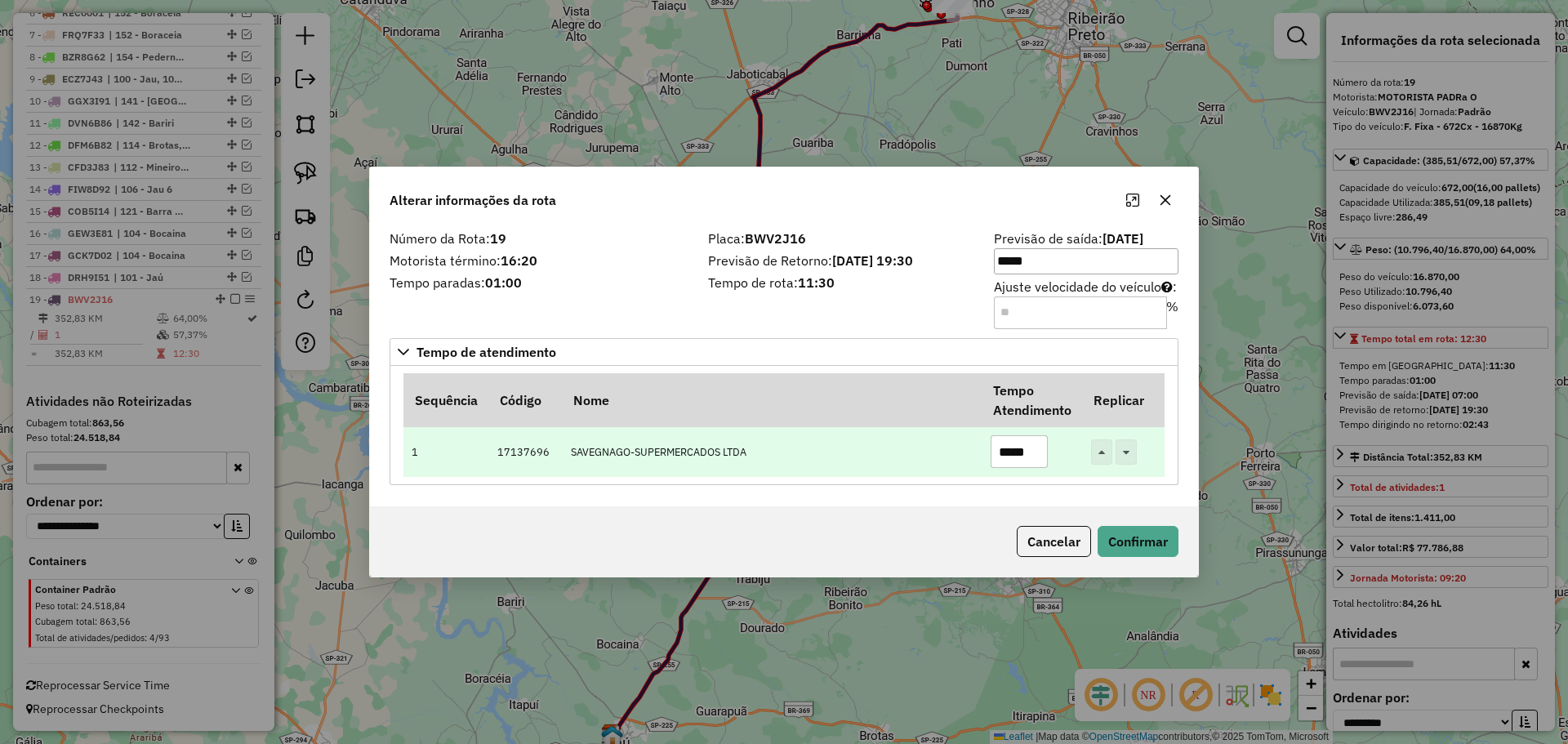
click at [1012, 456] on input "*****" at bounding box center [1020, 452] width 58 height 32
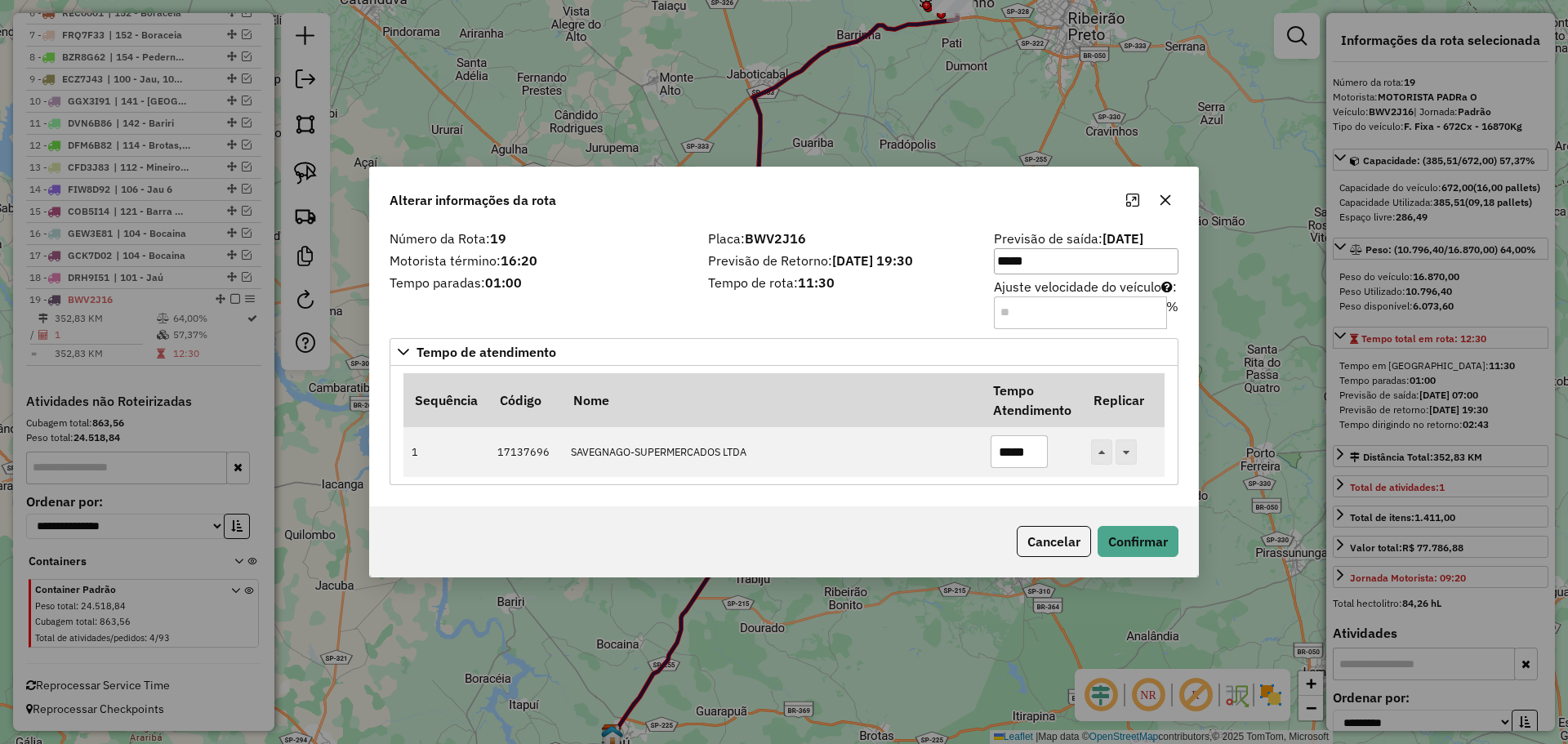
click at [1040, 312] on input "Ajuste velocidade do veículo : %" at bounding box center [1080, 313] width 174 height 32
type input "*"
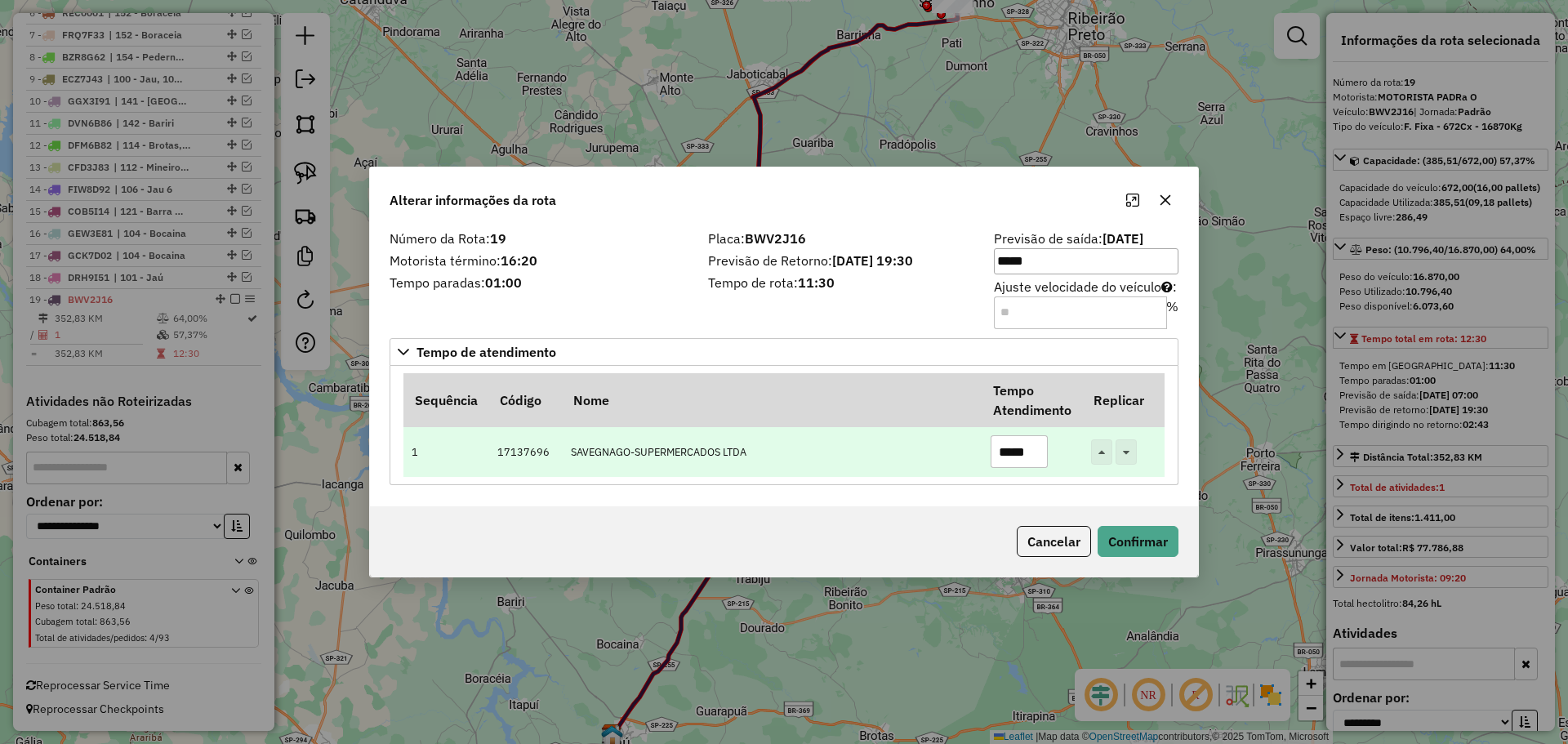
type input "*"
click at [1011, 453] on input "*****" at bounding box center [1020, 452] width 58 height 32
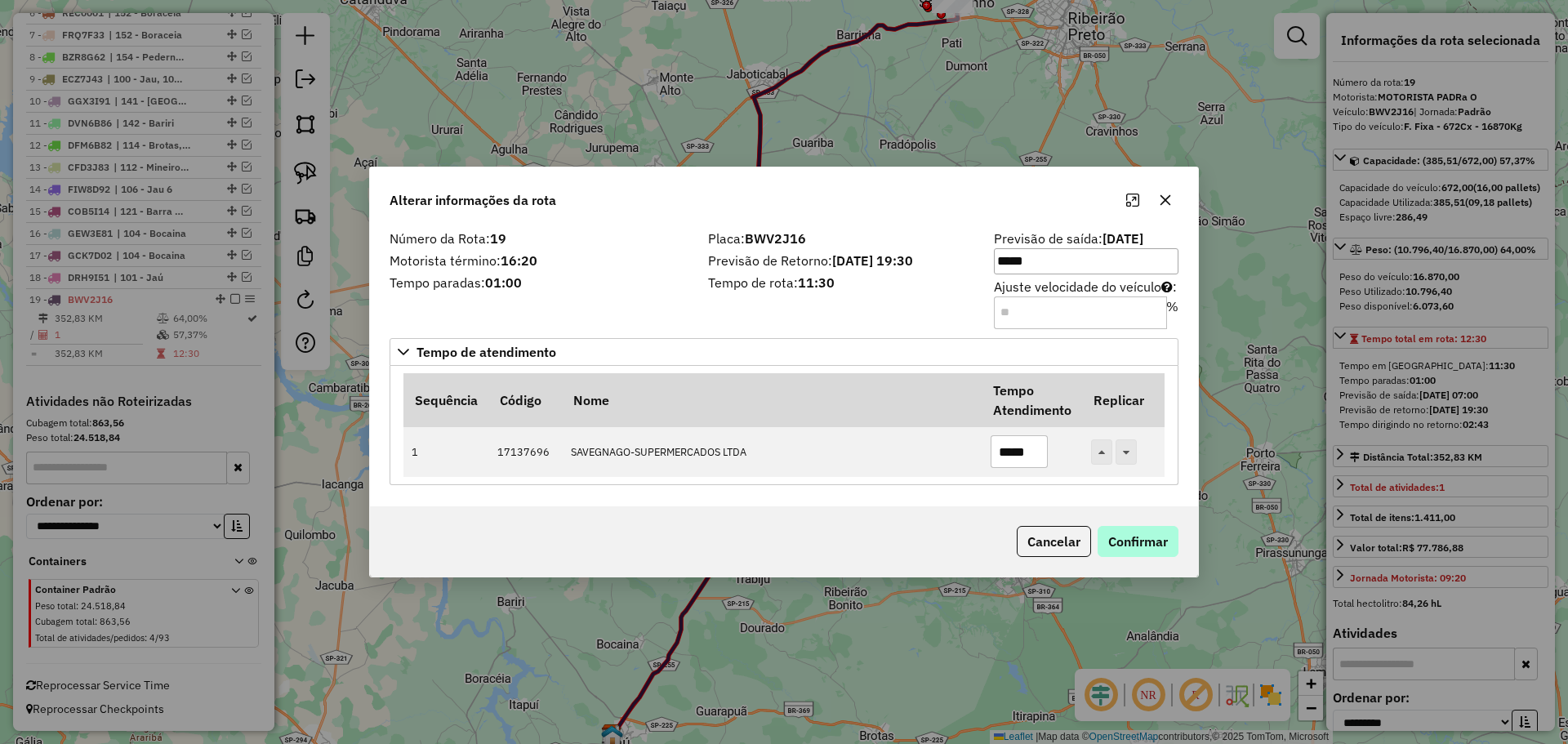
type input "*****"
click at [1115, 549] on button "Confirmar" at bounding box center [1138, 542] width 81 height 31
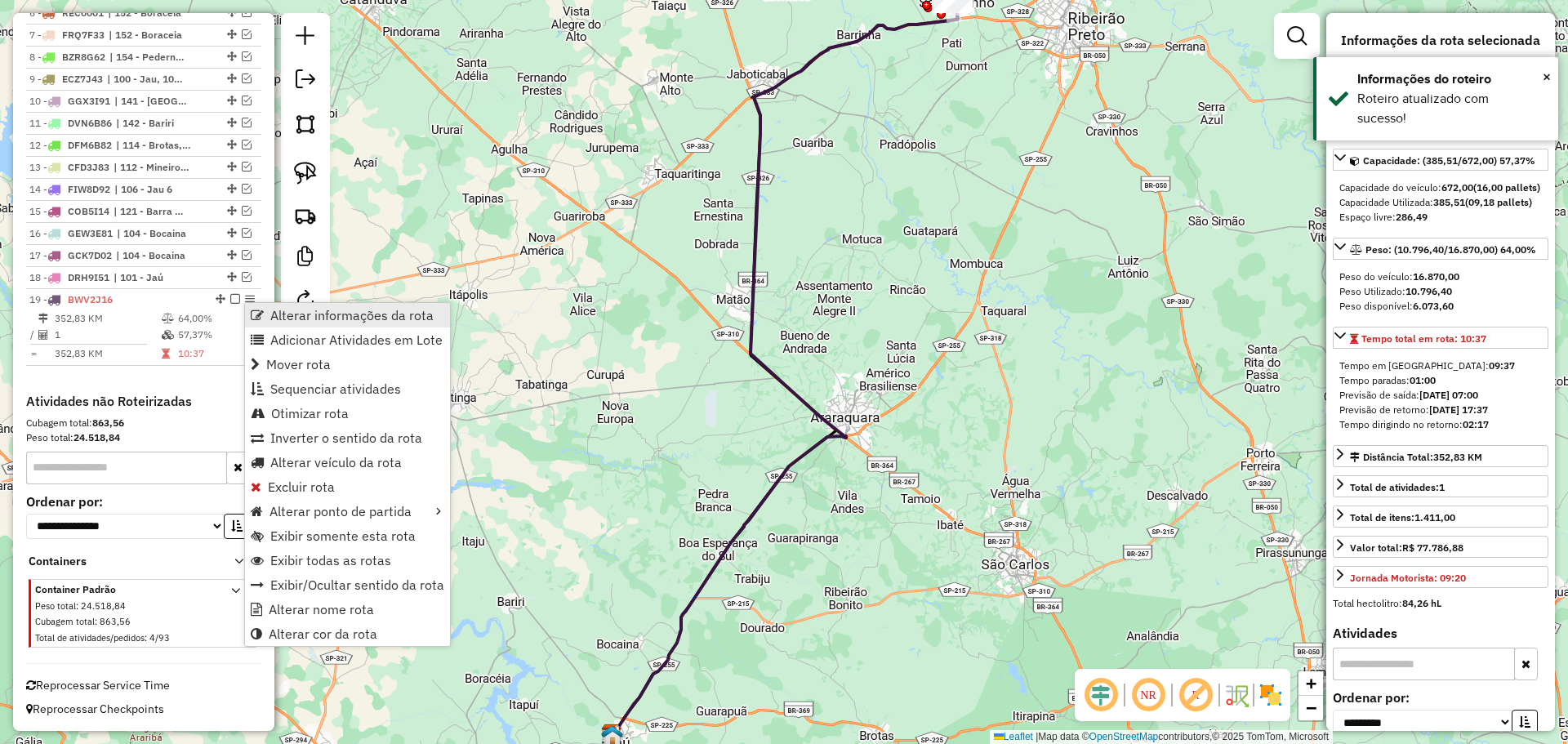
click at [266, 320] on link "Alterar informações da rota" at bounding box center [347, 315] width 205 height 24
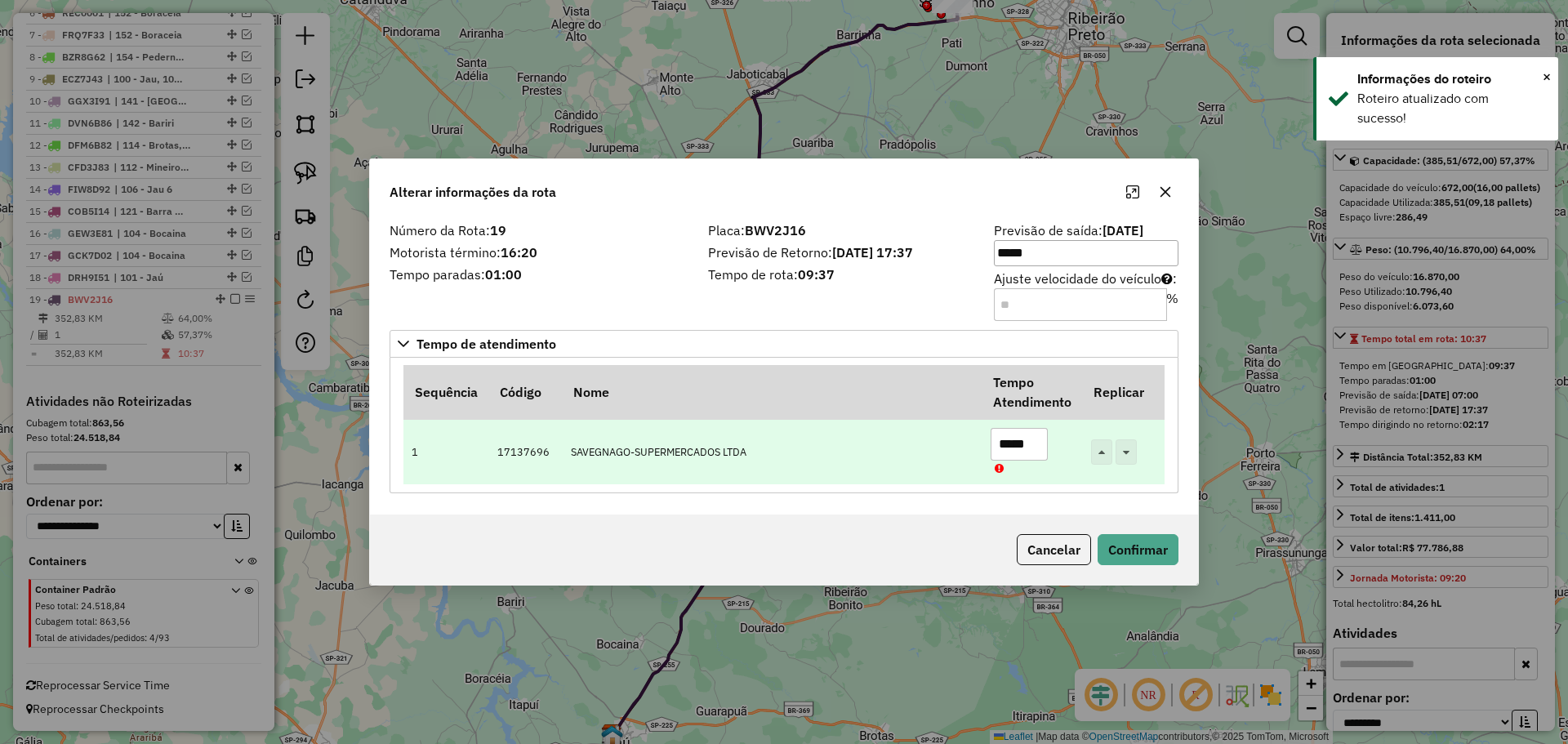
click at [1006, 444] on input "*****" at bounding box center [1020, 444] width 58 height 32
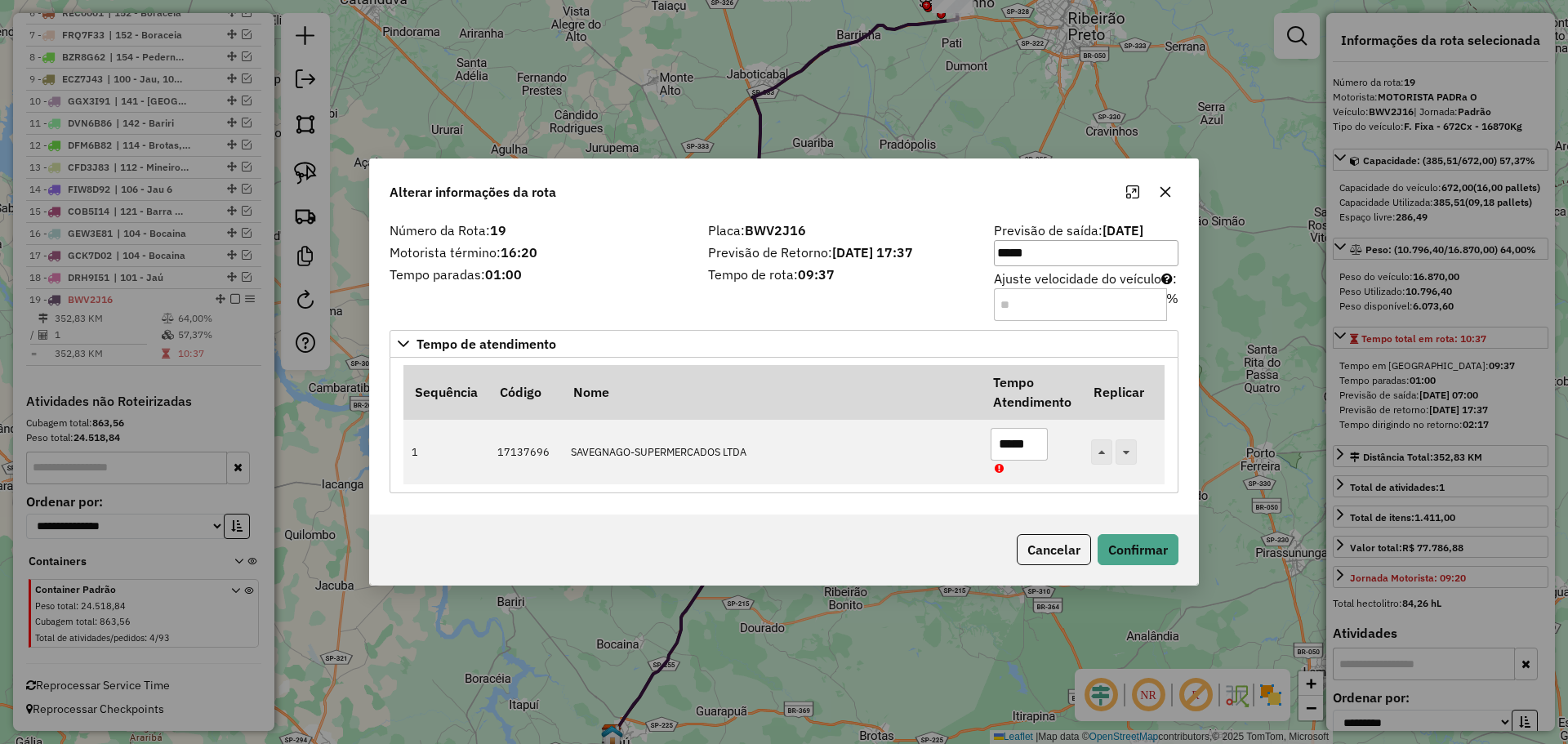
type input "*****"
drag, startPoint x: 1025, startPoint y: 311, endPoint x: 866, endPoint y: 361, distance: 166.7
click at [859, 335] on div "Número da Rota: 19 Motorista término: 16:20 Tempo paradas: 01:00 Placa: BWV2J16…" at bounding box center [783, 367] width 828 height 297
type input "*"
click at [1136, 536] on button "Confirmar" at bounding box center [1138, 550] width 81 height 31
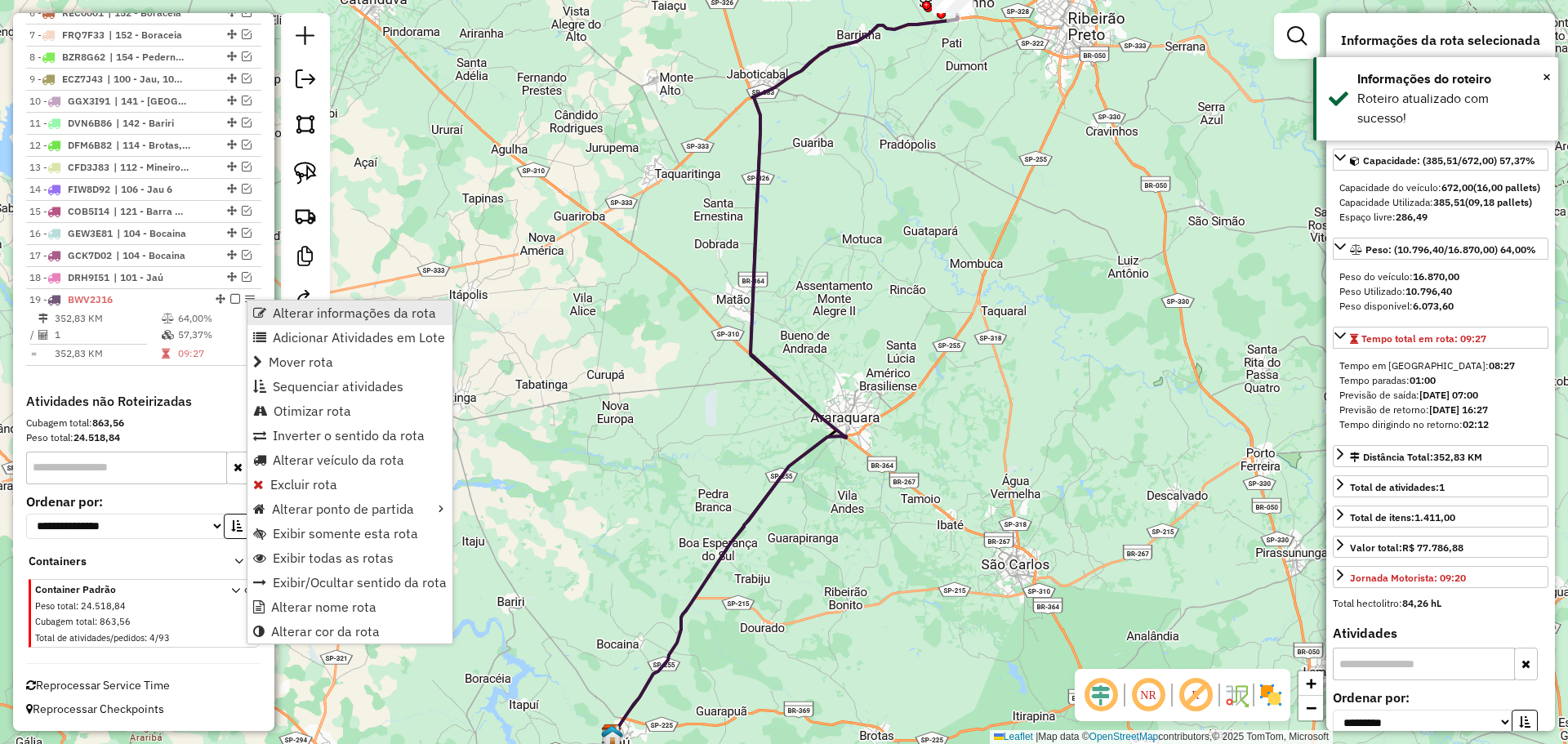
click at [261, 314] on span "Alterar informações da rota" at bounding box center [260, 313] width 13 height 13
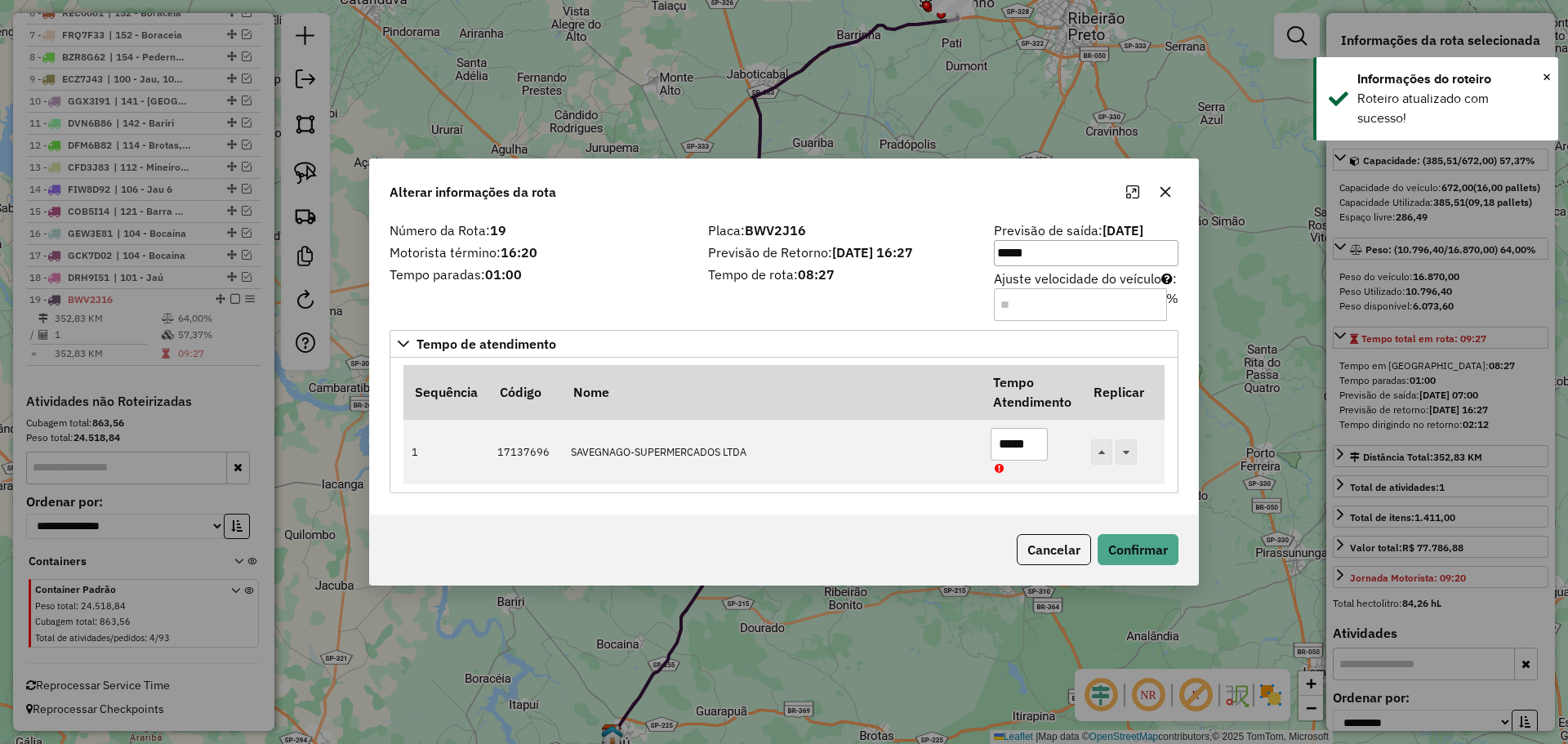
drag, startPoint x: 1065, startPoint y: 299, endPoint x: 702, endPoint y: 294, distance: 363.0
click at [702, 294] on div "Número da Rota: 19 Motorista término: 16:20 Tempo paradas: 01:00 Placa: BWV2J16…" at bounding box center [783, 271] width 808 height 93
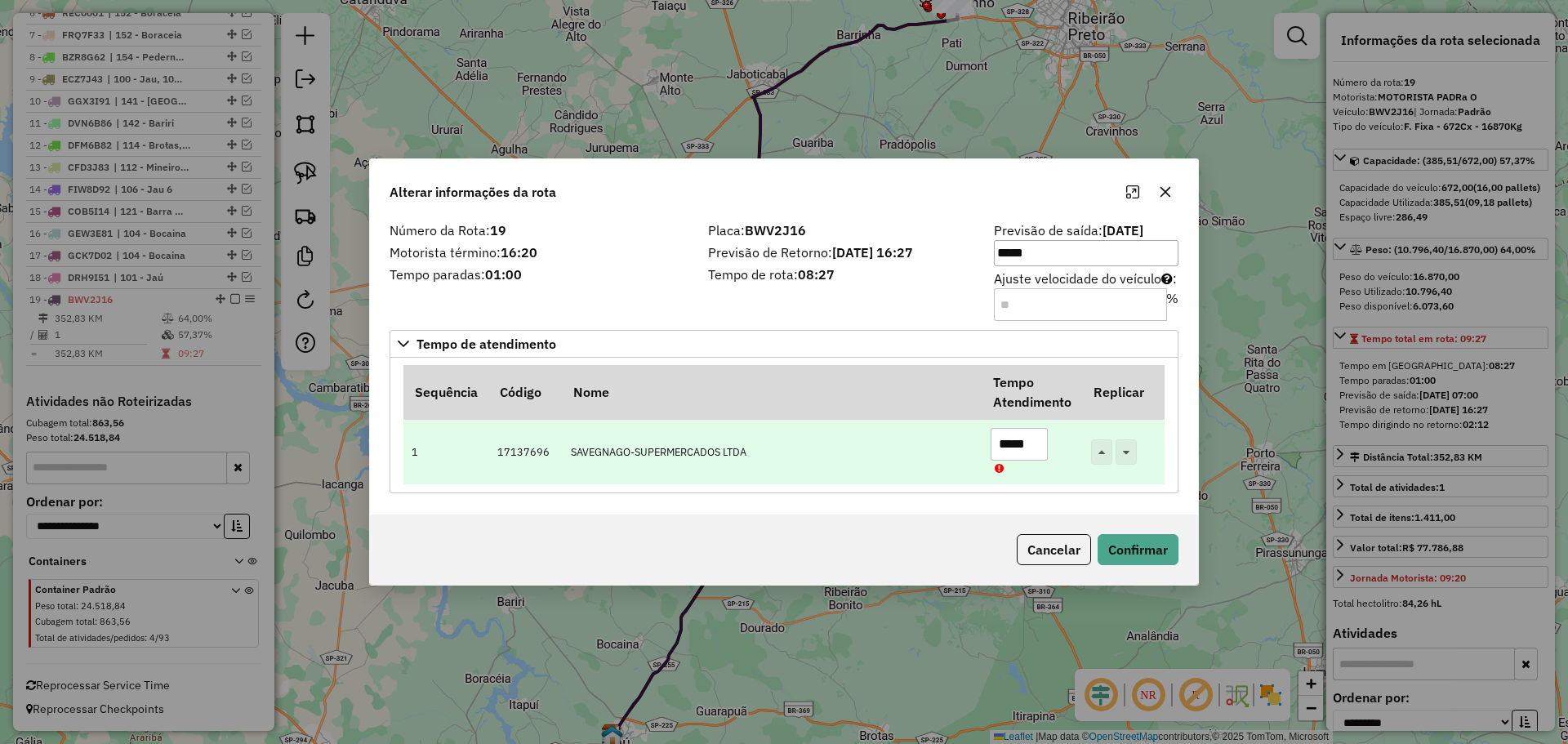
type input "*"
drag, startPoint x: 1008, startPoint y: 445, endPoint x: 1027, endPoint y: 444, distance: 19.0
click at [1027, 444] on input "*****" at bounding box center [1020, 444] width 58 height 32
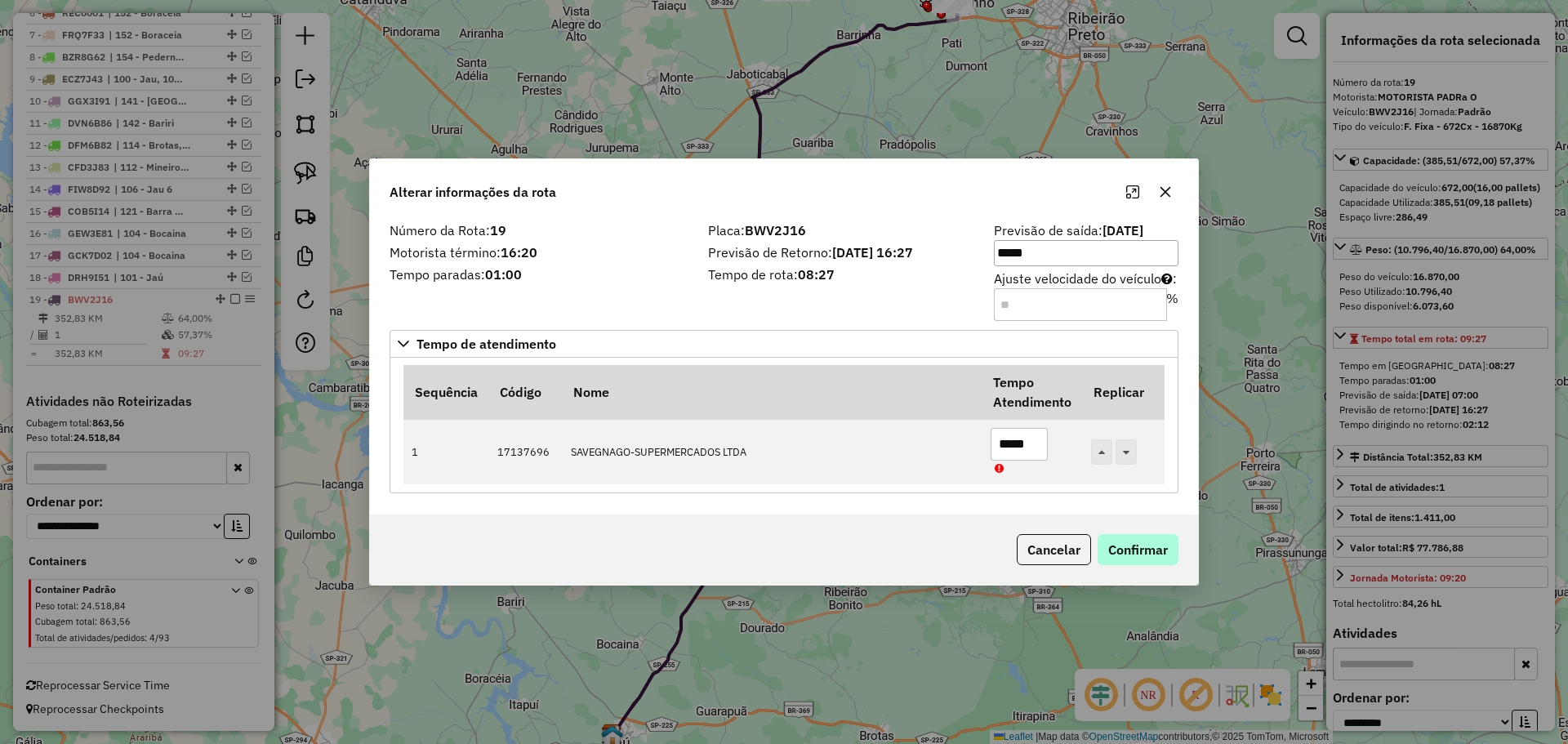
type input "*****"
click at [1127, 545] on button "Confirmar" at bounding box center [1138, 550] width 81 height 31
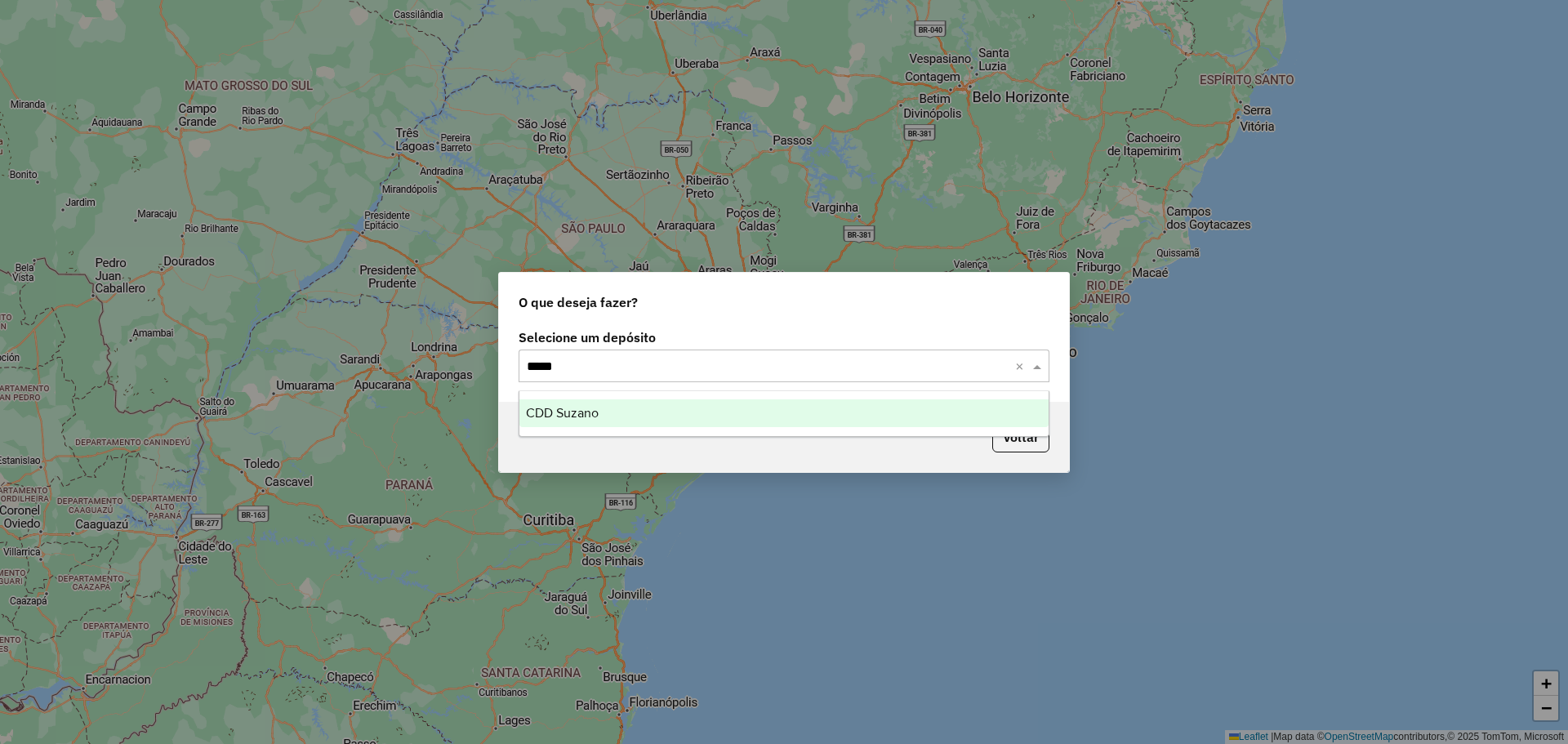
type input "******"
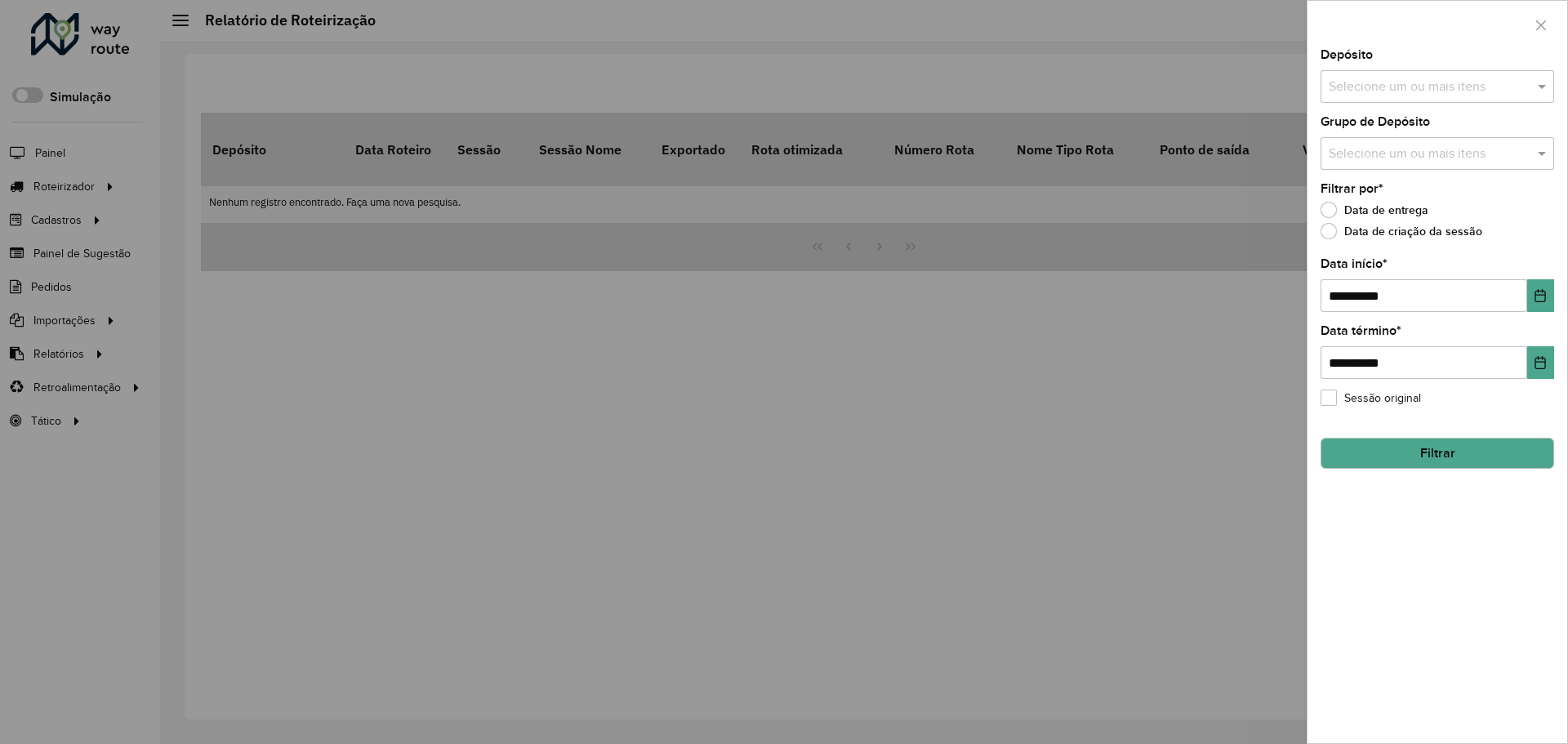
click at [88, 188] on div at bounding box center [784, 372] width 1568 height 744
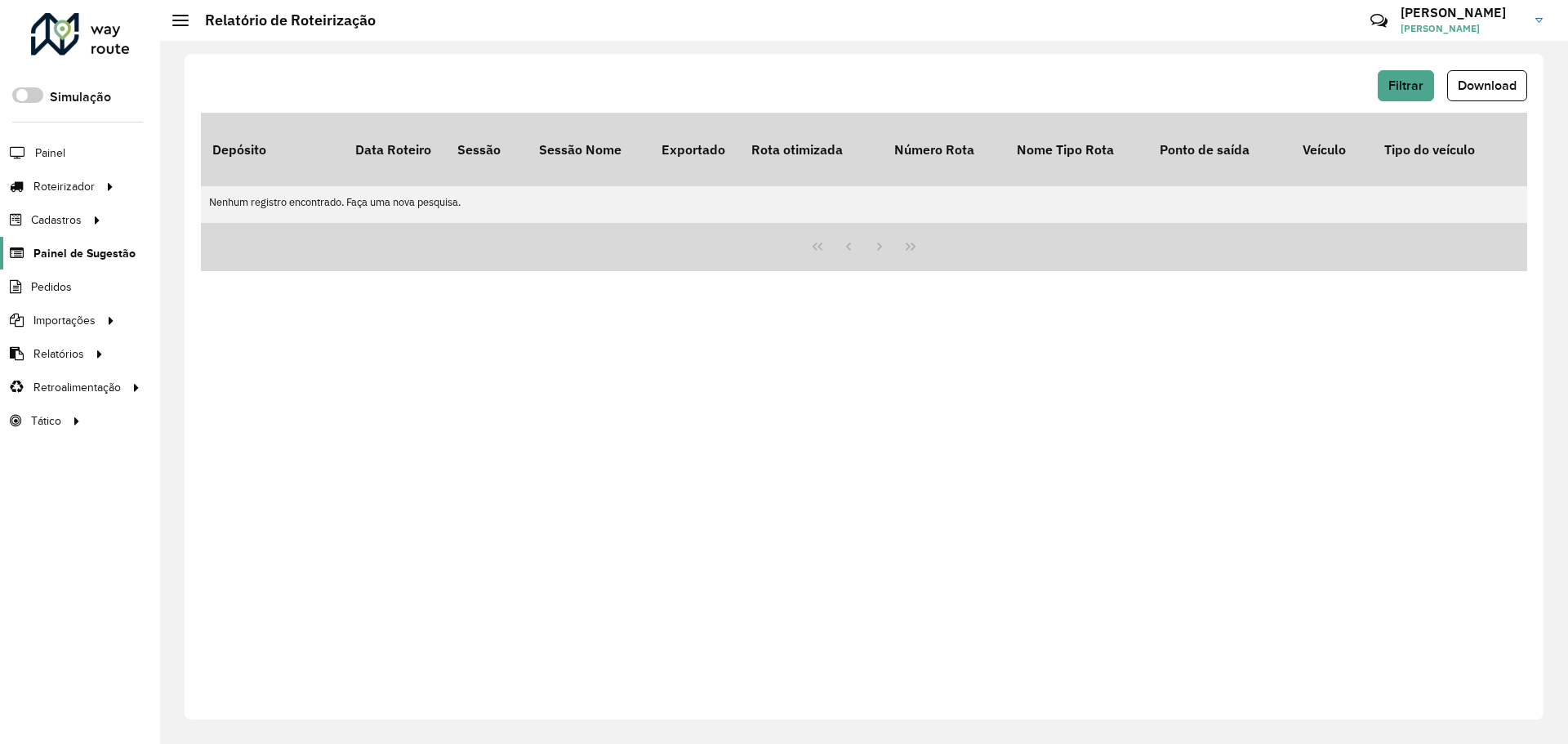
click at [79, 253] on span "Painel de Sugestão" at bounding box center [85, 253] width 102 height 17
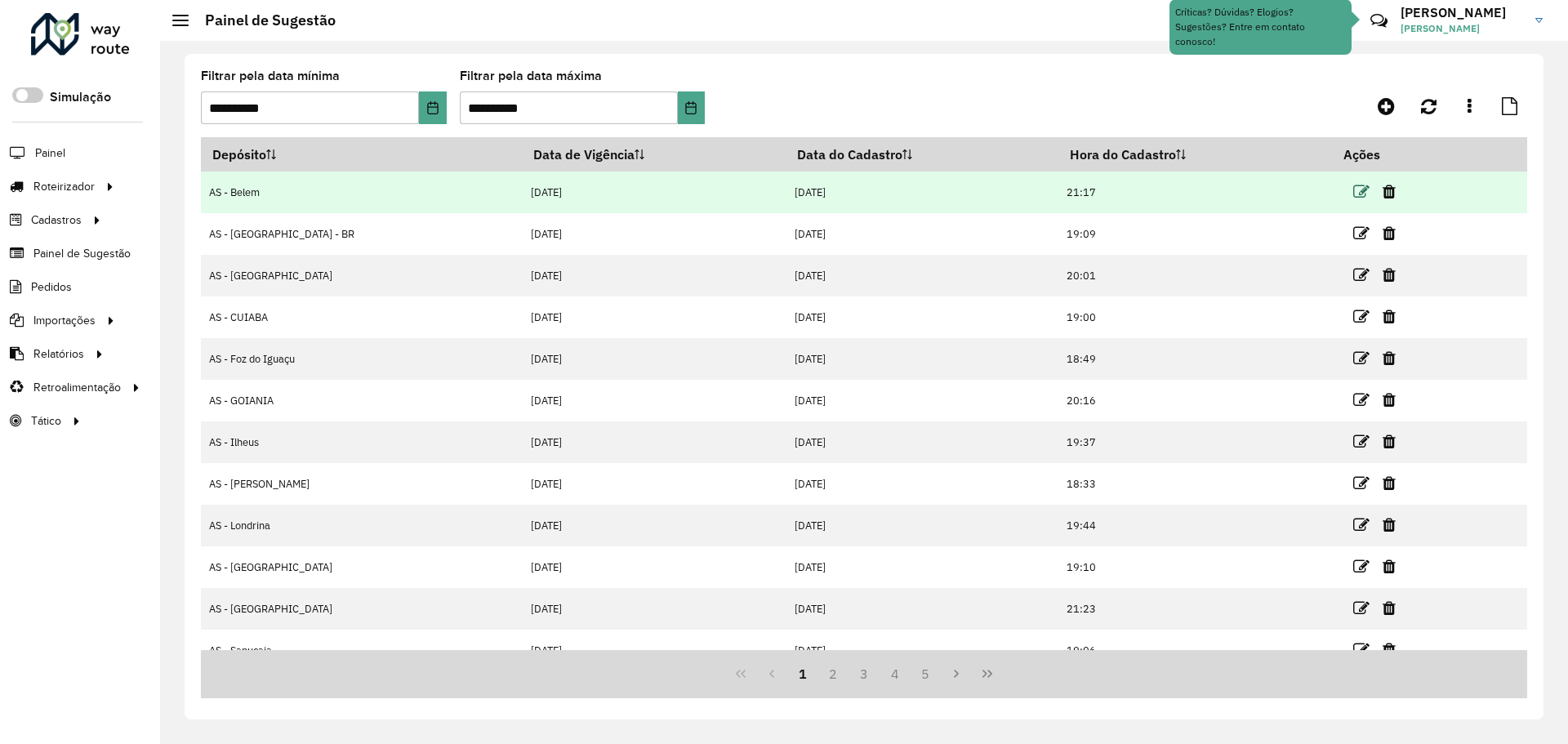
click at [1353, 188] on icon at bounding box center [1361, 192] width 16 height 16
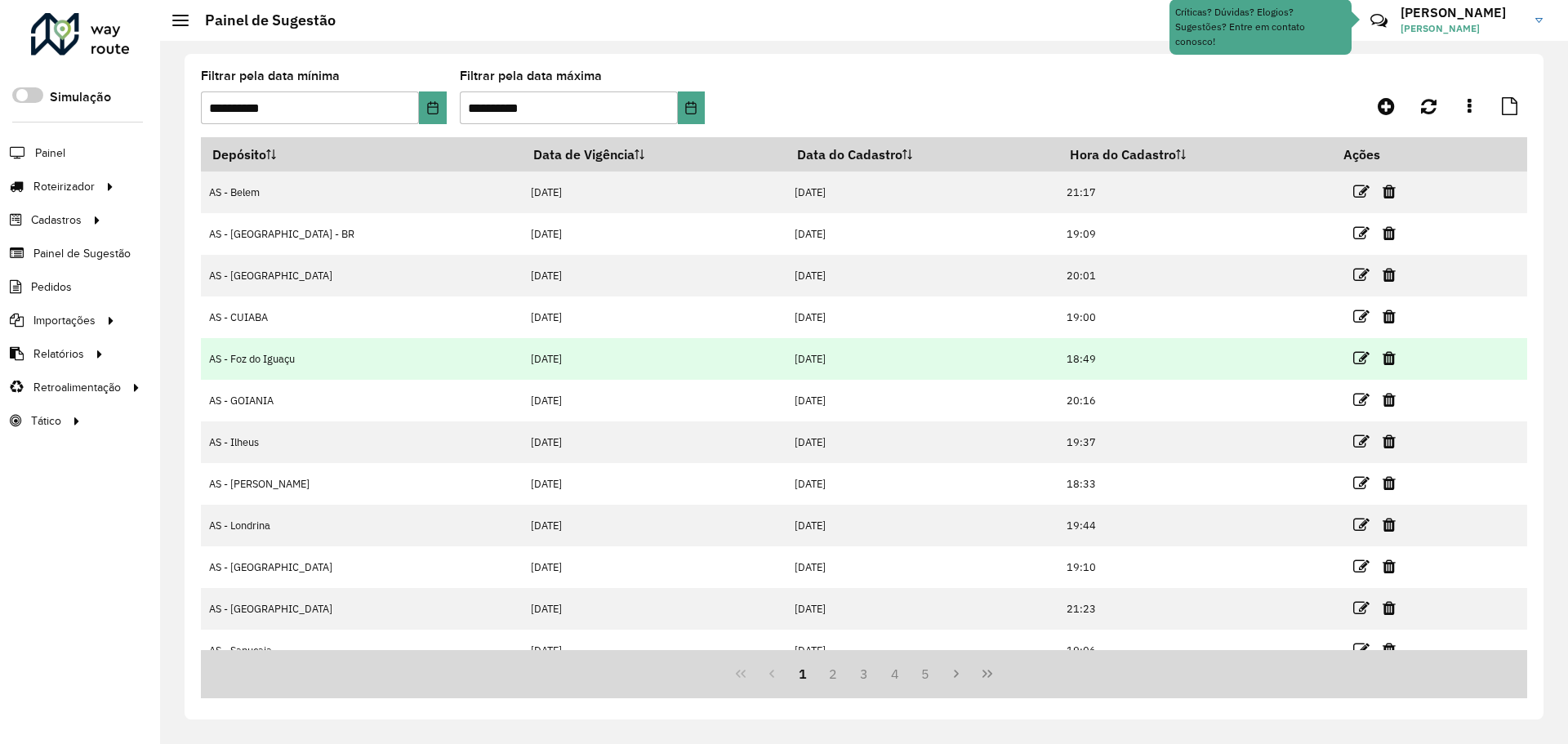
scroll to position [22, 0]
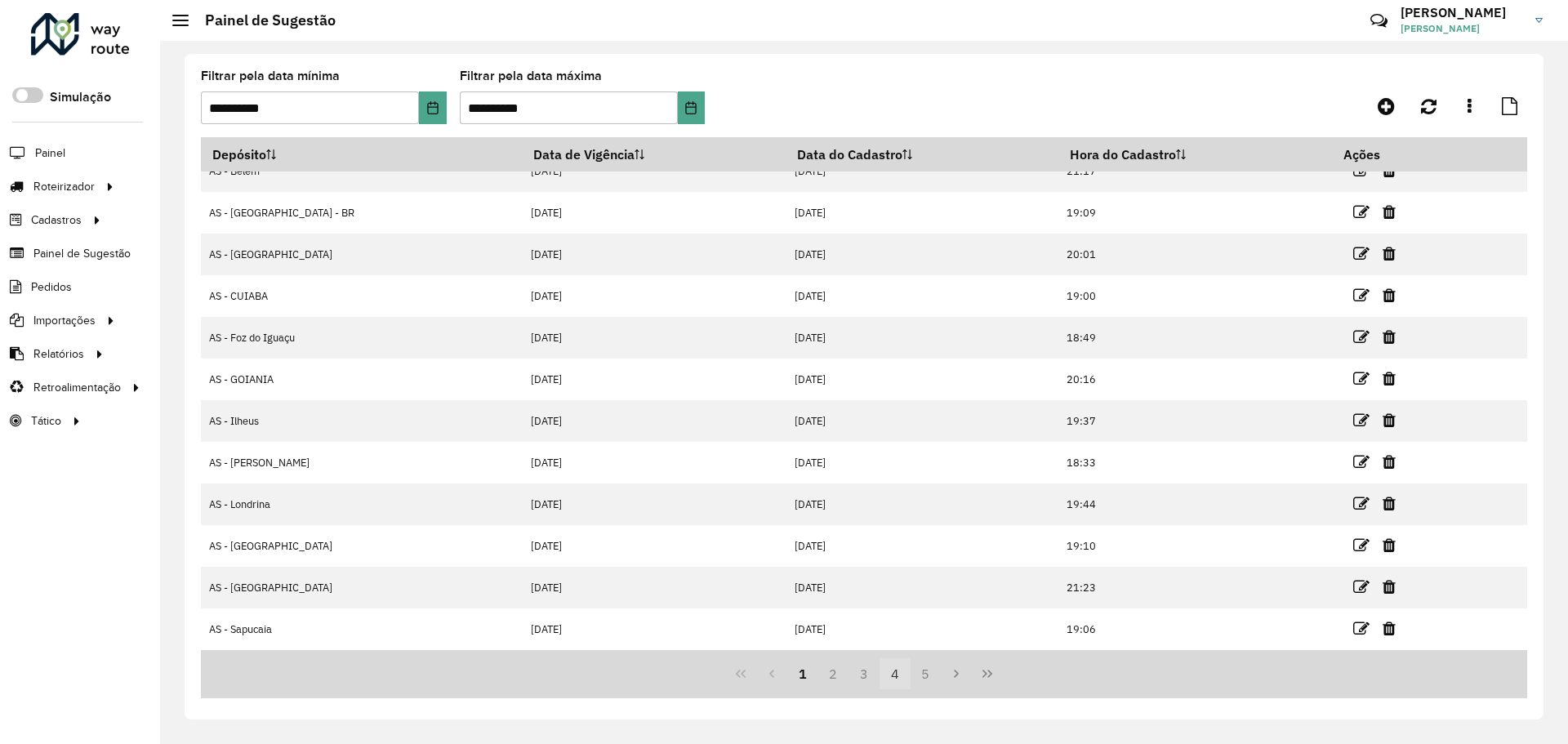
click at [881, 672] on button "4" at bounding box center [895, 674] width 31 height 31
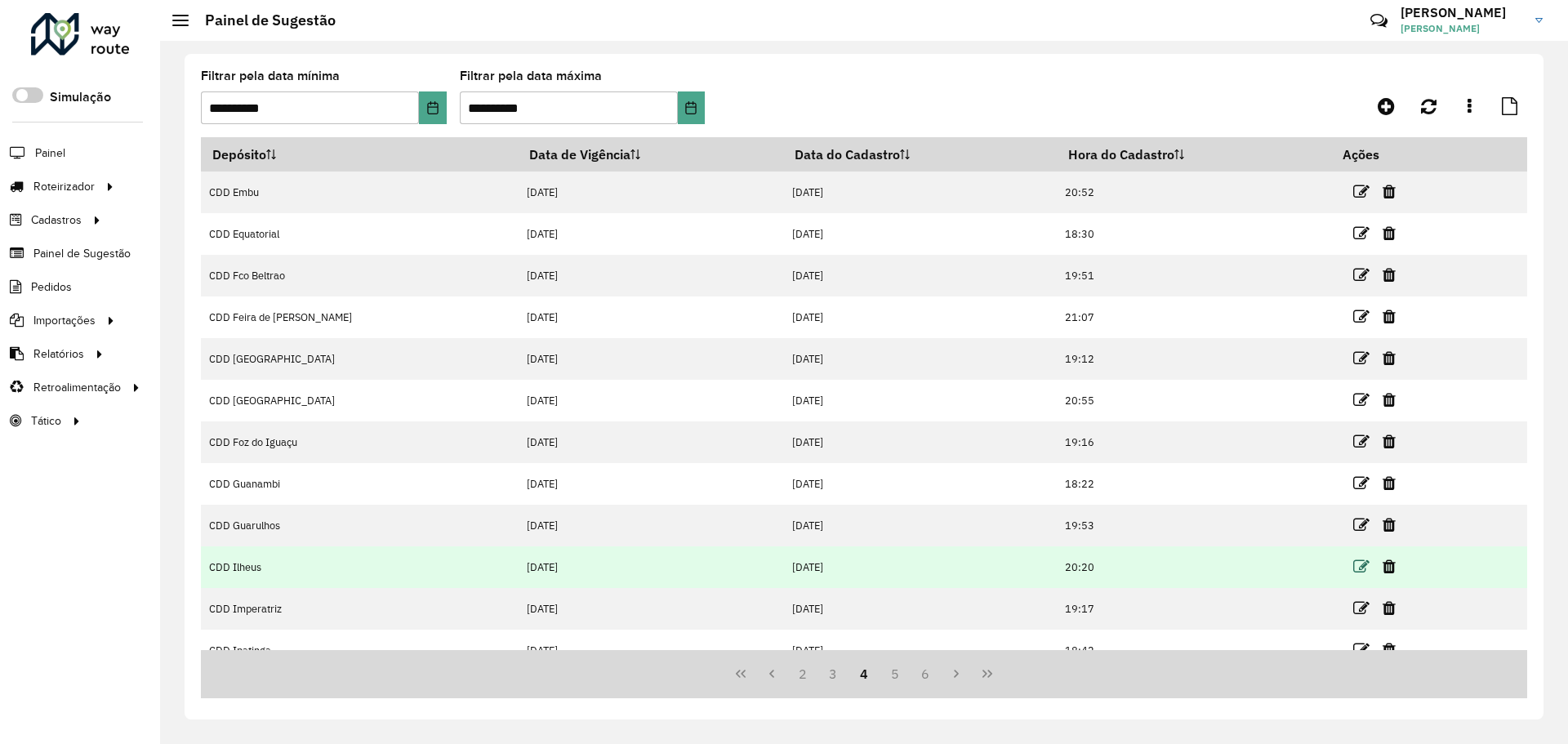
click at [1353, 568] on icon at bounding box center [1361, 567] width 16 height 16
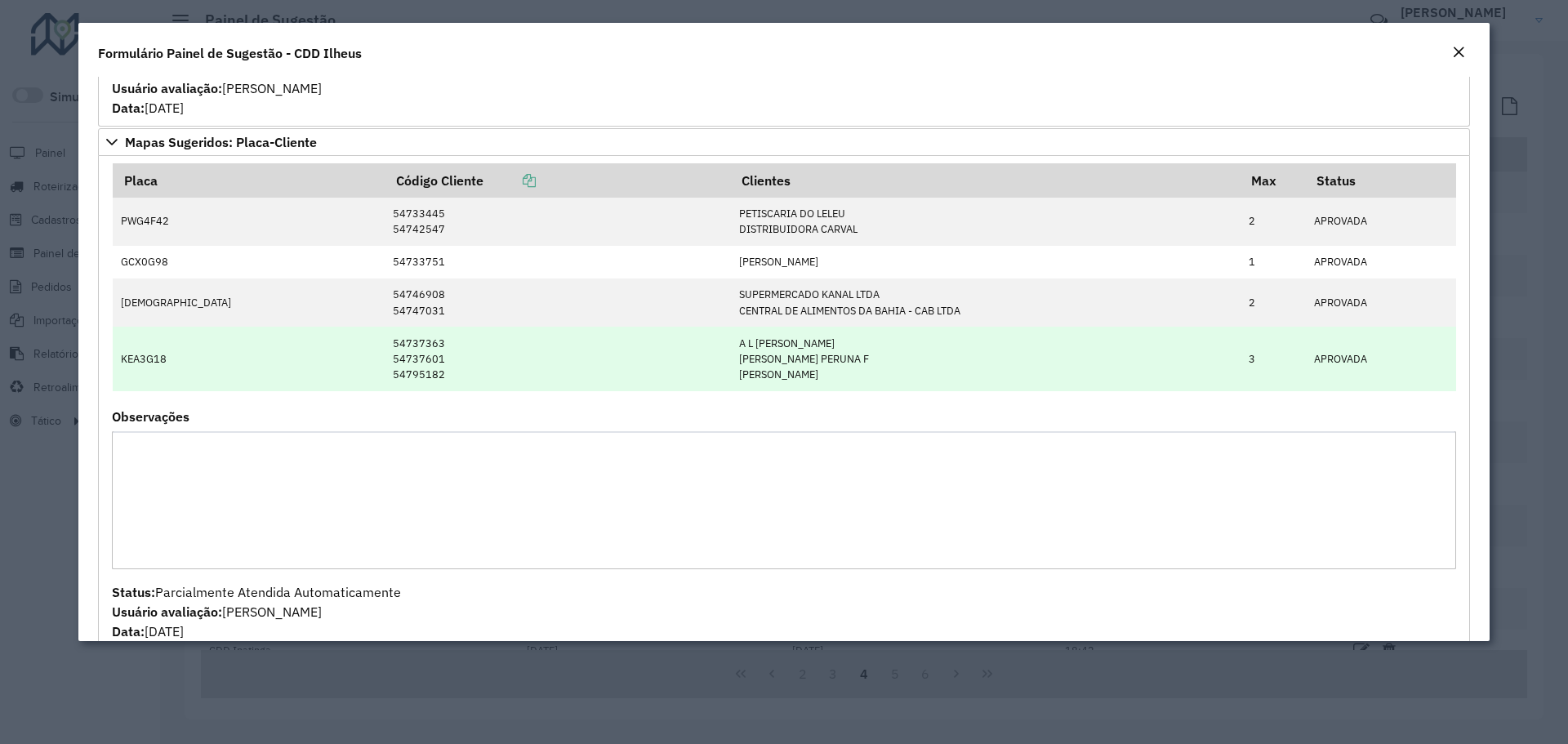
scroll to position [1961, 0]
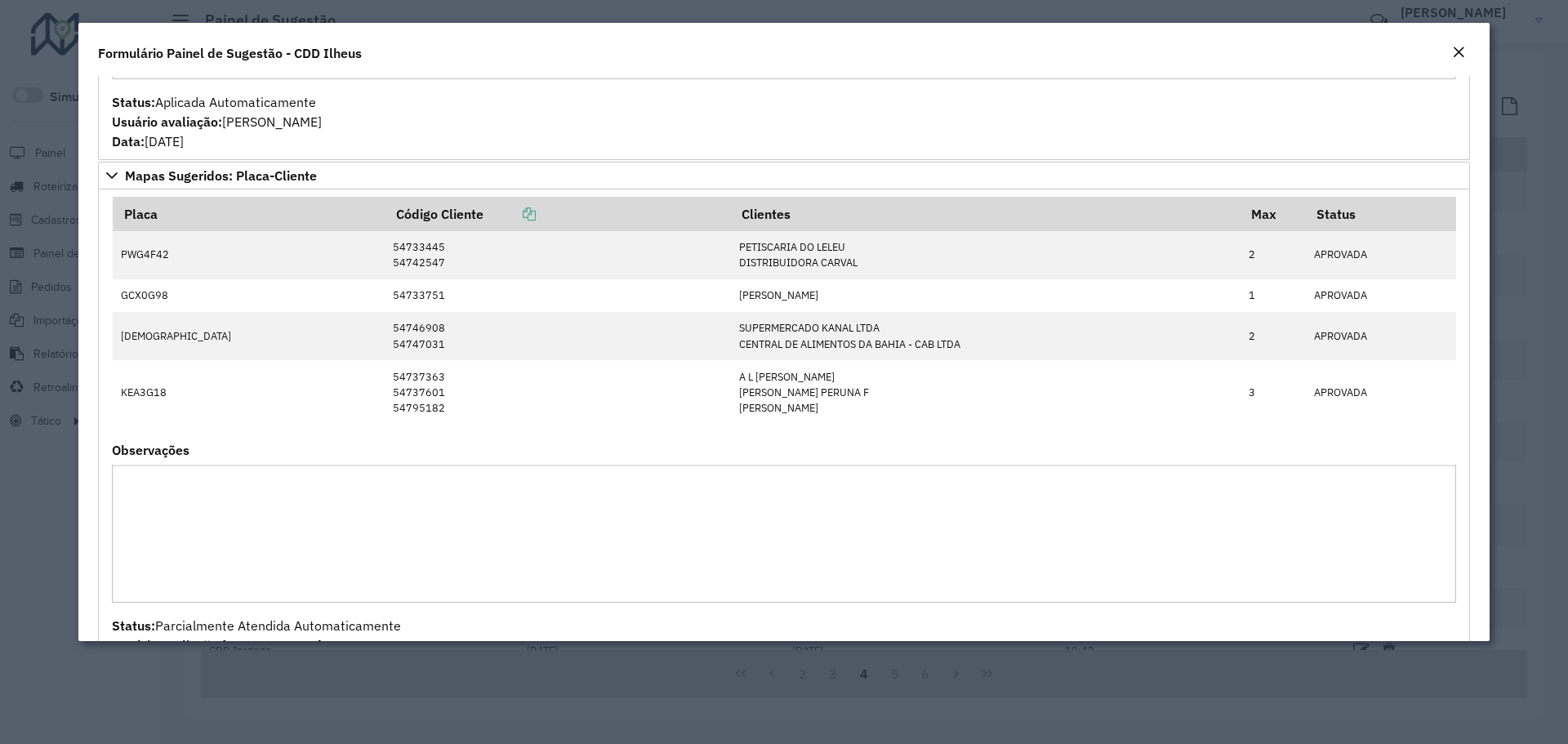
click at [1459, 58] on em "Close" at bounding box center [1458, 52] width 13 height 13
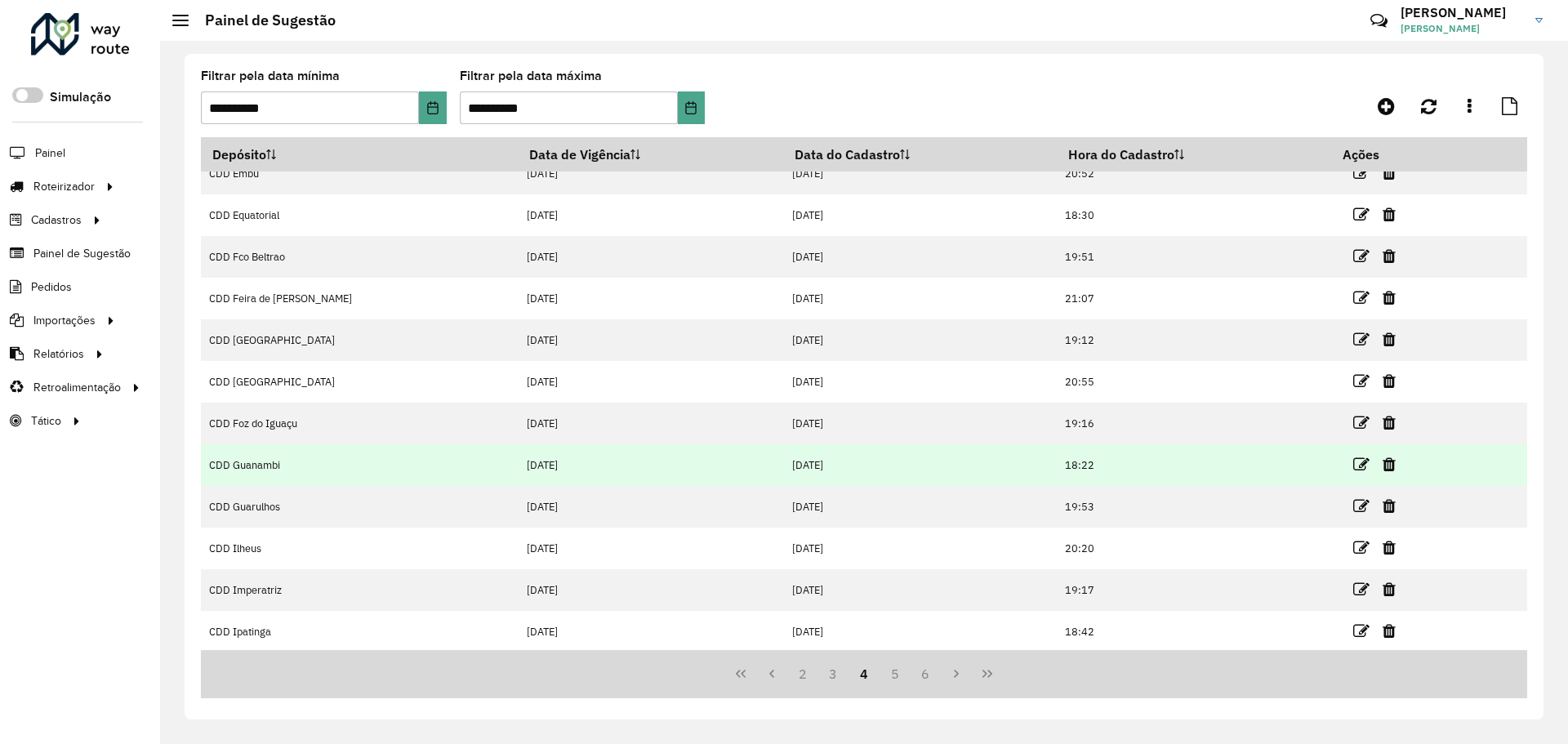
scroll to position [22, 0]
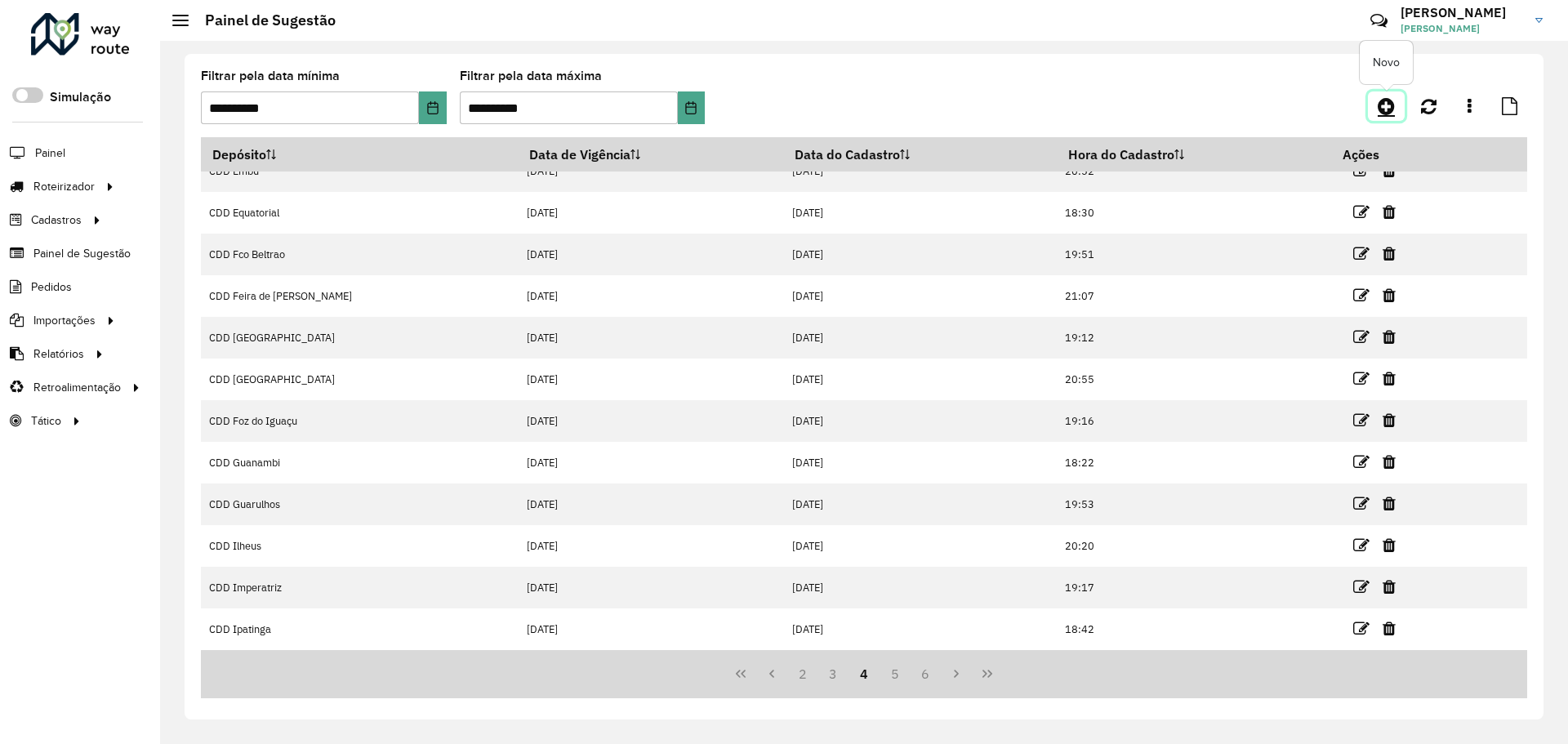
click at [1394, 106] on icon at bounding box center [1385, 106] width 17 height 20
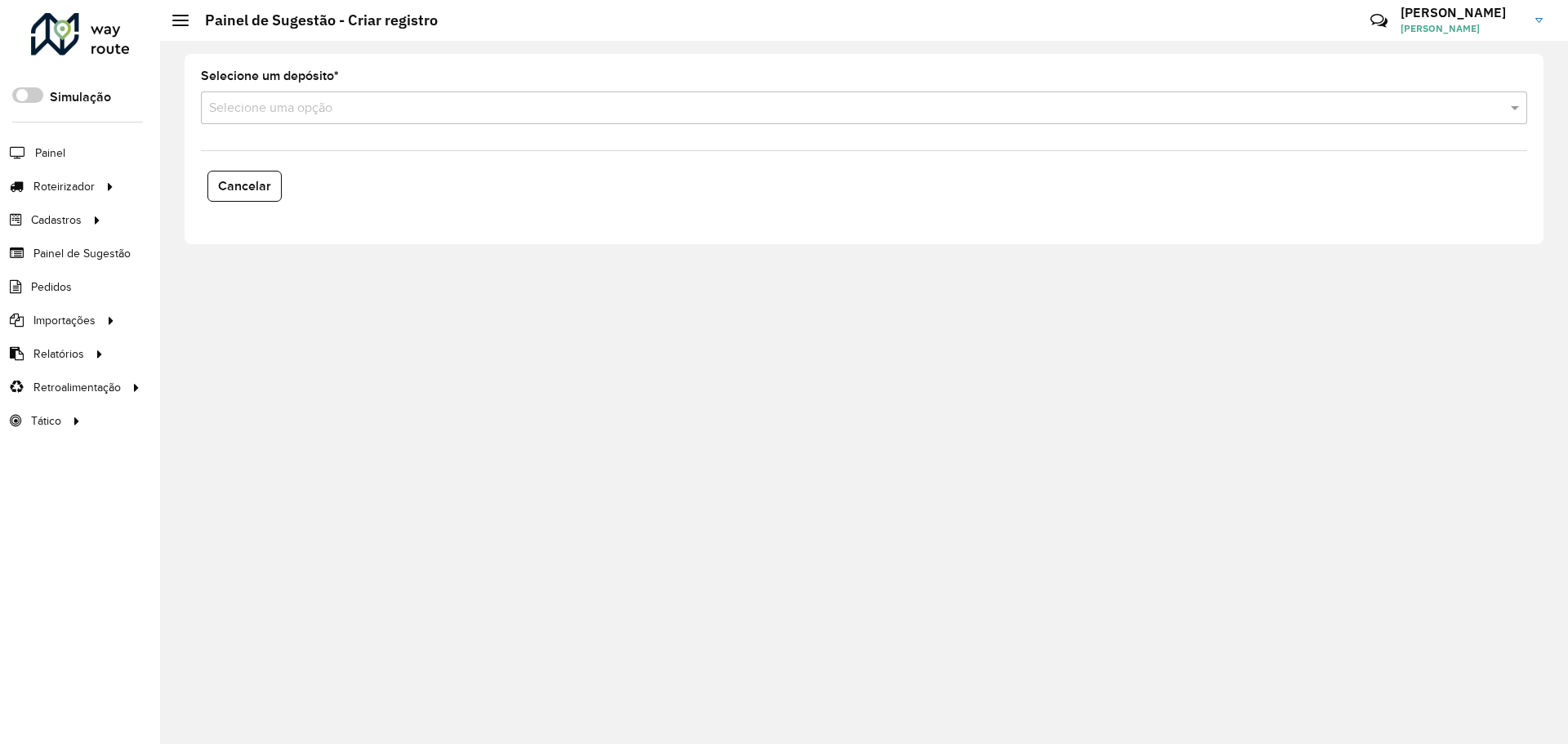
click at [334, 111] on input "text" at bounding box center [848, 109] width 1278 height 20
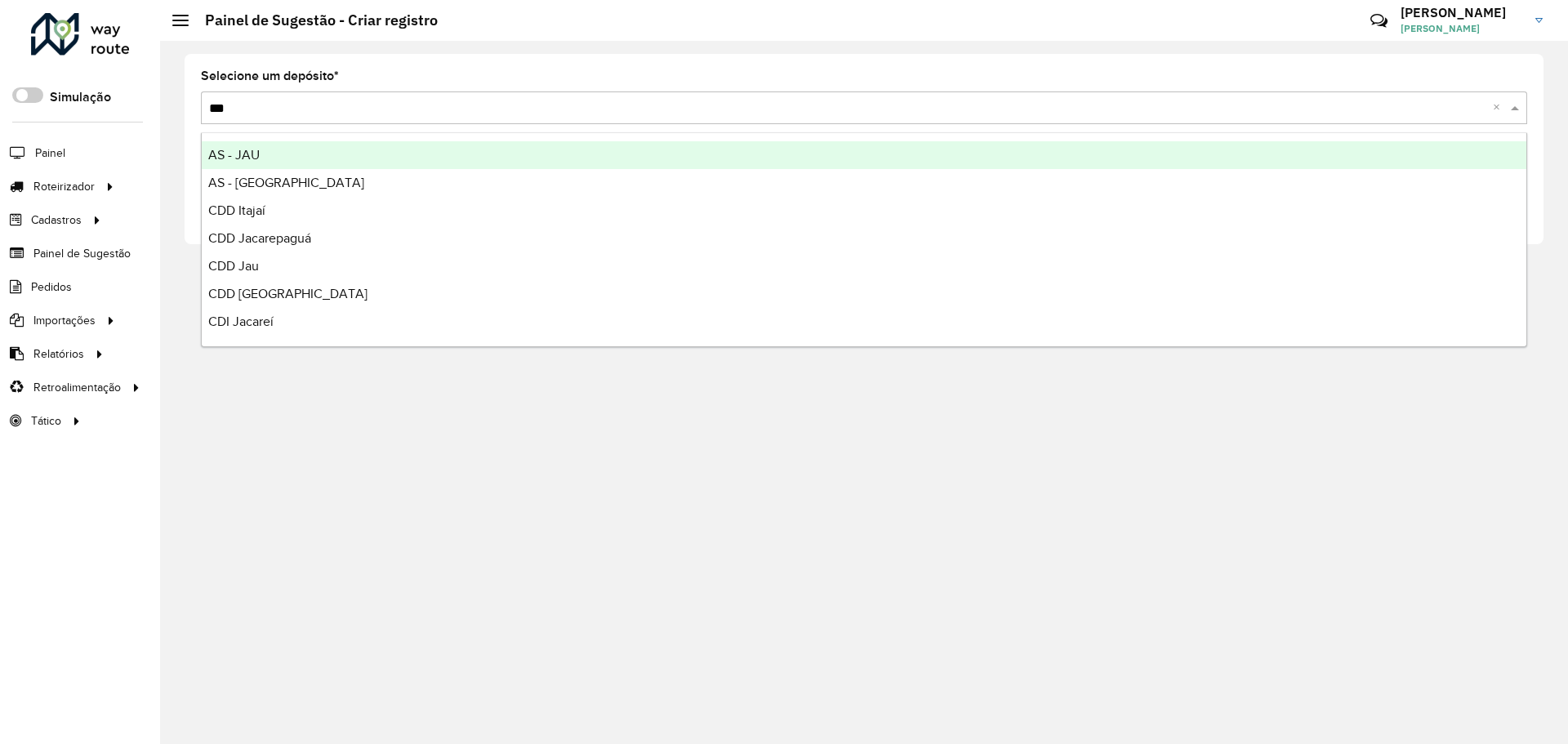
type input "****"
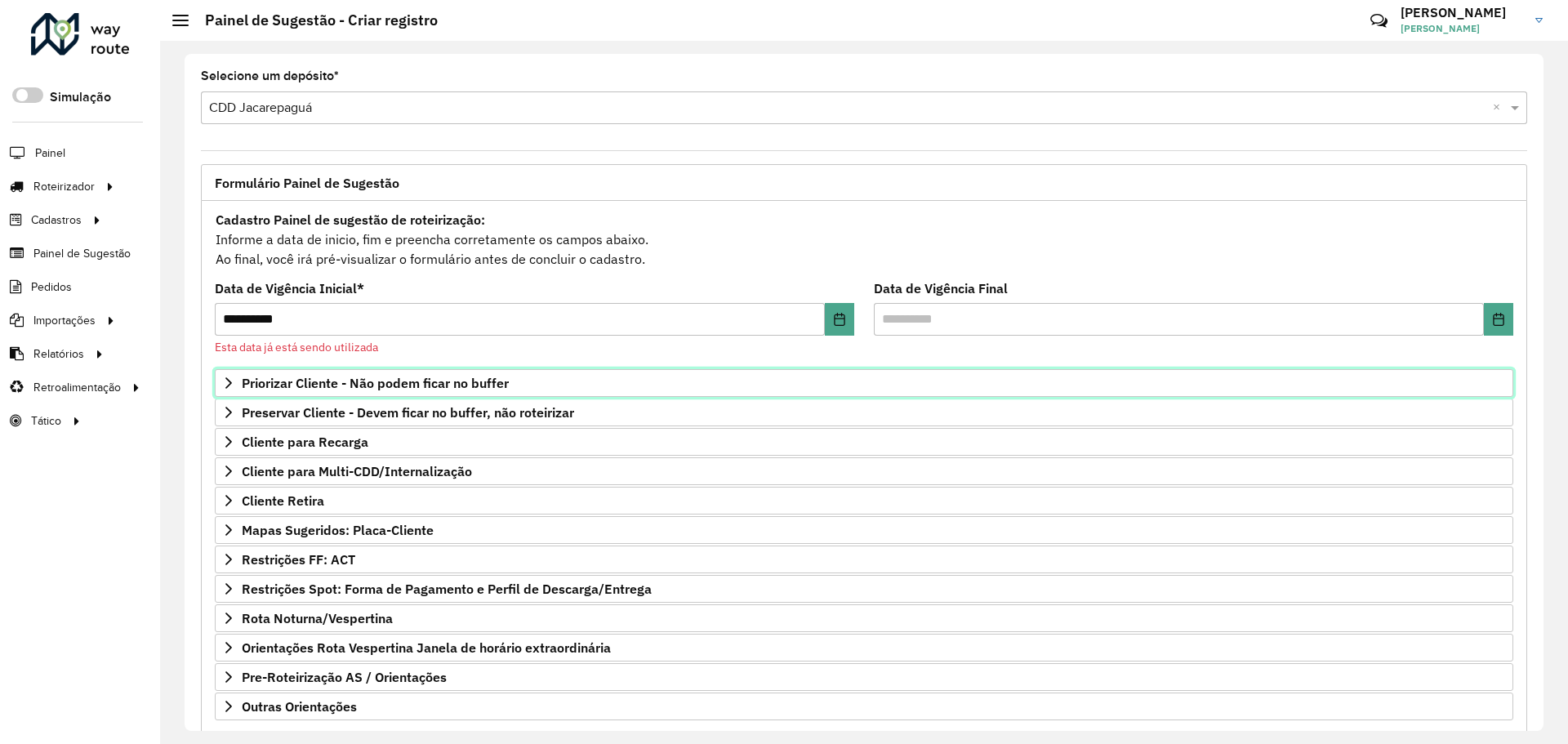
click at [324, 383] on span "Priorizar Cliente - Não podem ficar no buffer" at bounding box center [375, 383] width 267 height 13
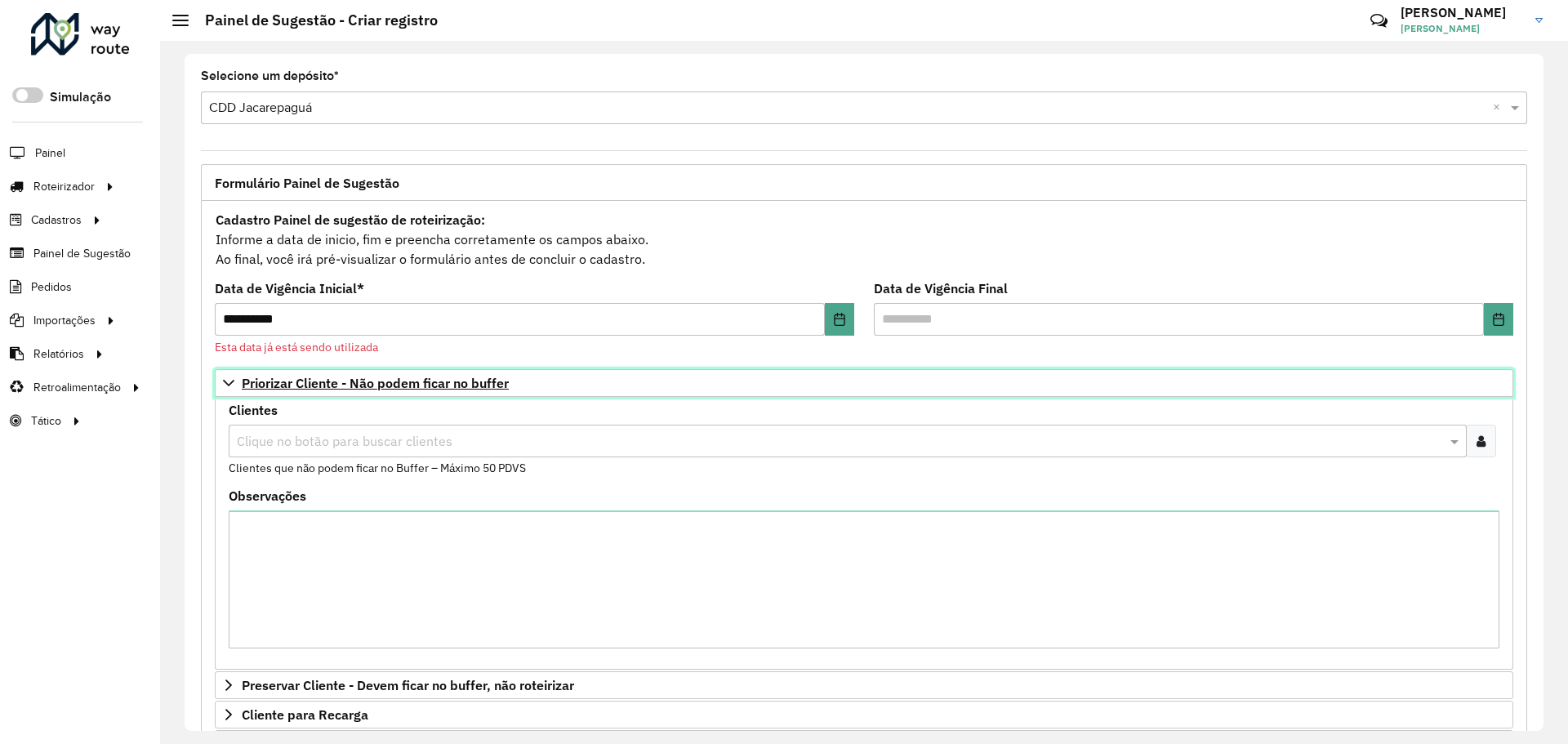
click at [227, 378] on icon at bounding box center [228, 383] width 13 height 13
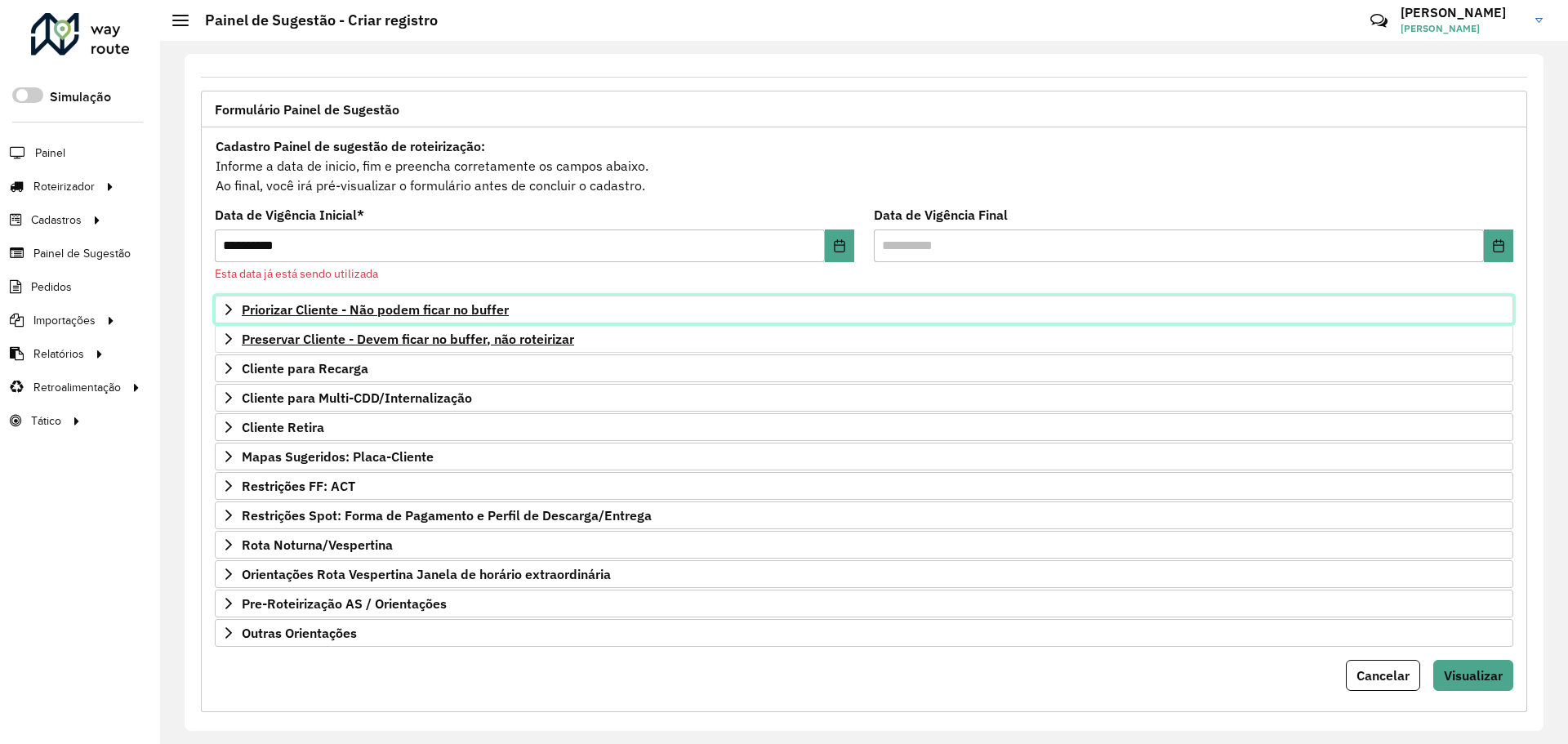
scroll to position [91, 0]
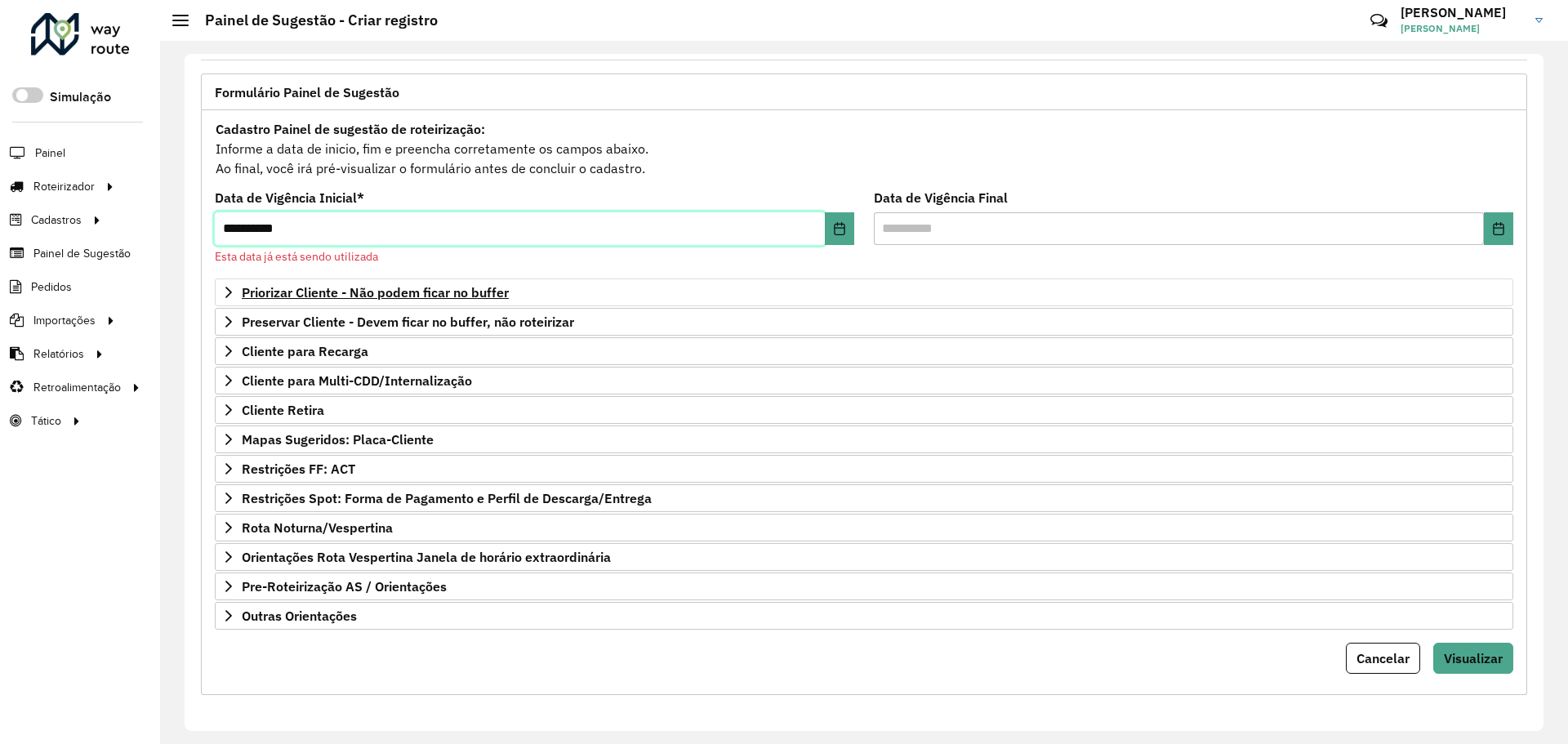
click at [426, 226] on input "**********" at bounding box center [520, 229] width 610 height 32
click at [839, 232] on icon "Choose Date" at bounding box center [839, 229] width 13 height 13
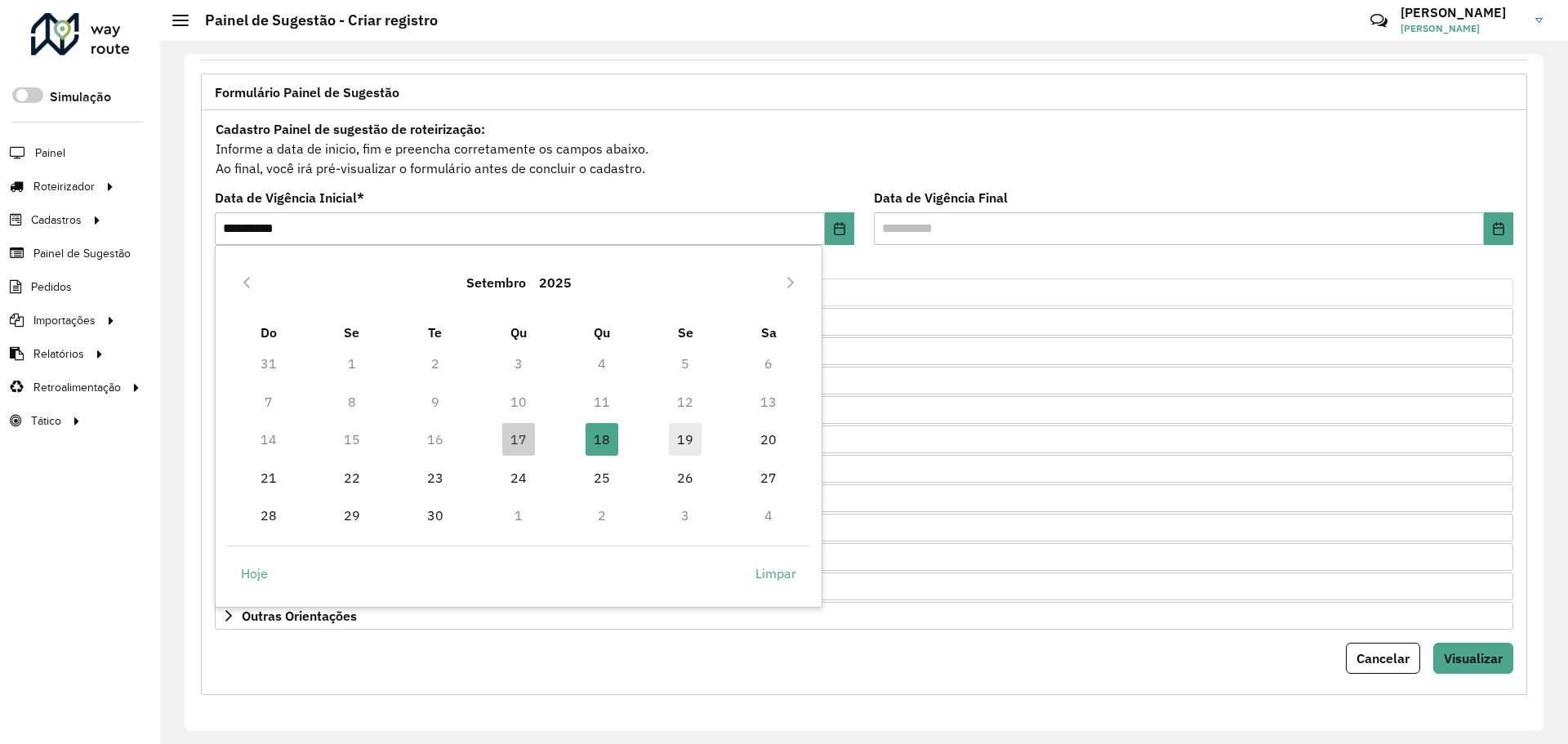
click at [681, 437] on span "19" at bounding box center [685, 440] width 32 height 32
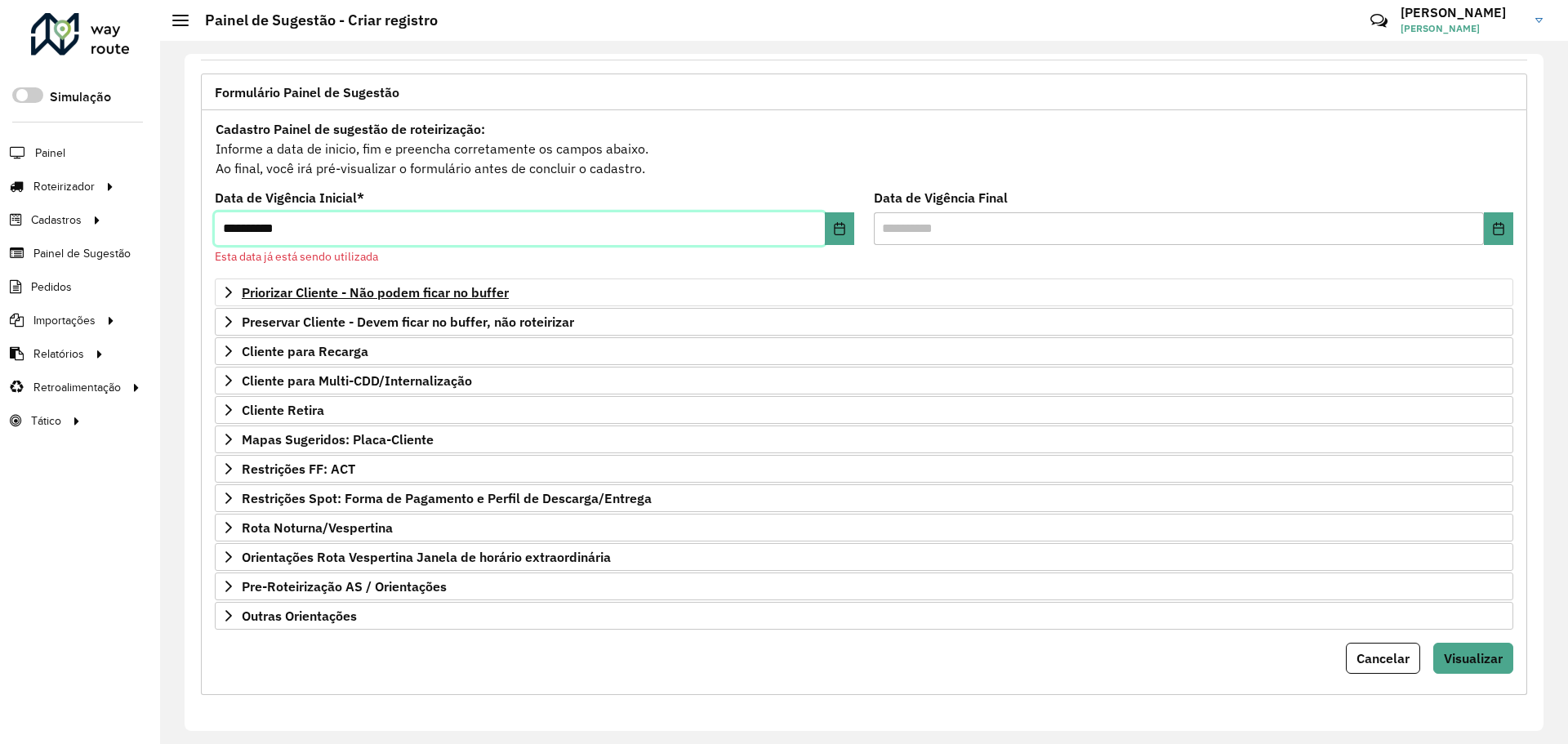
type input "**********"
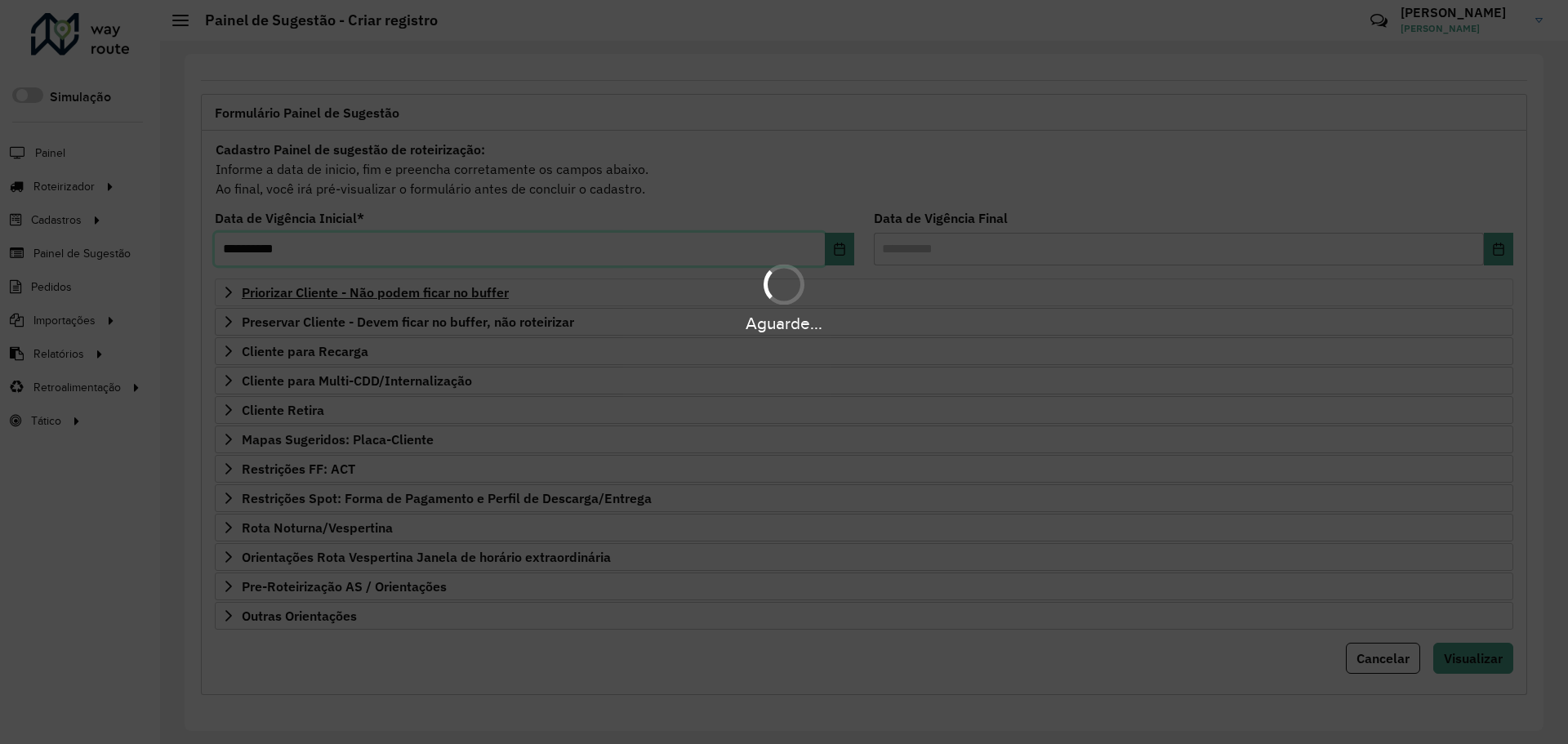
scroll to position [70, 0]
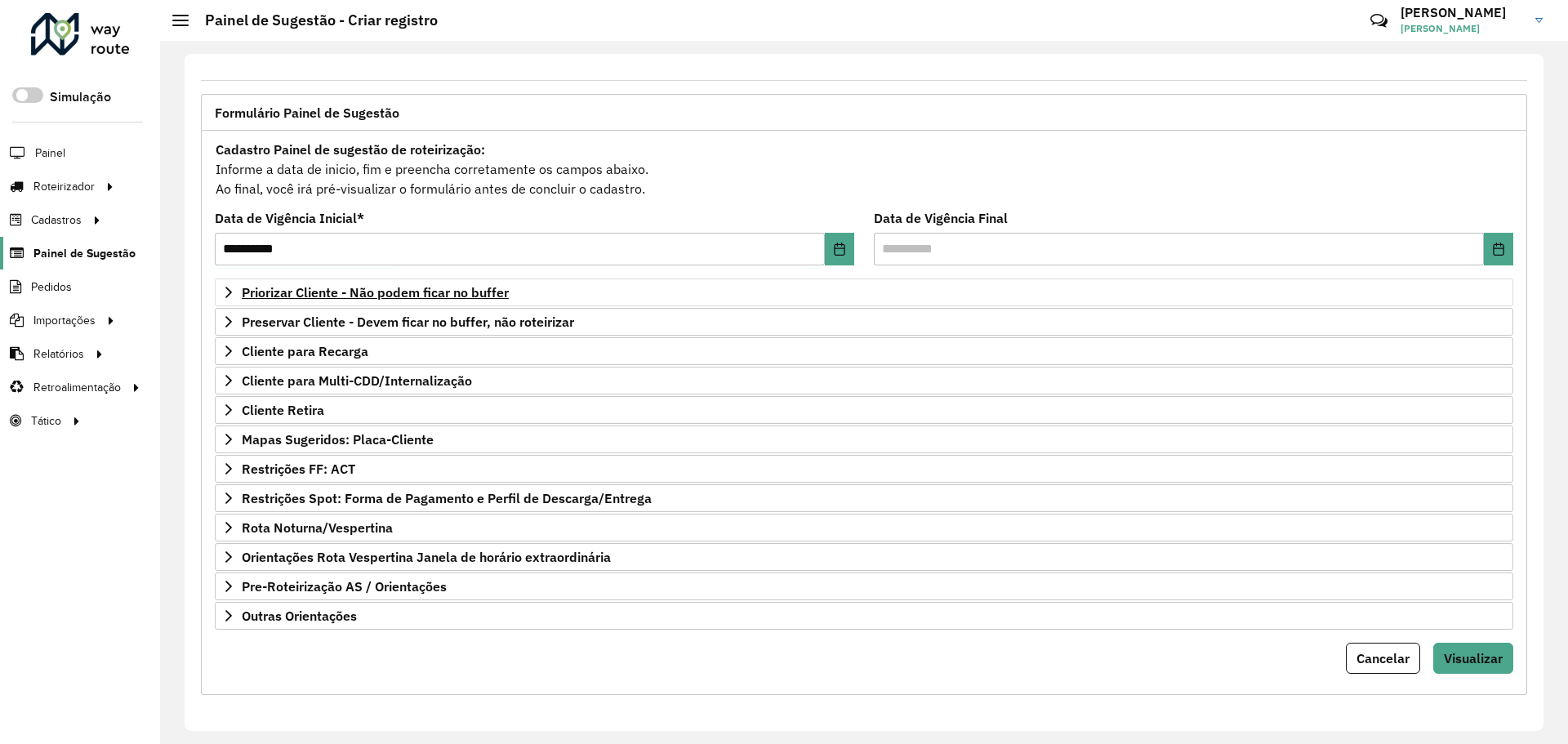
click at [78, 250] on span "Painel de Sugestão" at bounding box center [85, 253] width 102 height 17
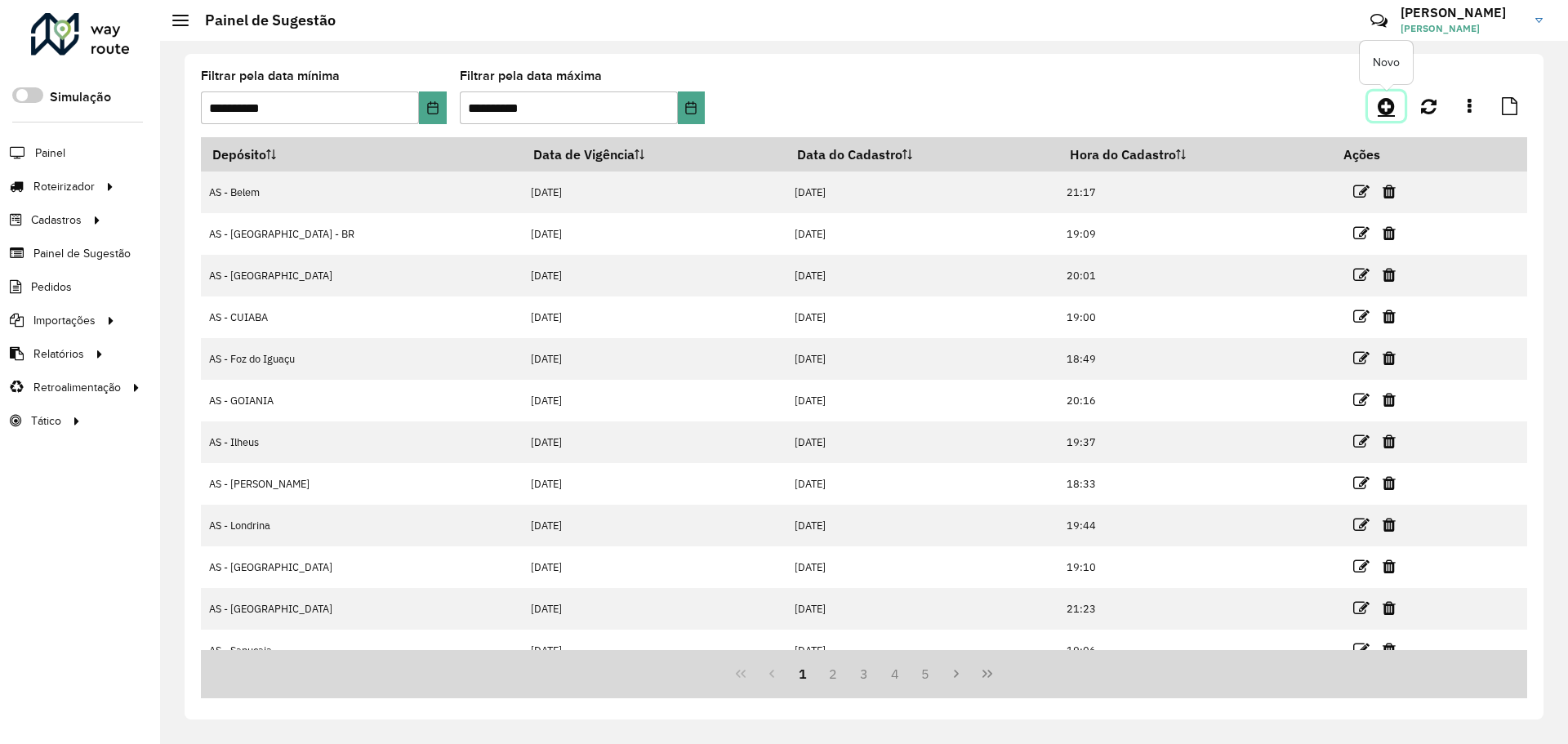
click at [1385, 104] on icon at bounding box center [1385, 106] width 17 height 20
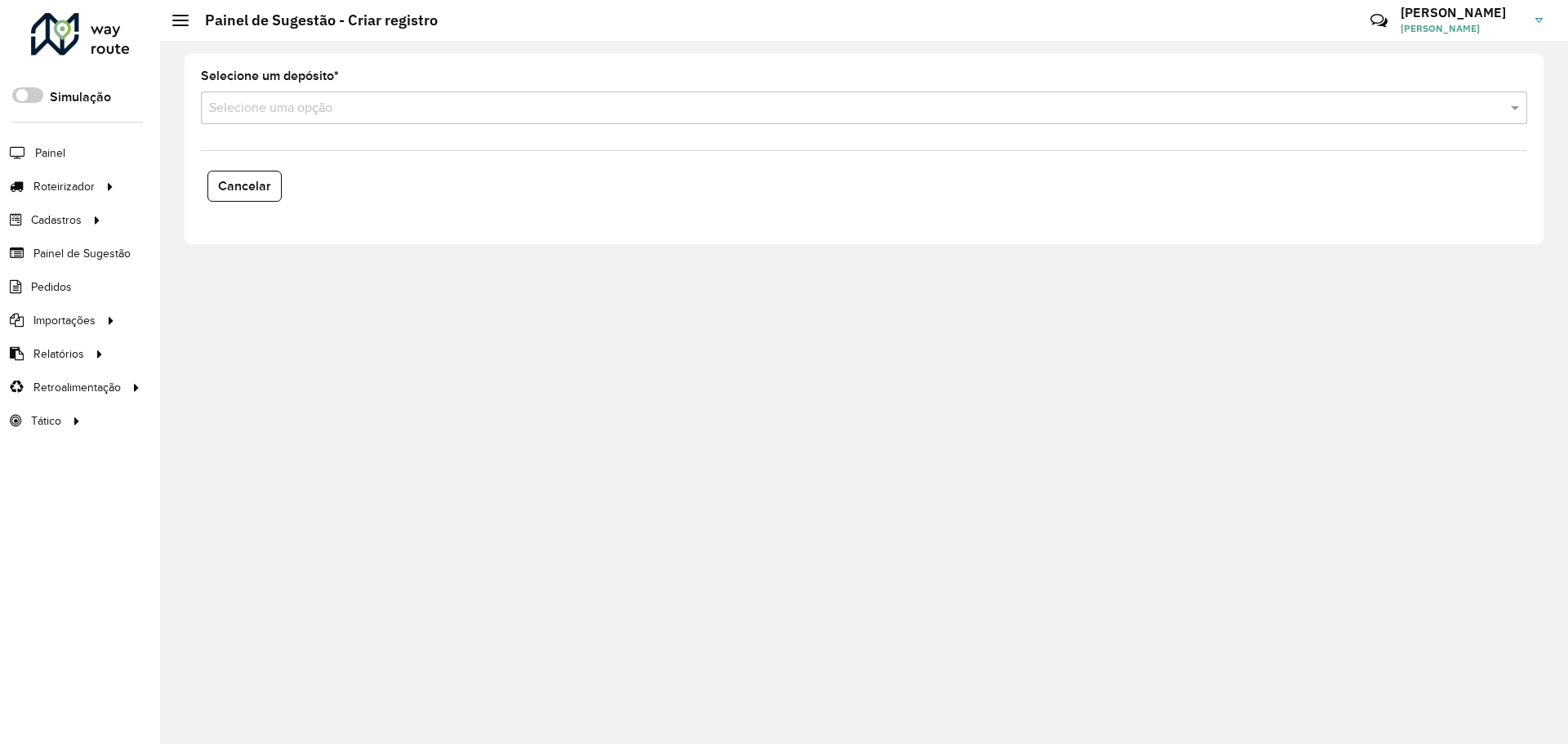
click at [359, 104] on input "text" at bounding box center [848, 109] width 1278 height 20
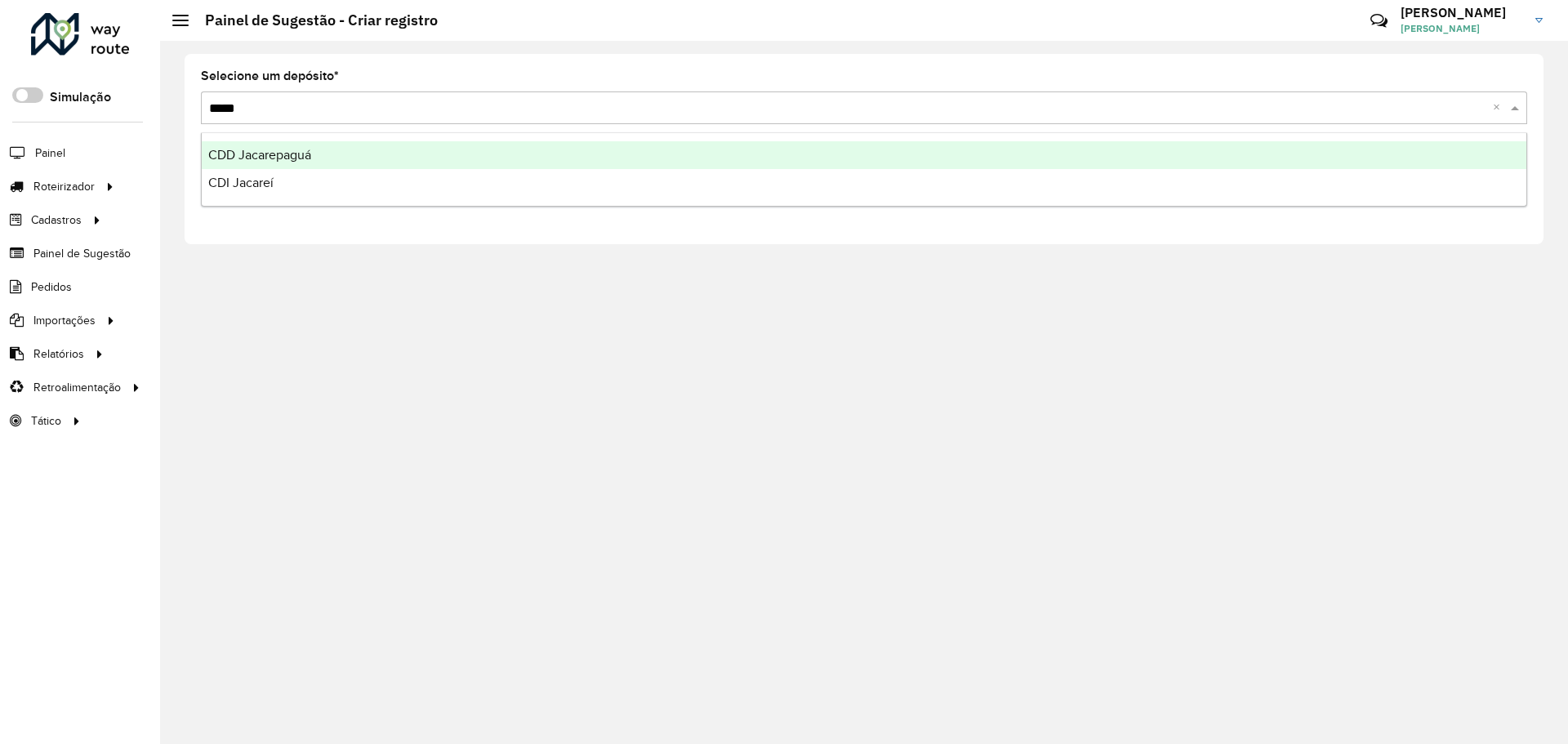
type input "******"
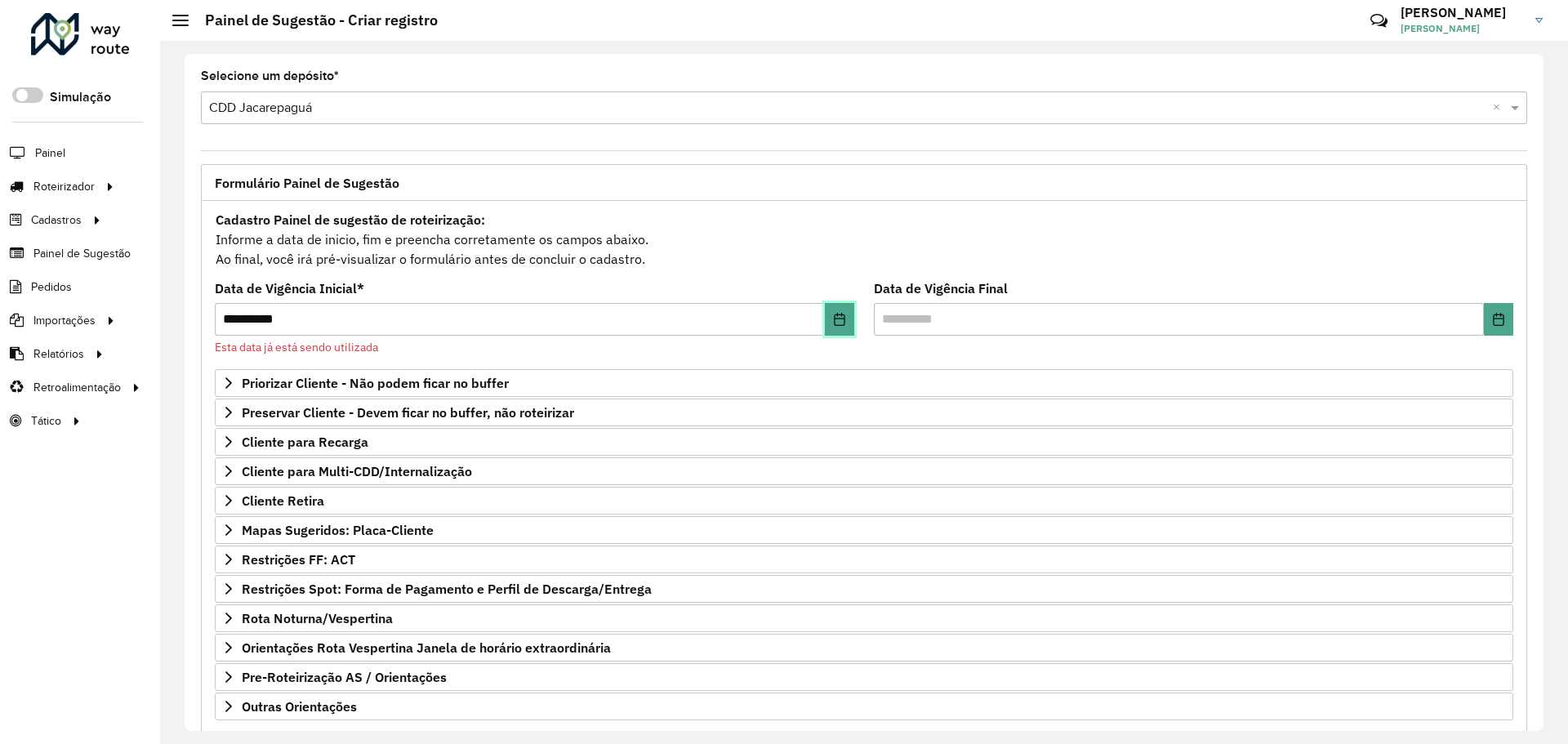
click at [833, 319] on icon "Choose Date" at bounding box center [839, 319] width 13 height 13
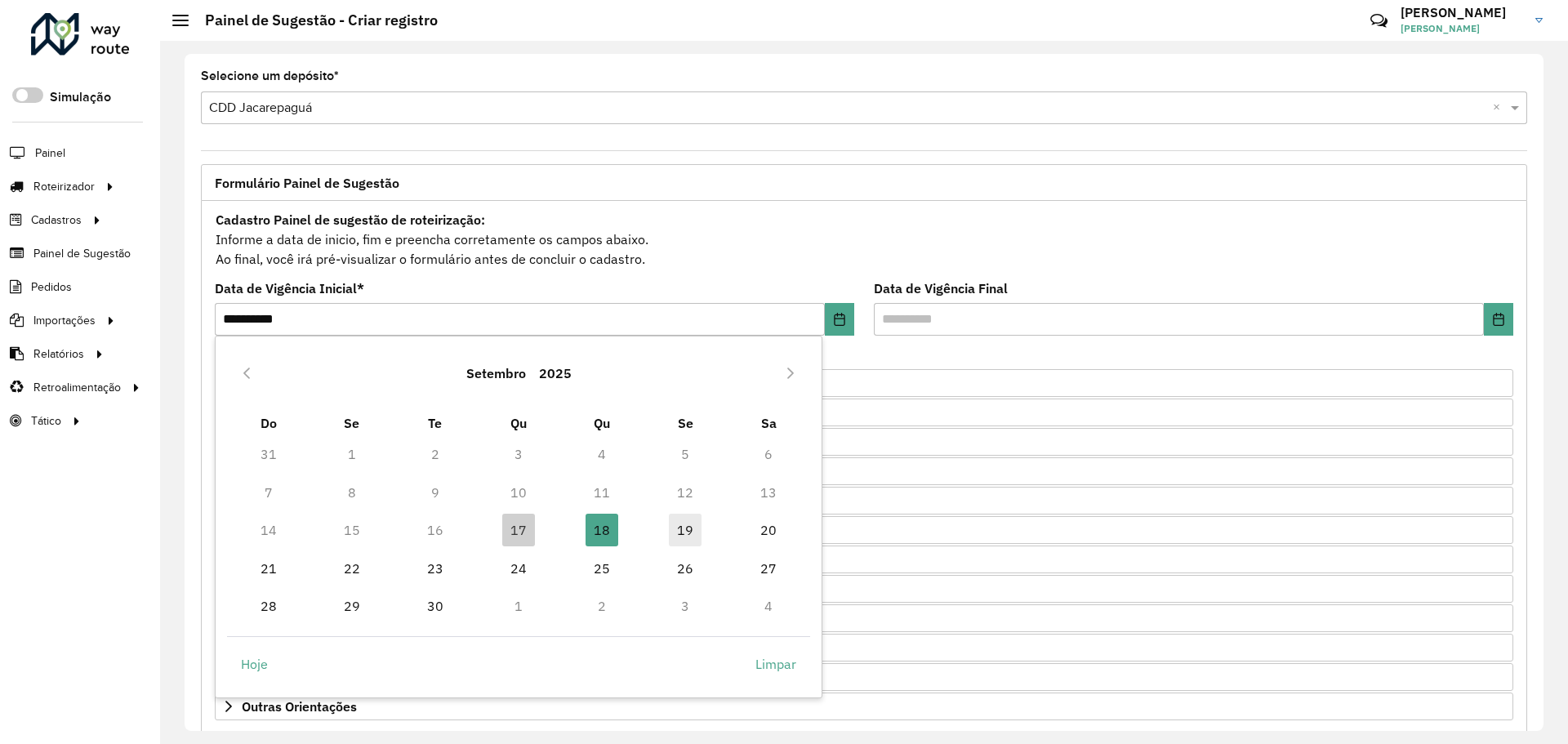
click at [686, 524] on span "19" at bounding box center [685, 530] width 32 height 32
type input "**********"
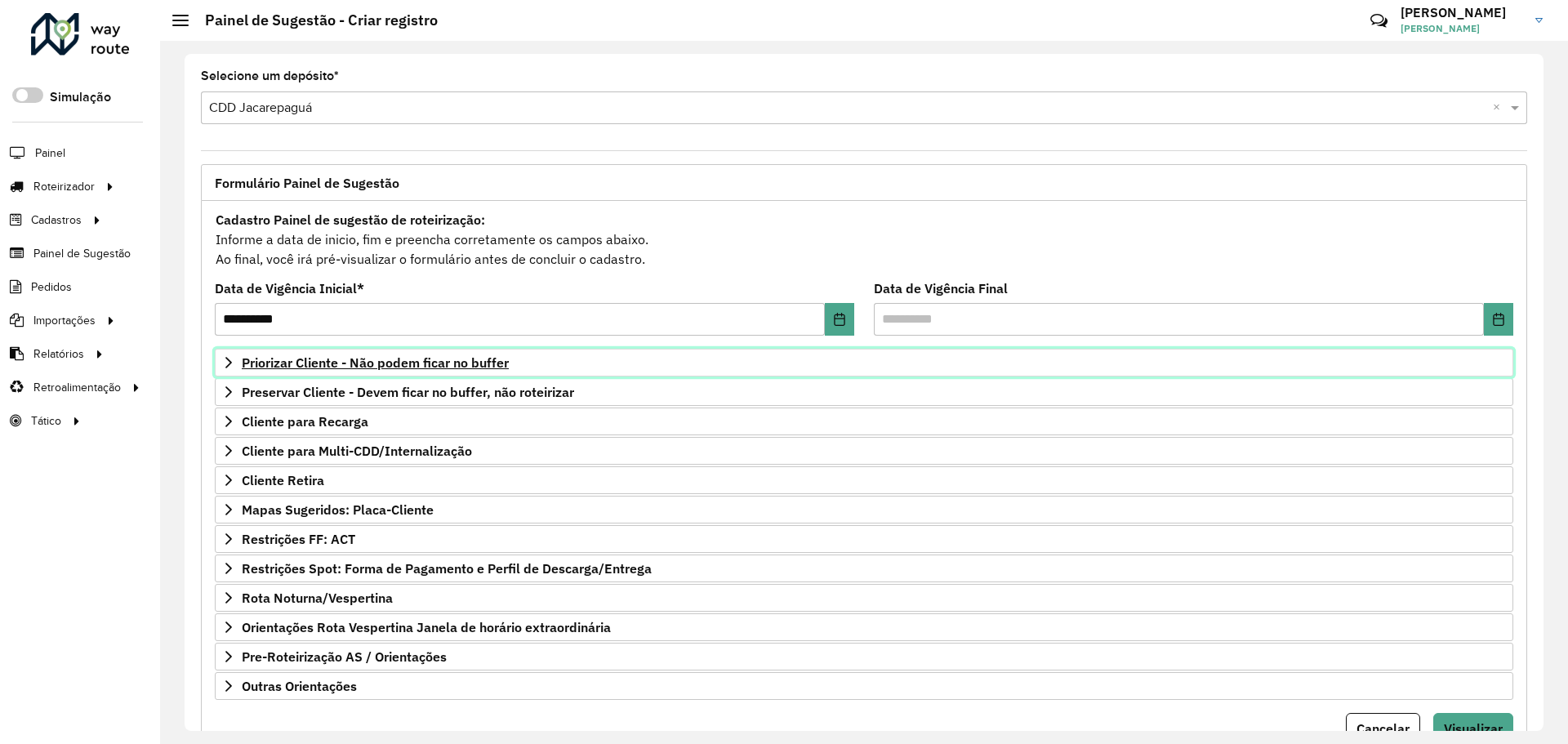
click at [408, 369] on span "Priorizar Cliente - Não podem ficar no buffer" at bounding box center [375, 363] width 267 height 13
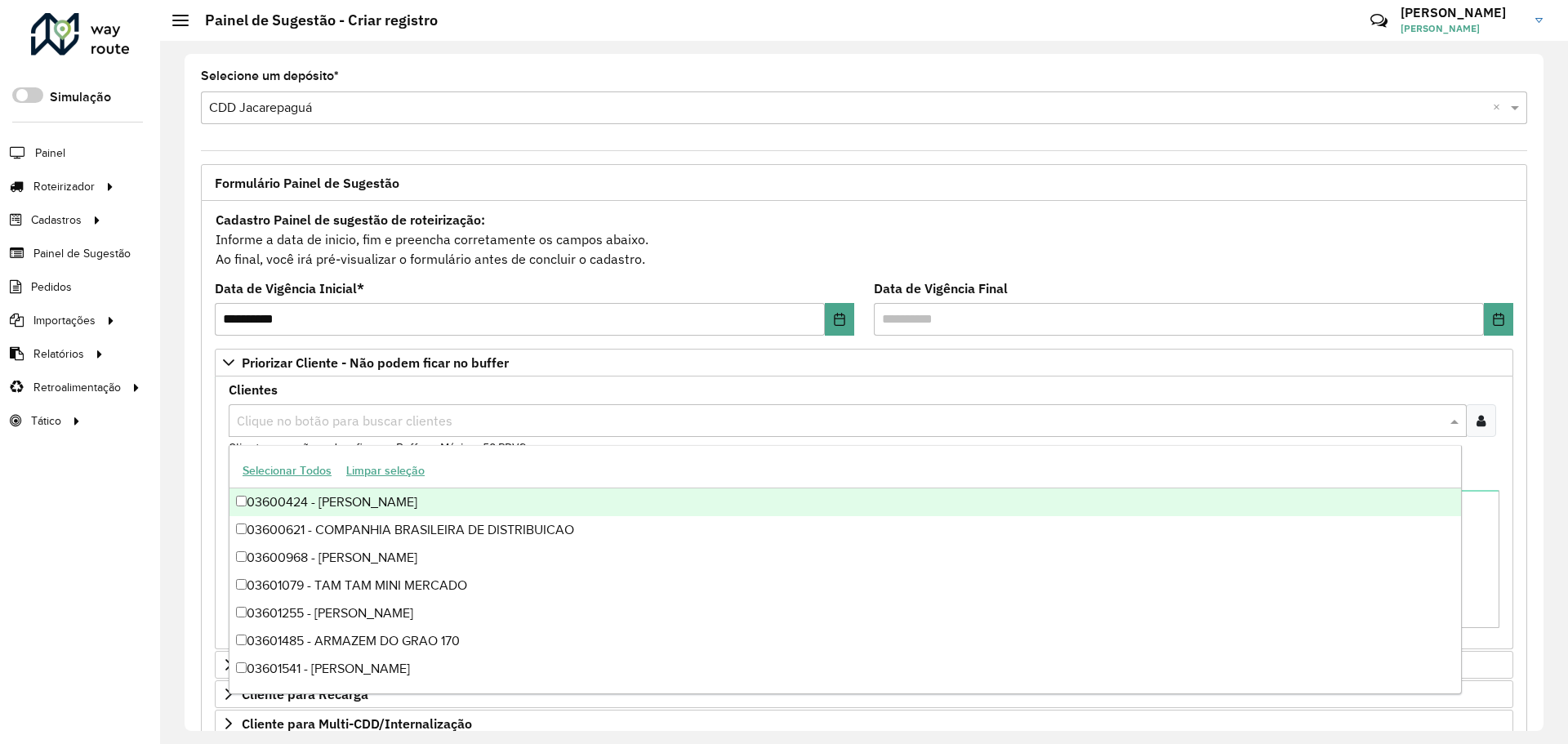
click at [401, 423] on input "text" at bounding box center [840, 422] width 1214 height 20
click at [417, 511] on div "03600424 - ALEXANDRE XAVIER LAC" at bounding box center [845, 502] width 1232 height 28
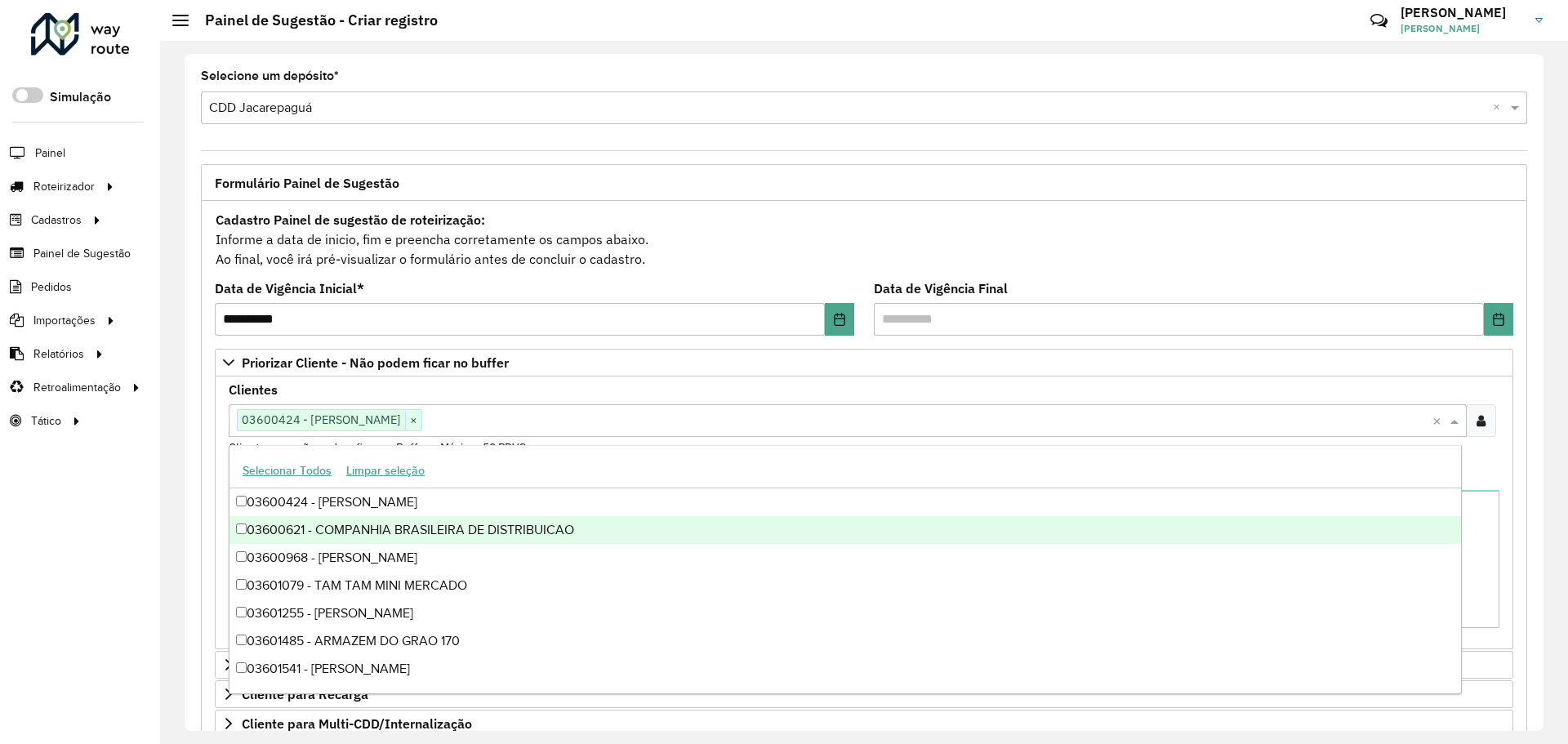
drag, startPoint x: 423, startPoint y: 531, endPoint x: 409, endPoint y: 588, distance: 58.7
click at [423, 533] on div "03600621 - COMPANHIA BRASILEIRA DE DISTRIBUICAO" at bounding box center [845, 530] width 1232 height 28
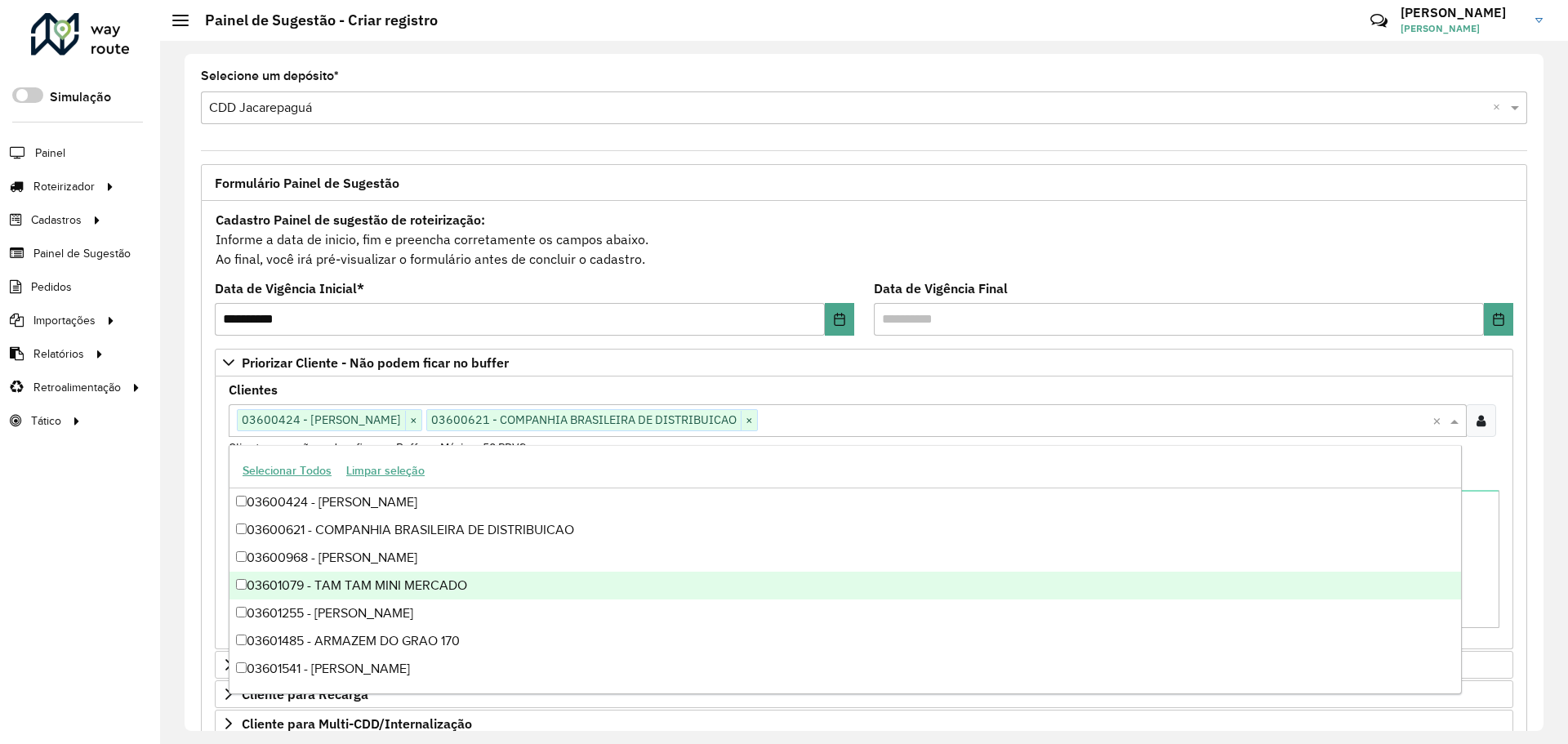
click at [412, 584] on div "03601079 - TAM TAM MINI MERCADO" at bounding box center [845, 586] width 1232 height 28
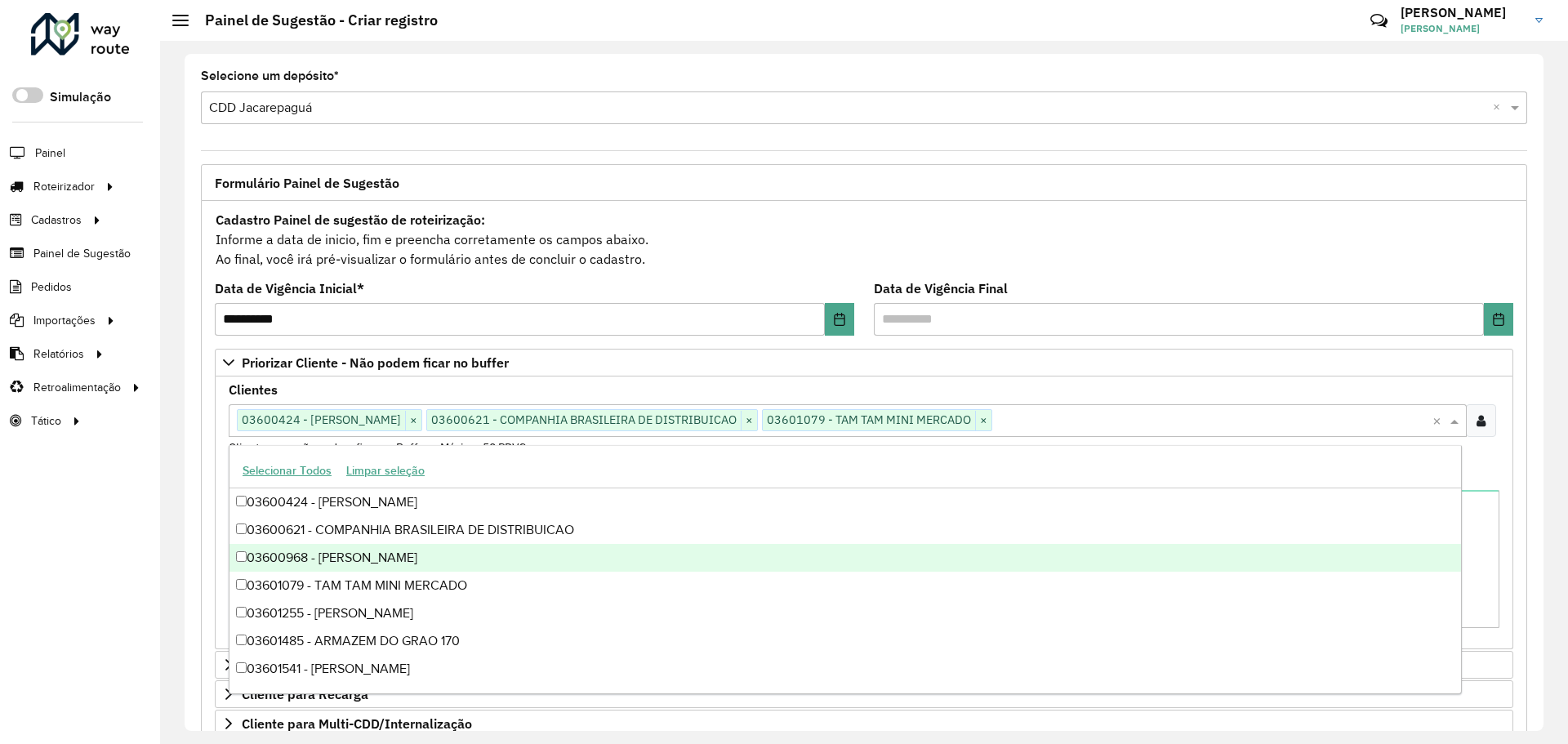
click at [414, 569] on div "03600968 - ANDERSON CARLOS LINS" at bounding box center [845, 558] width 1232 height 28
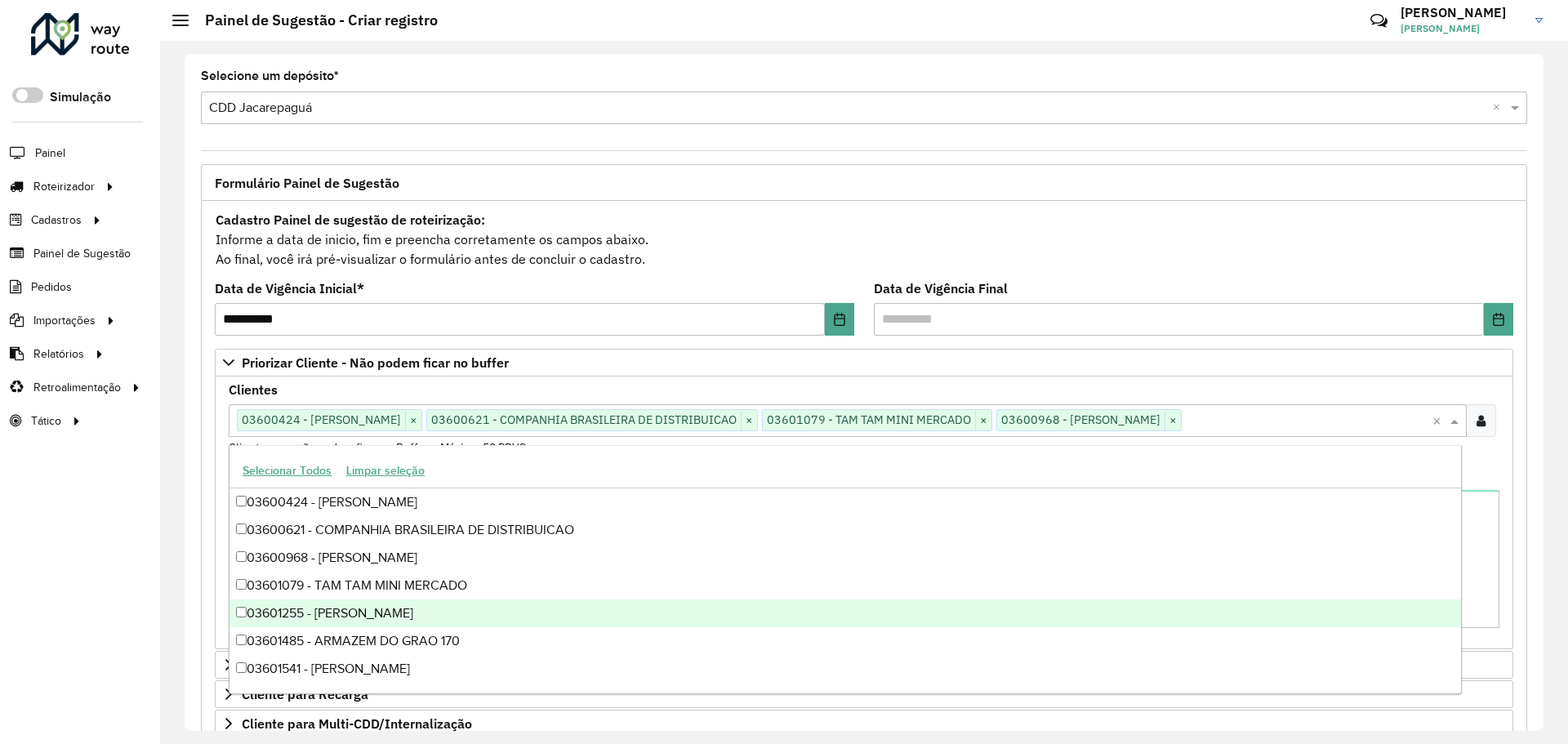
click at [401, 626] on div "03601255 - MARIA JOSE CARVALHO" at bounding box center [845, 614] width 1232 height 28
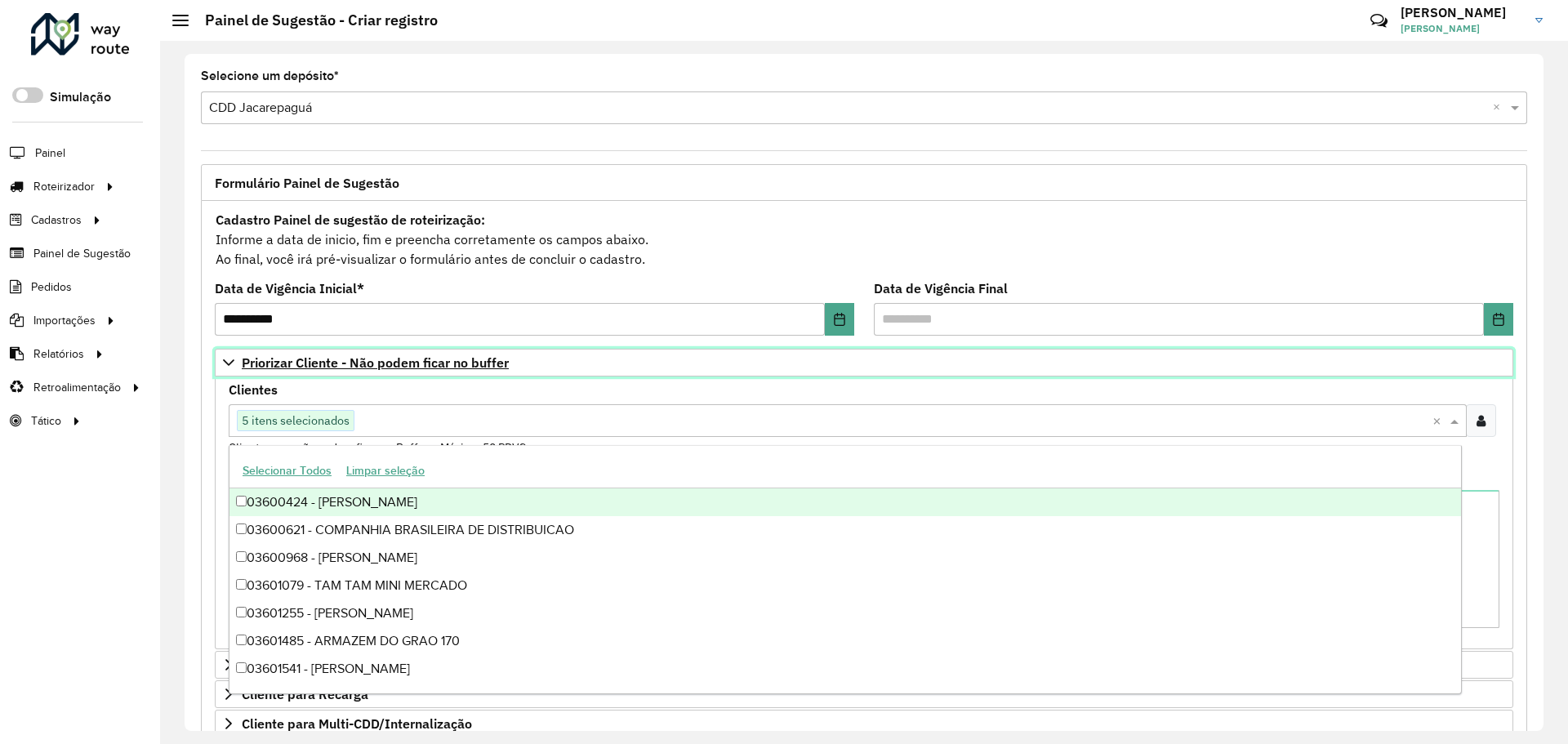
click at [410, 372] on link "Priorizar Cliente - Não podem ficar no buffer" at bounding box center [864, 363] width 1298 height 28
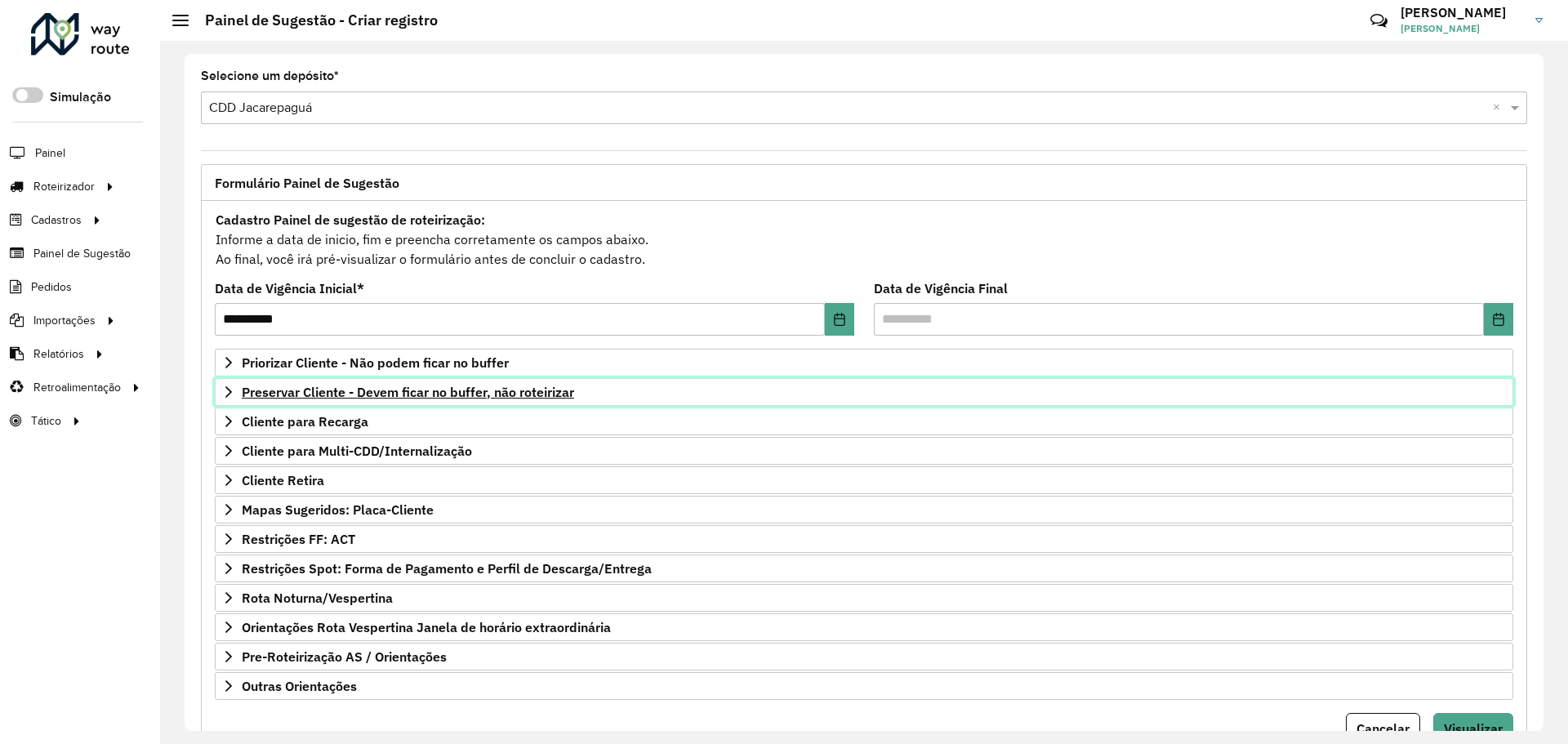
click at [345, 395] on span "Preservar Cliente - Devem ficar no buffer, não roteirizar" at bounding box center [408, 392] width 333 height 13
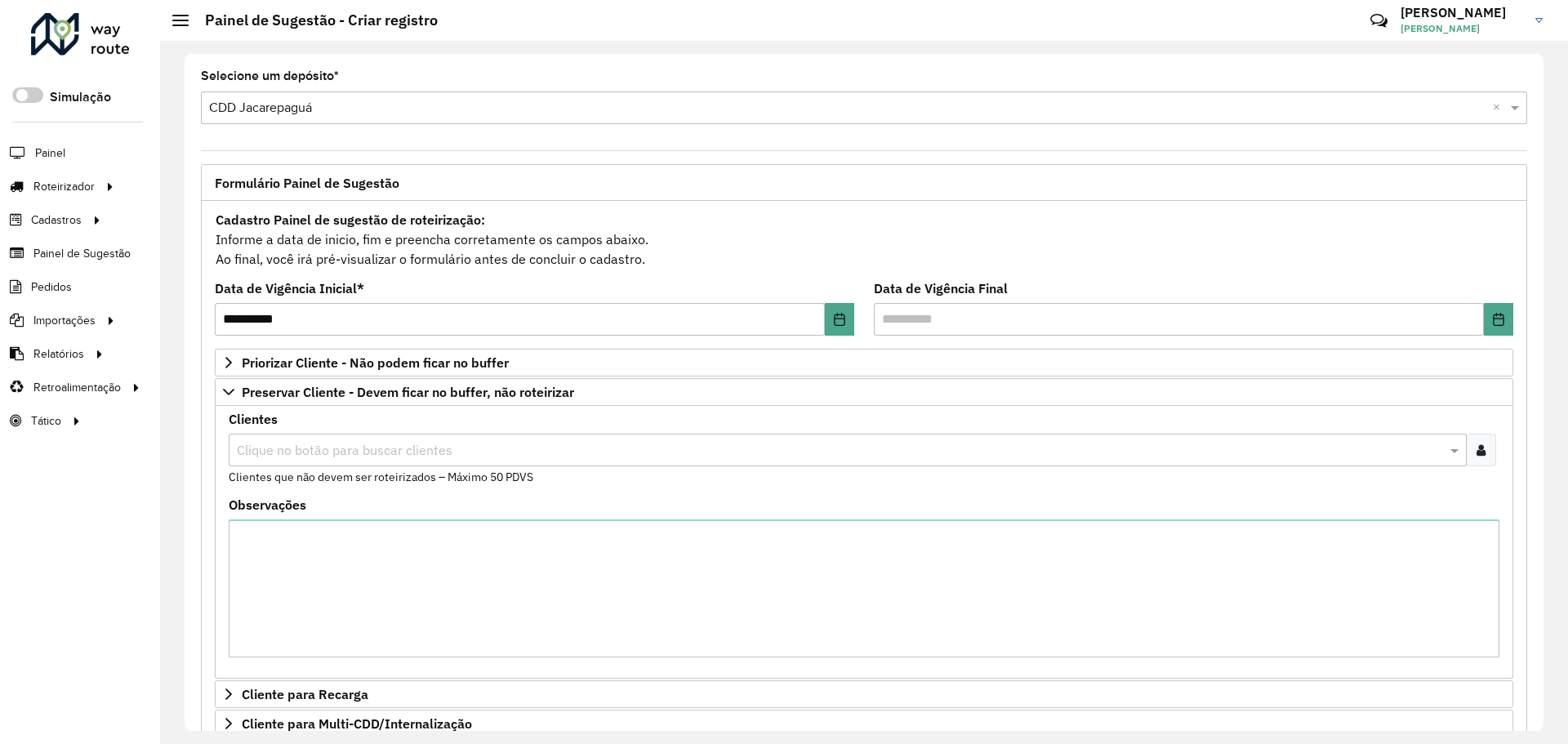
click at [374, 447] on input "text" at bounding box center [840, 451] width 1214 height 20
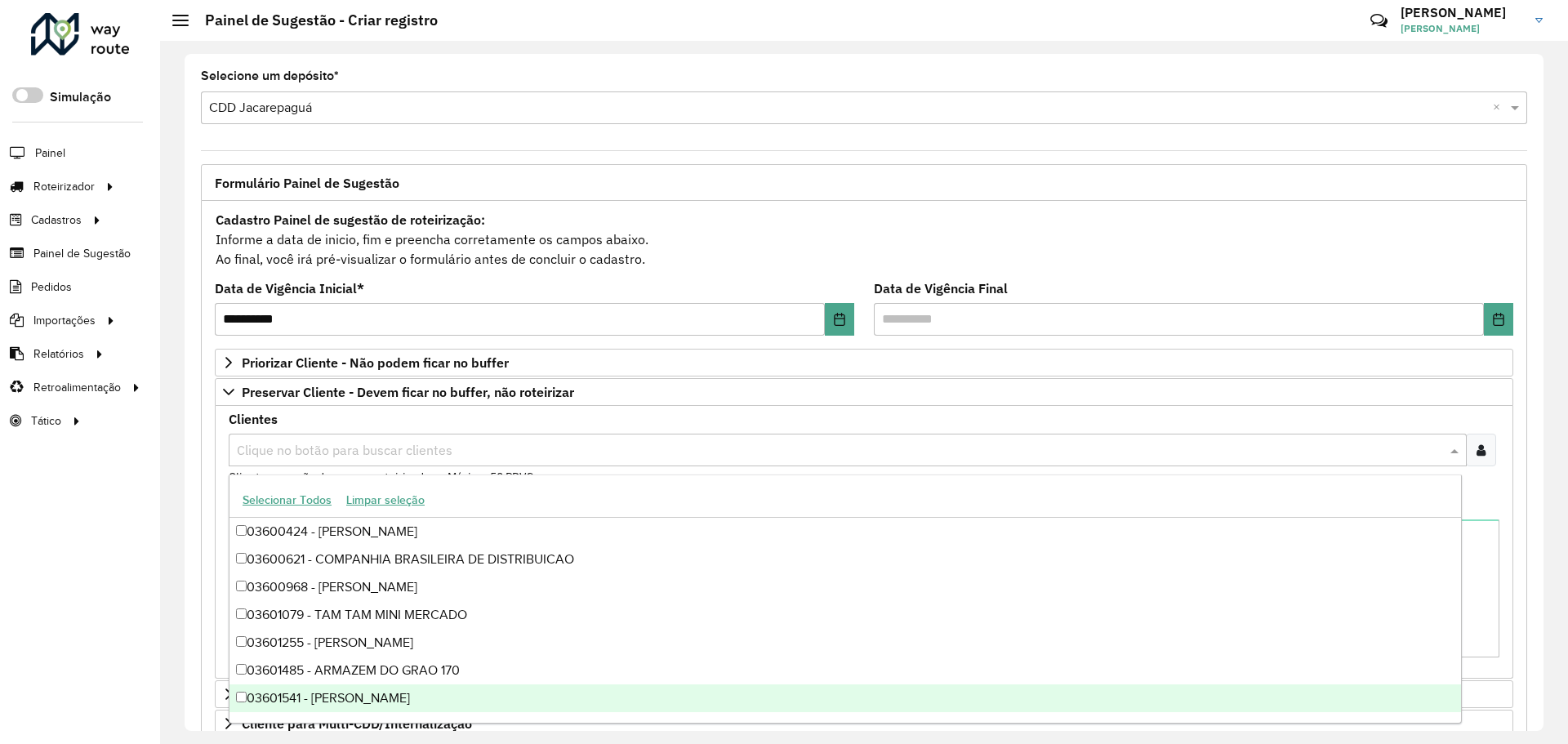
scroll to position [245, 0]
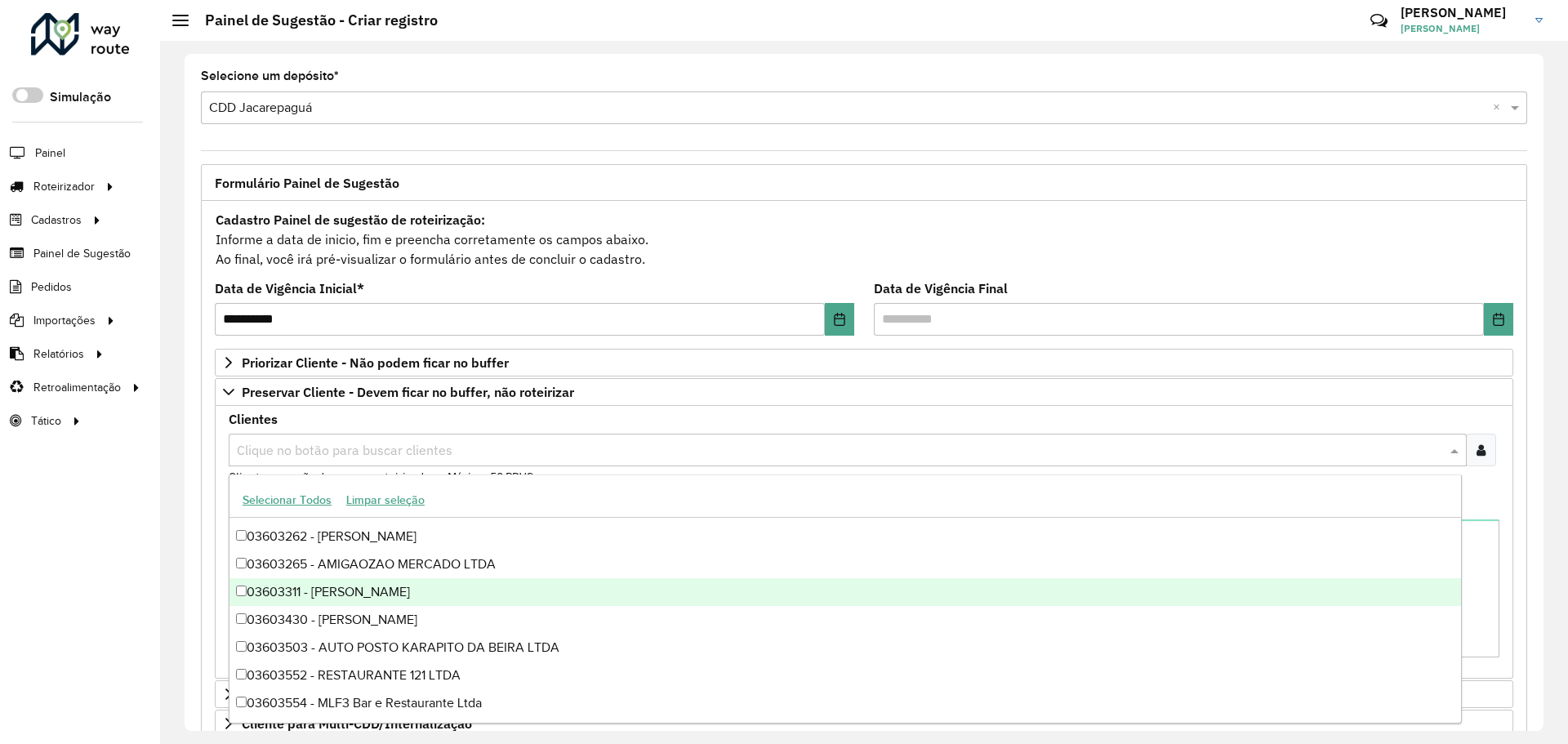
click at [379, 602] on div "03603311 - DOM TULIPA" at bounding box center [845, 592] width 1232 height 28
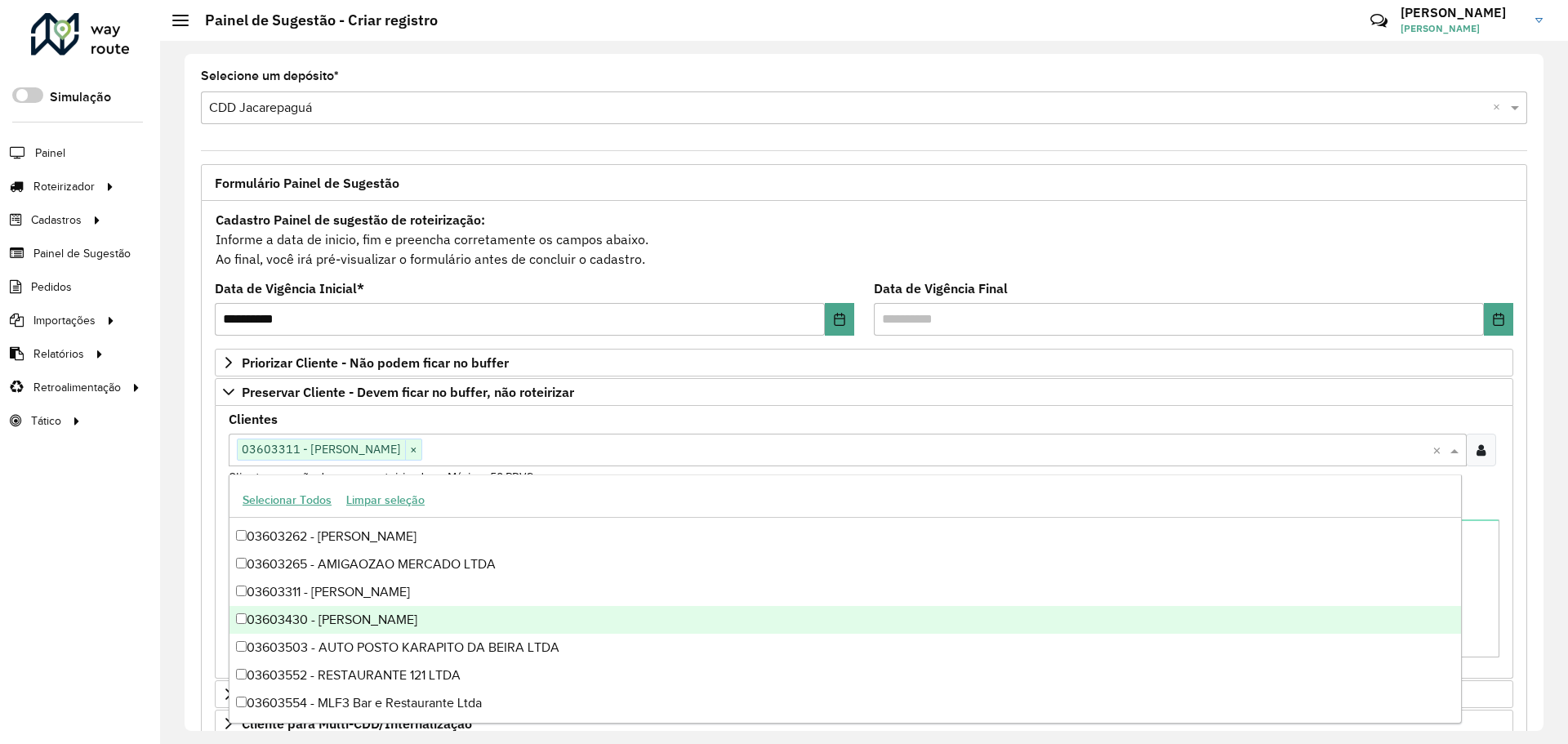
click at [370, 627] on div "03603430 - ANA PAULA DE CARVALH" at bounding box center [845, 620] width 1232 height 28
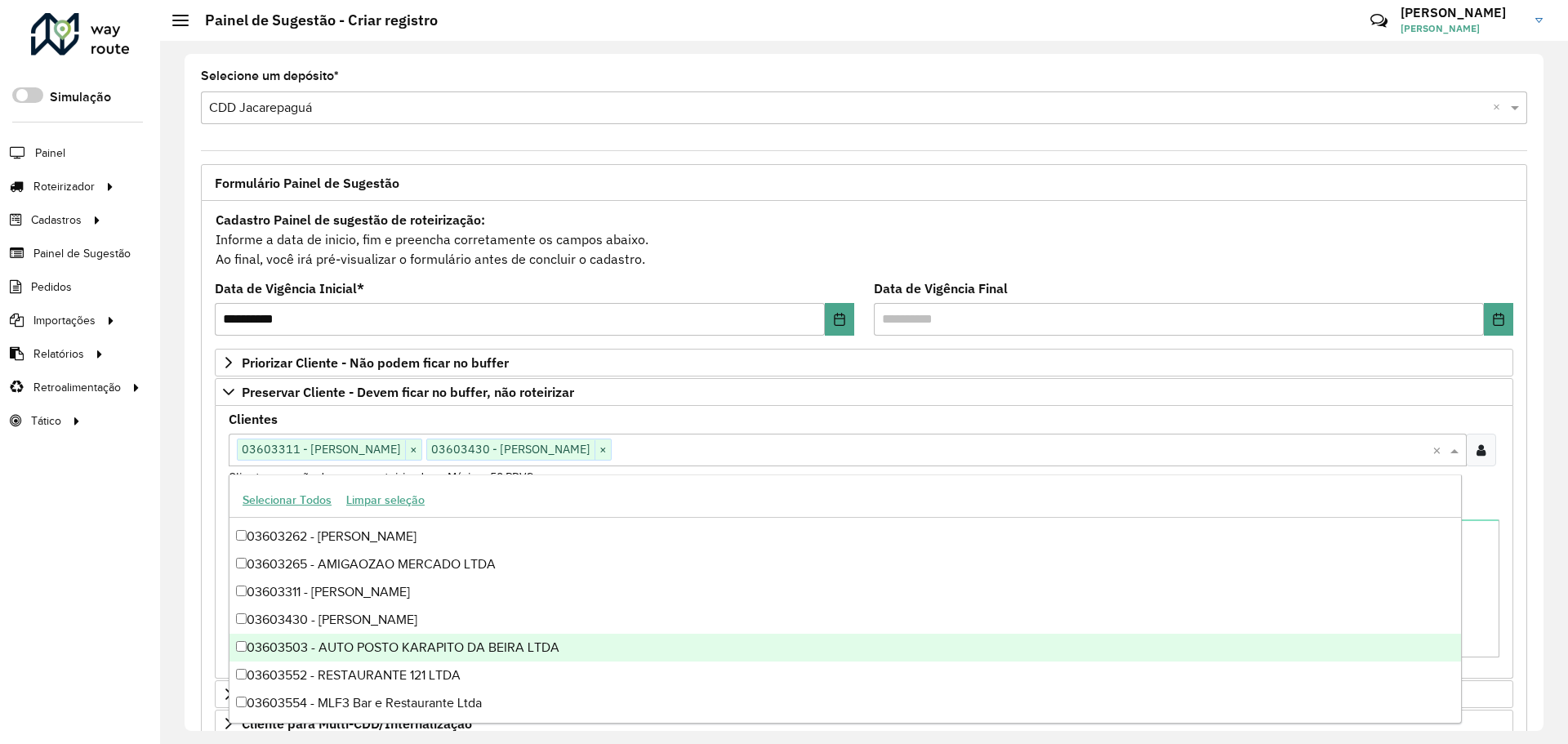
drag, startPoint x: 370, startPoint y: 652, endPoint x: 370, endPoint y: 661, distance: 9.0
click at [370, 654] on div "03603503 - AUTO POSTO KARAPITO DA BEIRA LTDA" at bounding box center [845, 648] width 1232 height 28
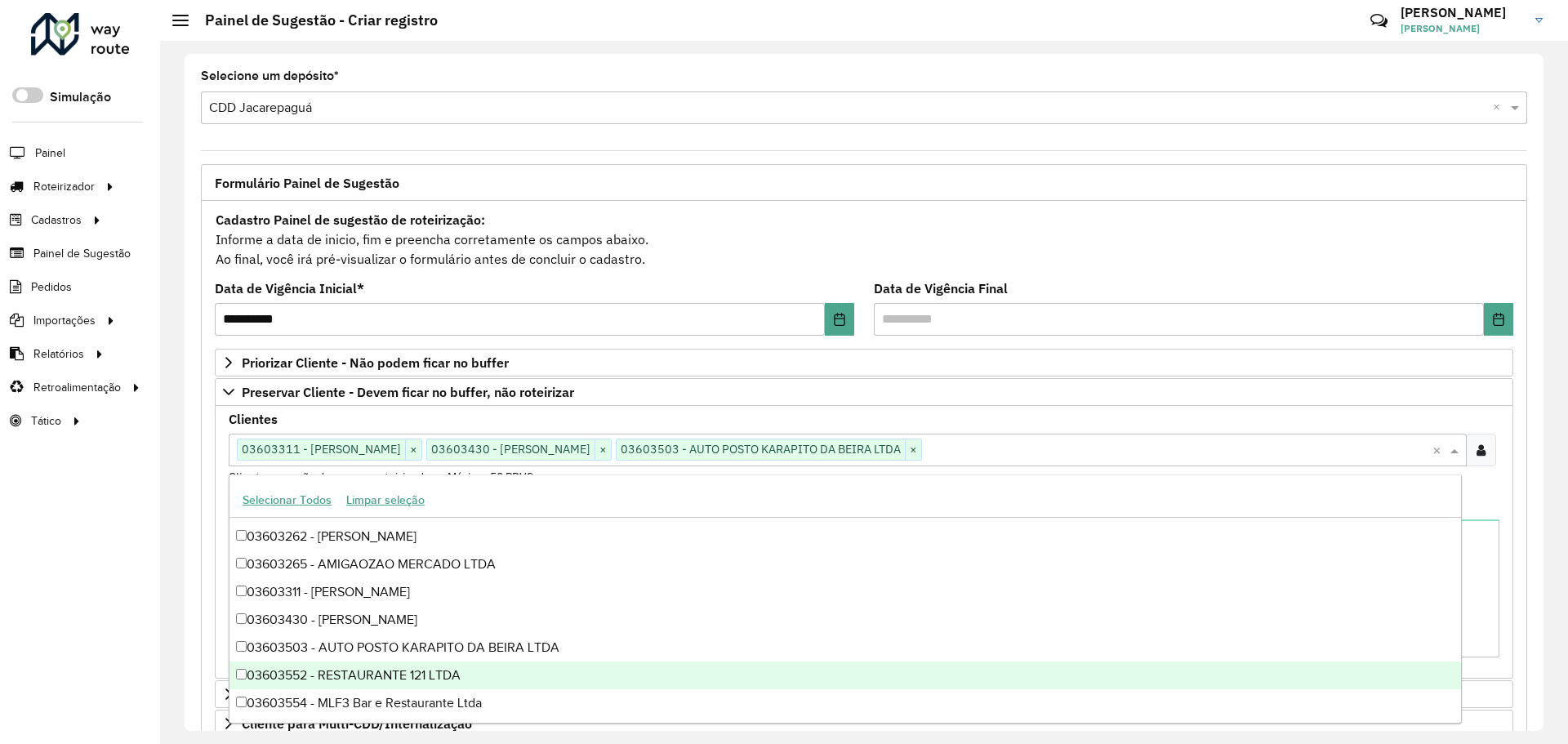
click at [378, 680] on div "03603552 - RESTAURANTE 121 LTDA" at bounding box center [845, 676] width 1232 height 28
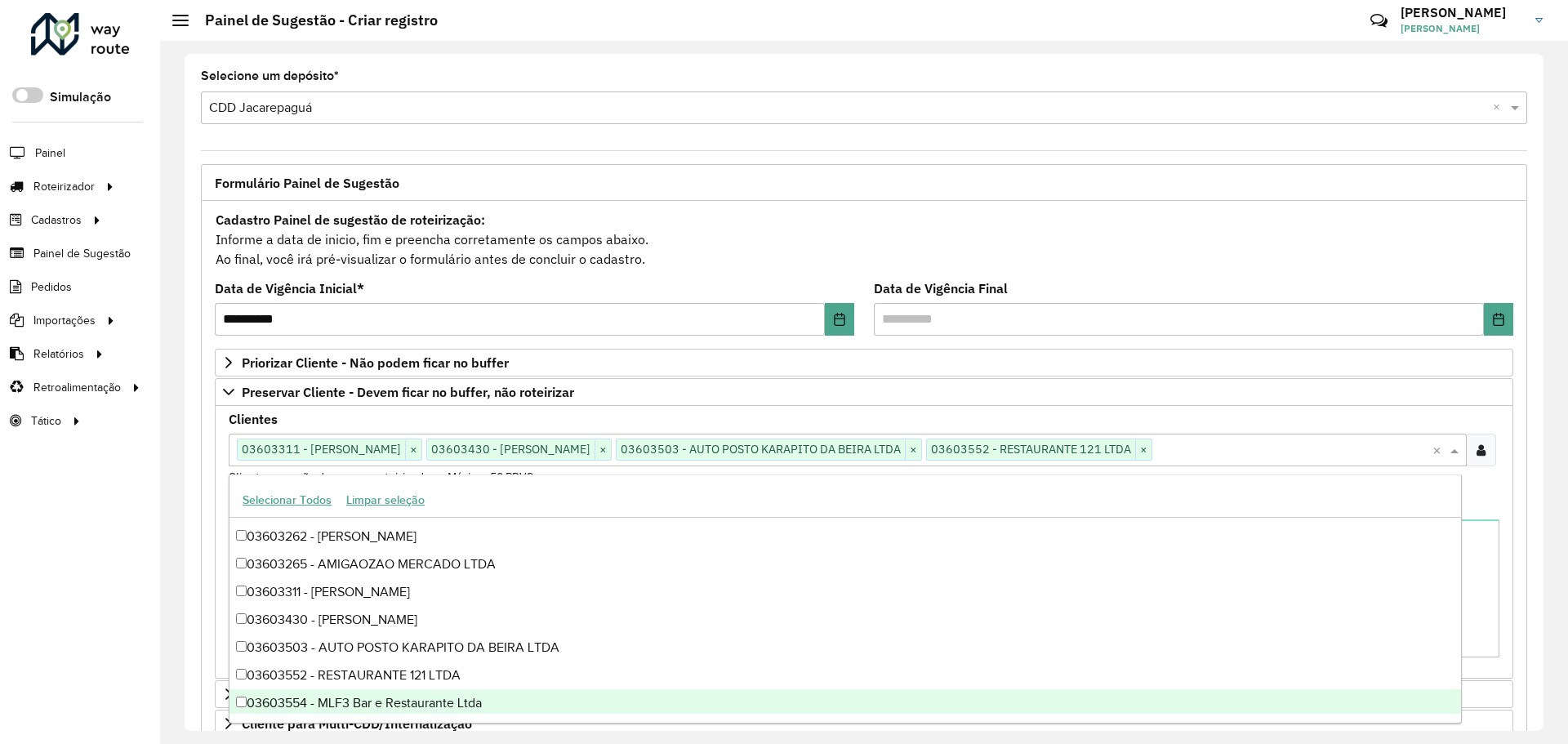
click at [378, 704] on div "03603554 - MLF3 Bar e Restaurante Ltda" at bounding box center [845, 704] width 1232 height 28
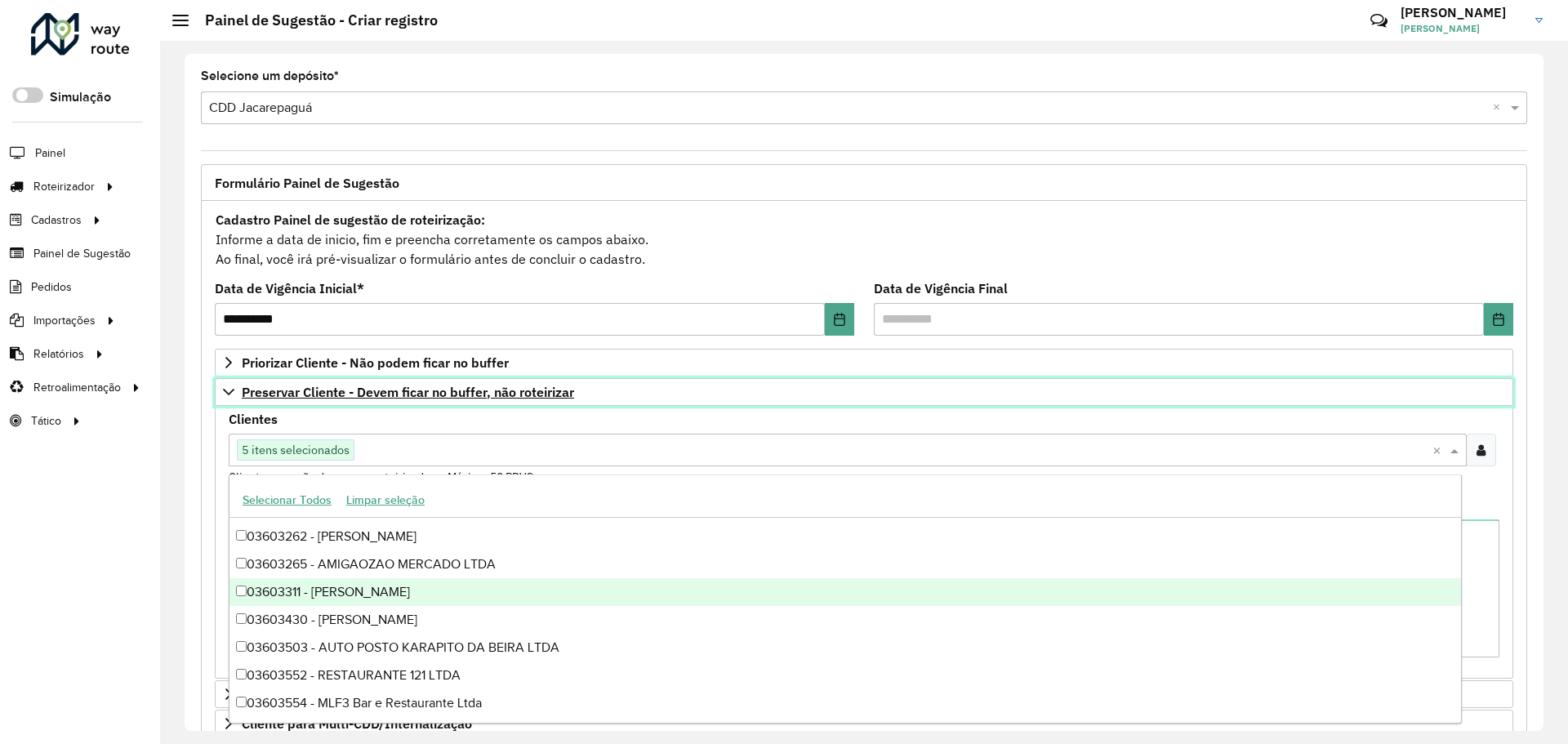
click at [345, 392] on span "Preservar Cliente - Devem ficar no buffer, não roteirizar" at bounding box center [408, 392] width 333 height 13
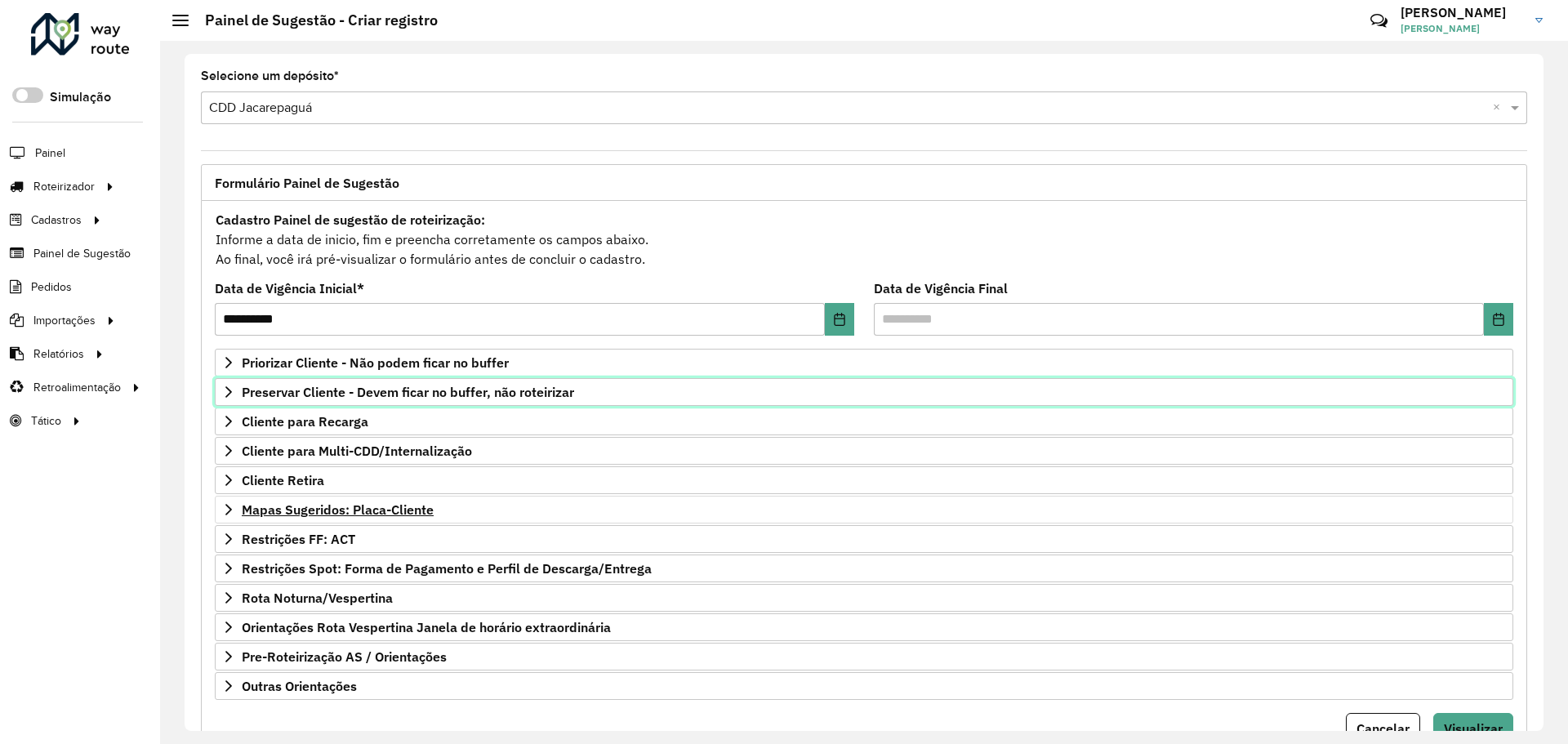
scroll to position [70, 0]
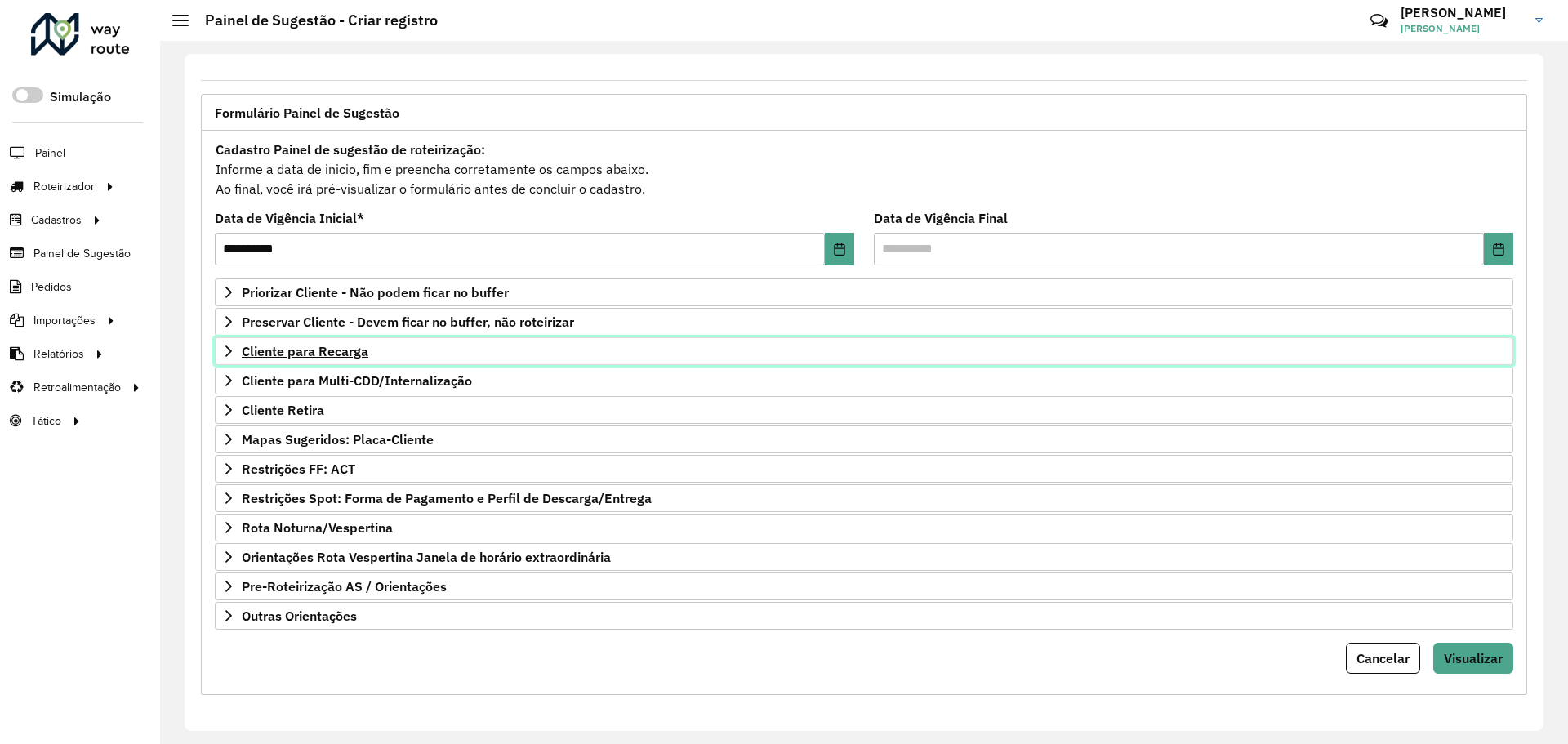
click at [340, 352] on span "Cliente para Recarga" at bounding box center [305, 351] width 127 height 13
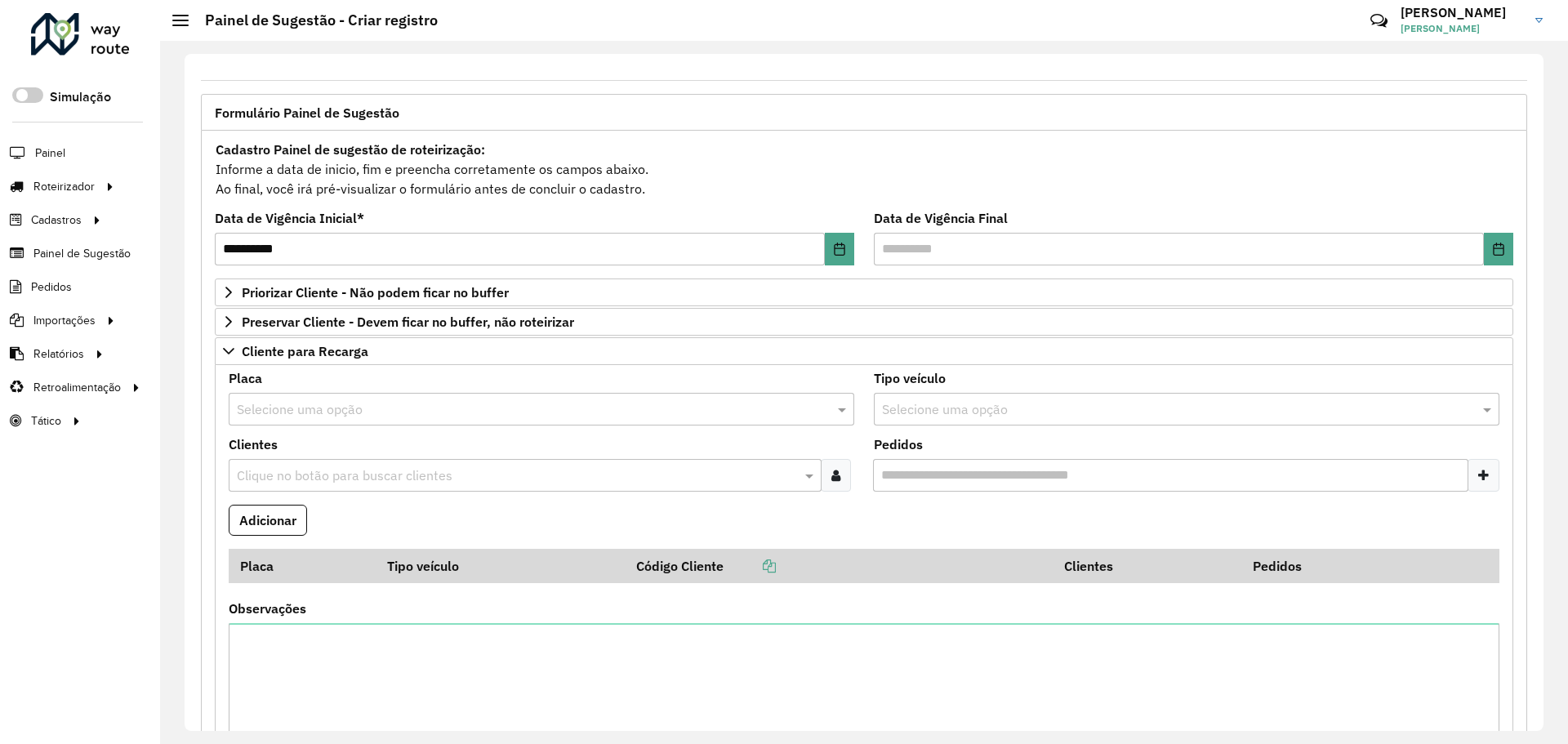
click at [365, 413] on input "text" at bounding box center [524, 410] width 576 height 20
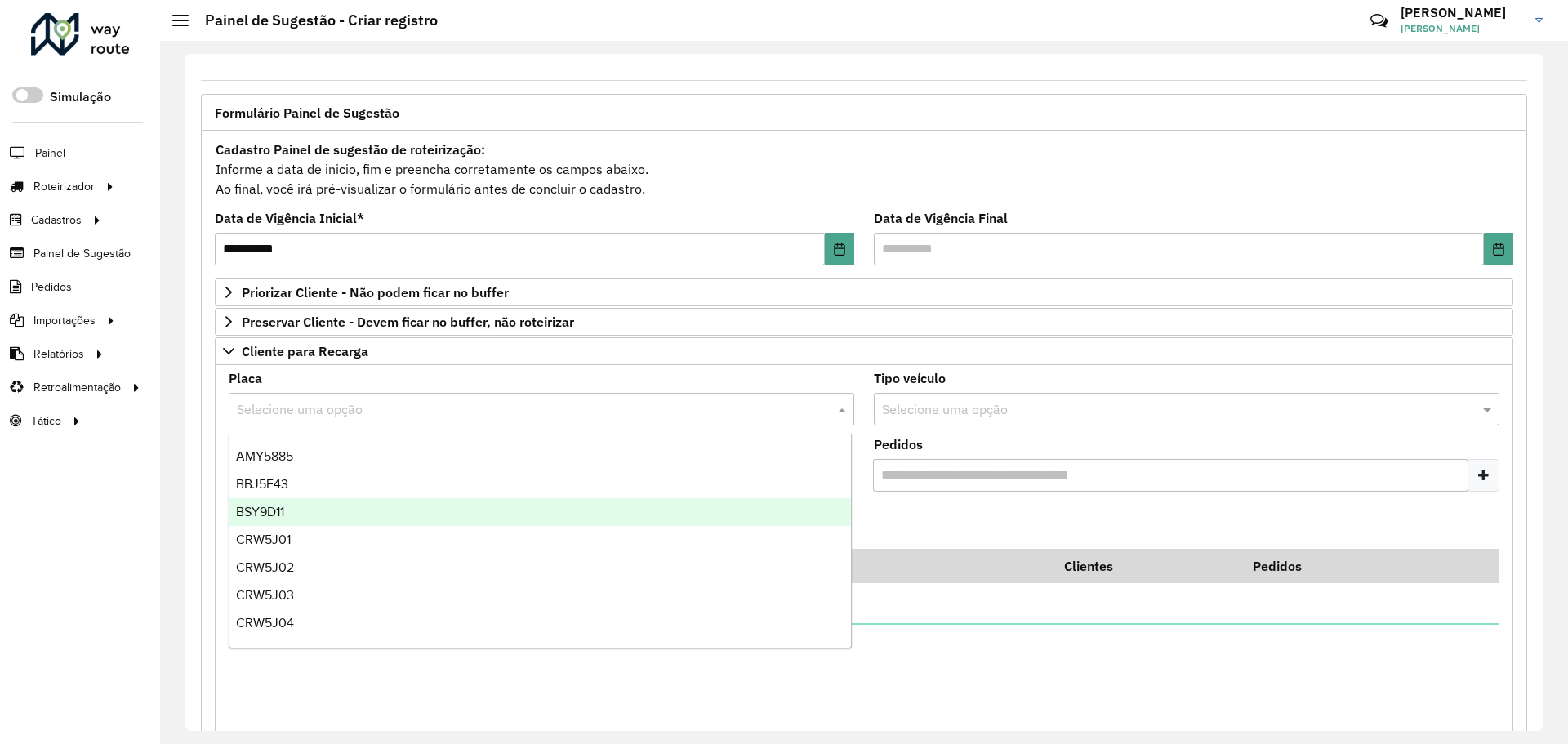
click at [341, 504] on div "BSY9D11" at bounding box center [539, 512] width 621 height 28
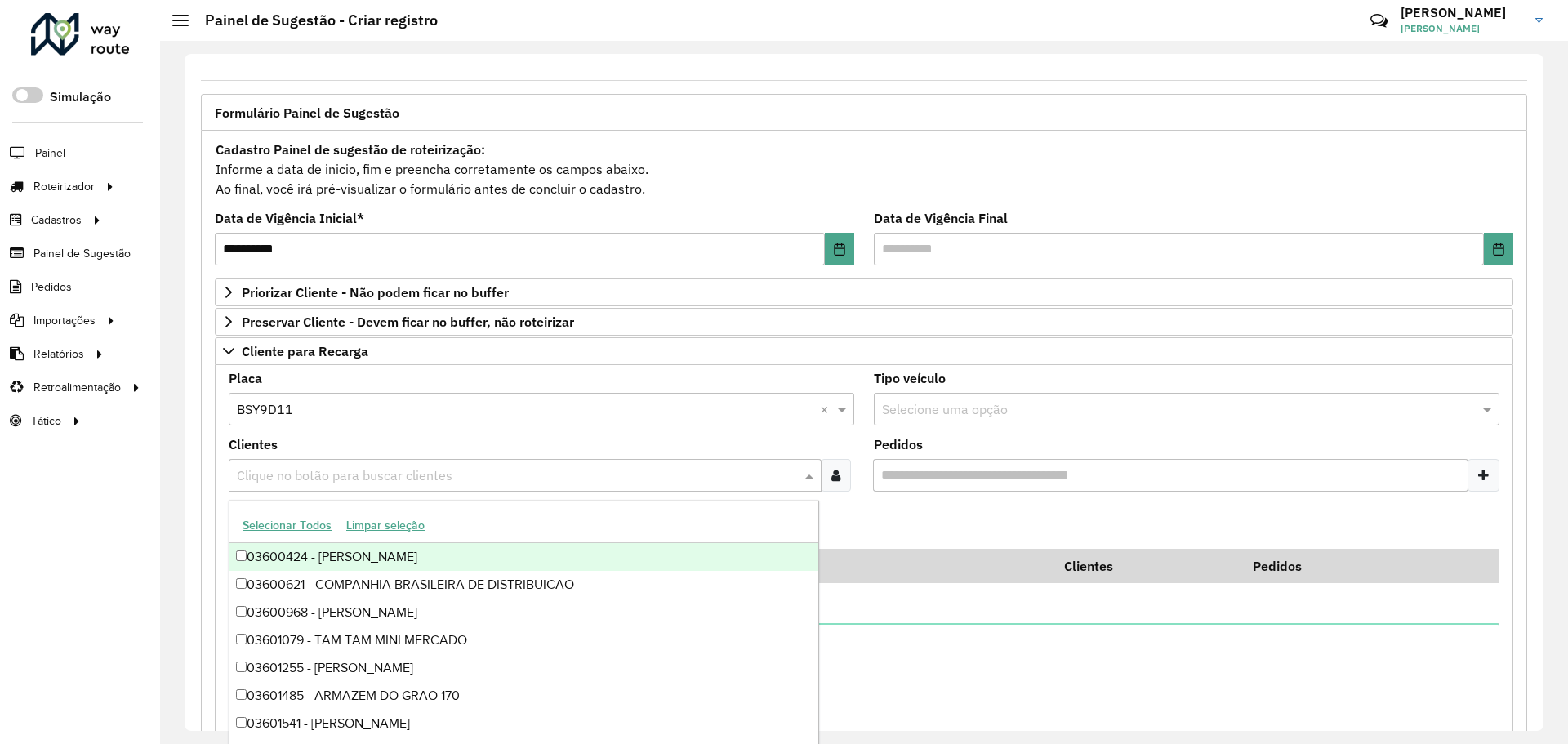
click at [642, 471] on input "text" at bounding box center [517, 477] width 568 height 20
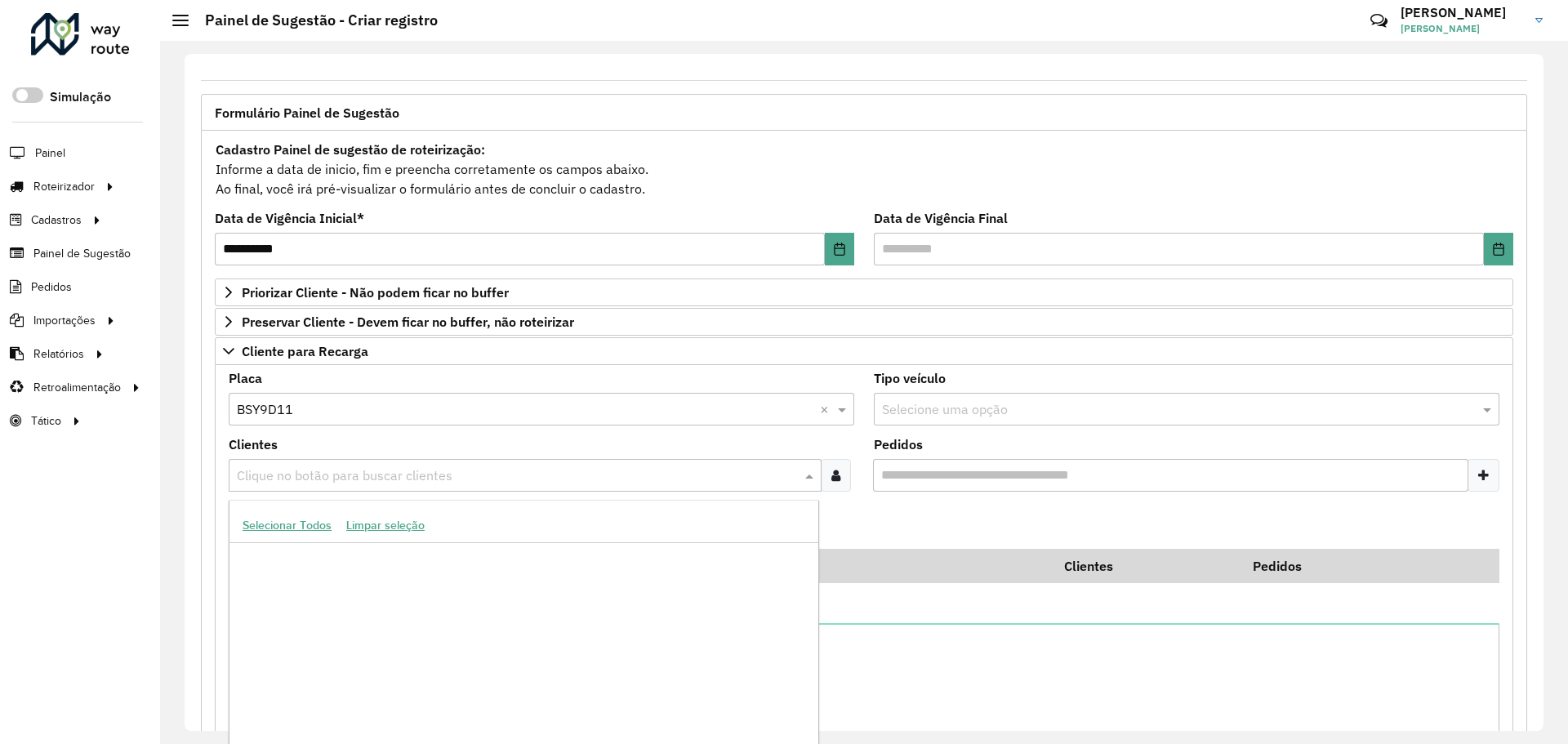
scroll to position [572, 0]
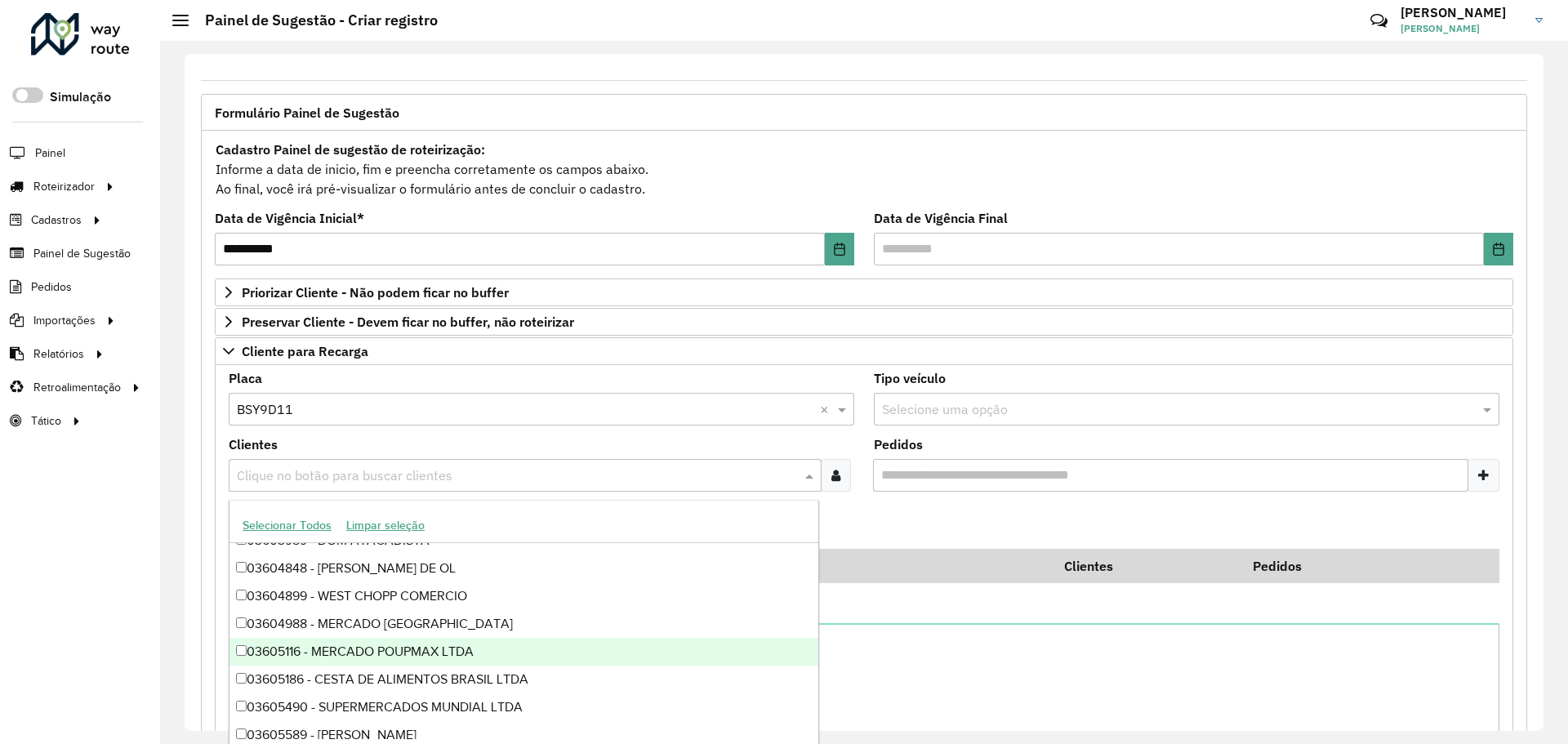
click at [388, 661] on div "03605116 - MERCADO POUPMAX LTDA" at bounding box center [523, 651] width 589 height 28
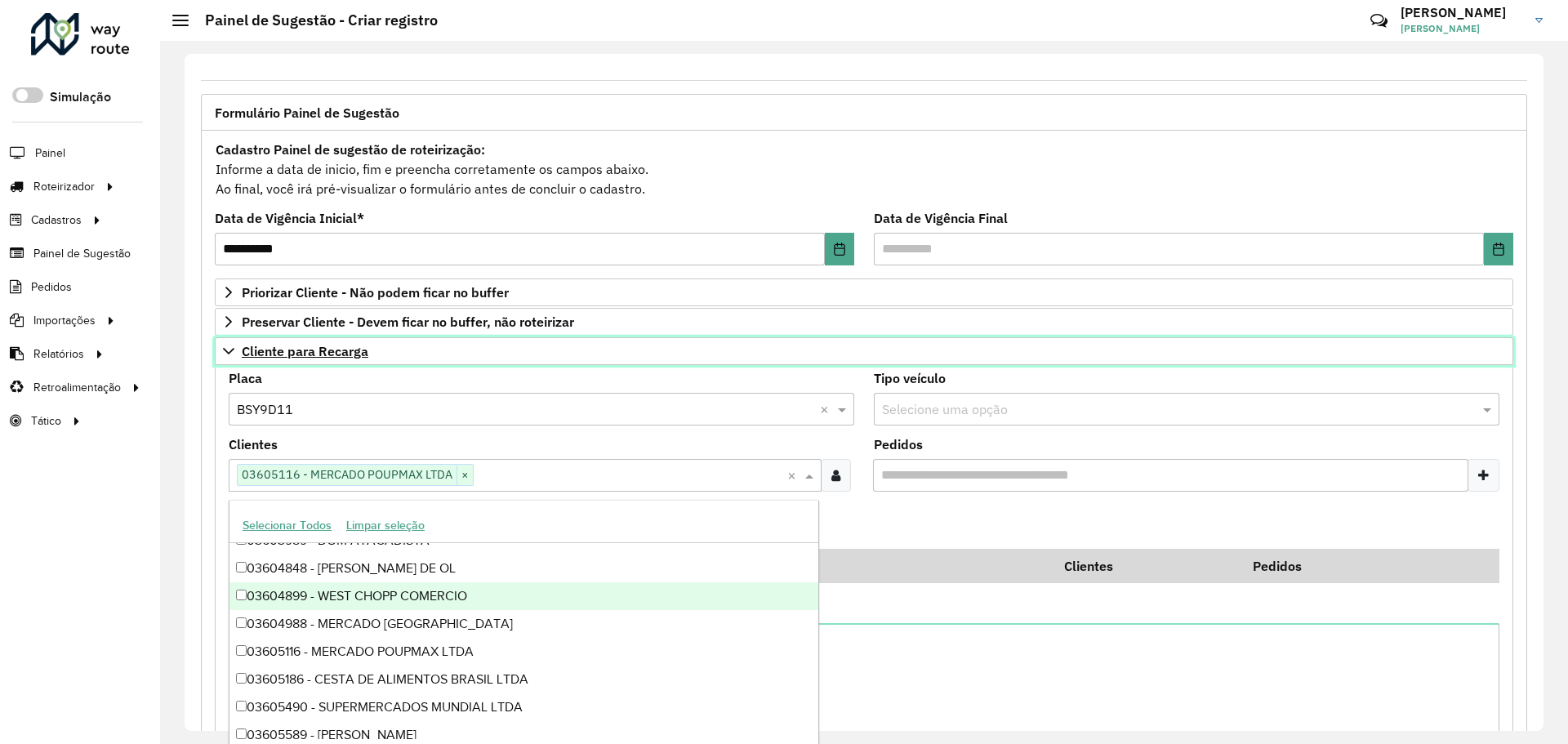
click at [290, 349] on span "Cliente para Recarga" at bounding box center [305, 351] width 127 height 13
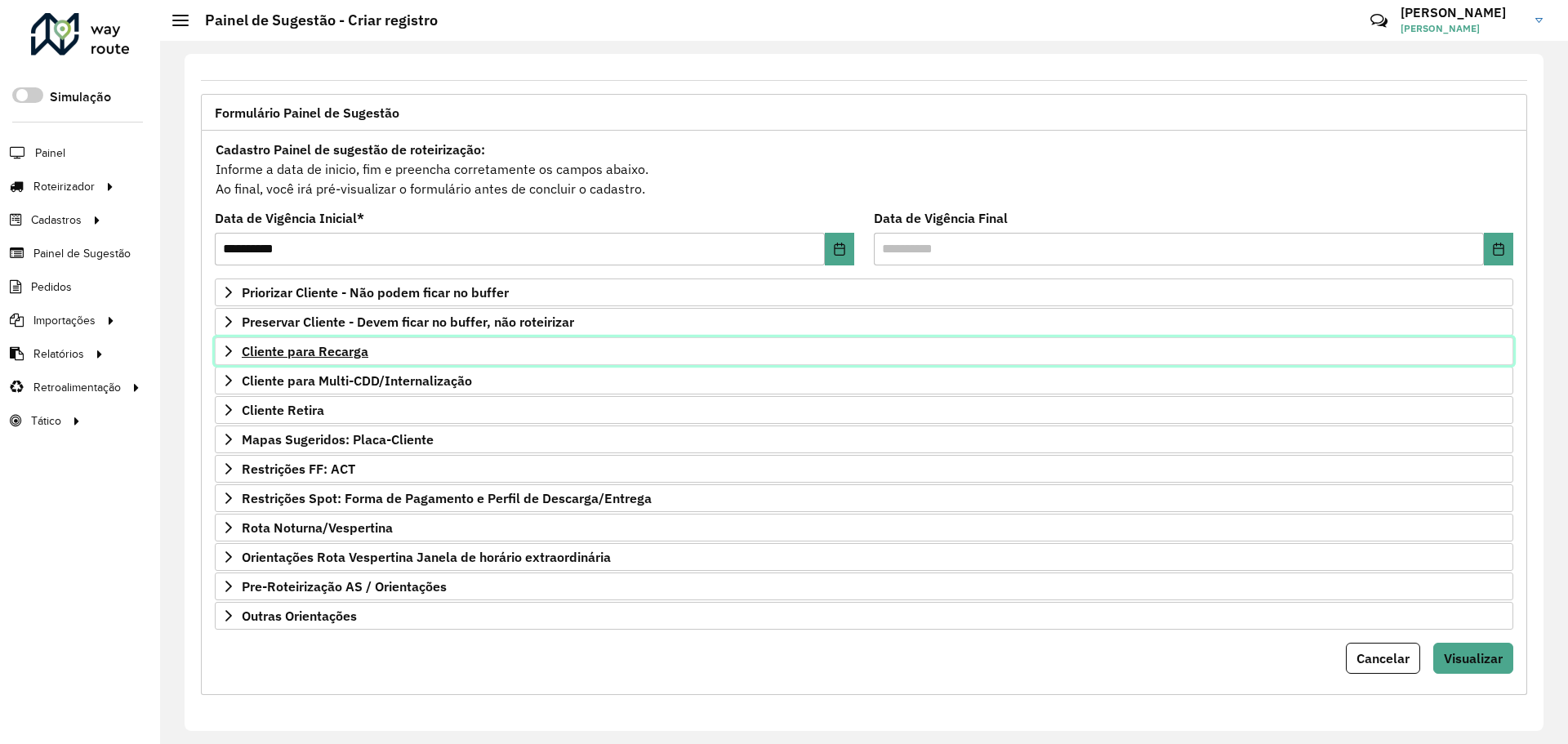
click at [308, 356] on span "Cliente para Recarga" at bounding box center [305, 351] width 127 height 13
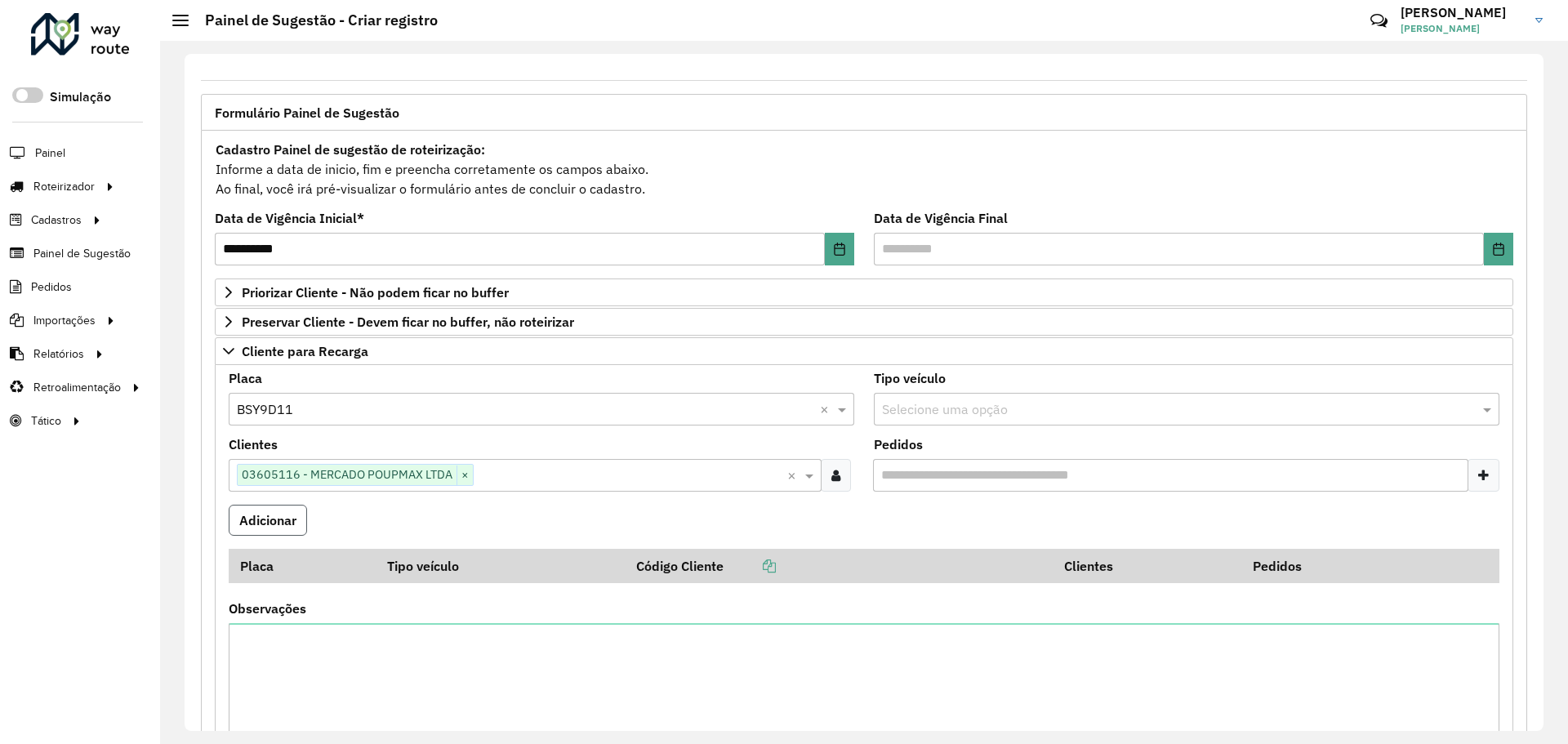
click at [272, 508] on button "Adicionar" at bounding box center [267, 520] width 78 height 31
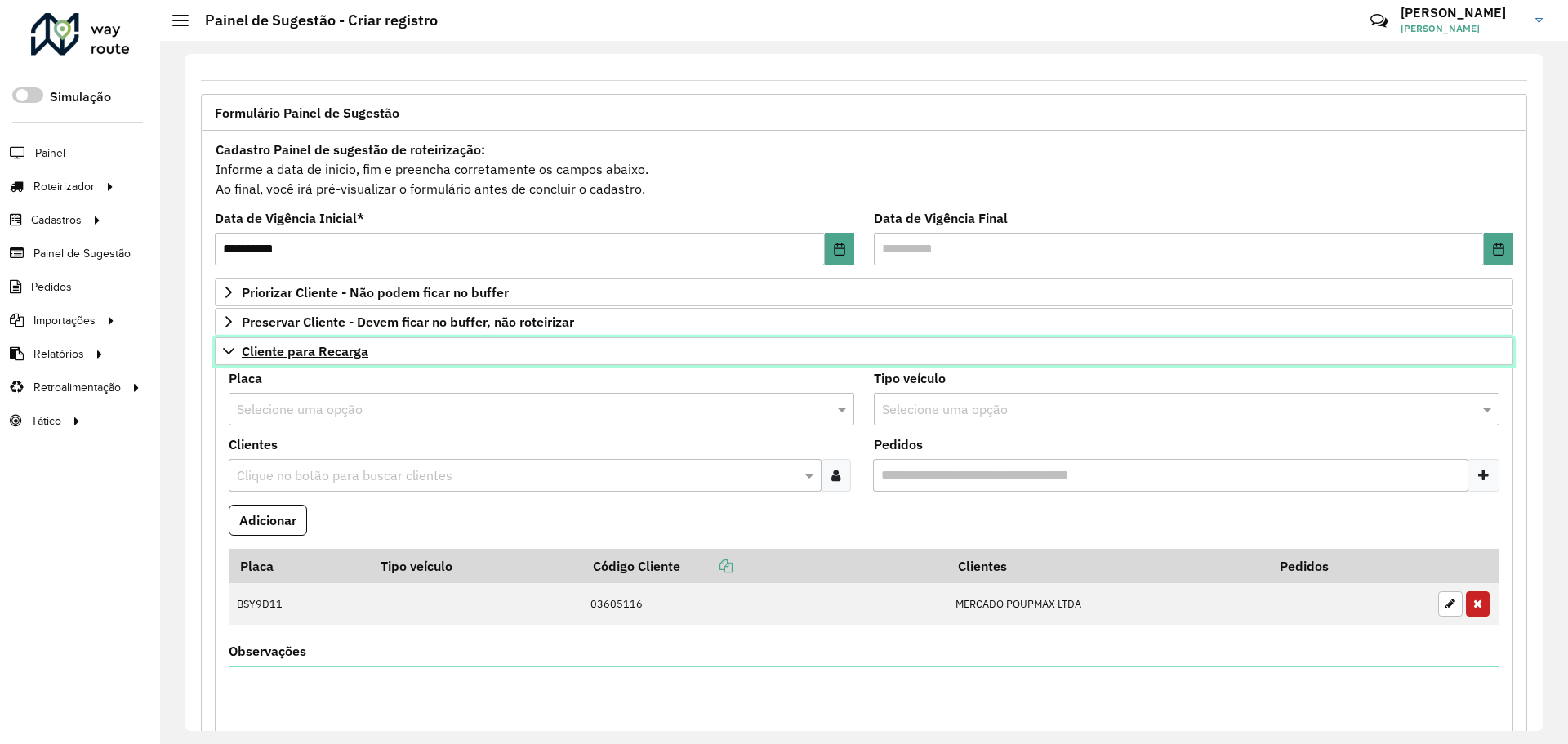
click at [342, 354] on span "Cliente para Recarga" at bounding box center [305, 351] width 127 height 13
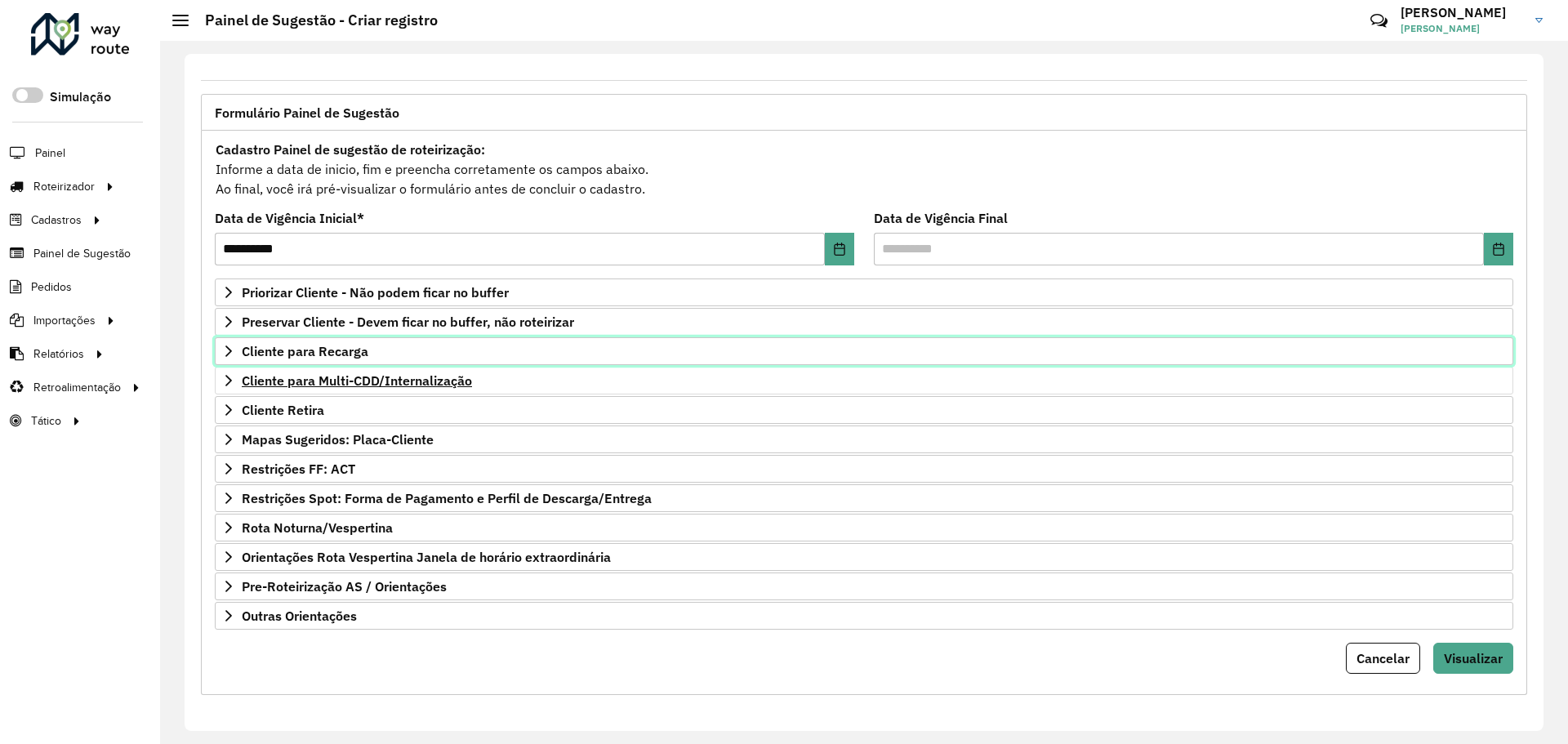
scroll to position [70, 0]
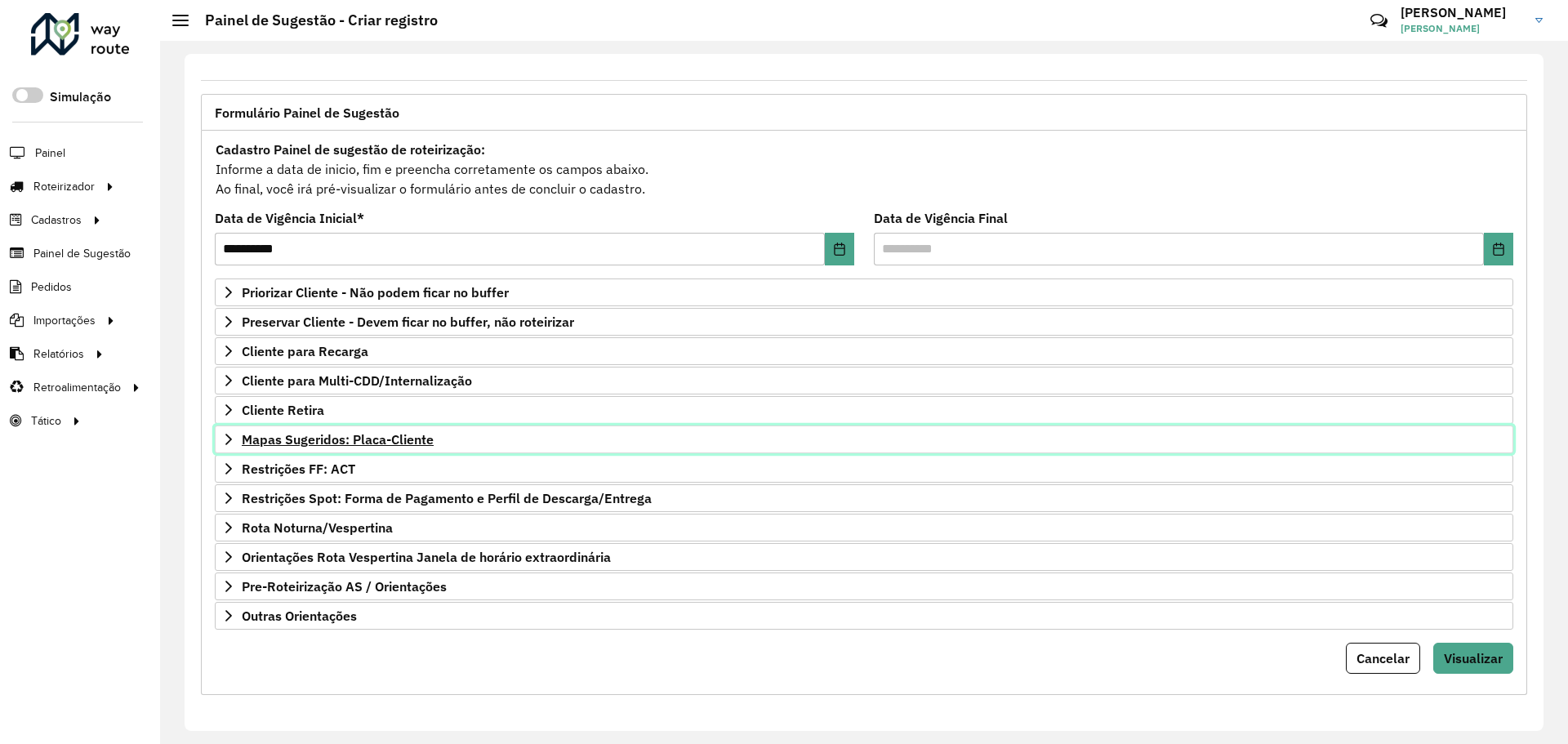
click at [352, 443] on span "Mapas Sugeridos: Placa-Cliente" at bounding box center [337, 439] width 192 height 13
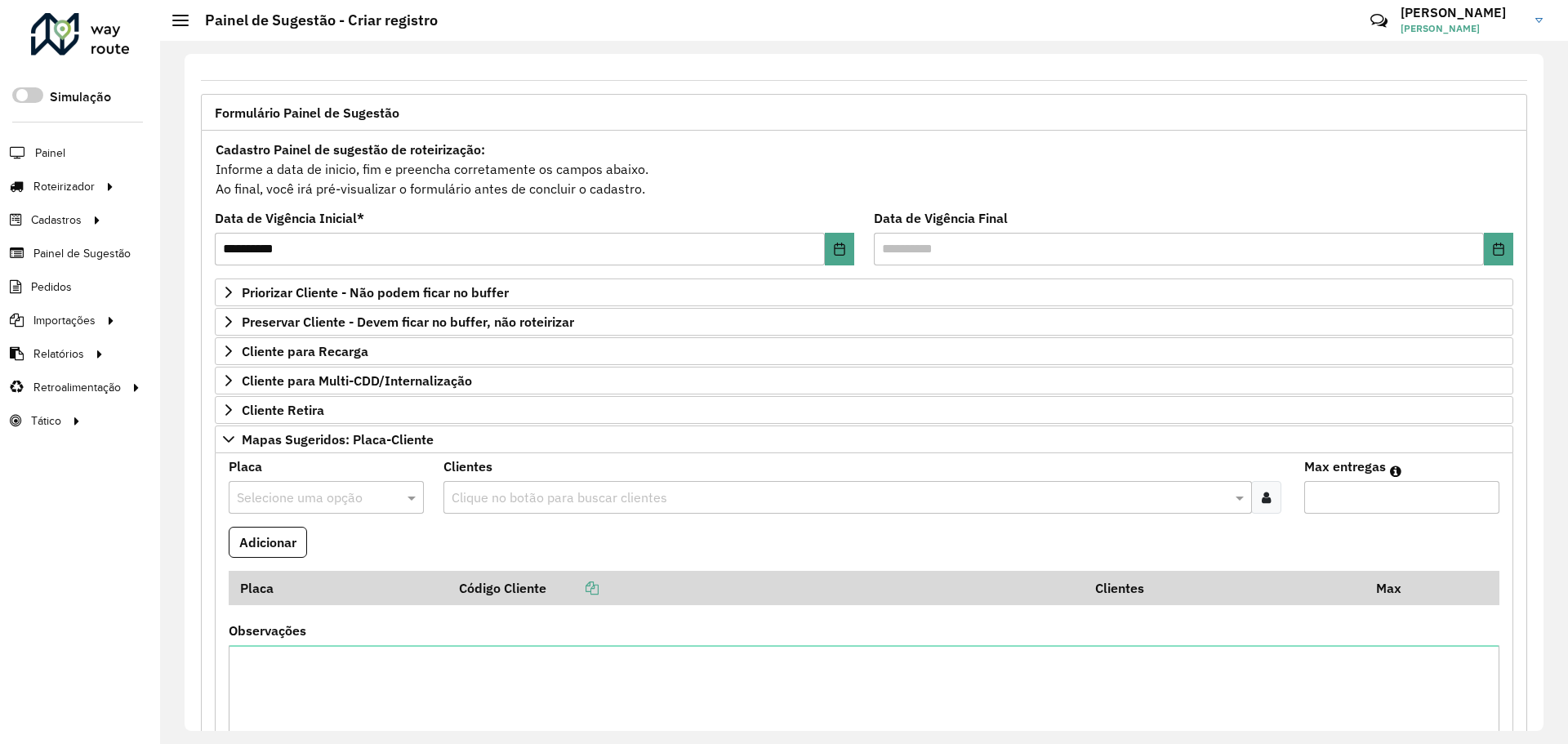
click at [297, 483] on div "Selecione uma opção" at bounding box center [325, 497] width 195 height 32
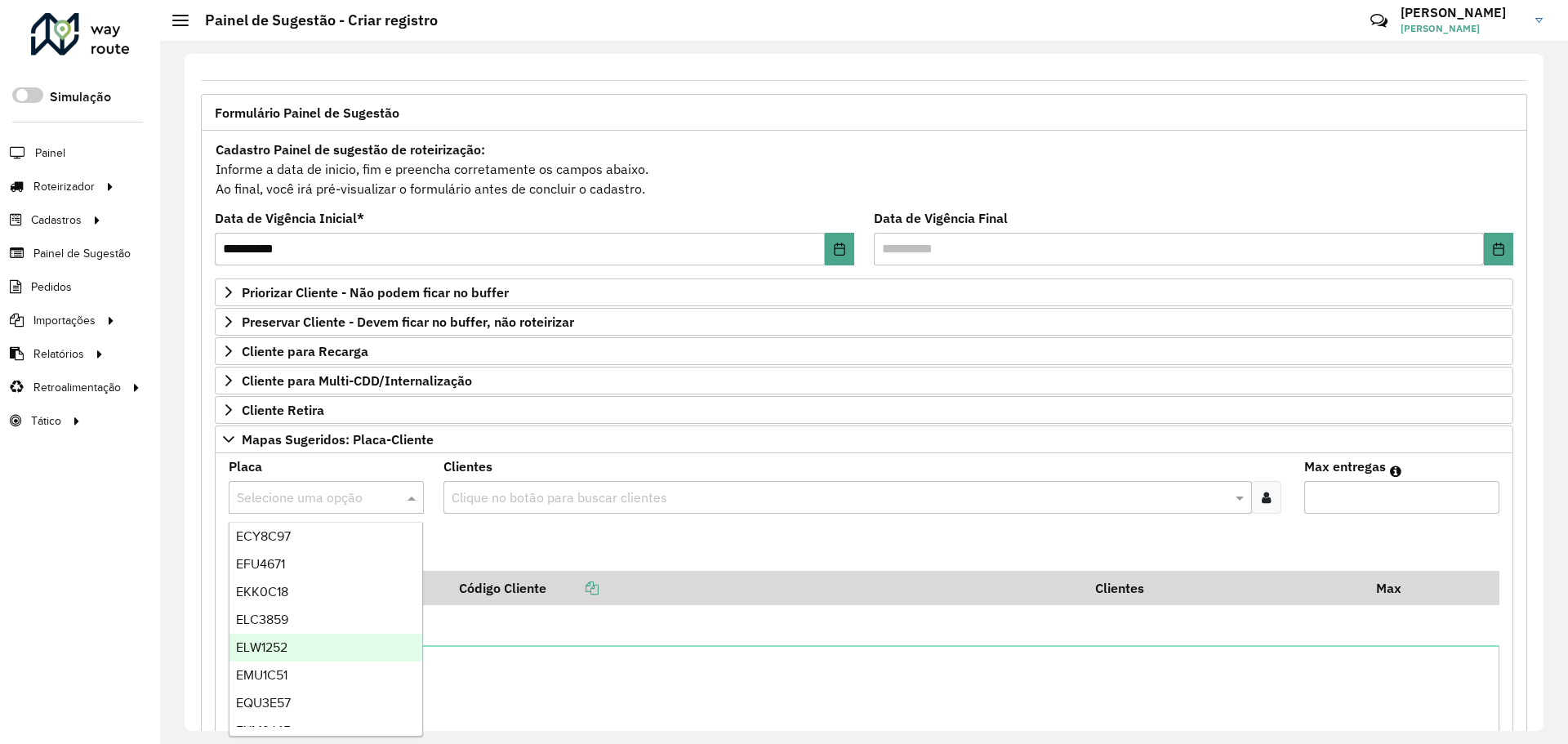
scroll to position [572, 0]
click at [294, 615] on div "EQU3E57" at bounding box center [325, 612] width 192 height 28
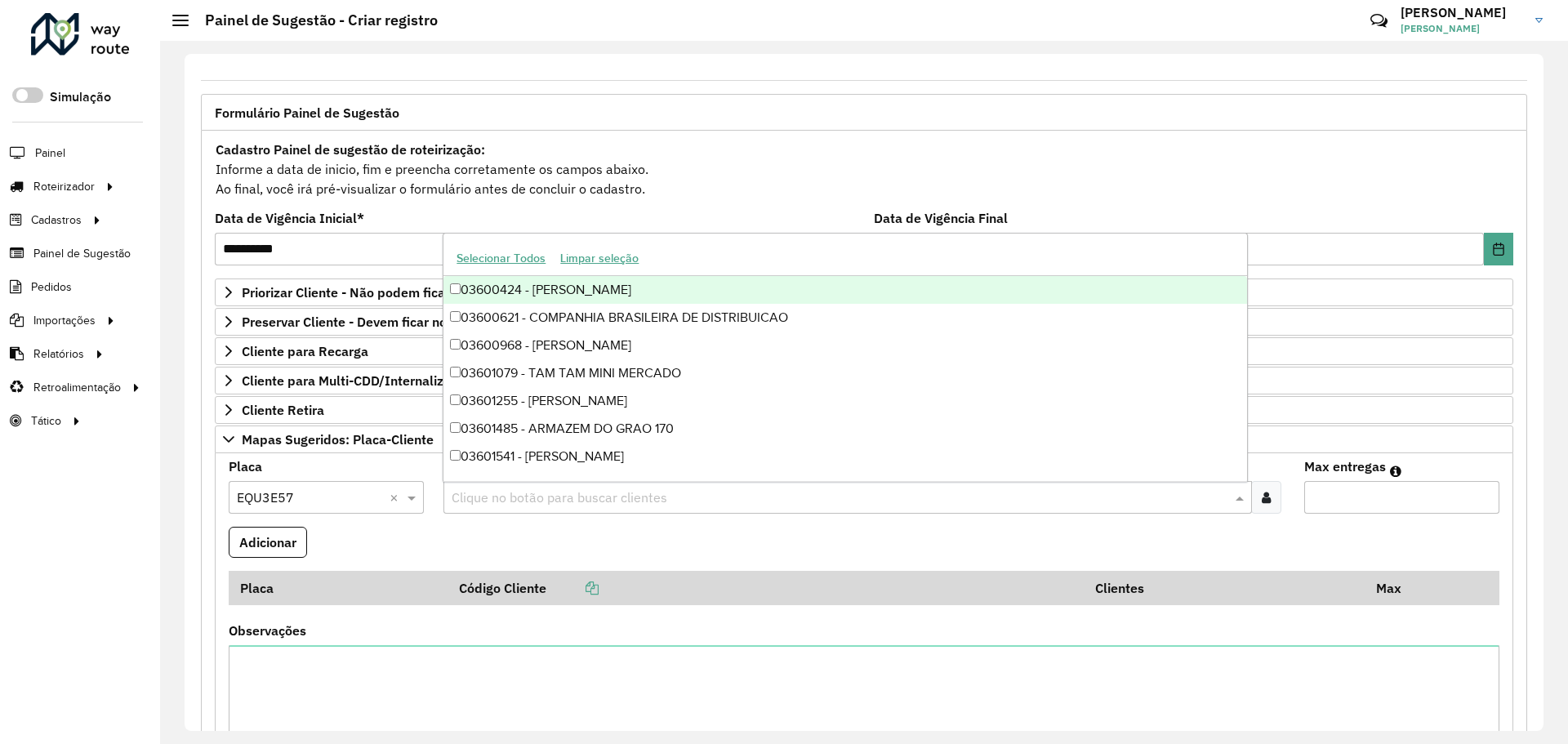
click at [502, 499] on input "text" at bounding box center [839, 498] width 783 height 20
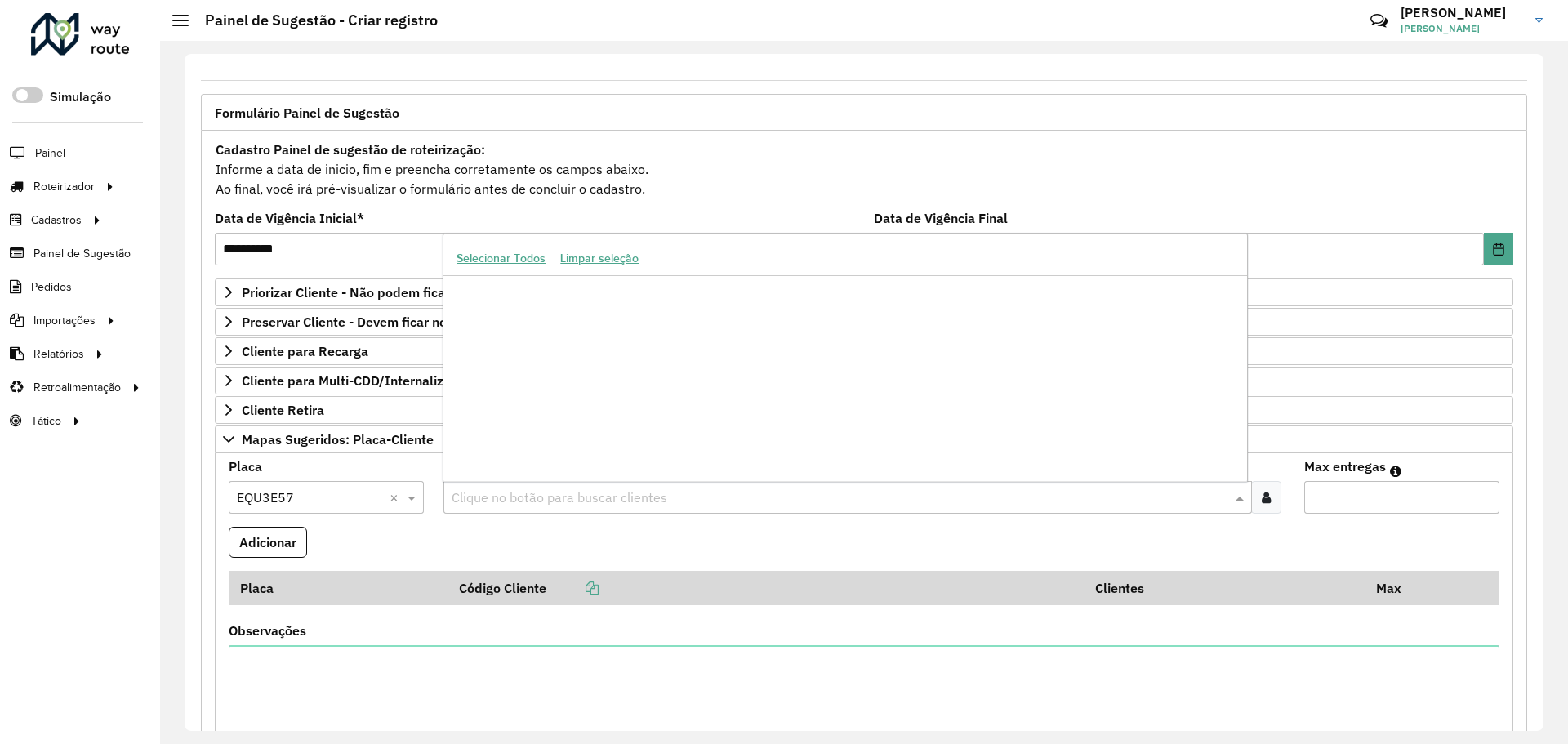
scroll to position [1144, 0]
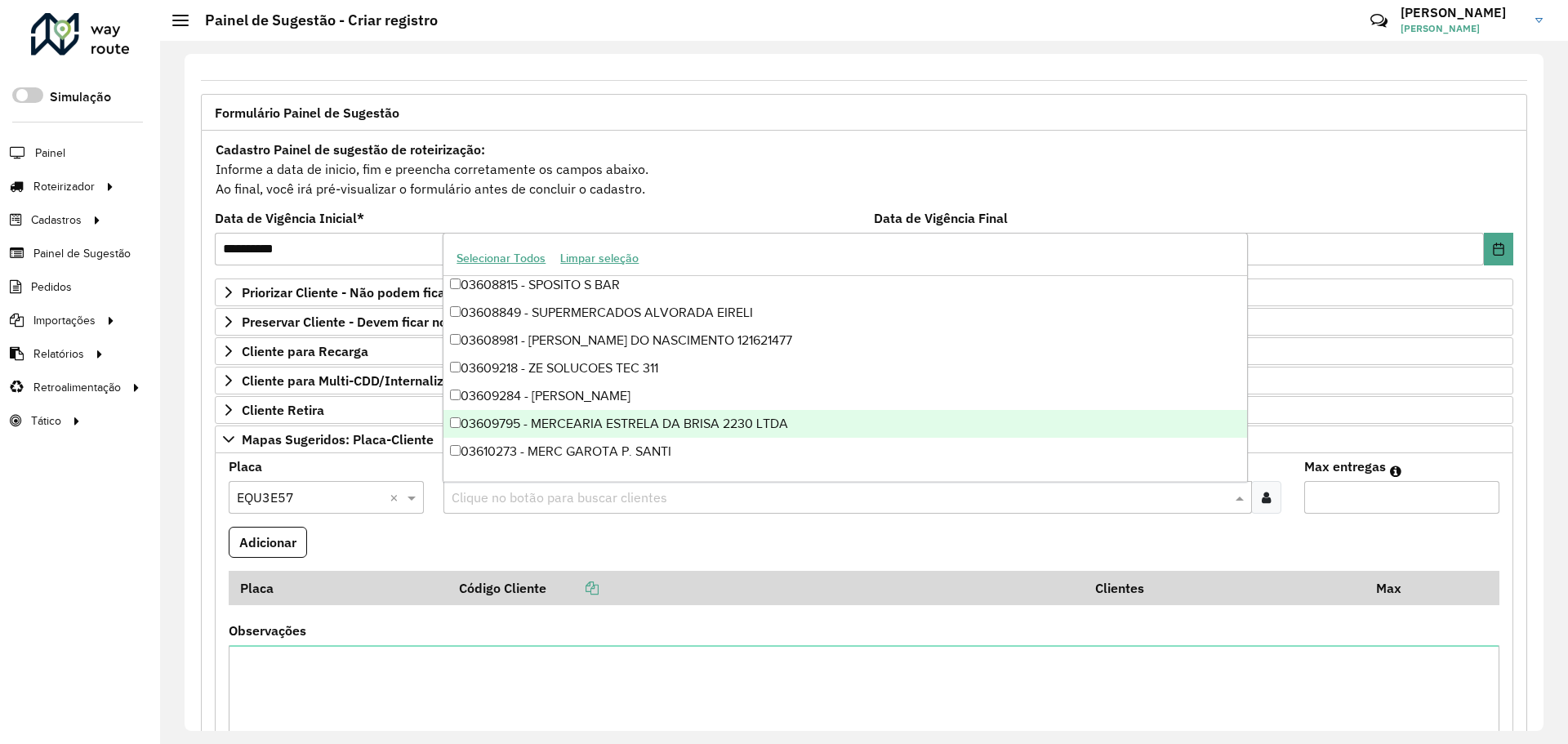
click at [659, 425] on div "03609795 - MERCEARIA ESTRELA DA BRISA 2230 LTDA" at bounding box center [844, 424] width 803 height 28
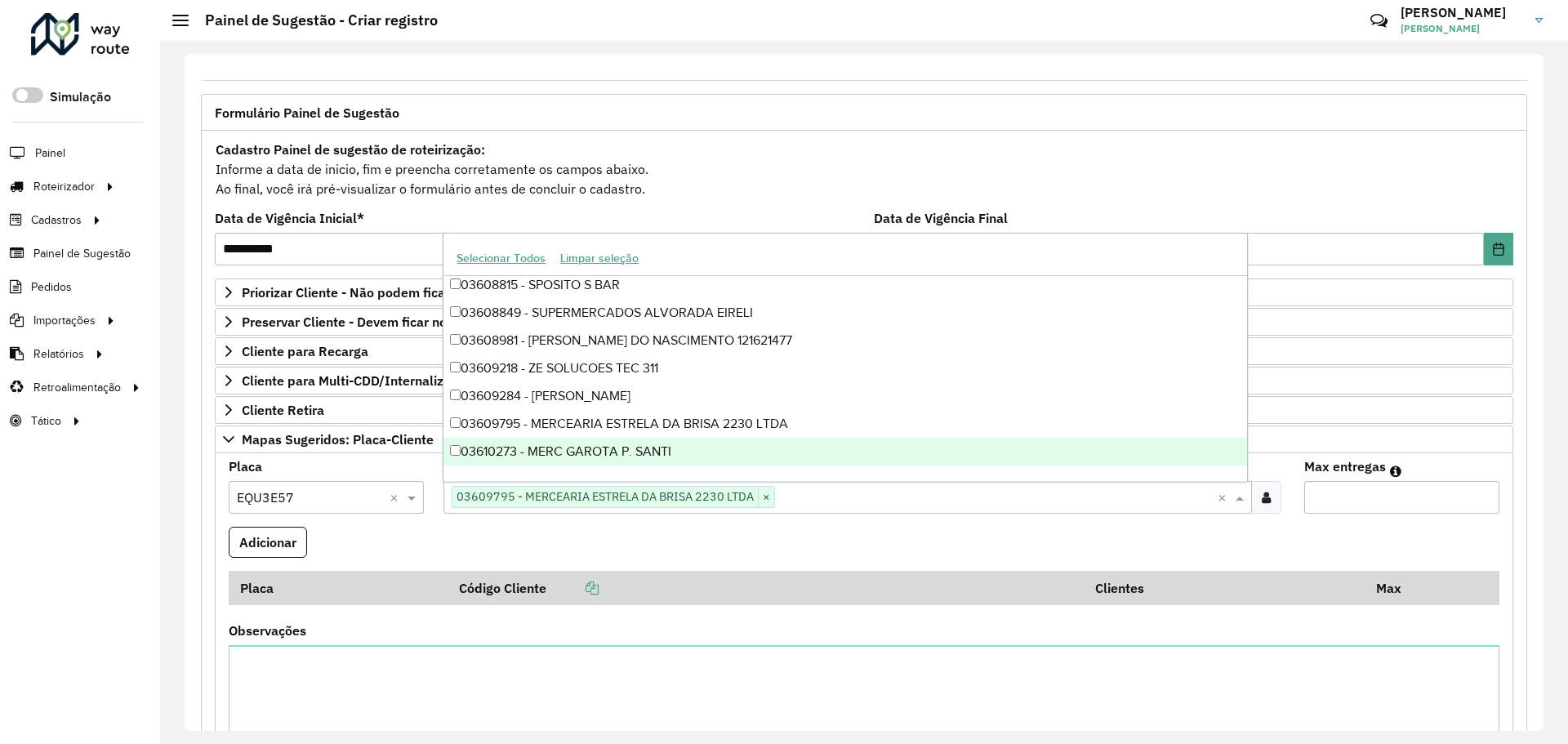
click at [688, 447] on div "03610273 - MERC GAROTA P. SANTI" at bounding box center [844, 452] width 803 height 28
click at [700, 382] on div "03609284 - ANA BEATRIZ BASTOS" at bounding box center [844, 396] width 803 height 28
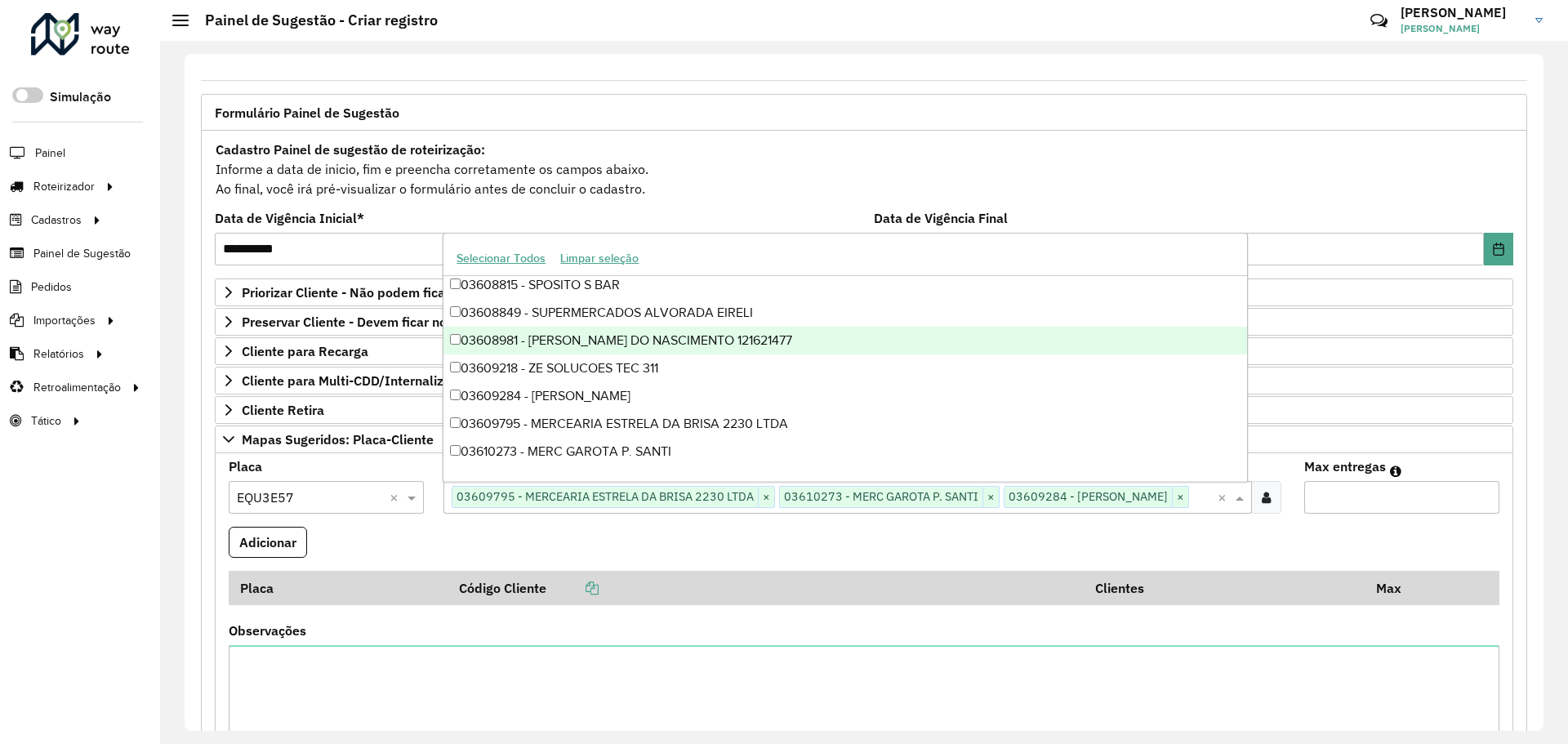
click at [694, 345] on div "03608981 - JAQUELINE CHAVES DO NASCIMENTO 121621477" at bounding box center [844, 340] width 803 height 28
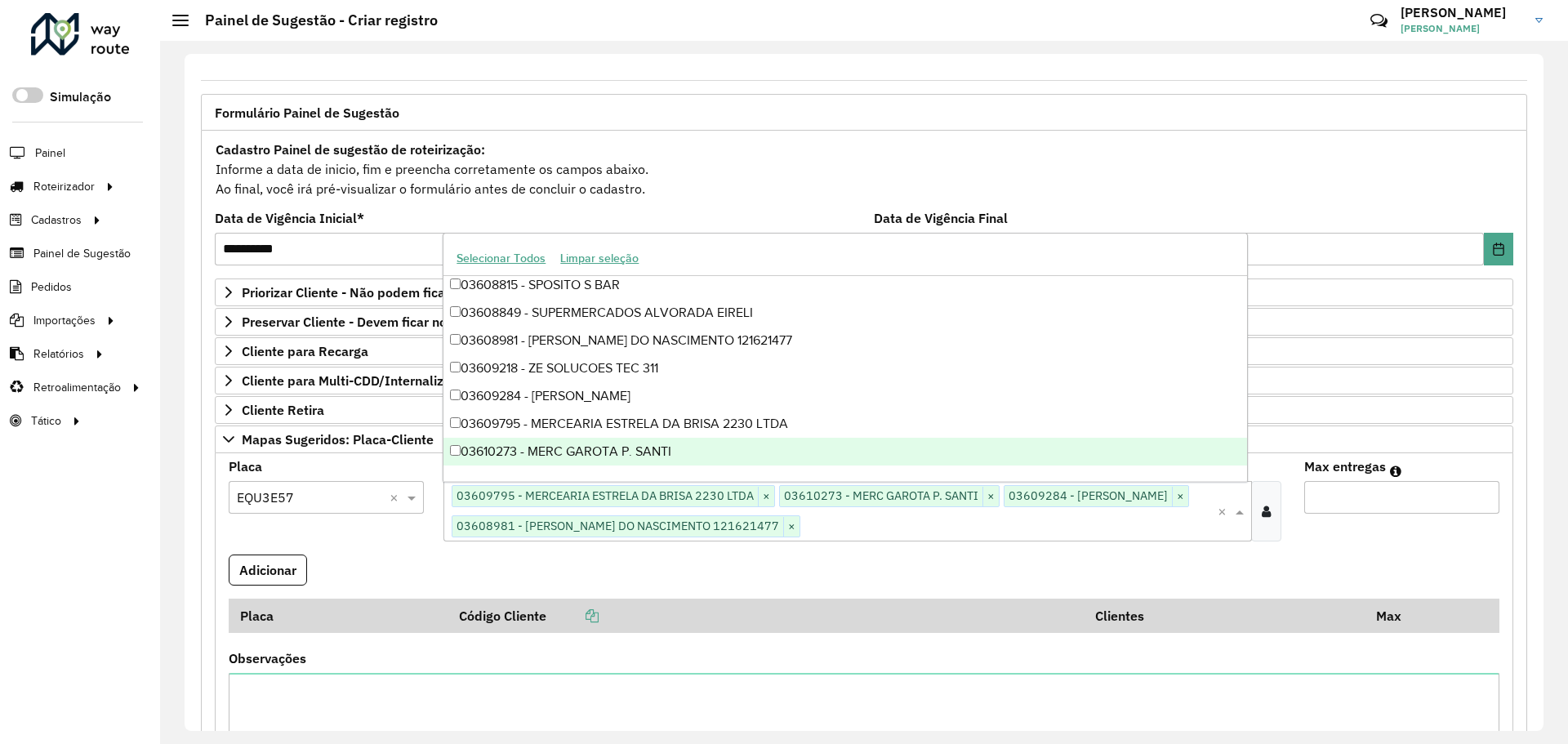
click at [1359, 497] on input "Max entregas" at bounding box center [1402, 497] width 195 height 32
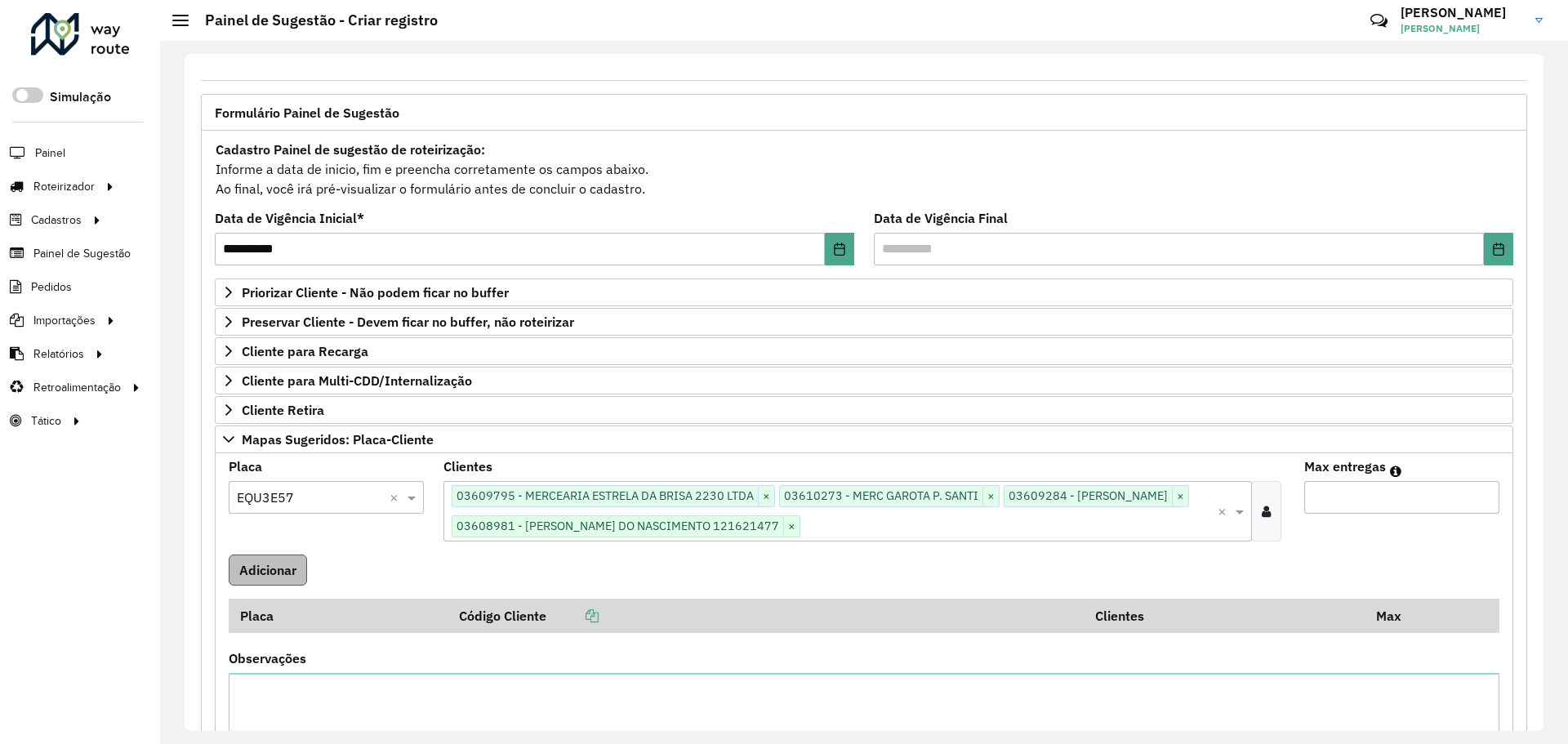
type input "*"
click at [268, 567] on button "Adicionar" at bounding box center [267, 570] width 78 height 31
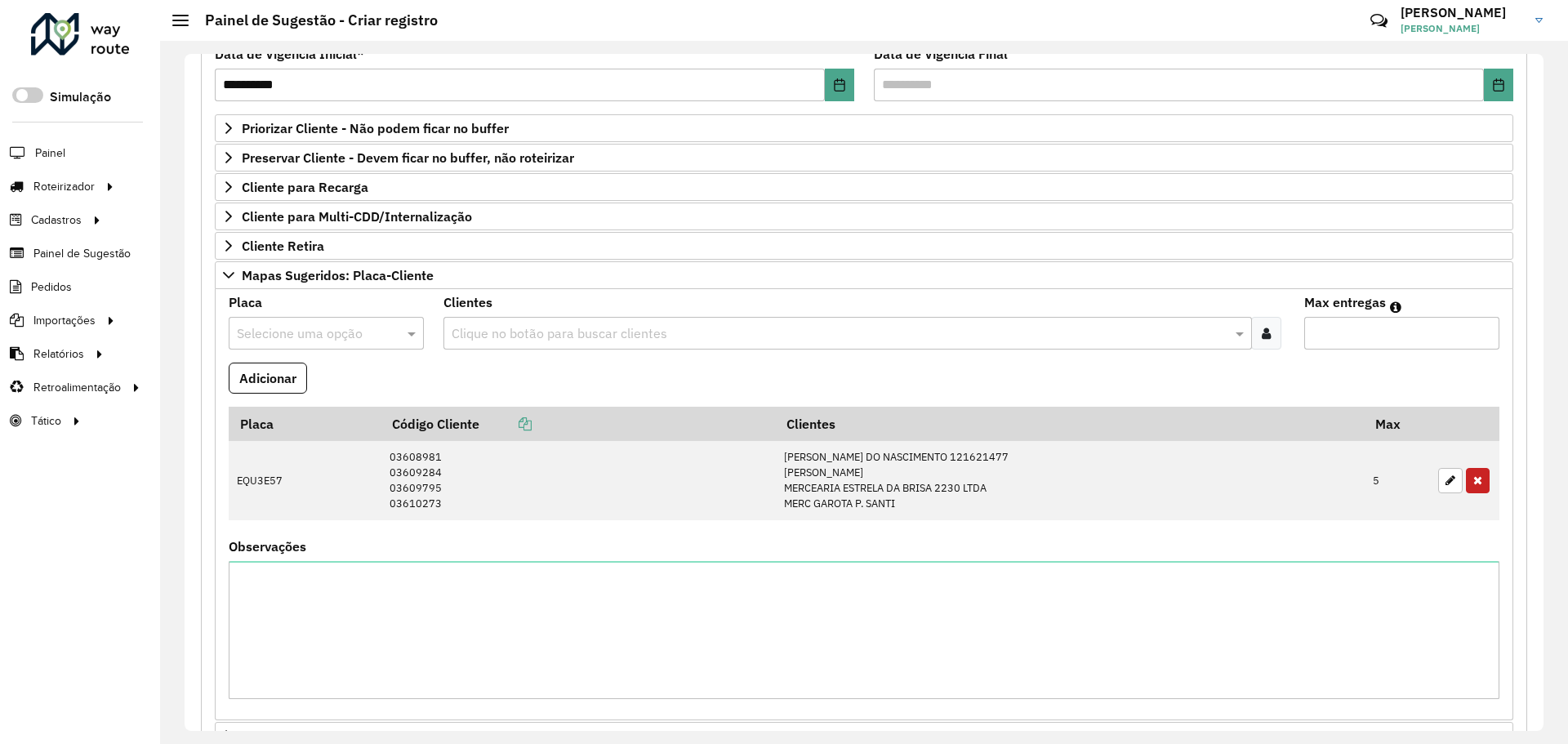
scroll to position [502, 0]
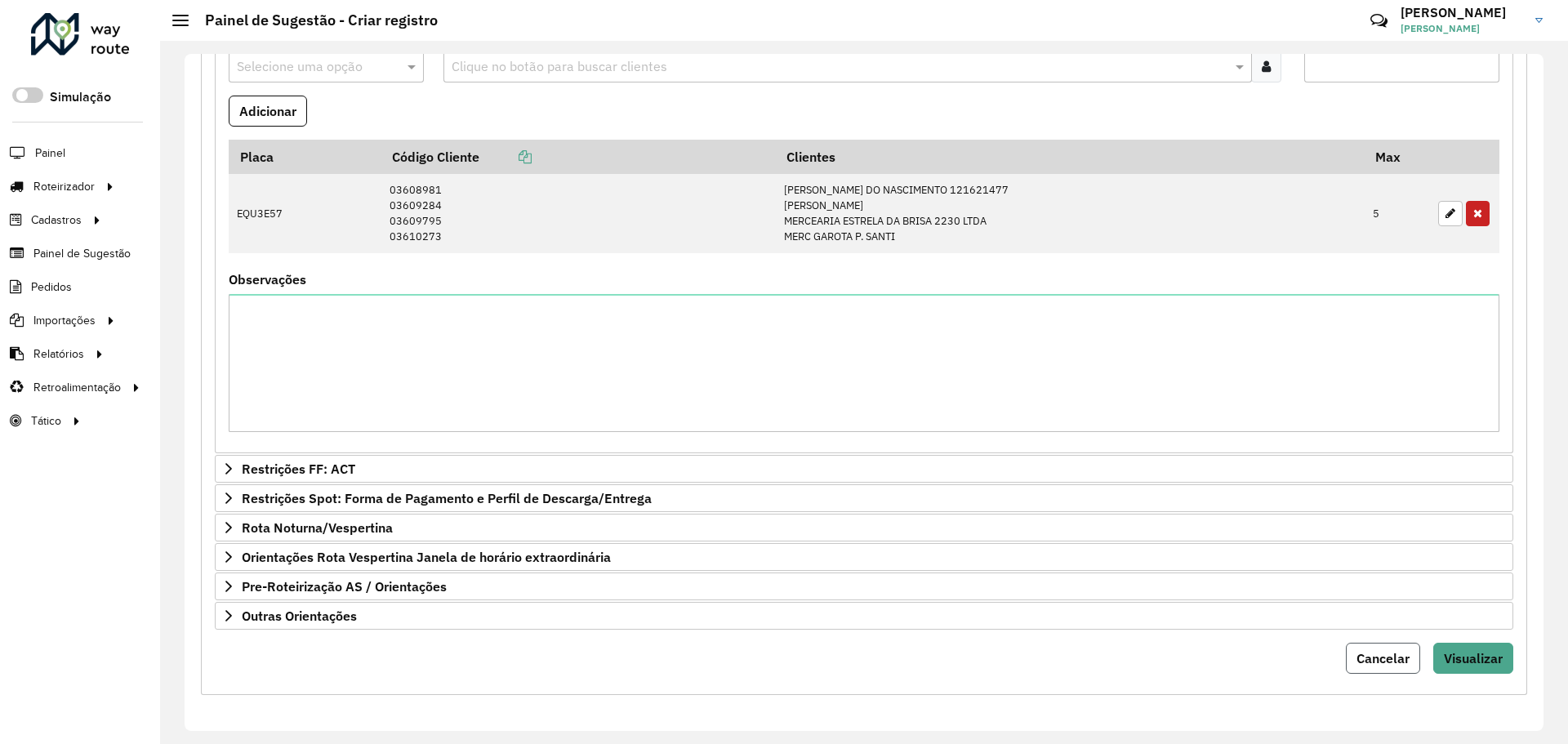
click at [1397, 648] on button "Cancelar" at bounding box center [1383, 659] width 75 height 31
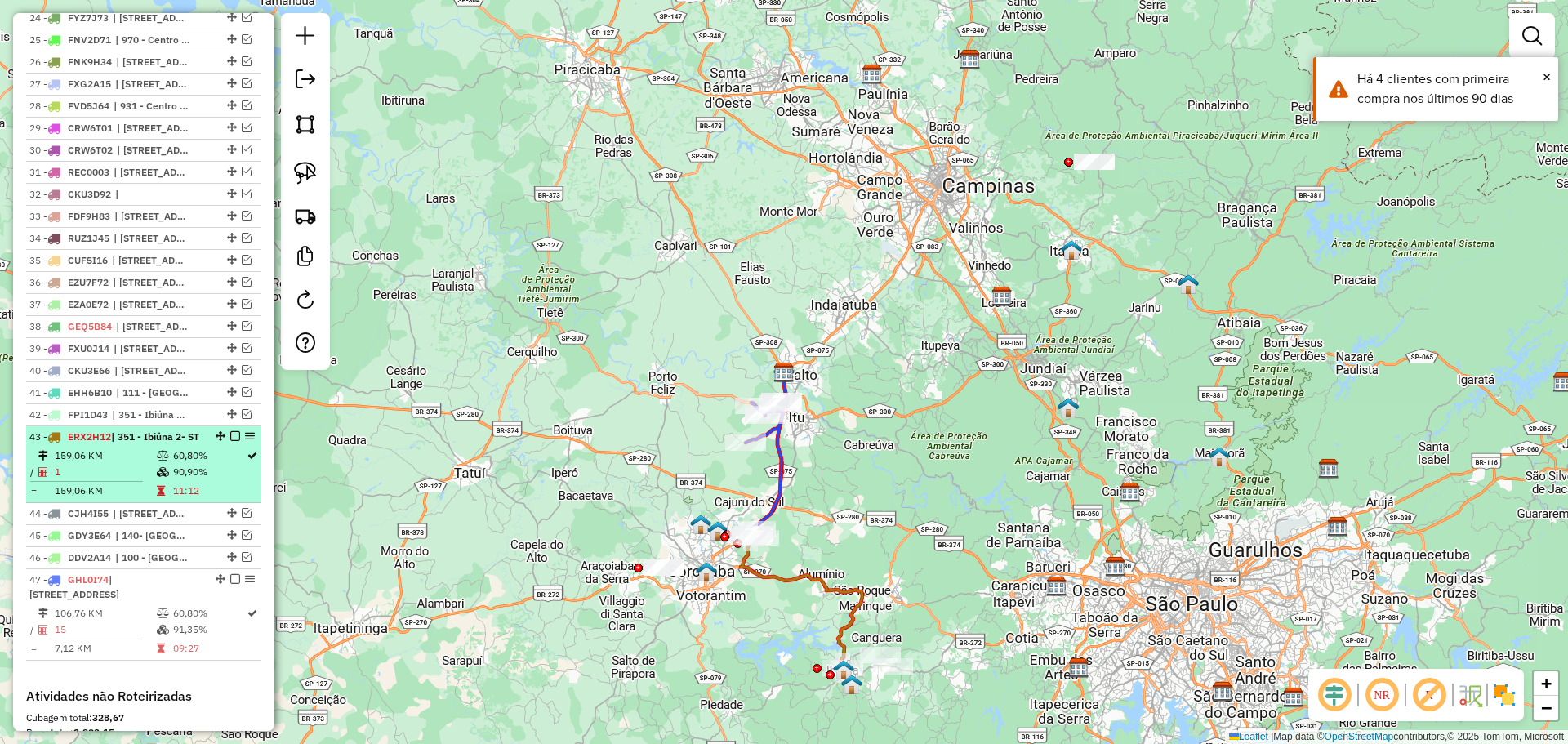
scroll to position [1225, 0]
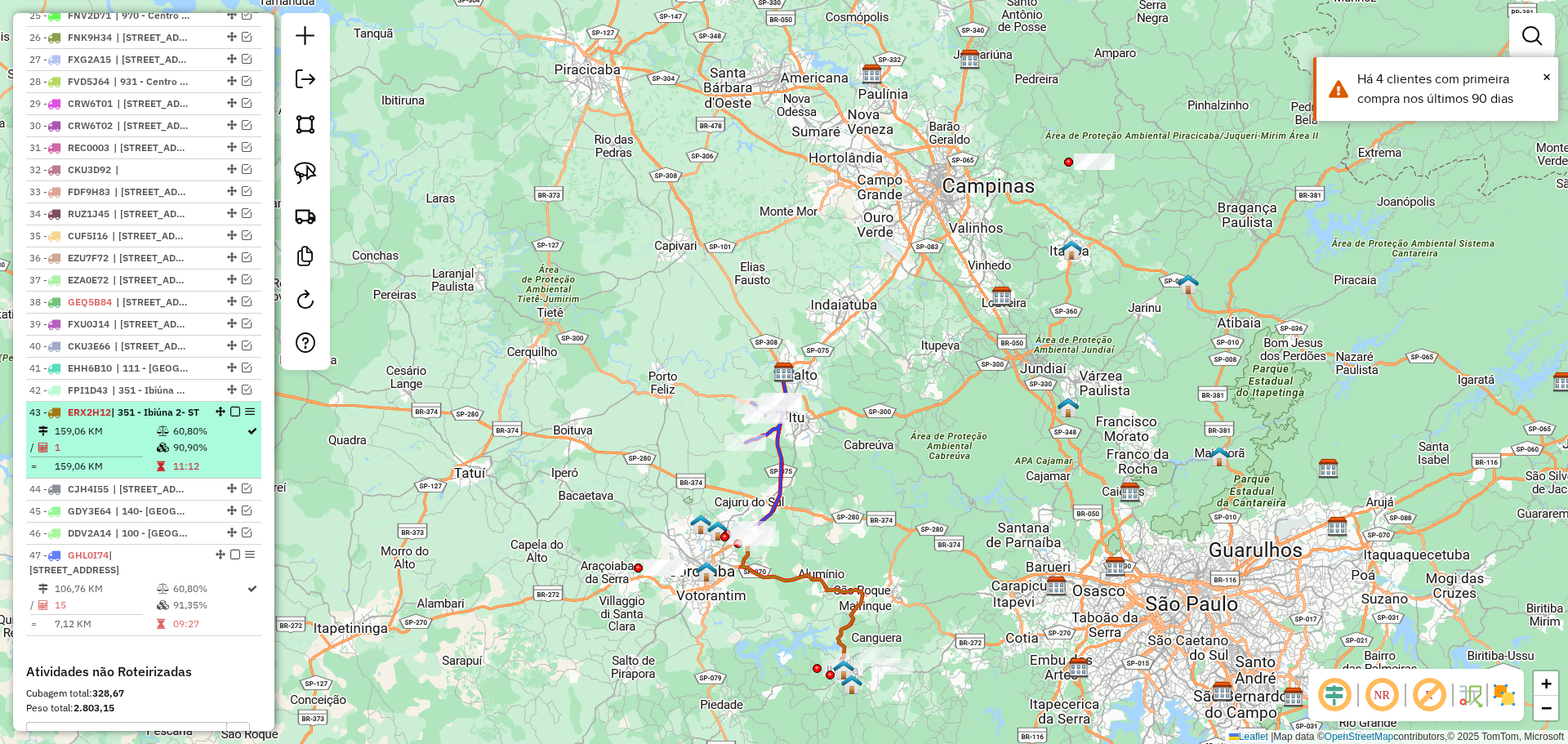
select select "**********"
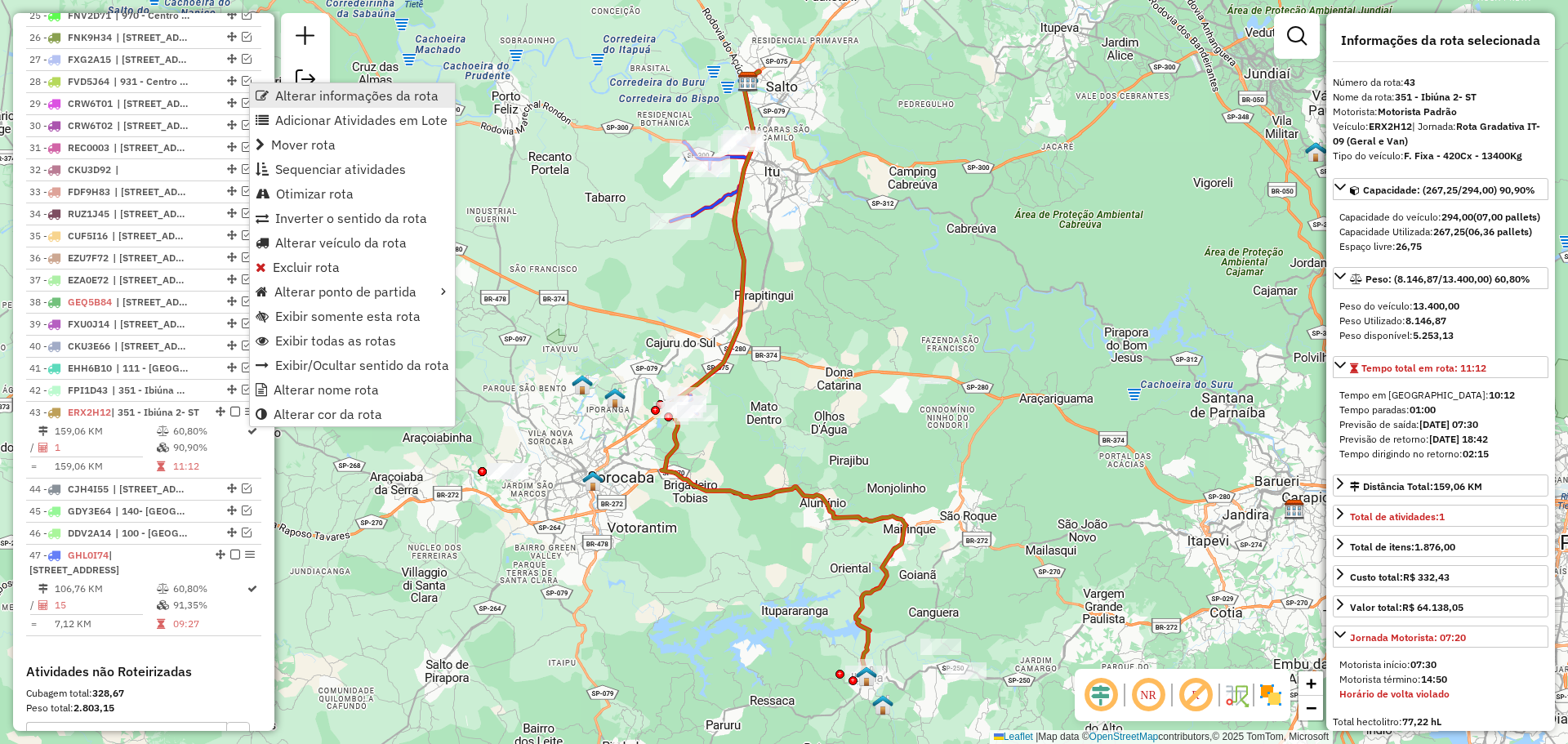
click at [361, 94] on span "Alterar informações da rota" at bounding box center [357, 95] width 164 height 13
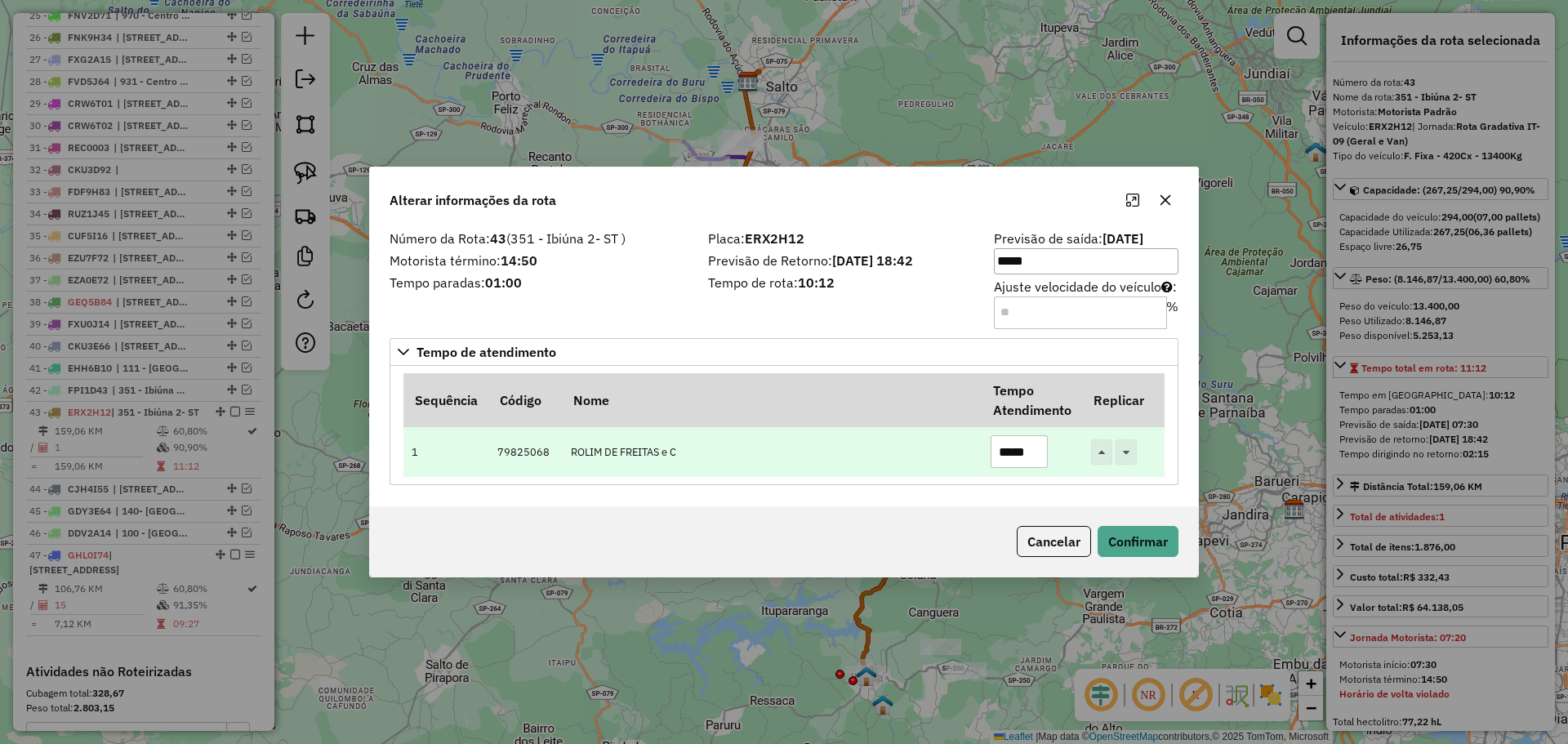
drag, startPoint x: 1004, startPoint y: 453, endPoint x: 1014, endPoint y: 450, distance: 10.4
click at [1014, 450] on input "*****" at bounding box center [1020, 452] width 58 height 32
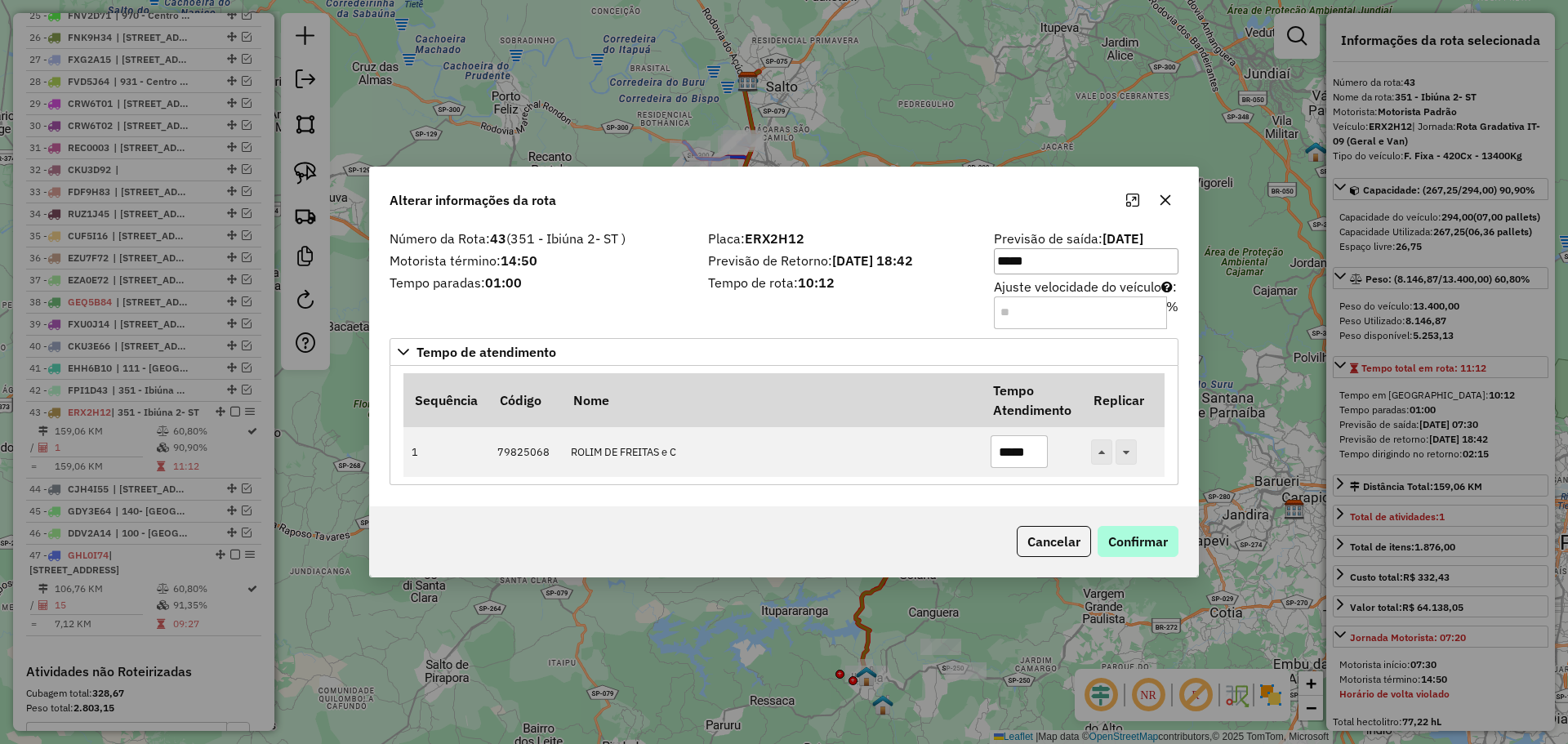
type input "*****"
click at [1143, 549] on button "Confirmar" at bounding box center [1138, 542] width 81 height 31
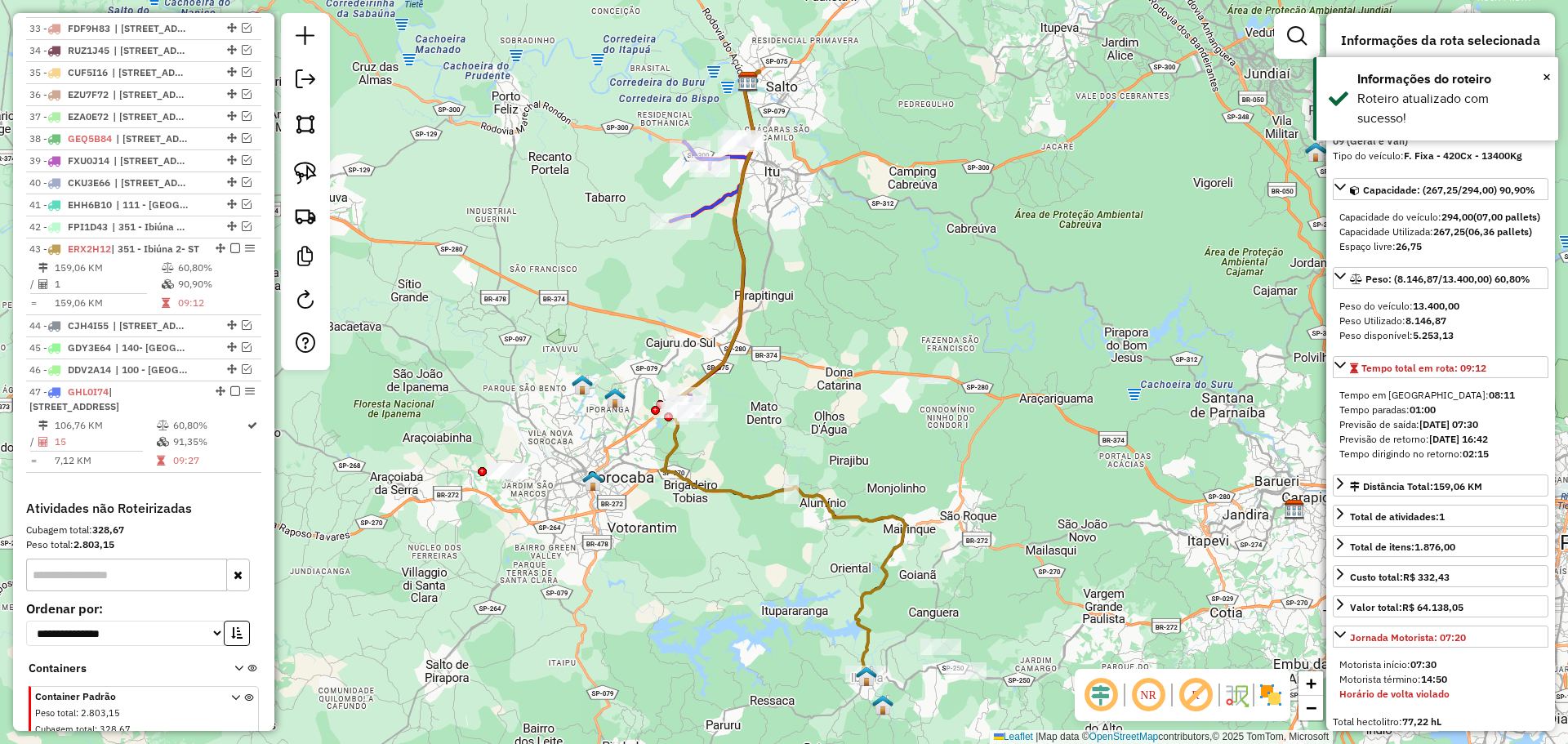
scroll to position [1541, 0]
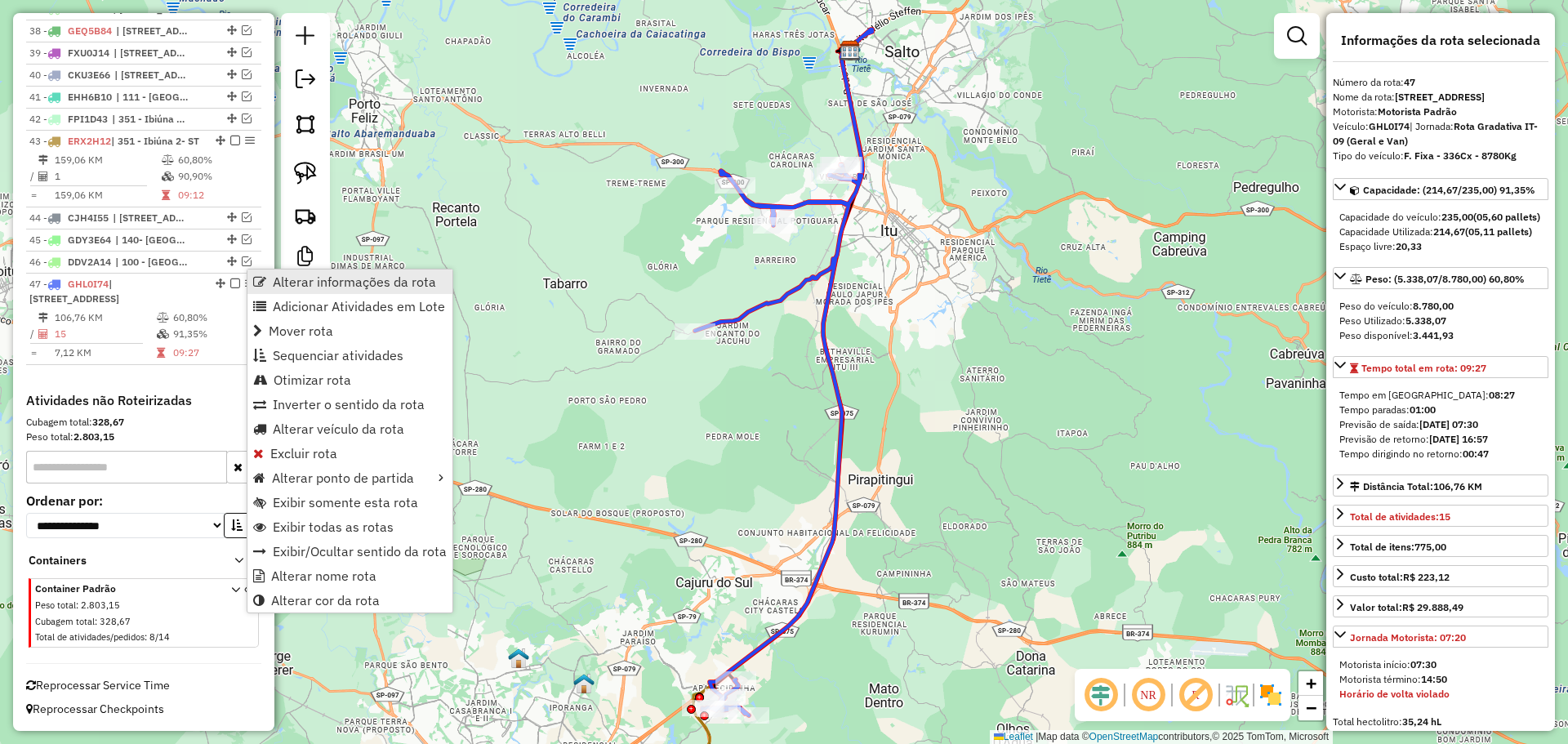
click at [268, 285] on link "Alterar informações da rota" at bounding box center [350, 282] width 205 height 24
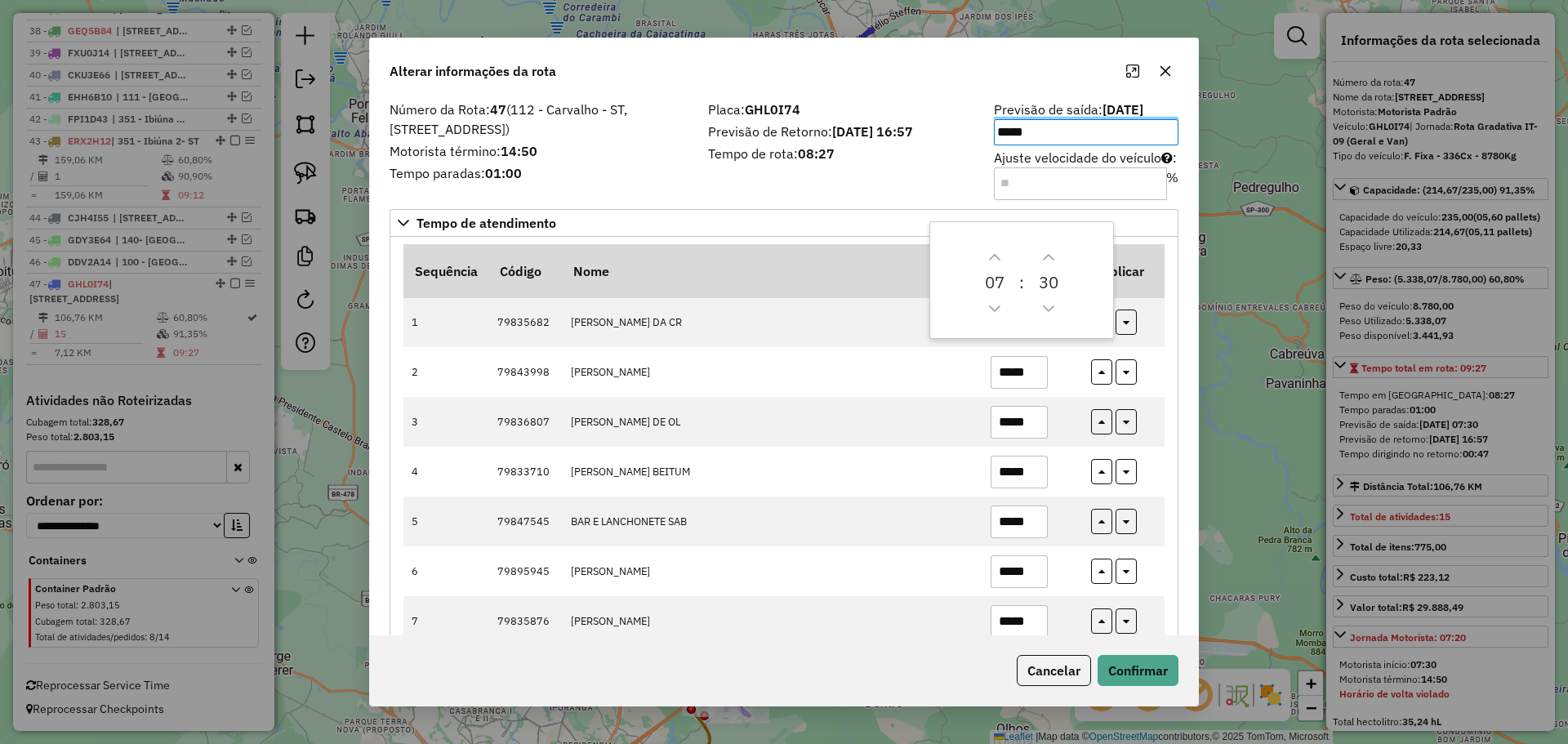
click at [854, 189] on div "Placa: GHL0I74 Previsão de Retorno: [DATE] 16:57 Tempo de rota: 08:27" at bounding box center [842, 149] width 286 height 93
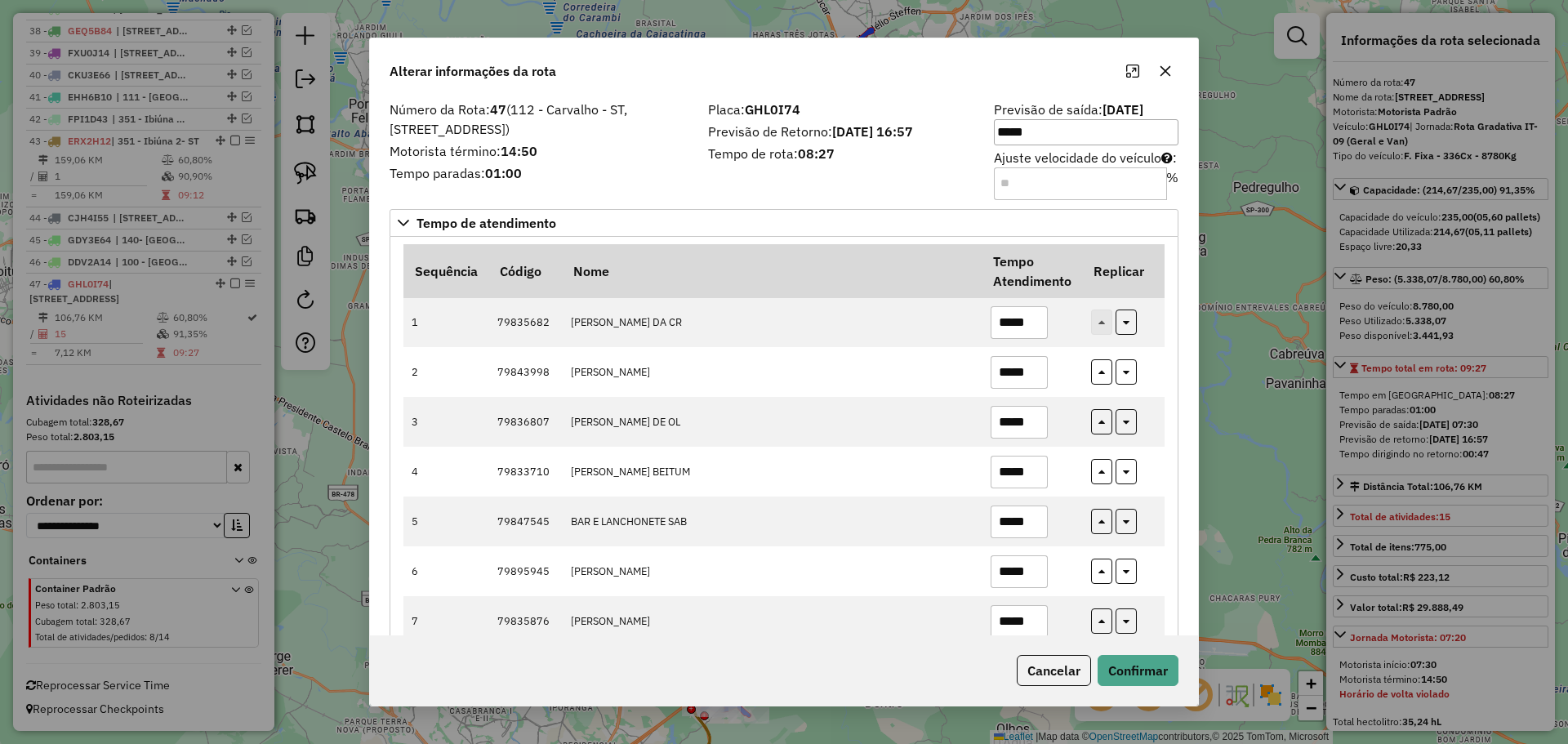
click at [1020, 174] on input "Ajuste velocidade do veículo : %" at bounding box center [1080, 184] width 174 height 32
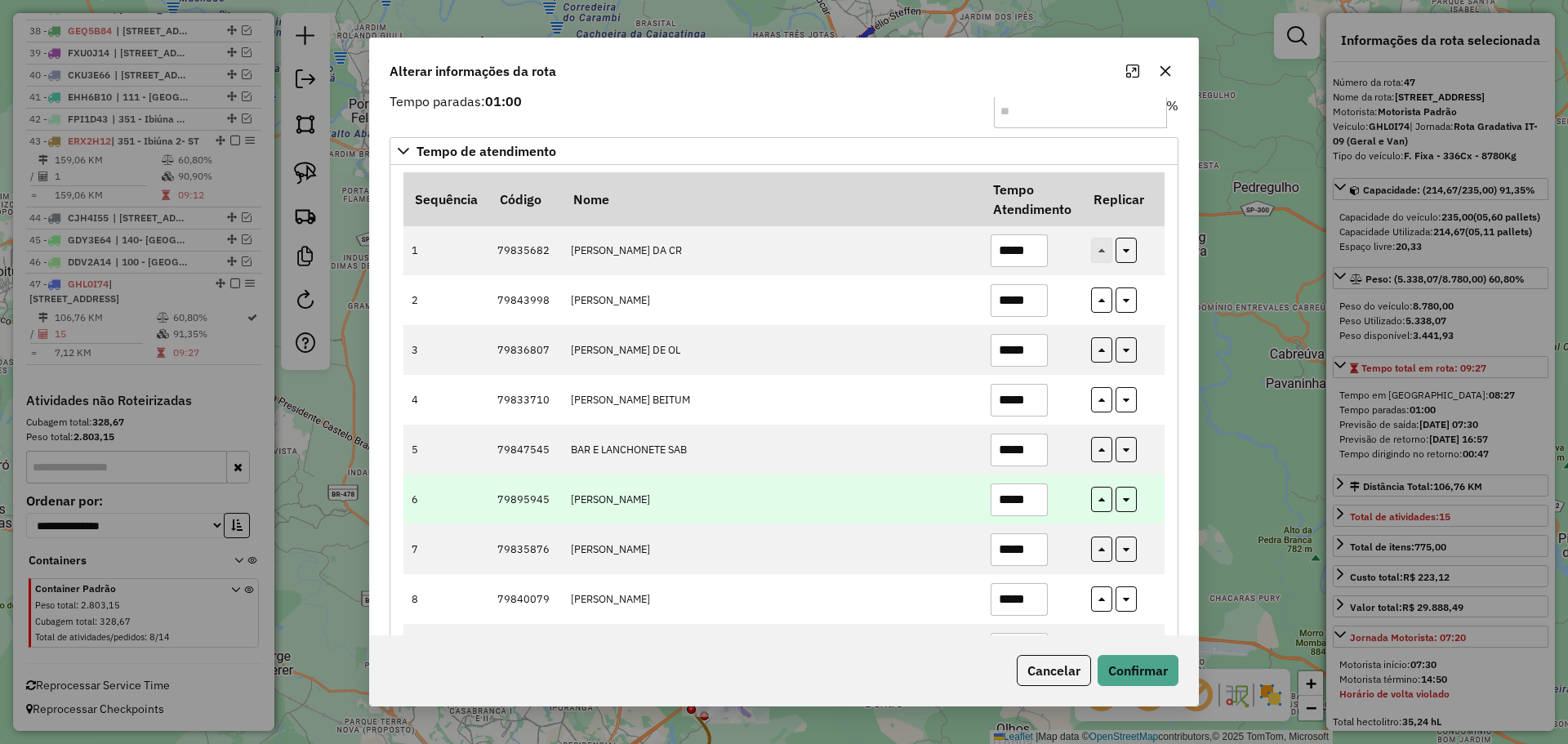
scroll to position [0, 0]
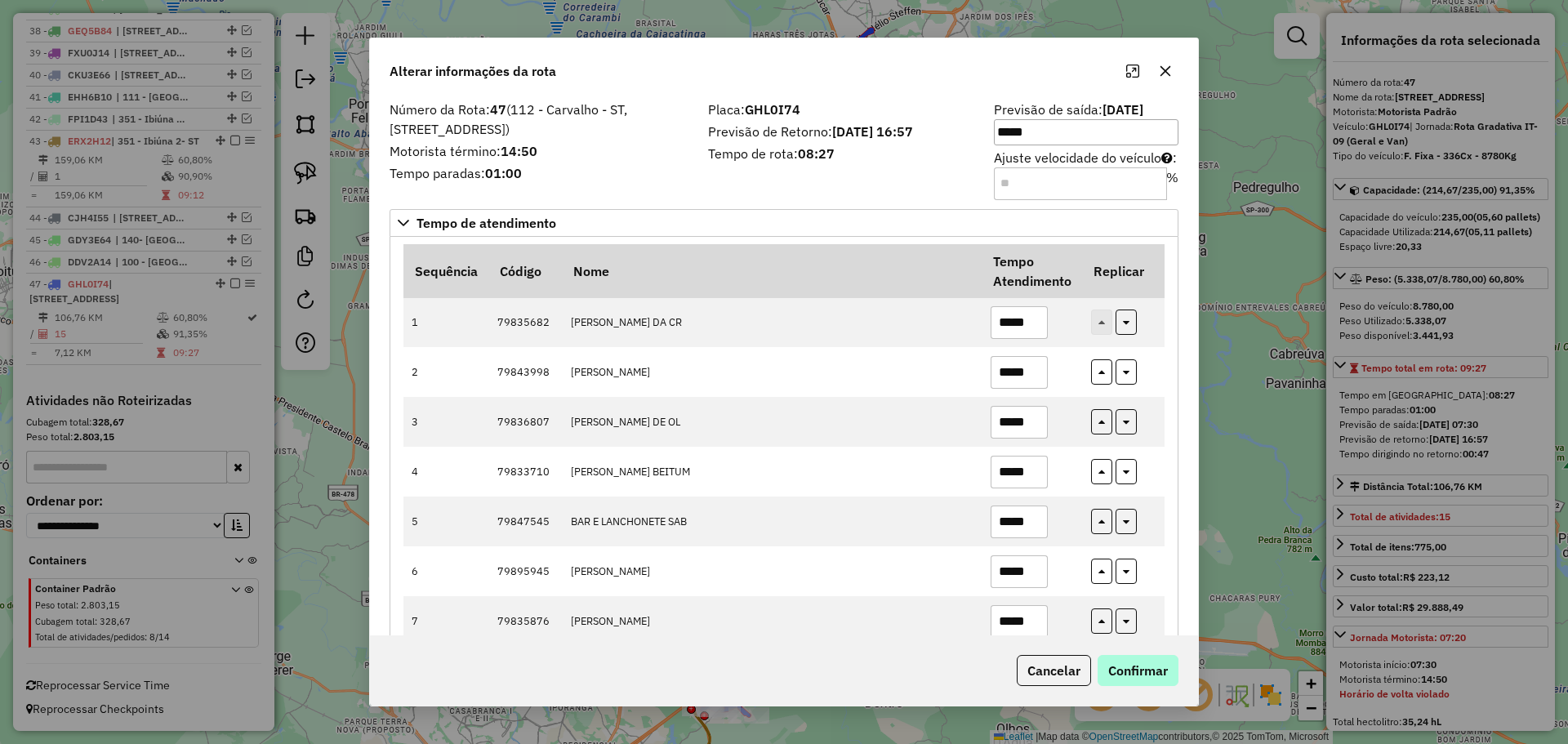
type input "**"
click at [1145, 669] on button "Confirmar" at bounding box center [1138, 670] width 81 height 31
